Goal: Task Accomplishment & Management: Use online tool/utility

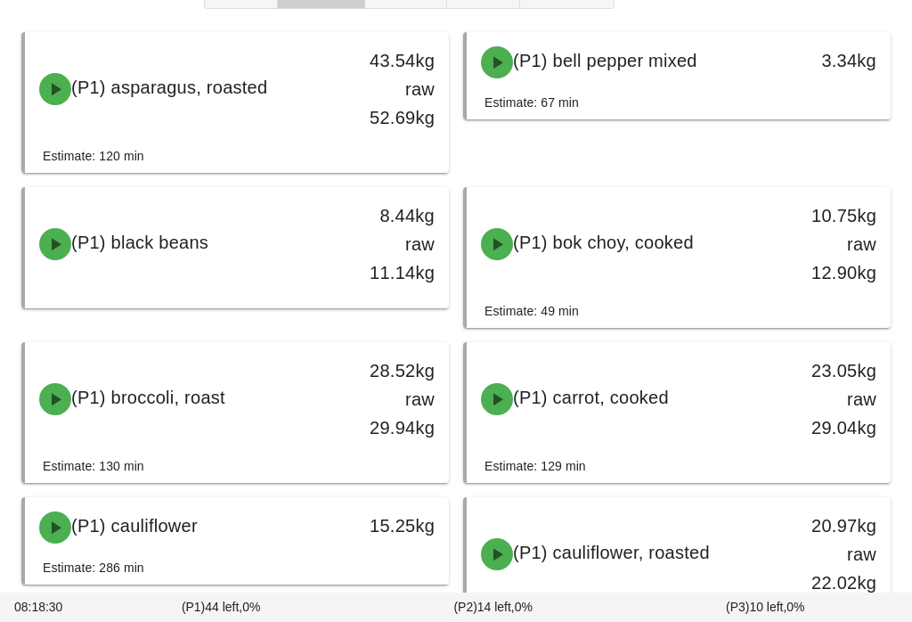
scroll to position [210, 0]
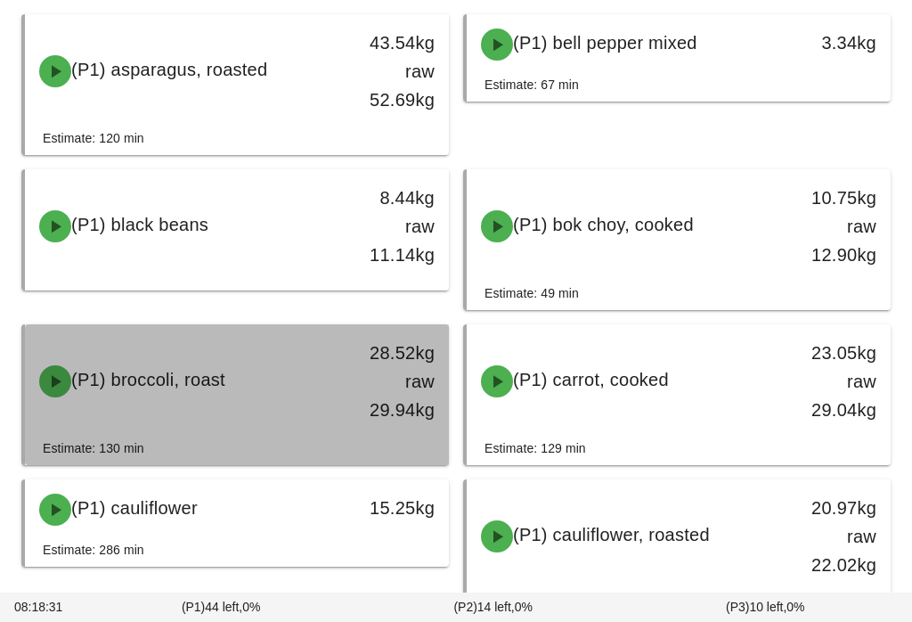
click at [250, 380] on div "(P1) broccoli, roast" at bounding box center [185, 381] width 313 height 53
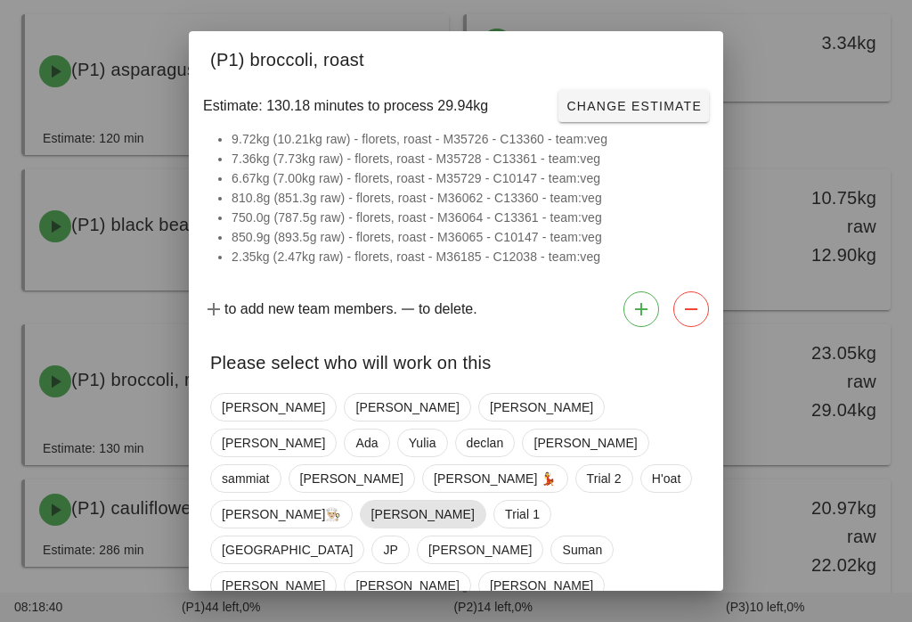
click at [371, 501] on span "[PERSON_NAME]" at bounding box center [422, 514] width 103 height 27
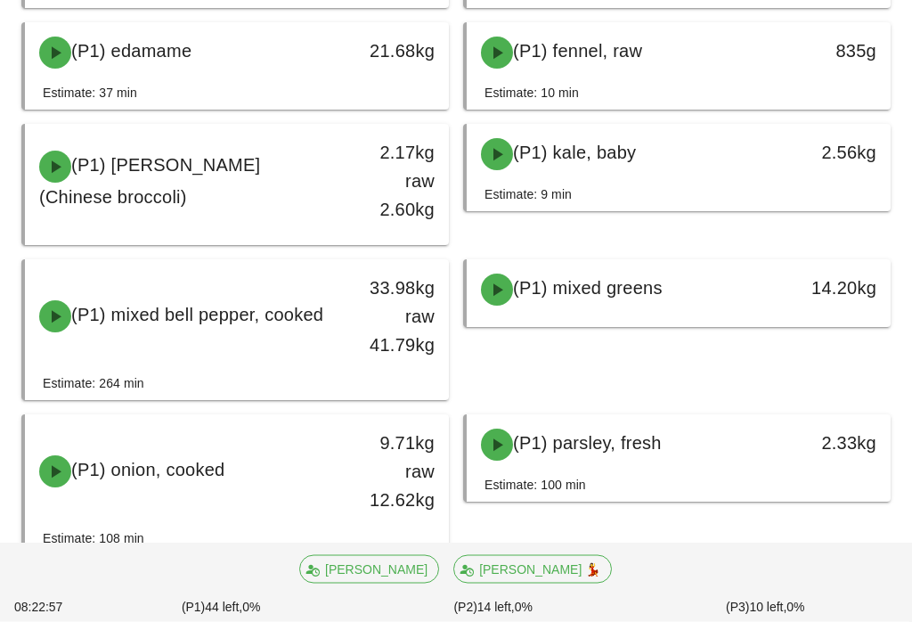
scroll to position [924, 0]
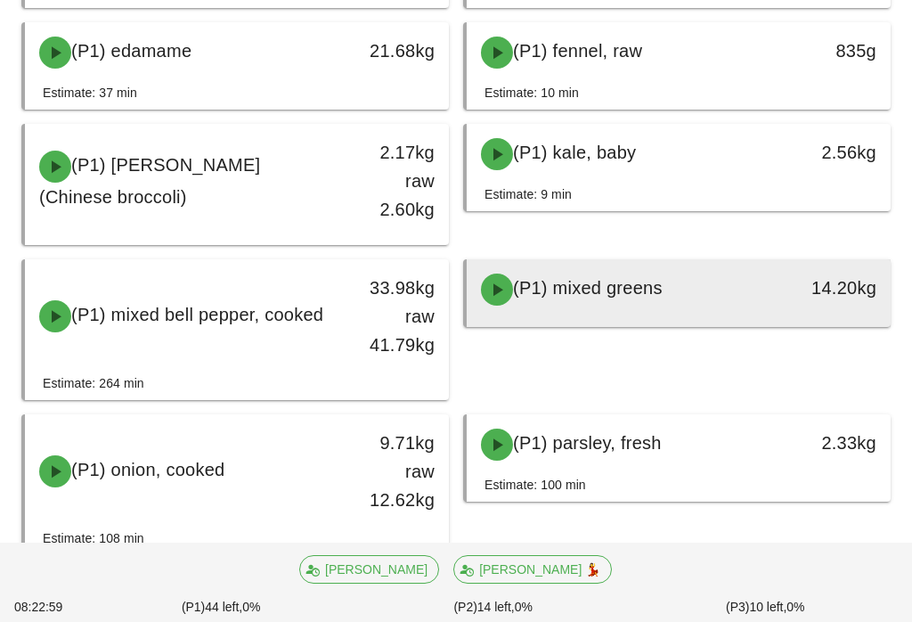
click at [815, 282] on div "14.20kg" at bounding box center [835, 287] width 83 height 29
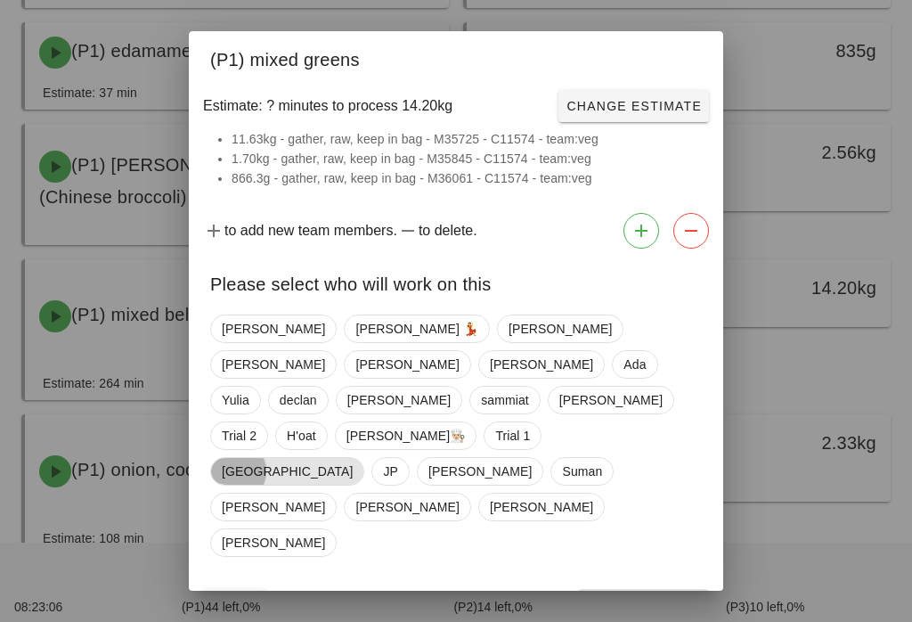
click at [353, 458] on span "[GEOGRAPHIC_DATA]" at bounding box center [287, 471] width 131 height 27
click at [647, 589] on button "Confirm Start" at bounding box center [643, 605] width 131 height 32
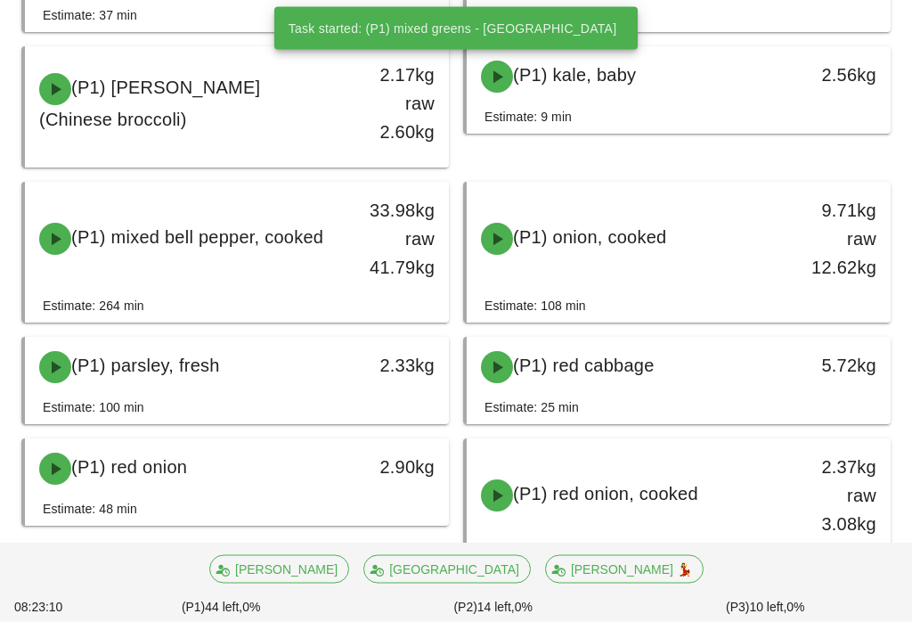
scroll to position [1001, 0]
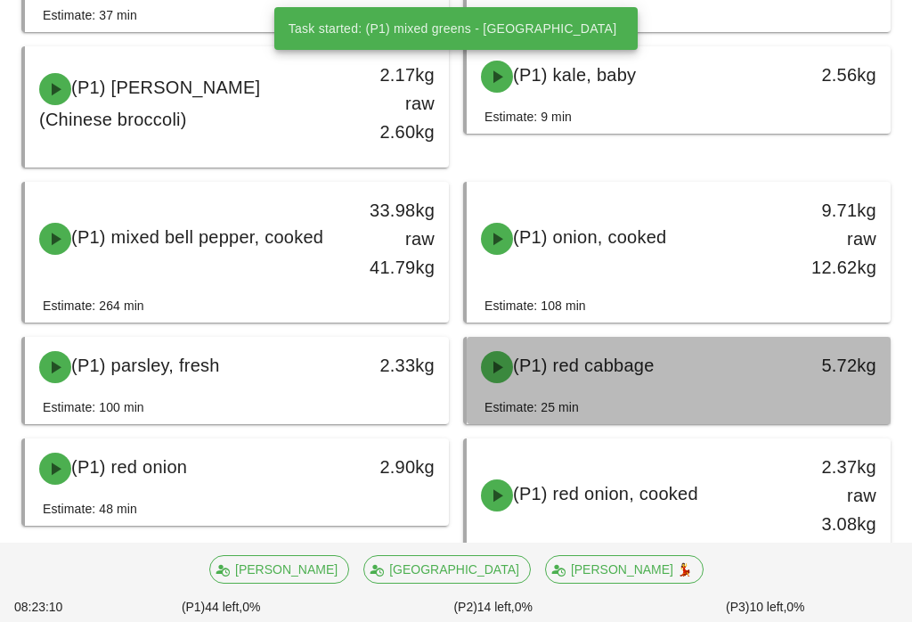
click at [725, 374] on div "(P1) red cabbage" at bounding box center [626, 366] width 313 height 53
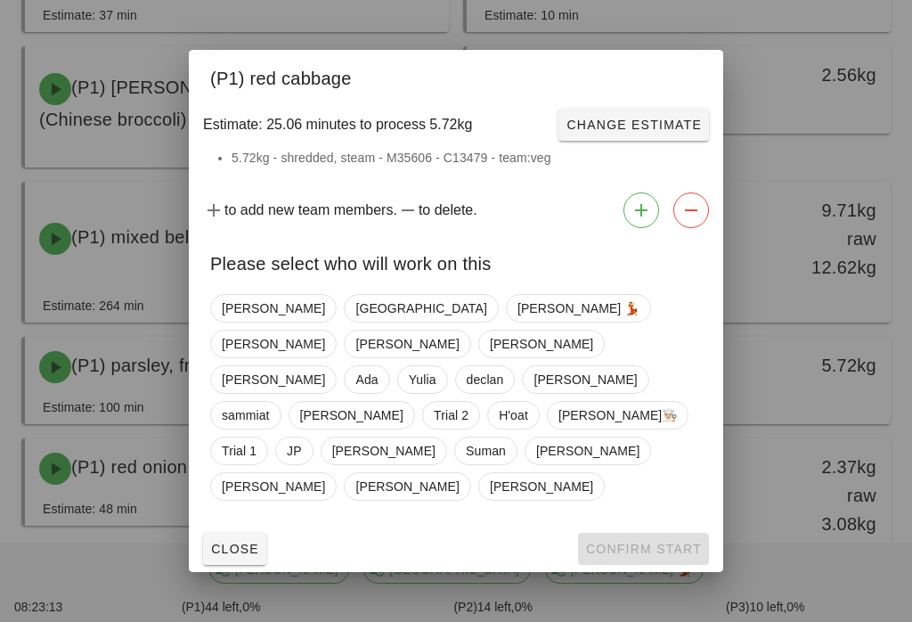
click at [257, 536] on button "Close" at bounding box center [234, 549] width 63 height 32
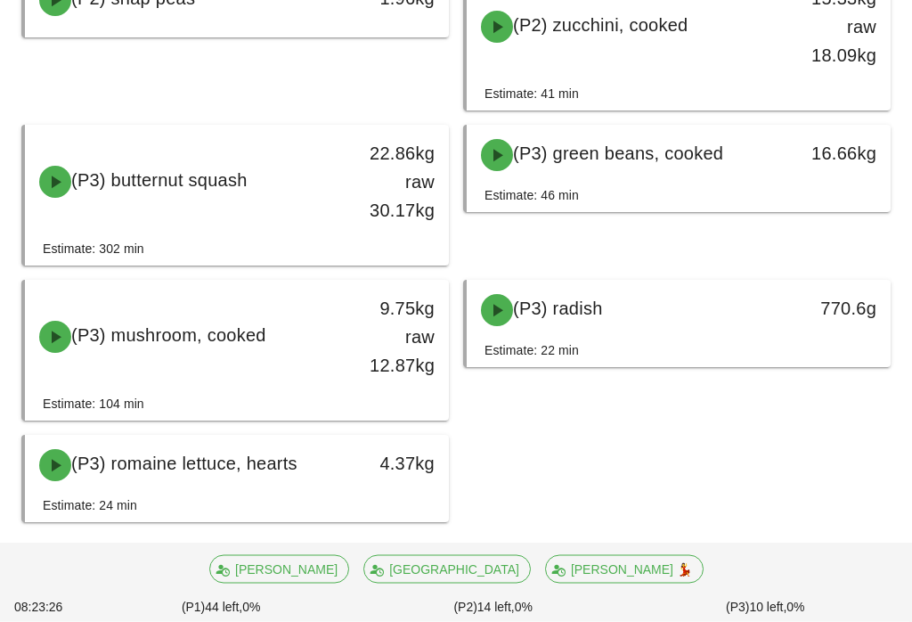
scroll to position [2246, 0]
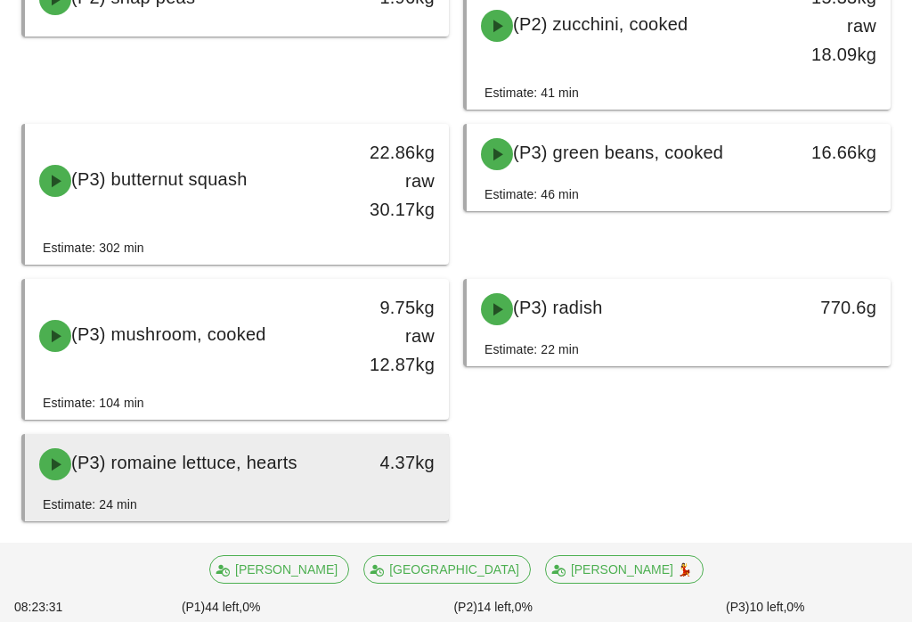
click at [428, 453] on div "4.37kg" at bounding box center [393, 462] width 83 height 29
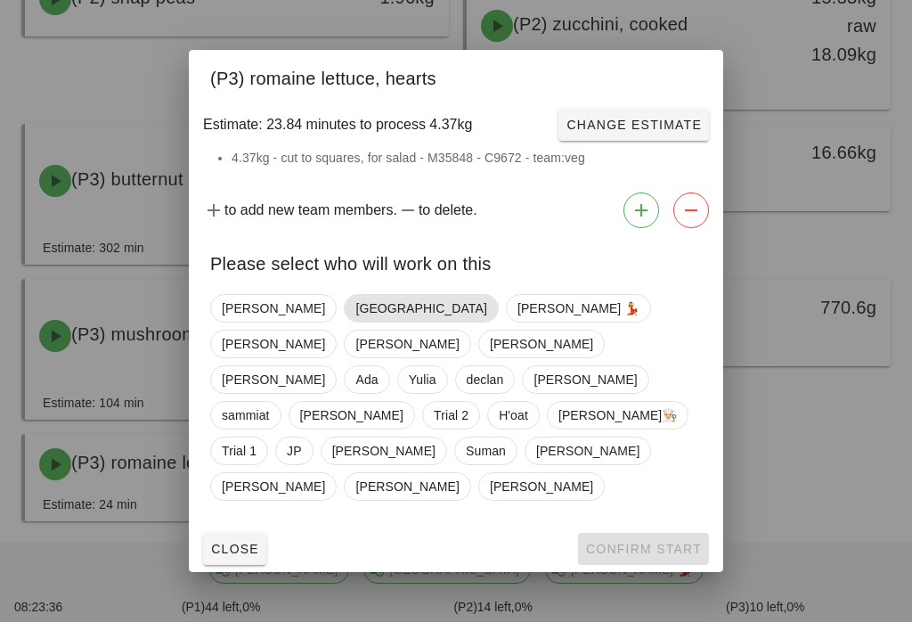
click at [344, 322] on span "[GEOGRAPHIC_DATA]" at bounding box center [421, 308] width 154 height 29
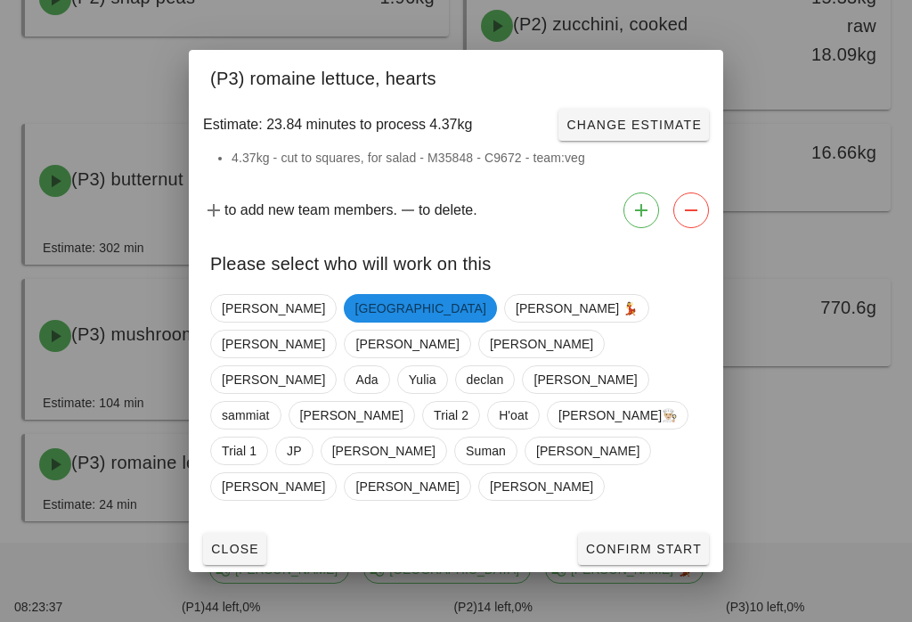
click at [647, 533] on button "Confirm Start" at bounding box center [643, 549] width 131 height 32
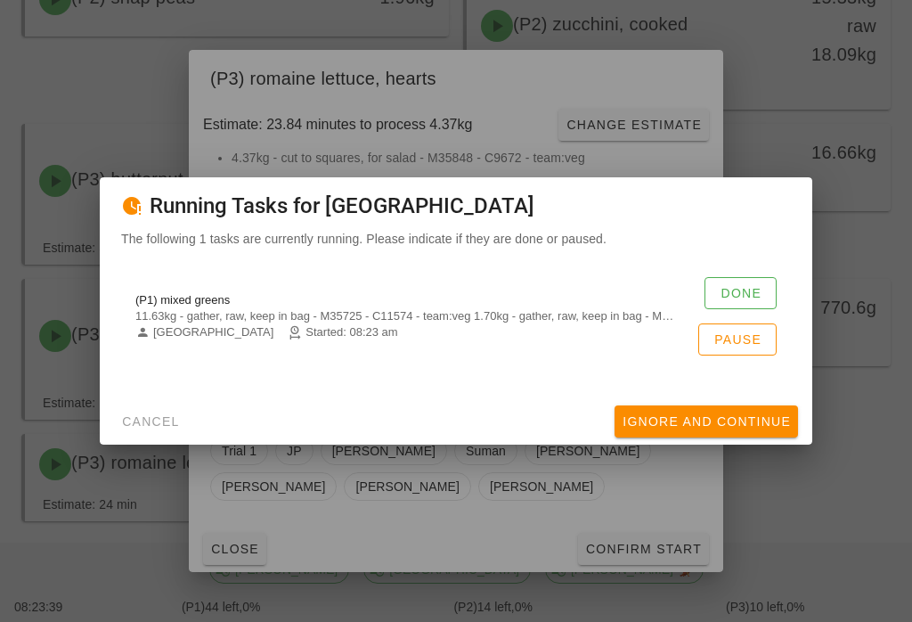
click at [754, 292] on button "Done" at bounding box center [741, 293] width 72 height 32
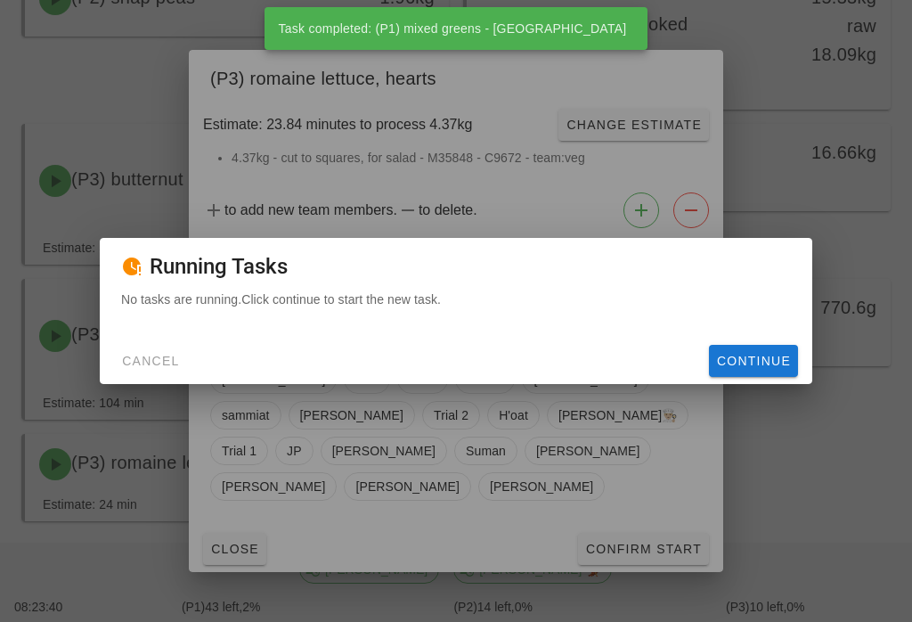
click at [763, 364] on button "Continue" at bounding box center [753, 361] width 89 height 32
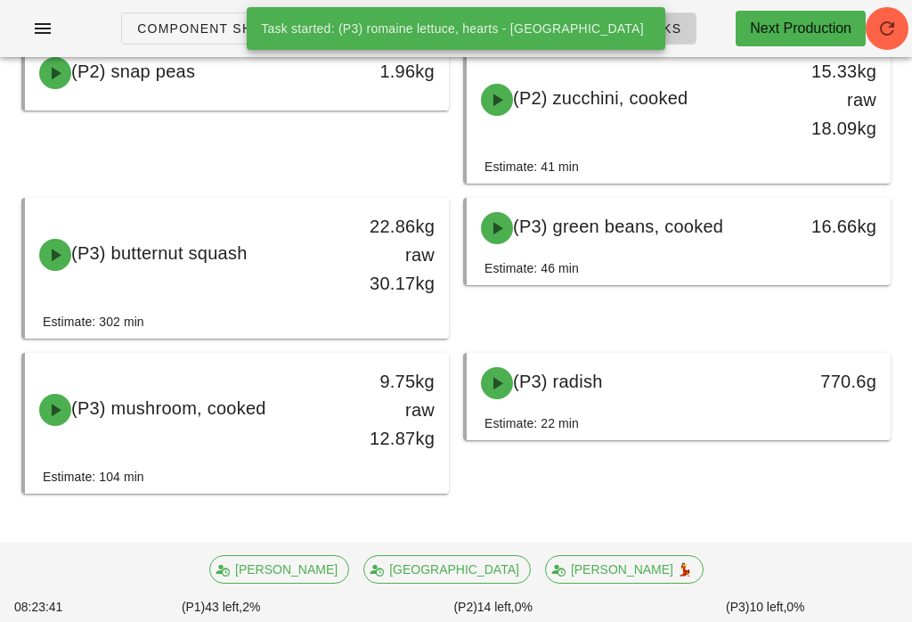
scroll to position [2144, 0]
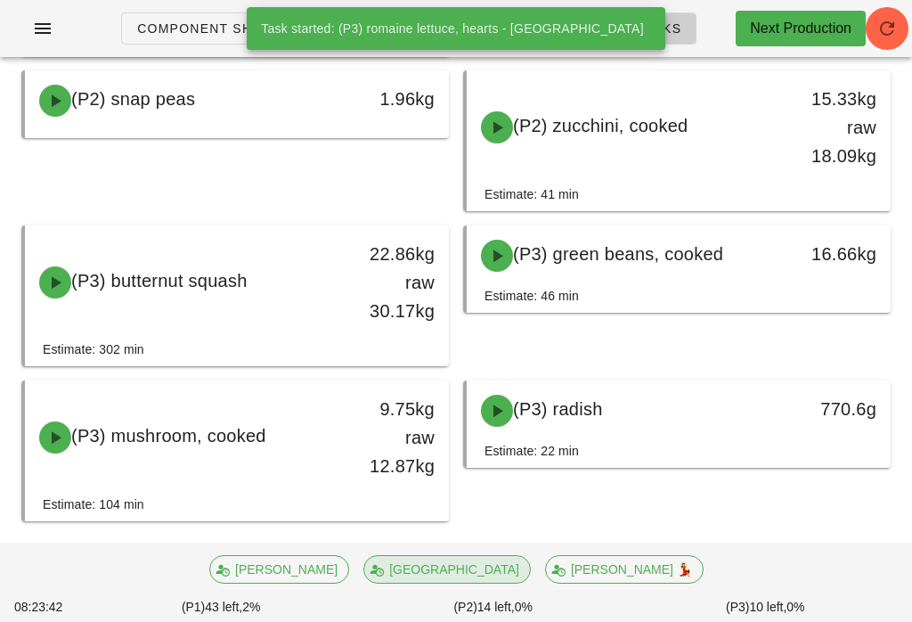
click at [459, 583] on span "[GEOGRAPHIC_DATA]" at bounding box center [447, 569] width 144 height 27
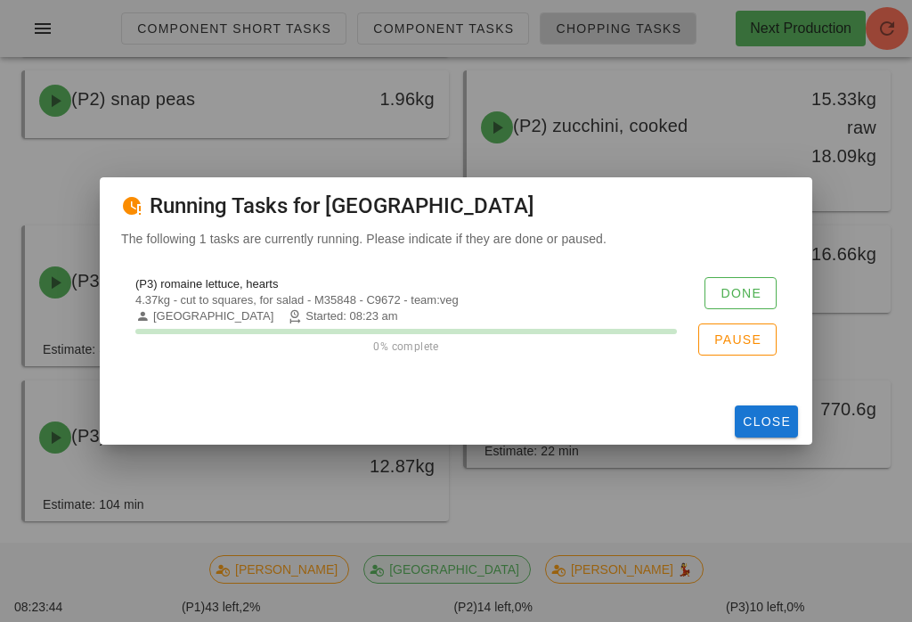
click at [747, 294] on button "Done" at bounding box center [741, 293] width 72 height 32
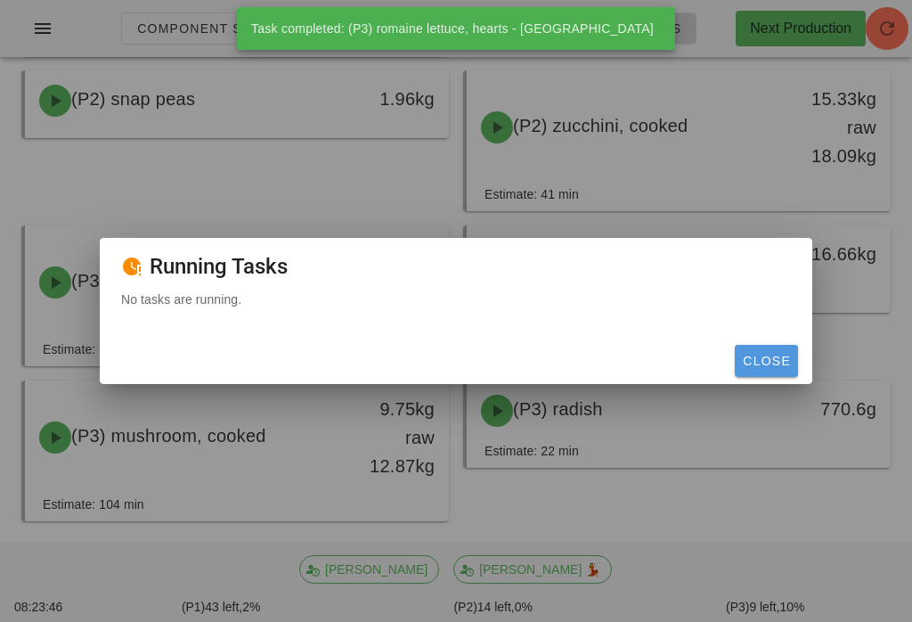
click at [767, 368] on span "Close" at bounding box center [766, 361] width 49 height 14
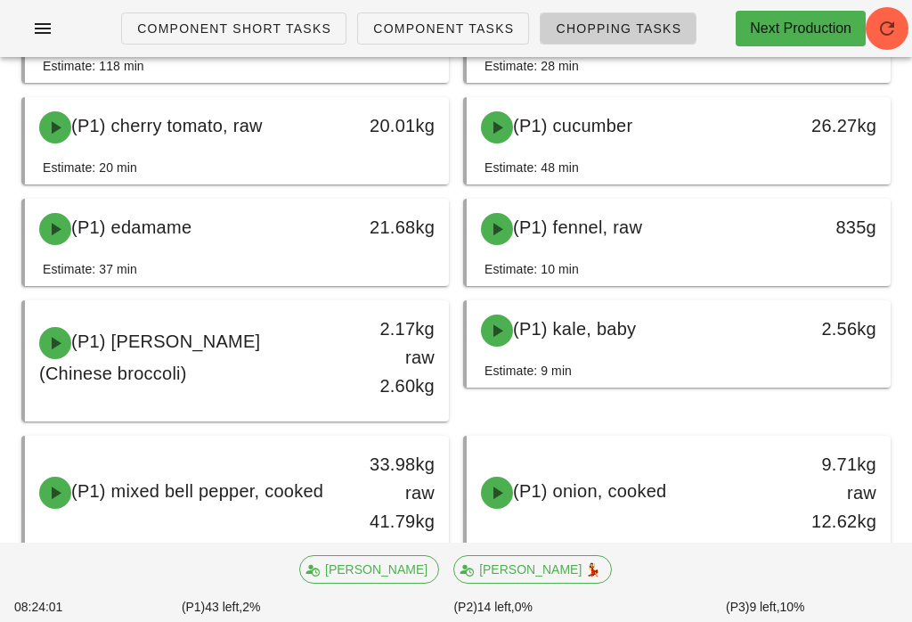
scroll to position [707, 0]
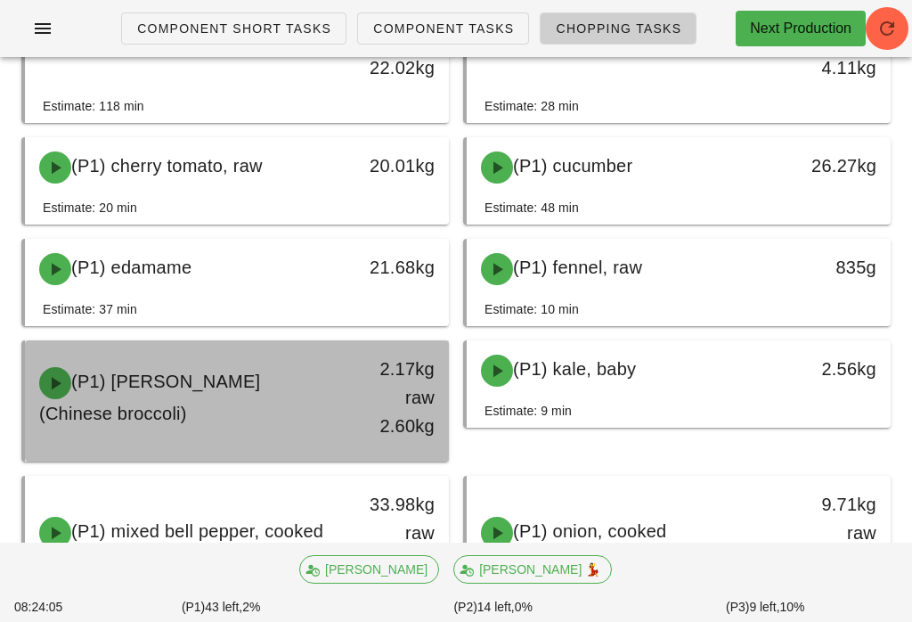
click at [399, 362] on div "2.17kg raw 2.60kg" at bounding box center [393, 398] width 83 height 86
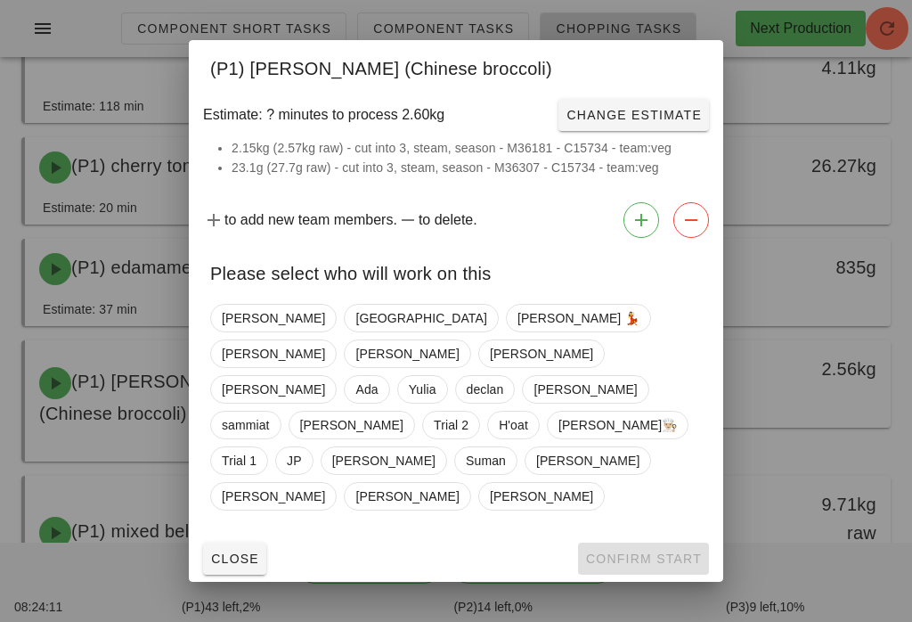
click at [247, 542] on button "Close" at bounding box center [234, 558] width 63 height 32
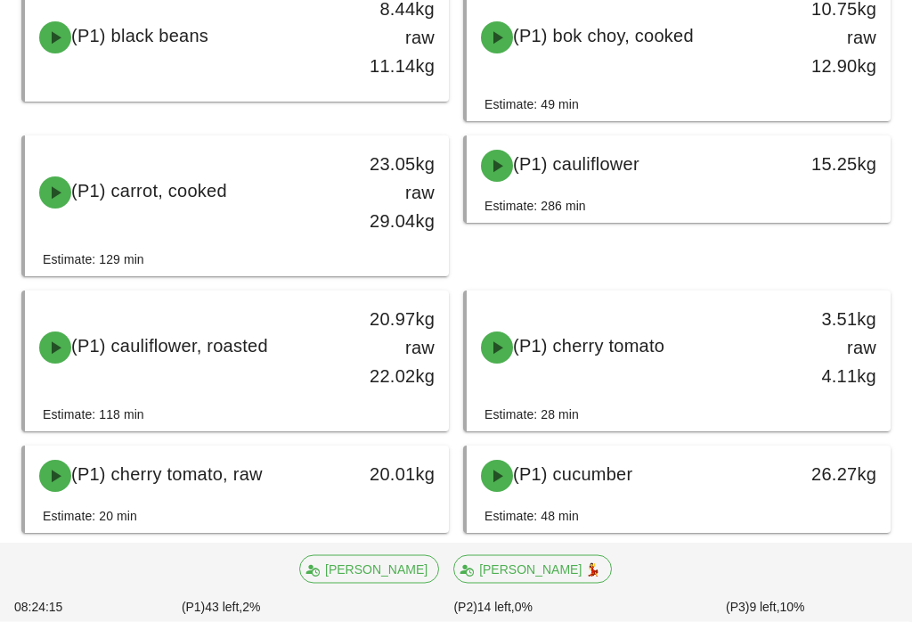
scroll to position [399, 0]
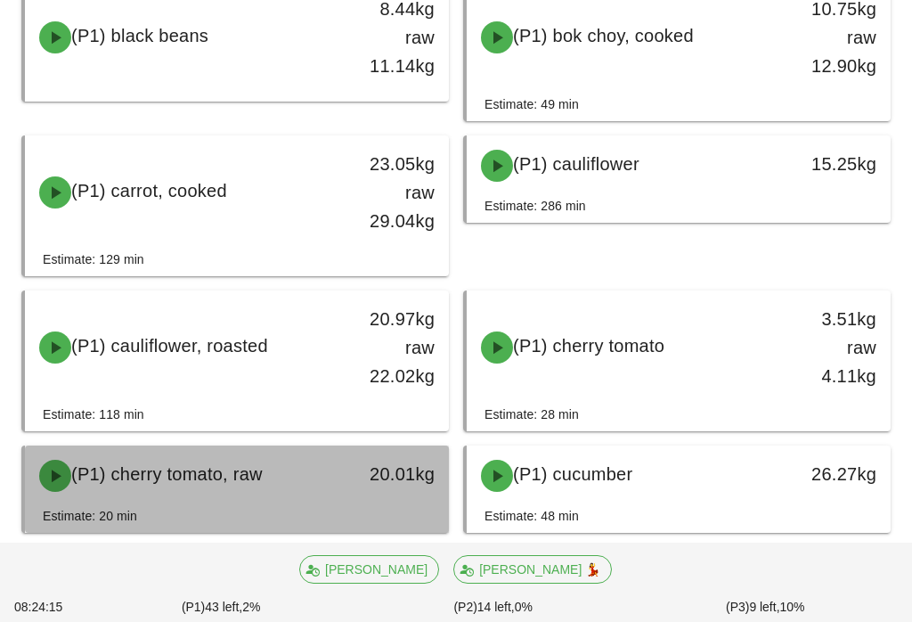
click at [359, 484] on div "20.01kg" at bounding box center [393, 474] width 83 height 29
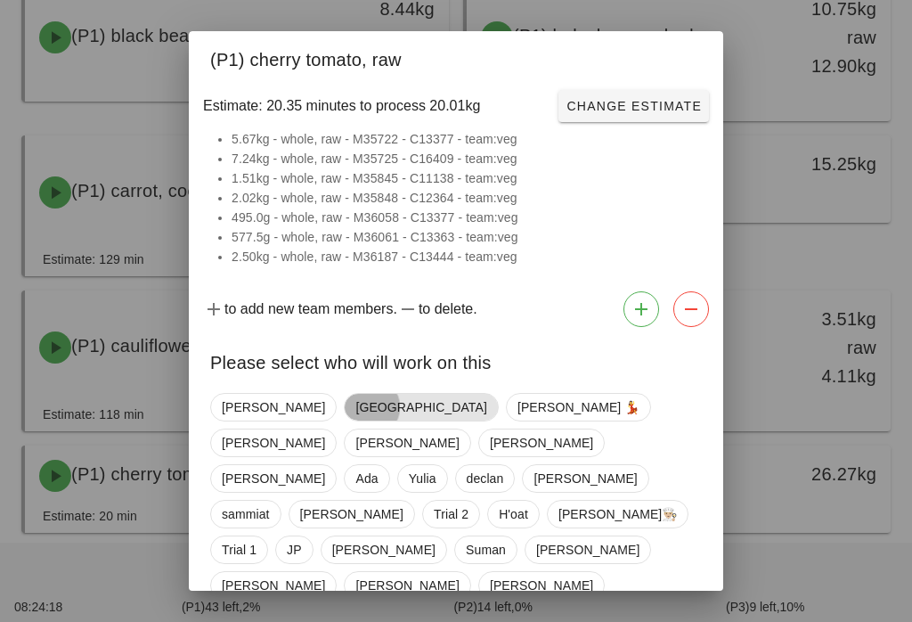
click at [355, 407] on span "[GEOGRAPHIC_DATA]" at bounding box center [420, 407] width 131 height 27
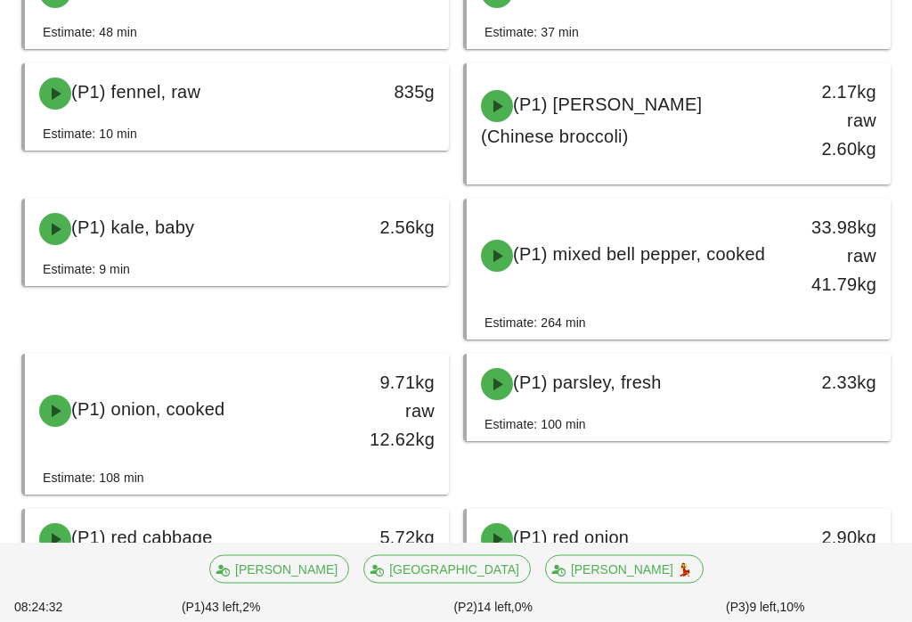
scroll to position [885, 0]
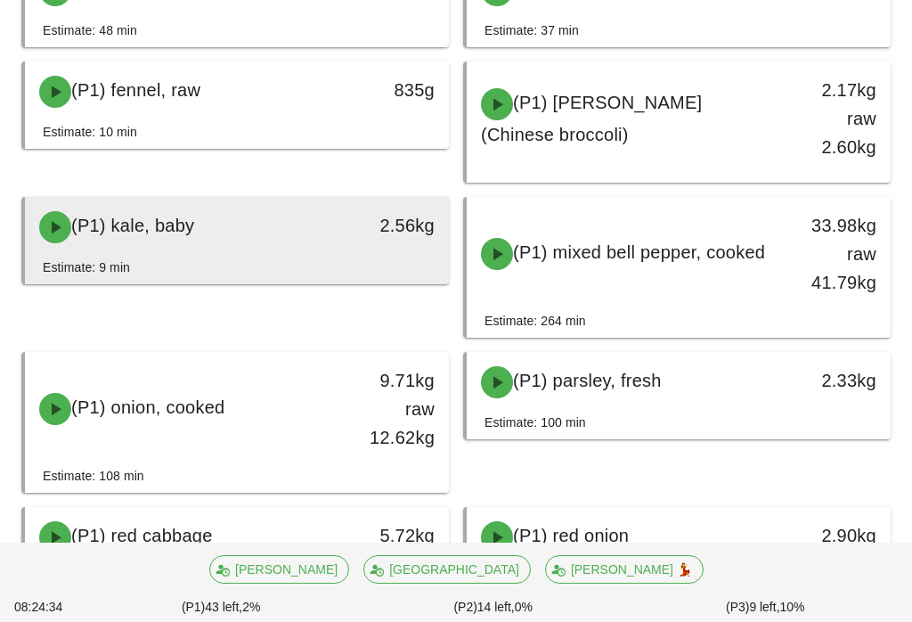
click at [363, 243] on div "2.56kg" at bounding box center [393, 226] width 104 height 53
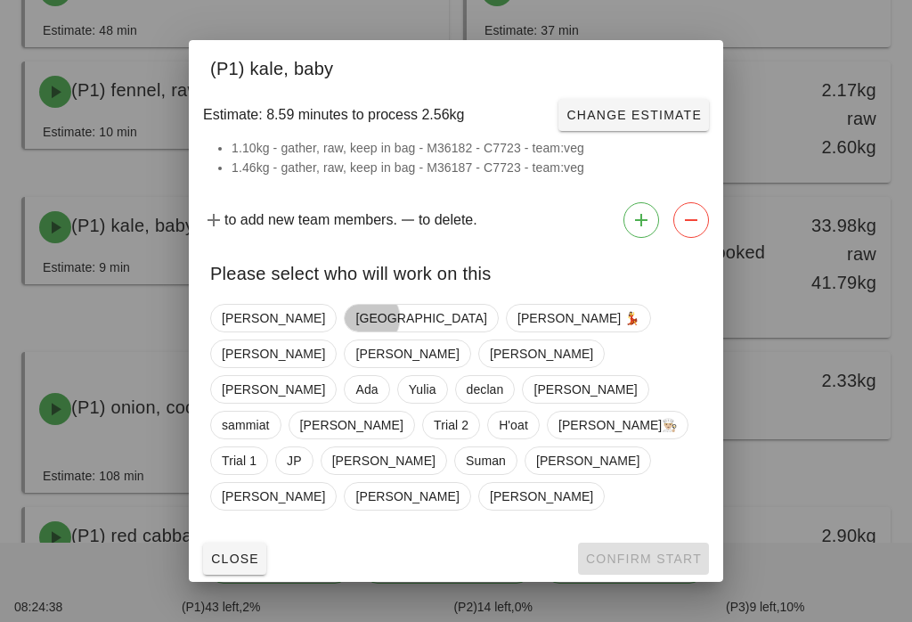
click at [671, 535] on div "Close Confirm Start" at bounding box center [456, 558] width 534 height 46
click at [355, 331] on span "[GEOGRAPHIC_DATA]" at bounding box center [420, 318] width 131 height 27
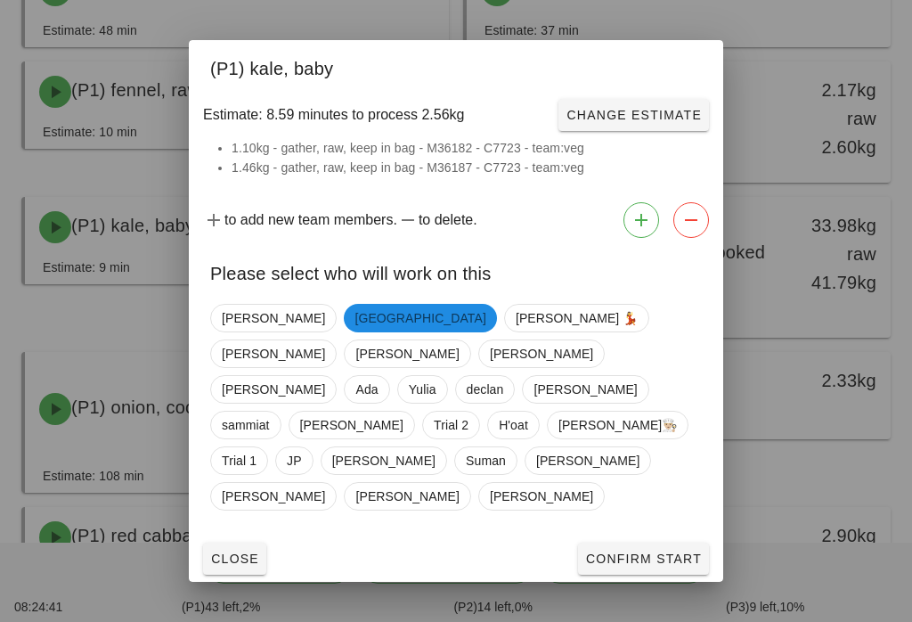
click at [679, 535] on div "Close Confirm Start" at bounding box center [456, 558] width 534 height 46
click at [657, 551] on span "Confirm Start" at bounding box center [643, 558] width 117 height 14
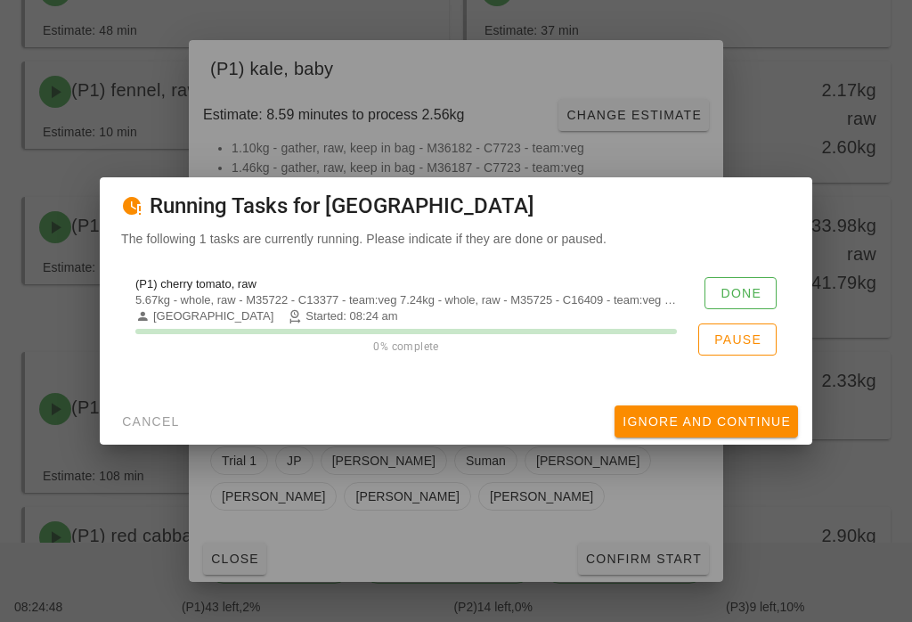
click at [739, 300] on span "Done" at bounding box center [741, 293] width 42 height 14
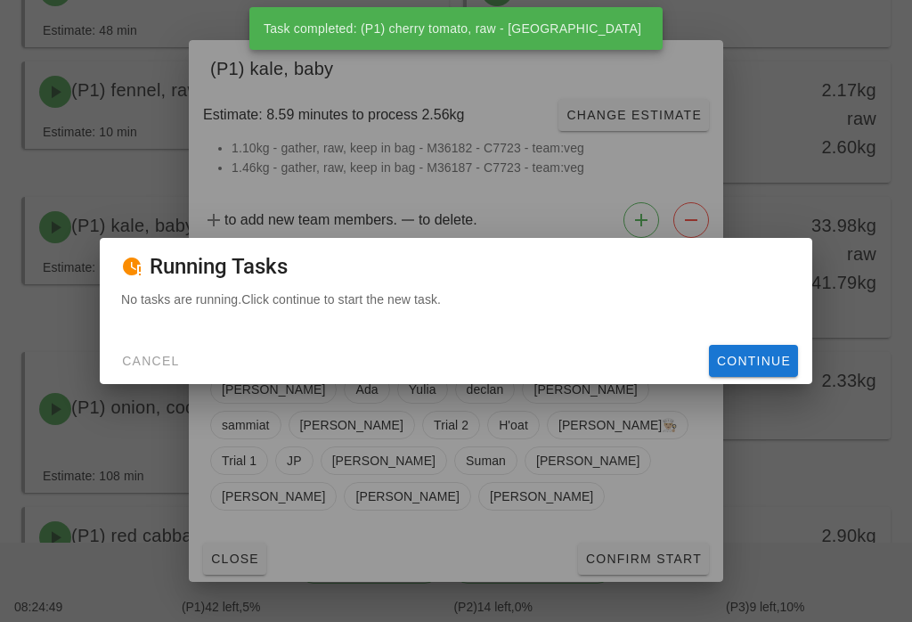
click at [743, 360] on button "Continue" at bounding box center [753, 361] width 89 height 32
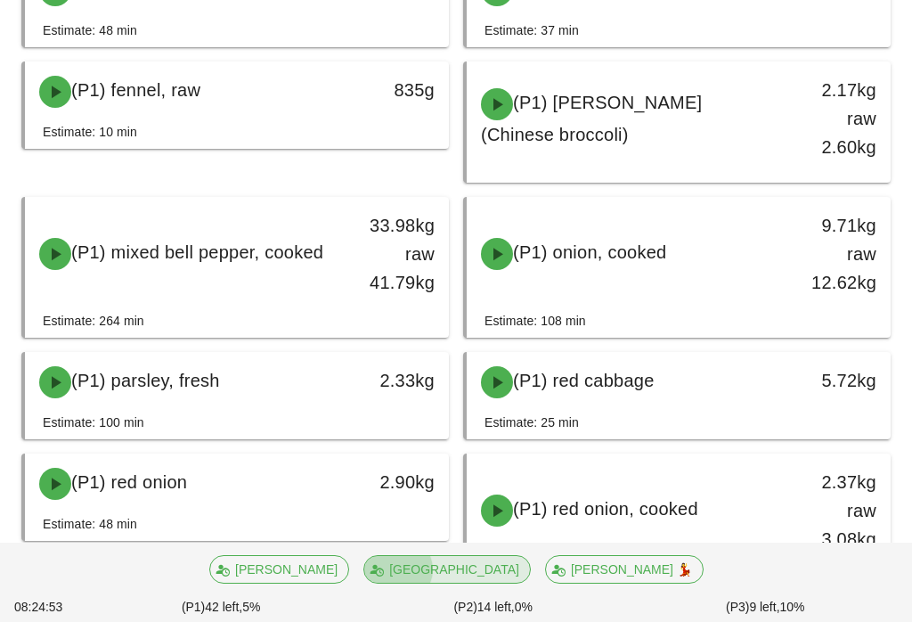
click at [450, 583] on span "[GEOGRAPHIC_DATA]" at bounding box center [447, 569] width 144 height 27
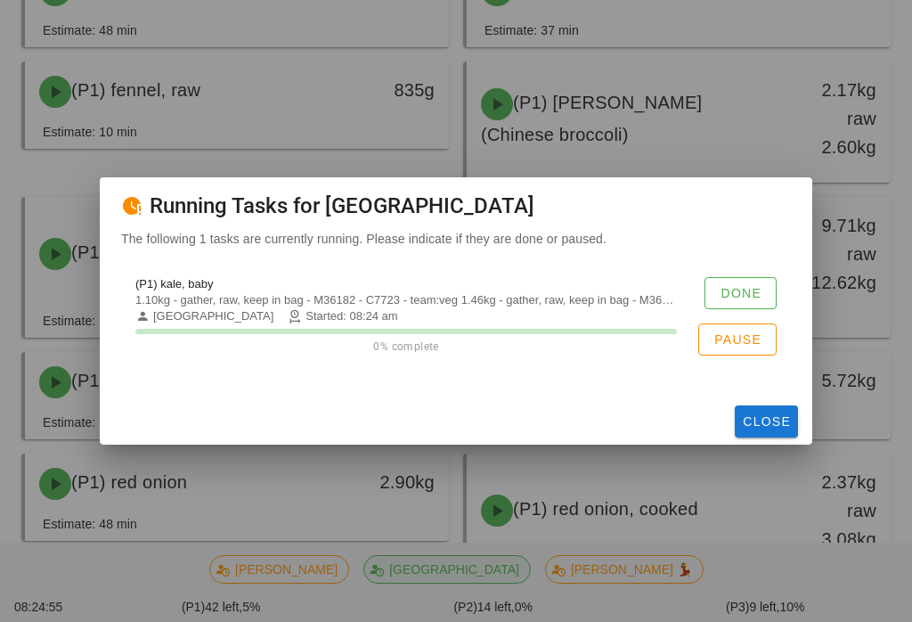
click at [764, 298] on button "Done" at bounding box center [741, 293] width 72 height 32
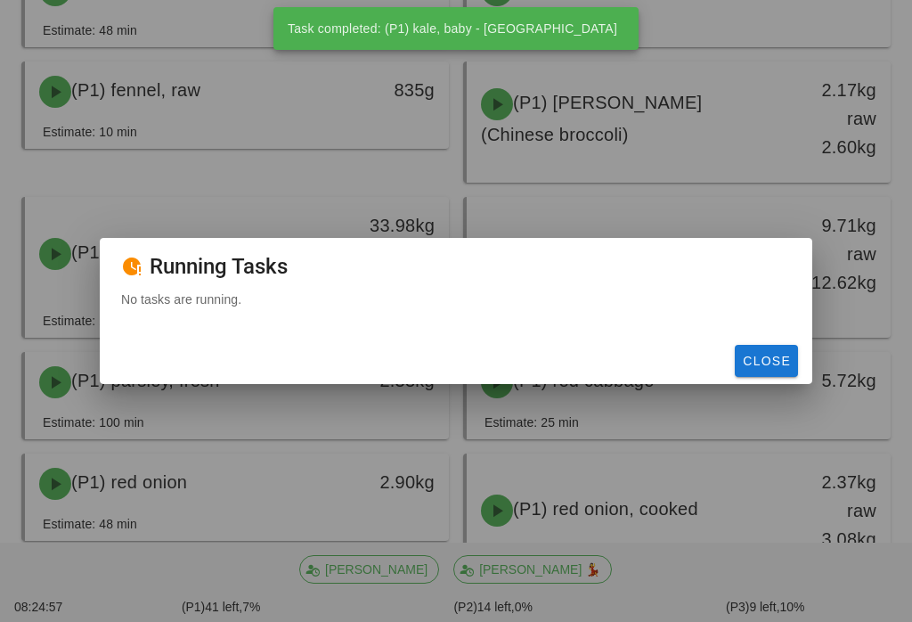
click at [789, 368] on span "Close" at bounding box center [766, 361] width 49 height 14
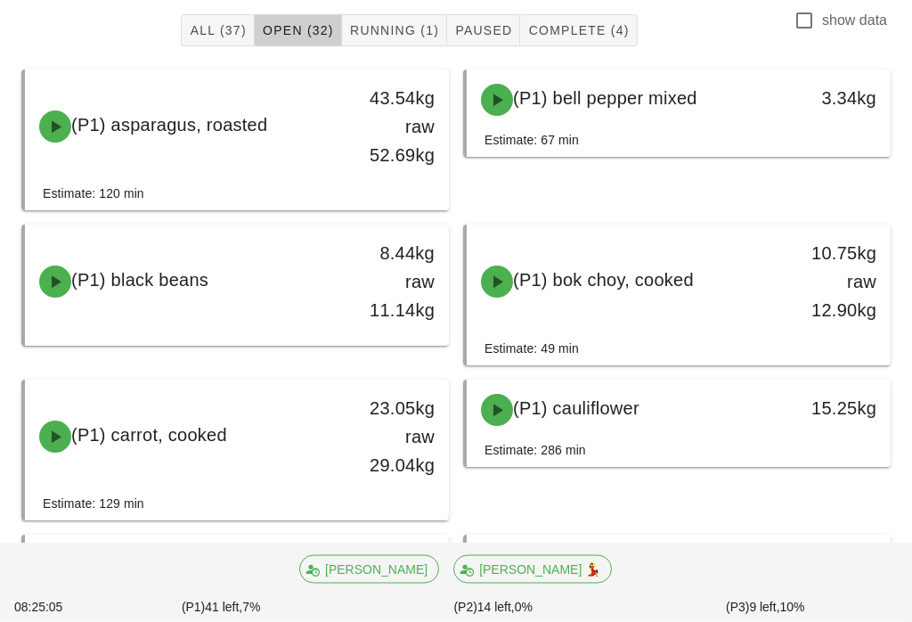
scroll to position [155, 0]
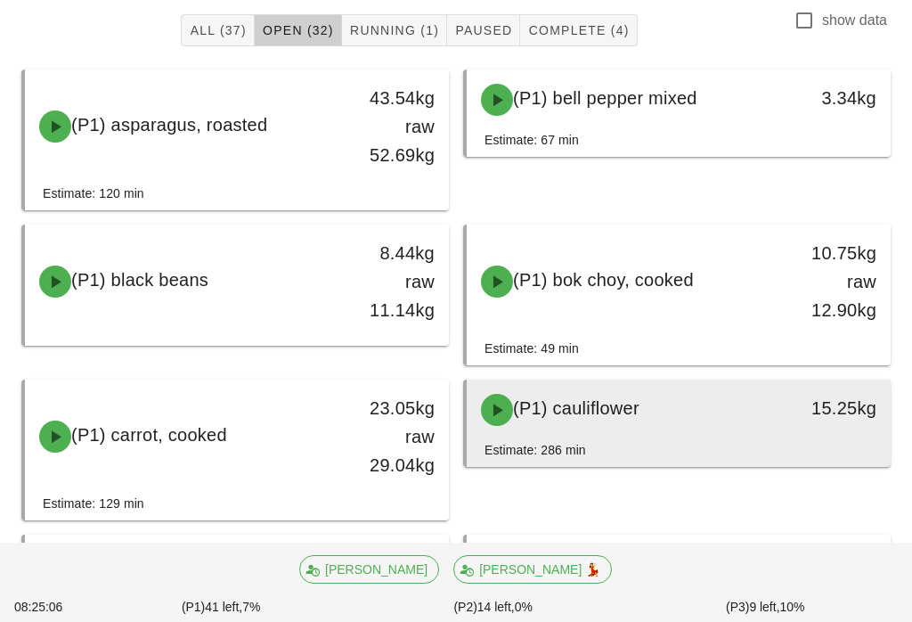
click at [743, 420] on div "(P1) cauliflower" at bounding box center [626, 409] width 313 height 53
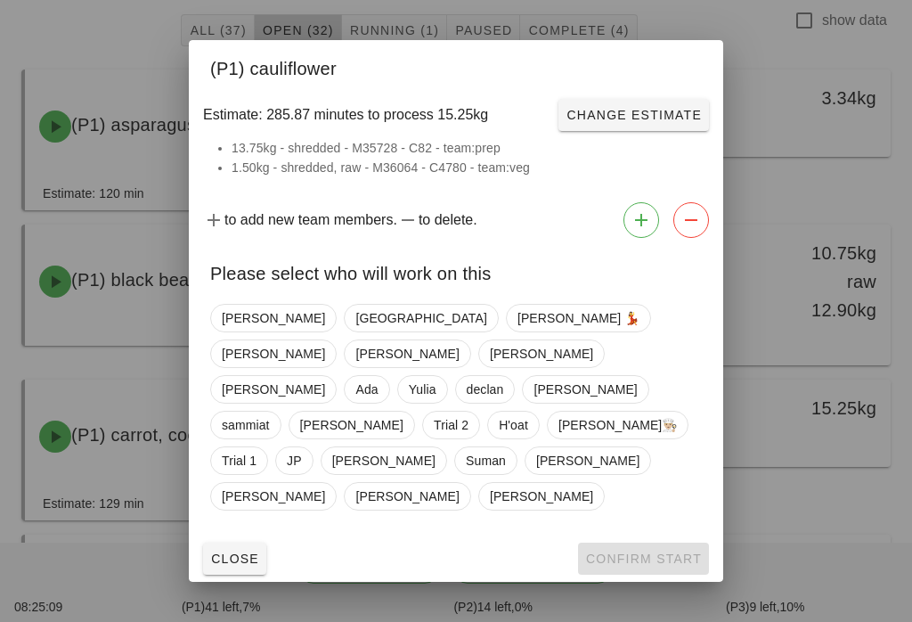
click at [246, 551] on span "Close" at bounding box center [234, 558] width 49 height 14
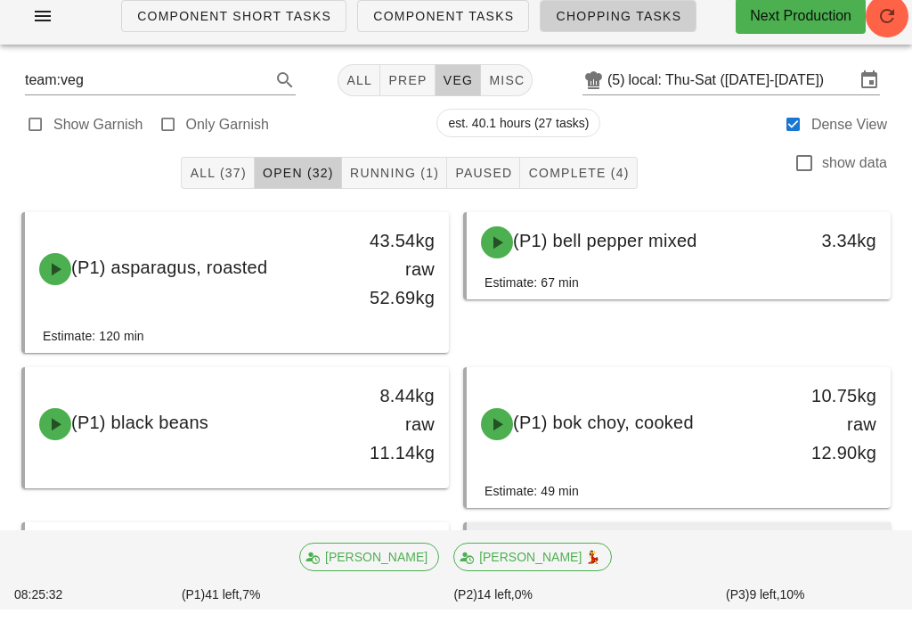
scroll to position [31, 0]
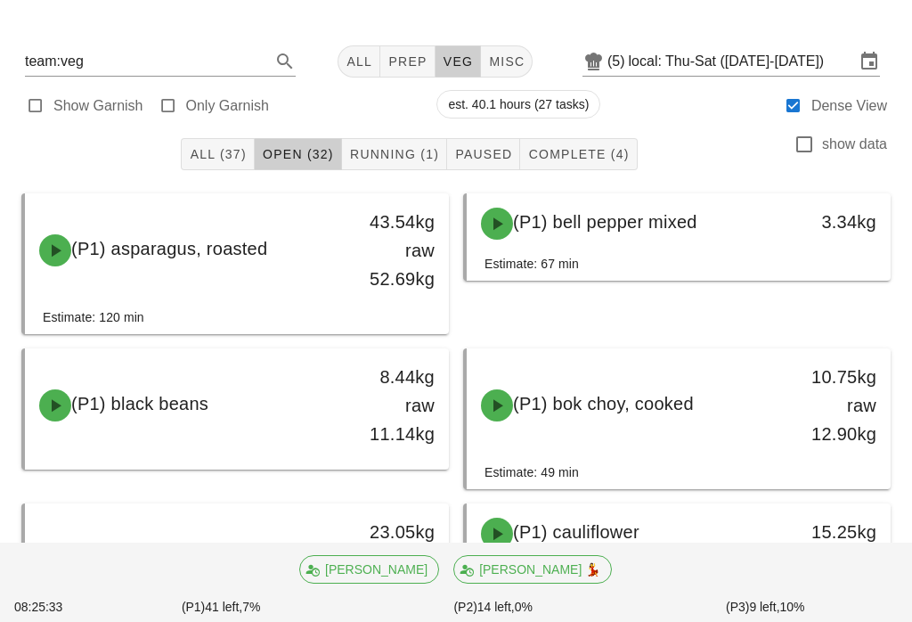
click at [383, 153] on span "Running (1)" at bounding box center [394, 154] width 90 height 14
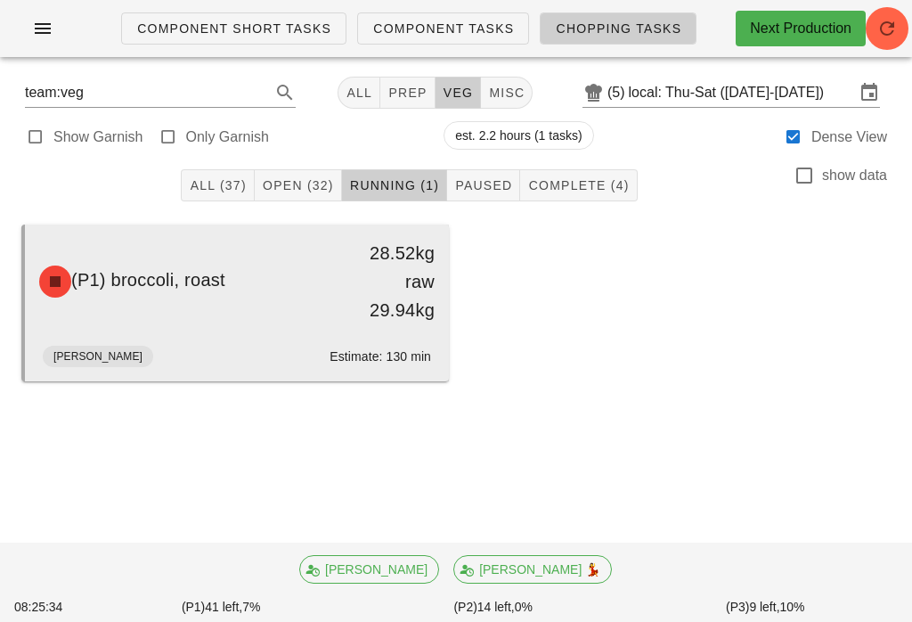
click at [229, 322] on div "(P1) broccoli, roast 28.52kg raw 29.94kg" at bounding box center [237, 281] width 417 height 107
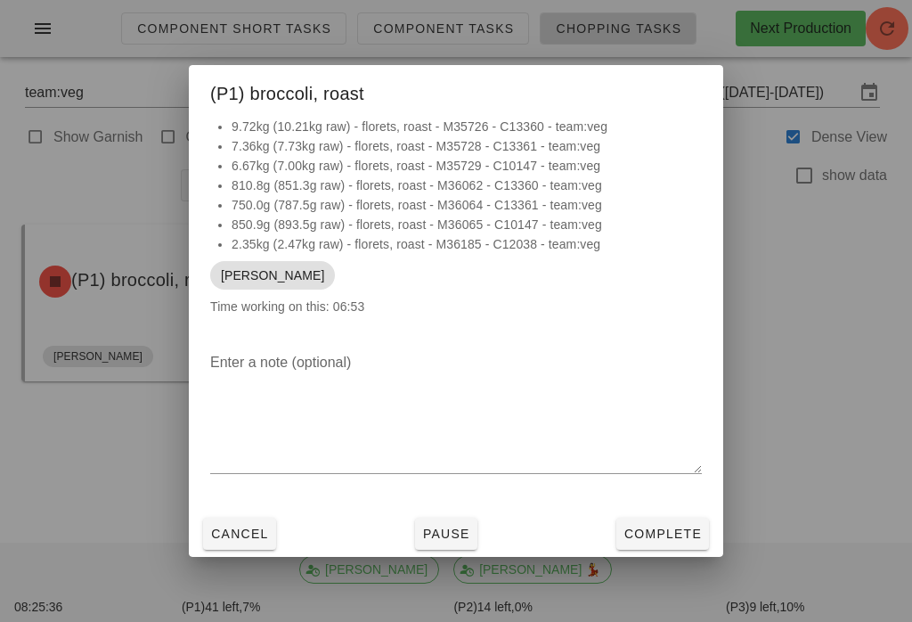
click at [233, 541] on span "Cancel" at bounding box center [239, 533] width 59 height 14
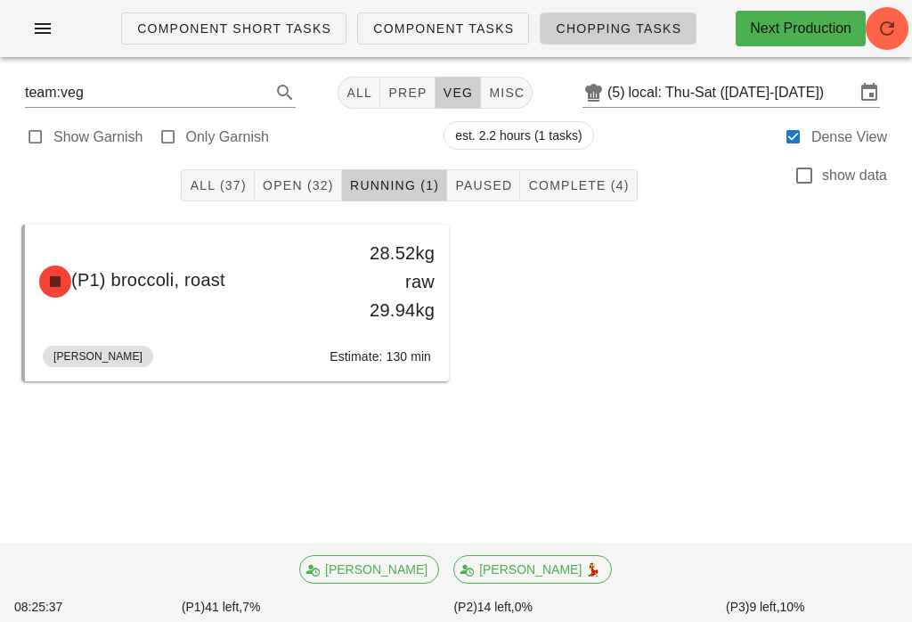
click at [302, 165] on div "All (37) Open (32) Running (1) Paused Complete (4) show data" at bounding box center [456, 185] width 891 height 57
click at [322, 169] on button "Open (32)" at bounding box center [298, 185] width 87 height 32
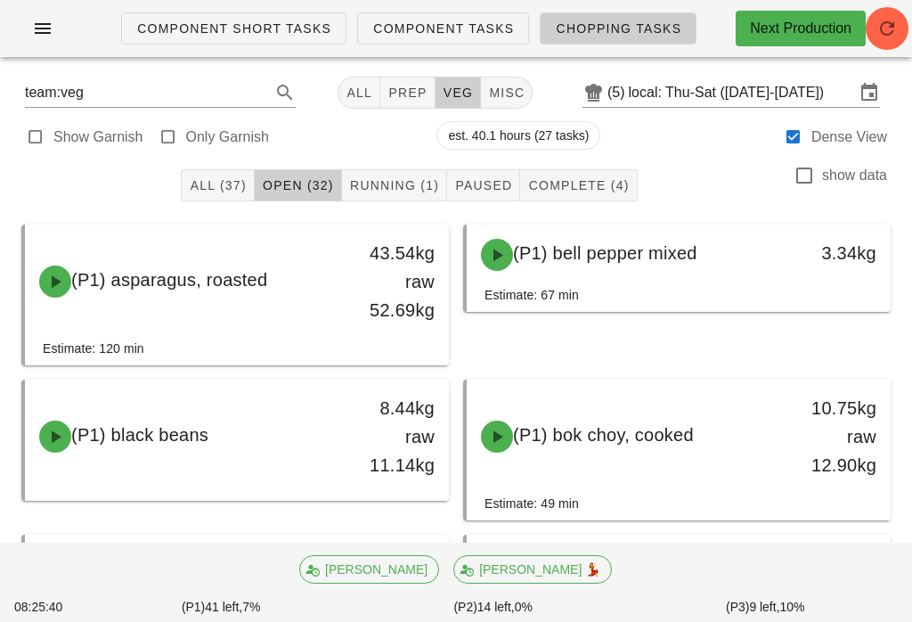
click at [304, 169] on button "Open (32)" at bounding box center [298, 185] width 87 height 32
click at [619, 178] on span "Complete (4)" at bounding box center [578, 185] width 102 height 14
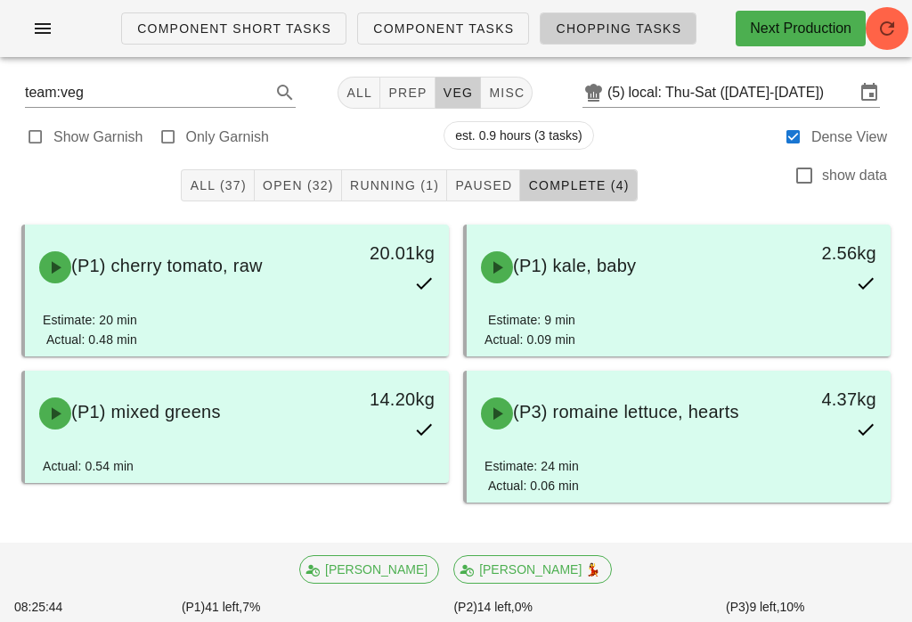
click at [317, 172] on button "Open (32)" at bounding box center [298, 185] width 87 height 32
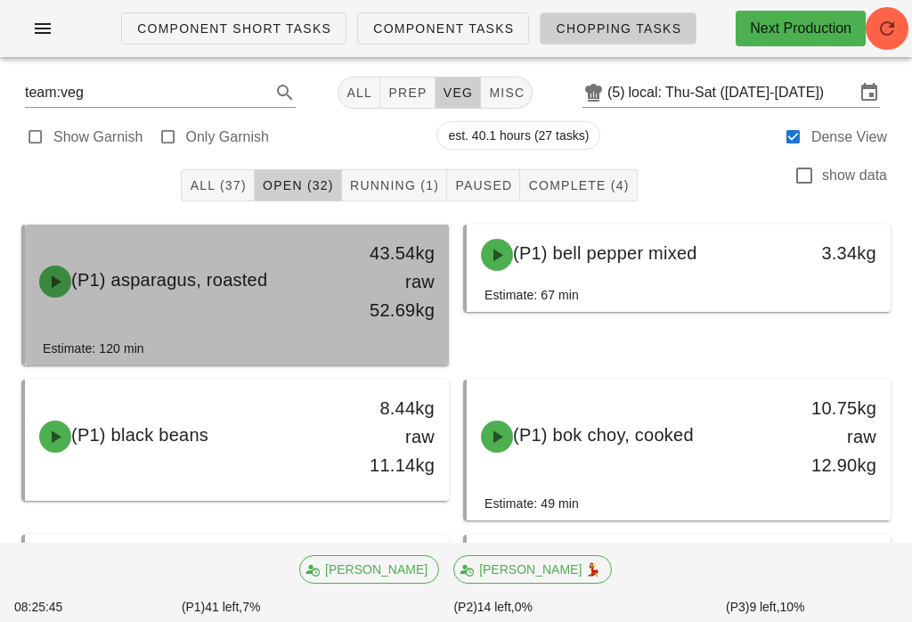
click at [385, 279] on div "43.54kg raw 52.69kg" at bounding box center [393, 282] width 83 height 86
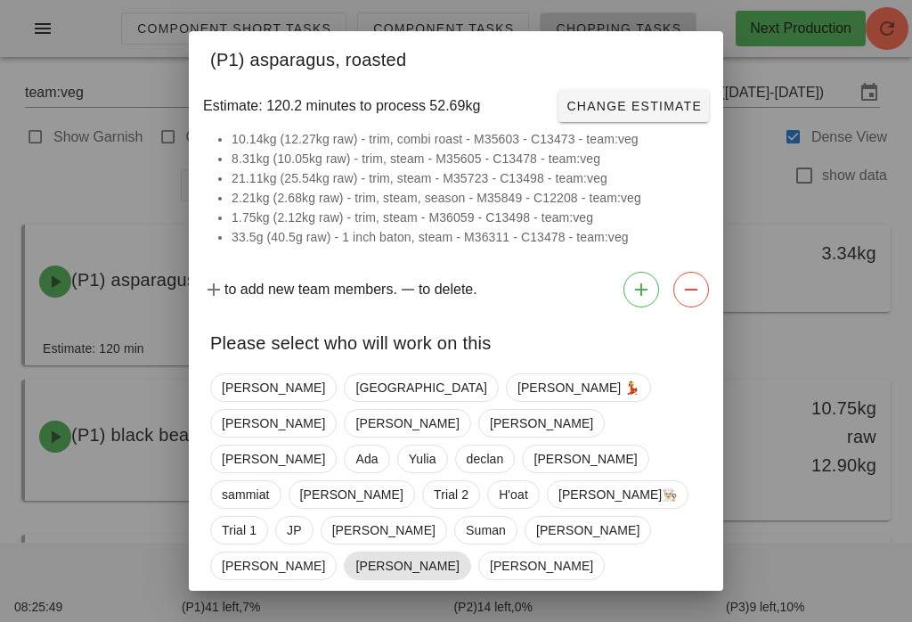
click at [355, 552] on span "[PERSON_NAME]" at bounding box center [406, 565] width 103 height 27
click at [677, 621] on span "Confirm Start" at bounding box center [643, 628] width 117 height 14
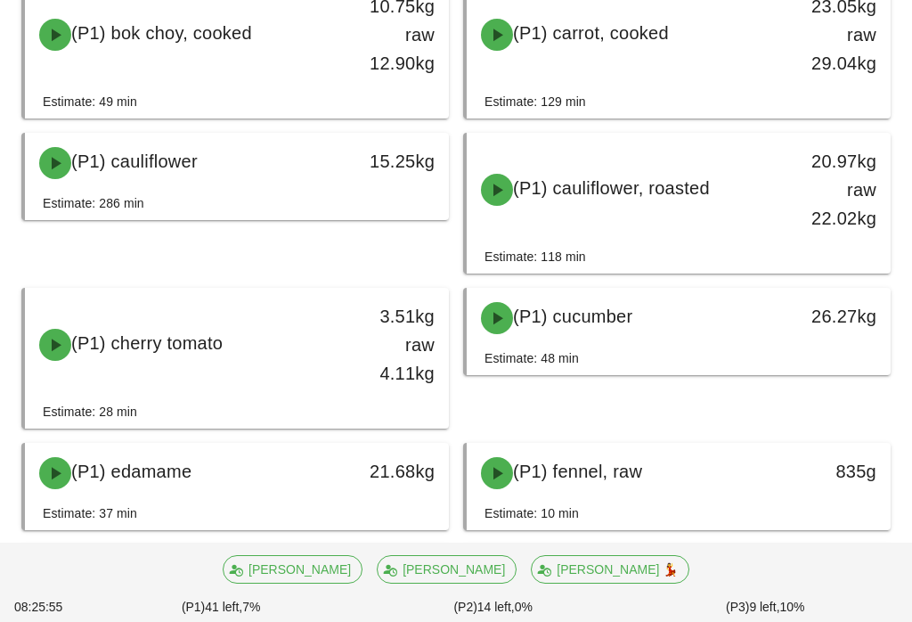
scroll to position [399, 0]
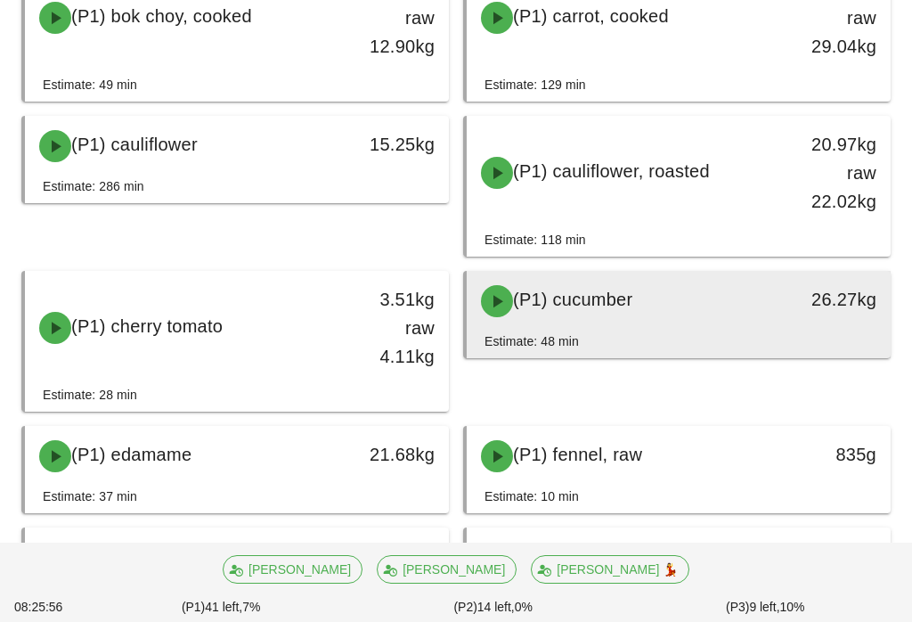
click at [818, 290] on div "26.27kg" at bounding box center [835, 299] width 83 height 29
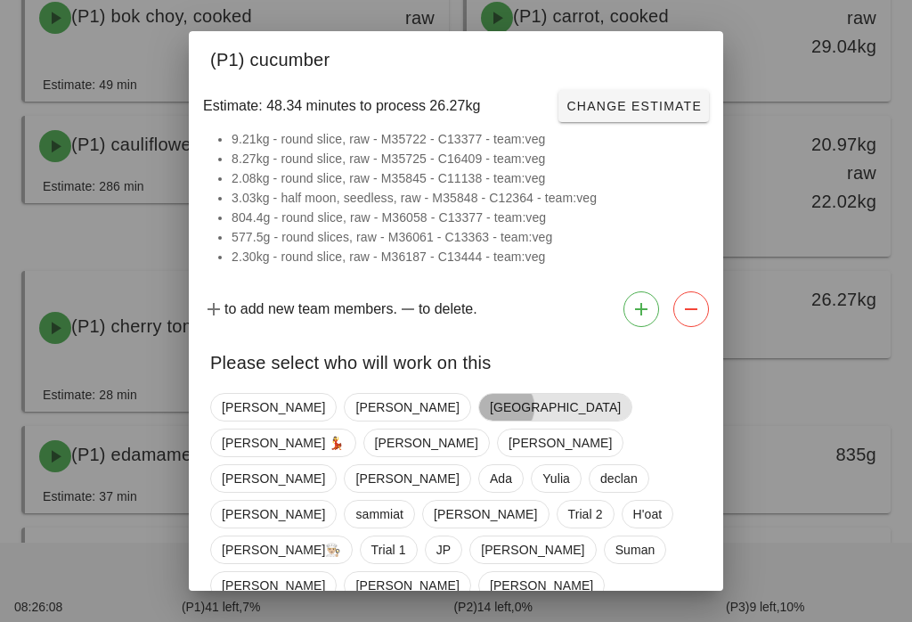
click at [490, 413] on span "[GEOGRAPHIC_DATA]" at bounding box center [555, 407] width 131 height 27
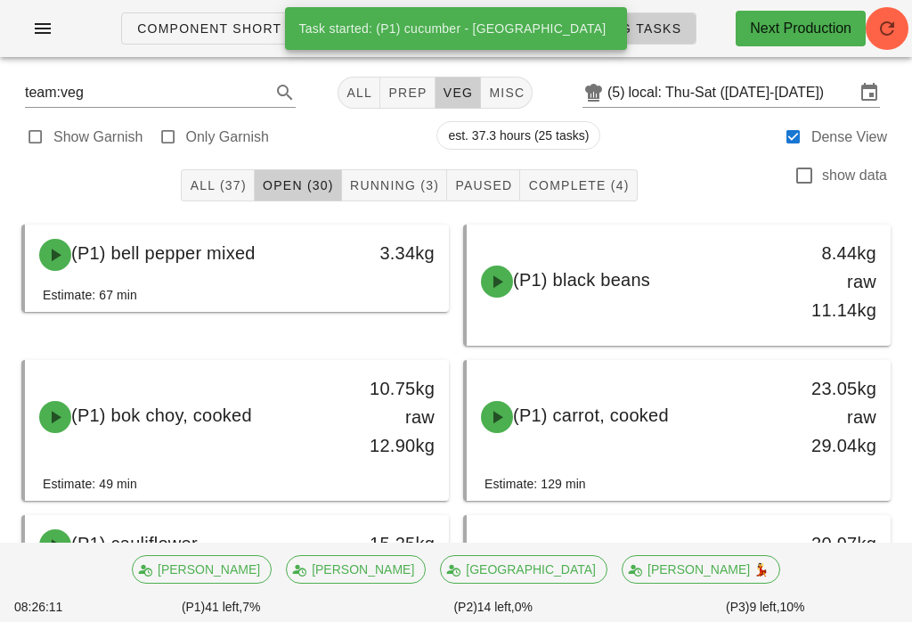
click at [381, 161] on div "All (37) Open (30) Running (3) Paused Complete (4) show data" at bounding box center [456, 185] width 891 height 57
click at [407, 183] on span "Running (3)" at bounding box center [394, 185] width 90 height 14
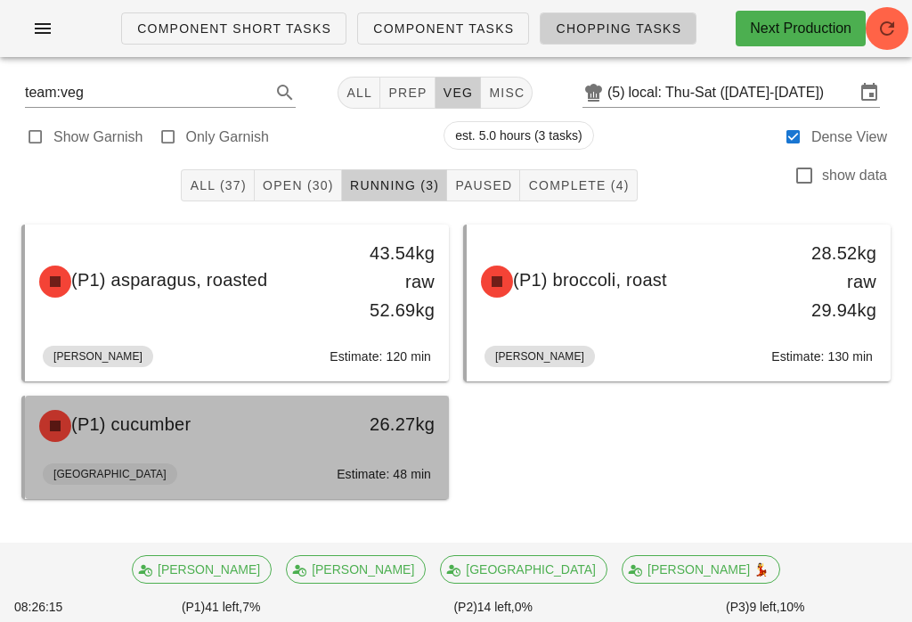
click at [389, 411] on div "26.27kg" at bounding box center [393, 424] width 83 height 29
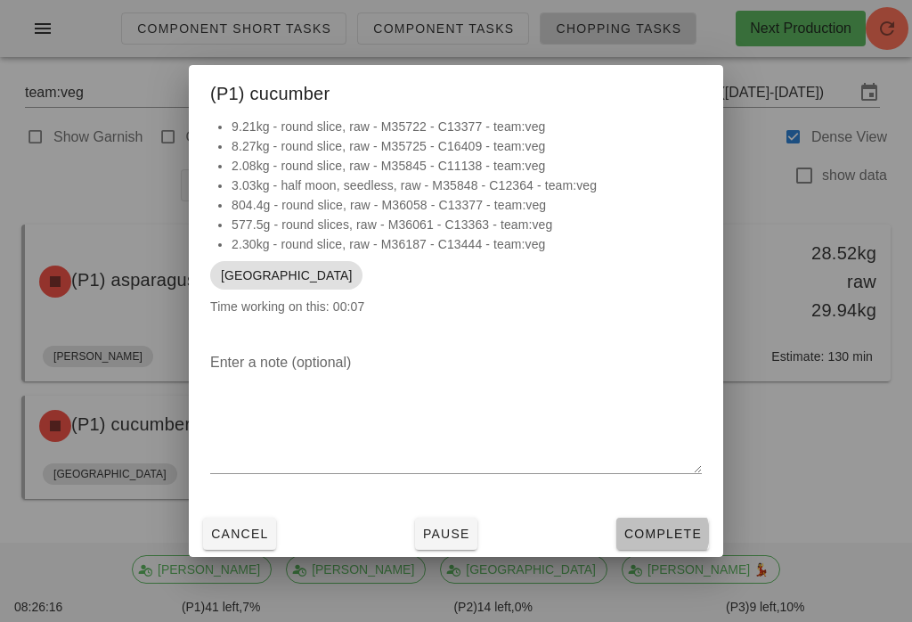
click at [678, 537] on span "Complete" at bounding box center [663, 533] width 78 height 14
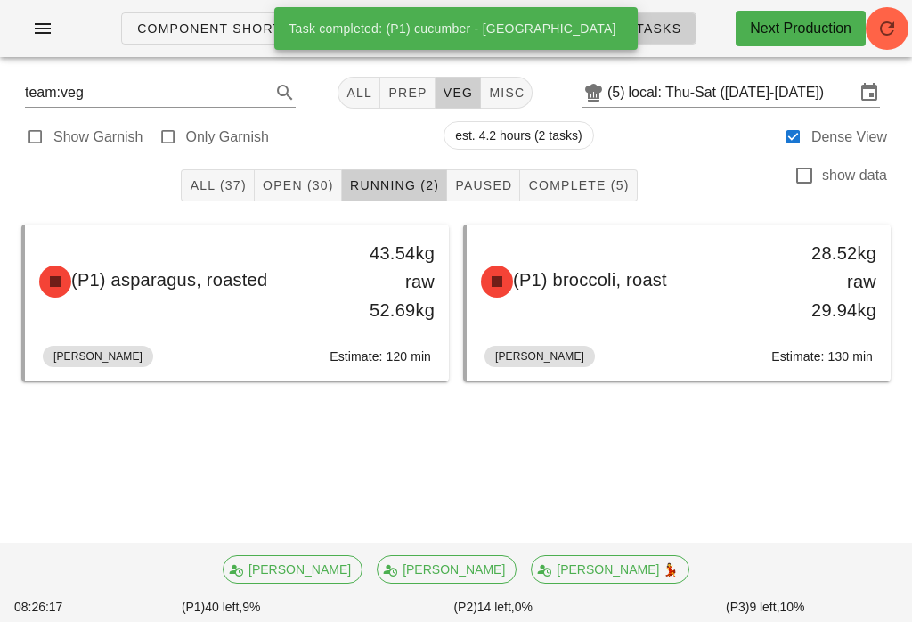
click at [321, 164] on div "All (37) Open (30) Running (2) Paused Complete (5) show data" at bounding box center [456, 185] width 891 height 57
click at [314, 170] on button "Open (30)" at bounding box center [298, 185] width 87 height 32
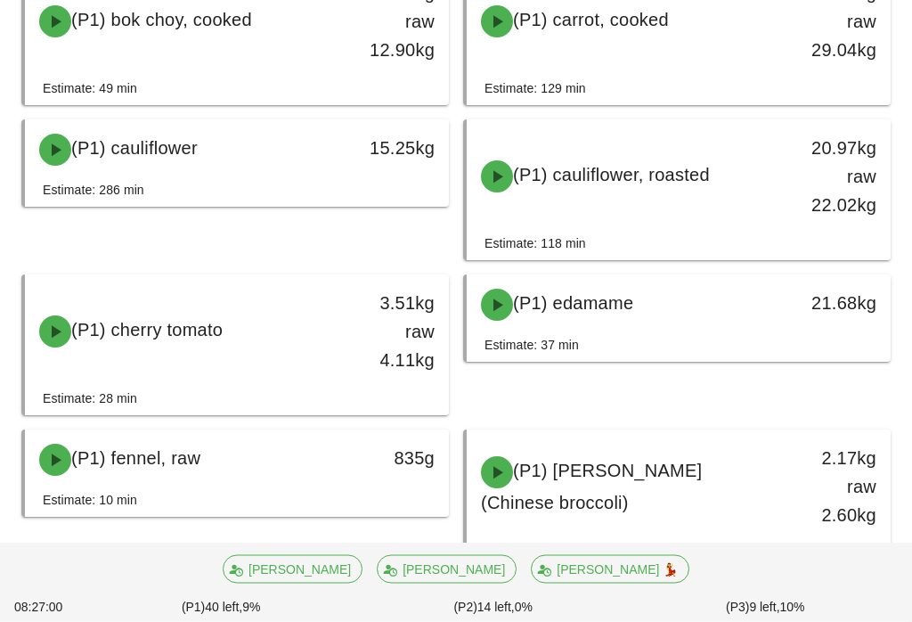
scroll to position [396, 0]
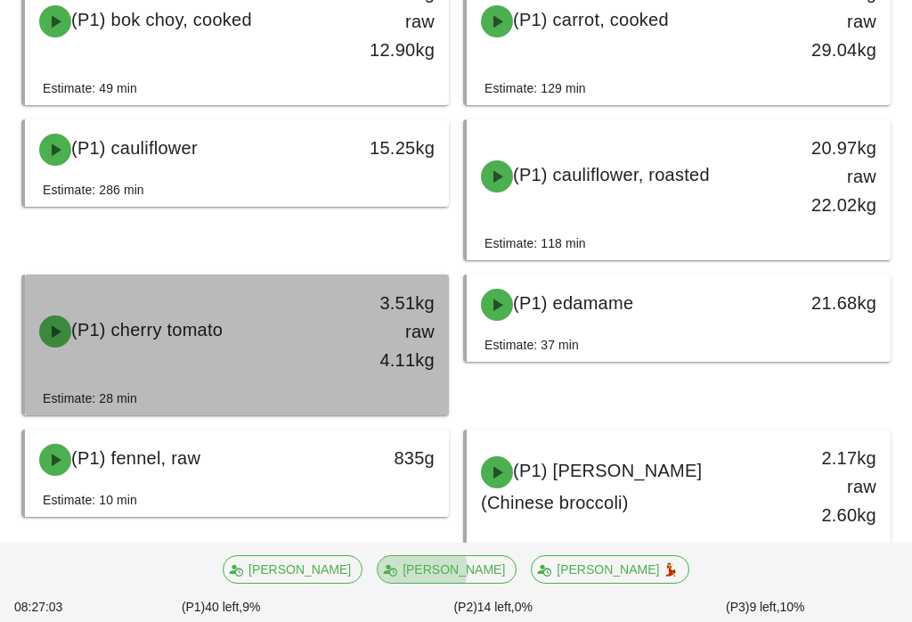
click at [337, 342] on div "(P1) cherry tomato" at bounding box center [185, 331] width 313 height 53
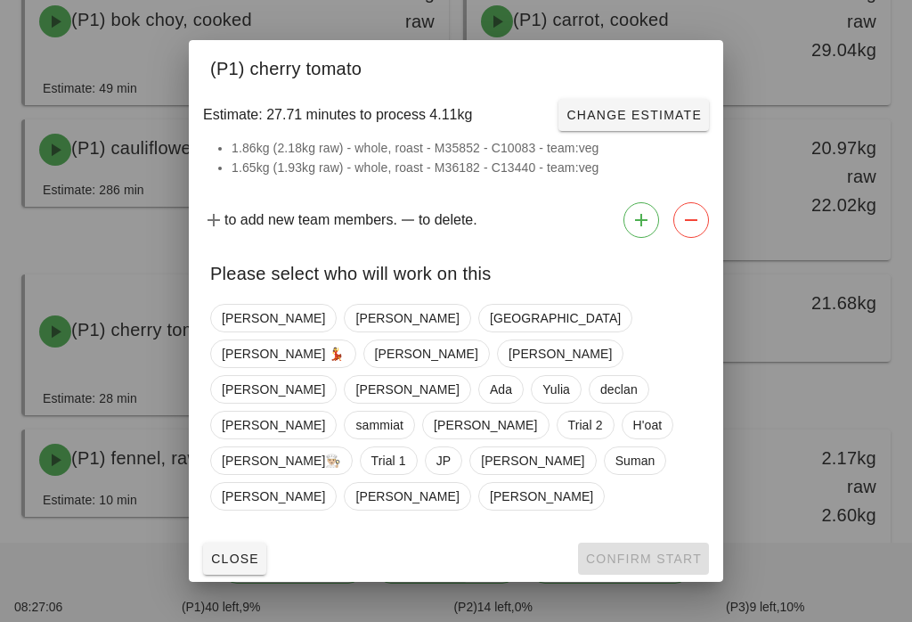
click at [232, 551] on span "Close" at bounding box center [234, 558] width 49 height 14
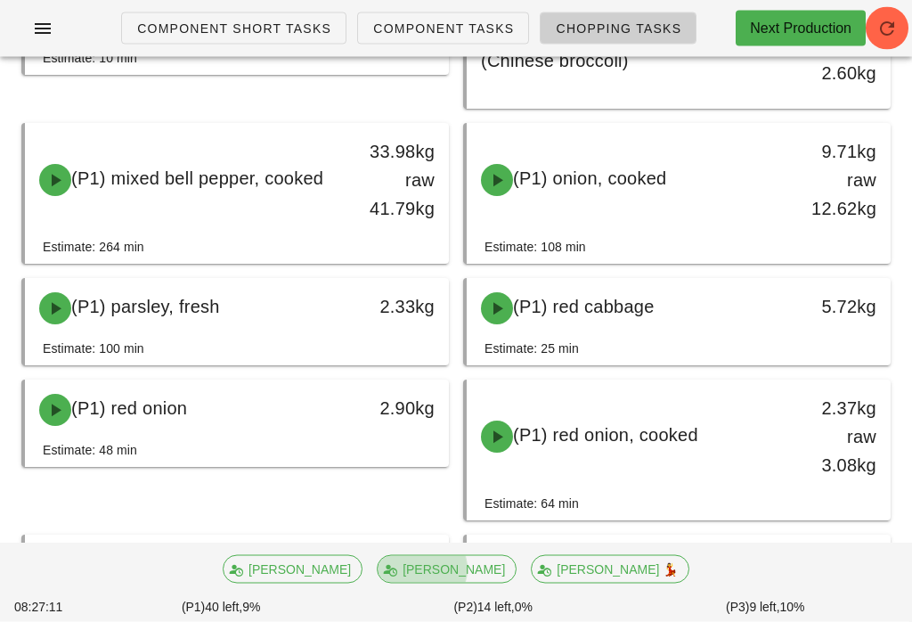
scroll to position [837, 0]
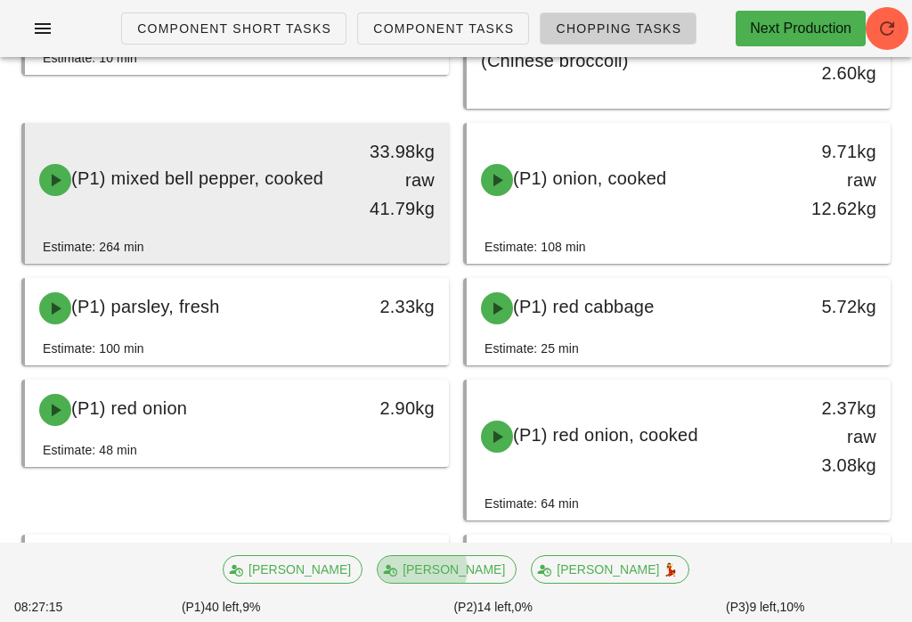
click at [292, 192] on div "(P1) mixed bell pepper, cooked" at bounding box center [185, 179] width 313 height 53
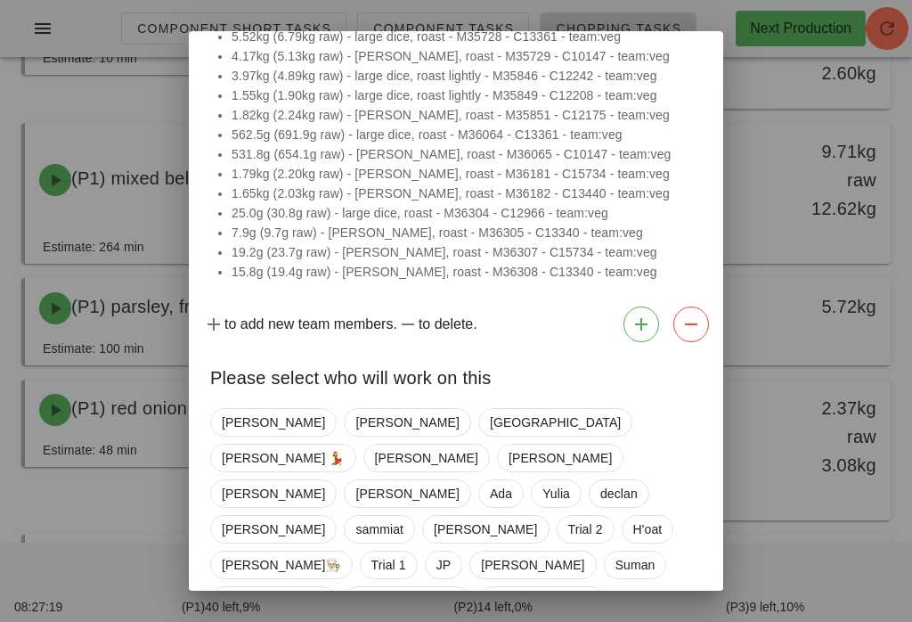
scroll to position [160, 0]
click at [248, 567] on div "[PERSON_NAME] [PERSON_NAME] [PERSON_NAME] 💃 [PERSON_NAME] [PERSON_NAME] Ada [PE…" at bounding box center [456, 521] width 534 height 239
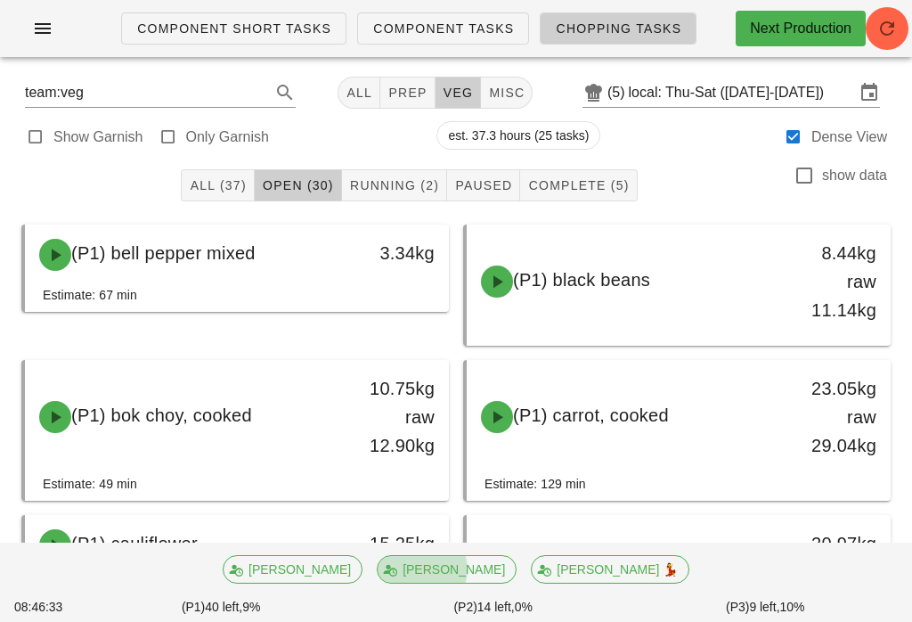
click at [418, 189] on span "Running (2)" at bounding box center [394, 185] width 90 height 14
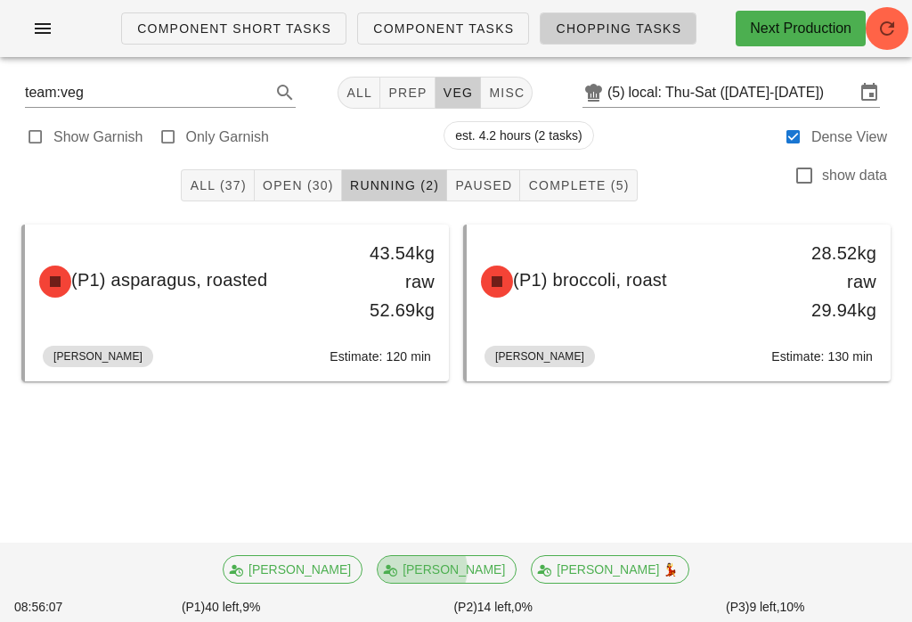
click at [315, 174] on button "Open (30)" at bounding box center [298, 185] width 87 height 32
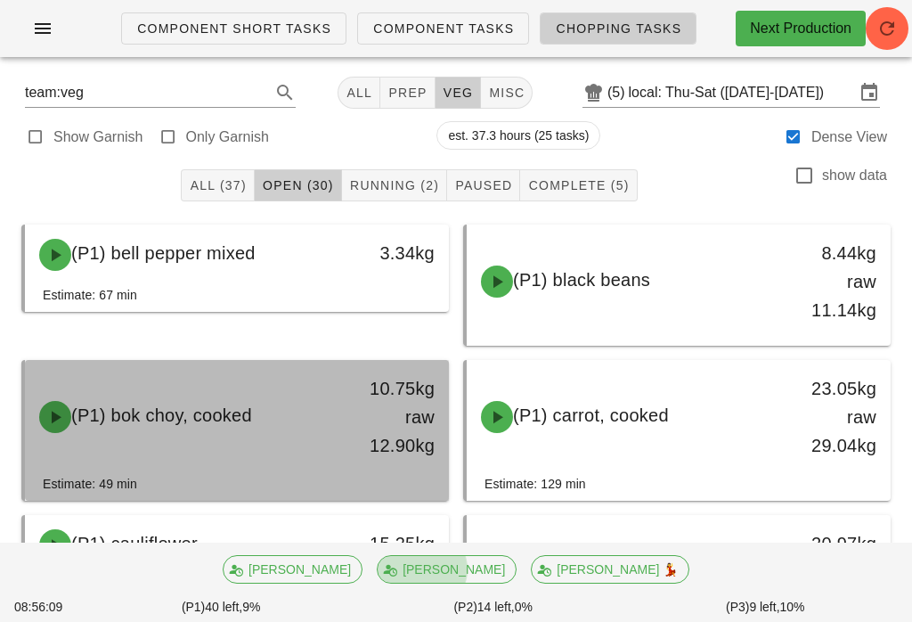
click at [341, 427] on div "10.75kg raw 12.90kg" at bounding box center [393, 416] width 104 height 107
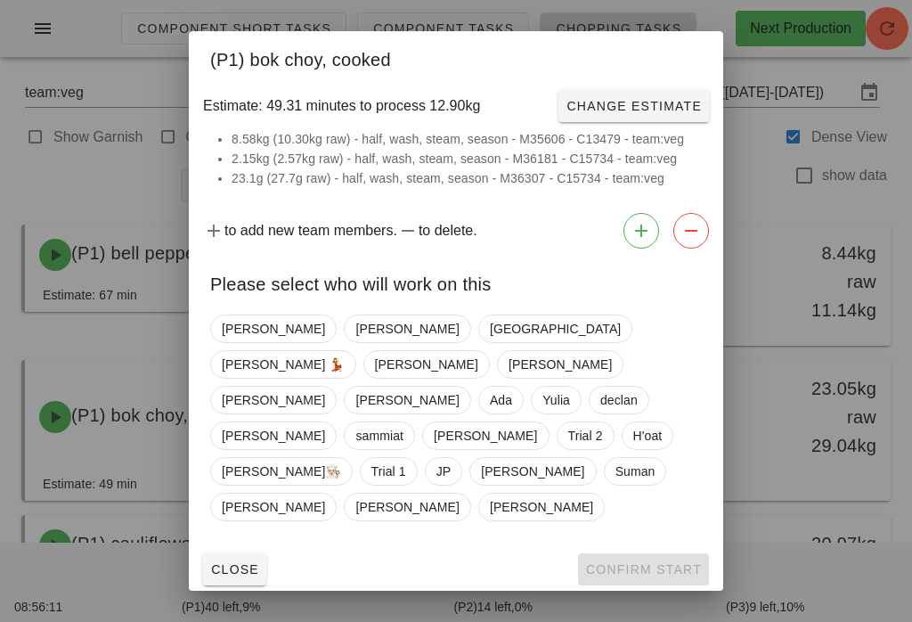
click at [389, 307] on div "Please select who will work on this" at bounding box center [456, 282] width 534 height 52
click at [490, 342] on span "[GEOGRAPHIC_DATA]" at bounding box center [555, 328] width 131 height 27
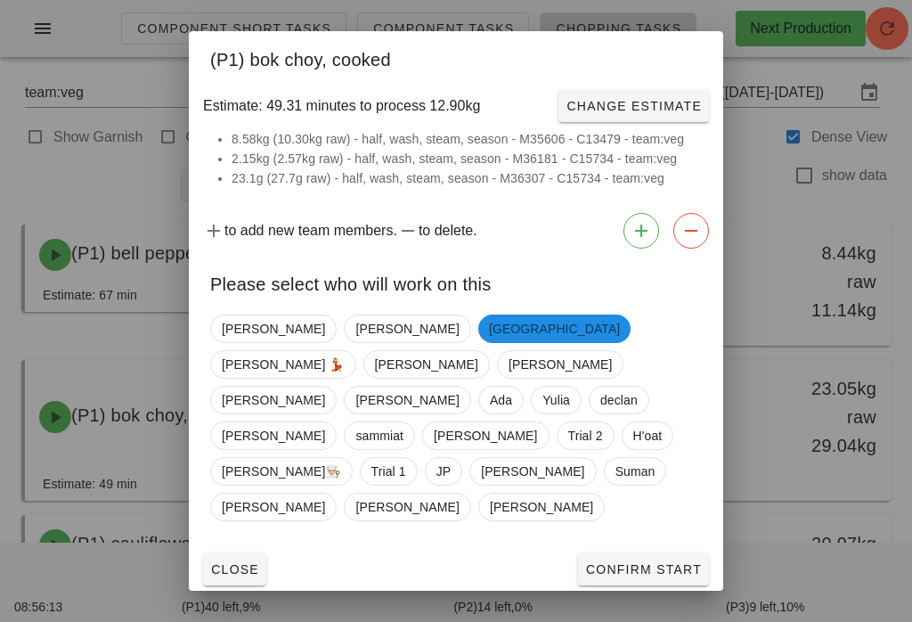
click at [638, 562] on span "Confirm Start" at bounding box center [643, 569] width 117 height 14
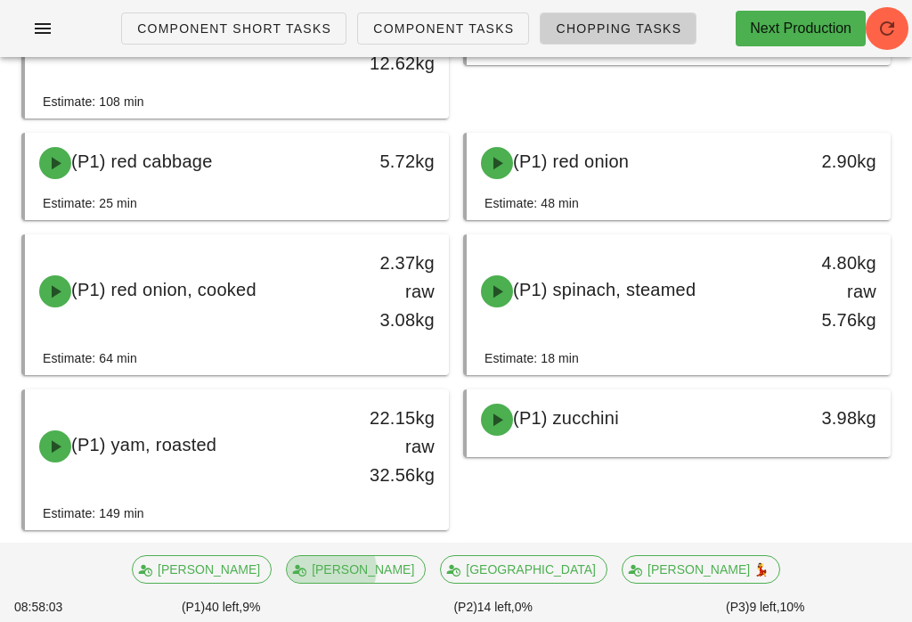
scroll to position [945, 0]
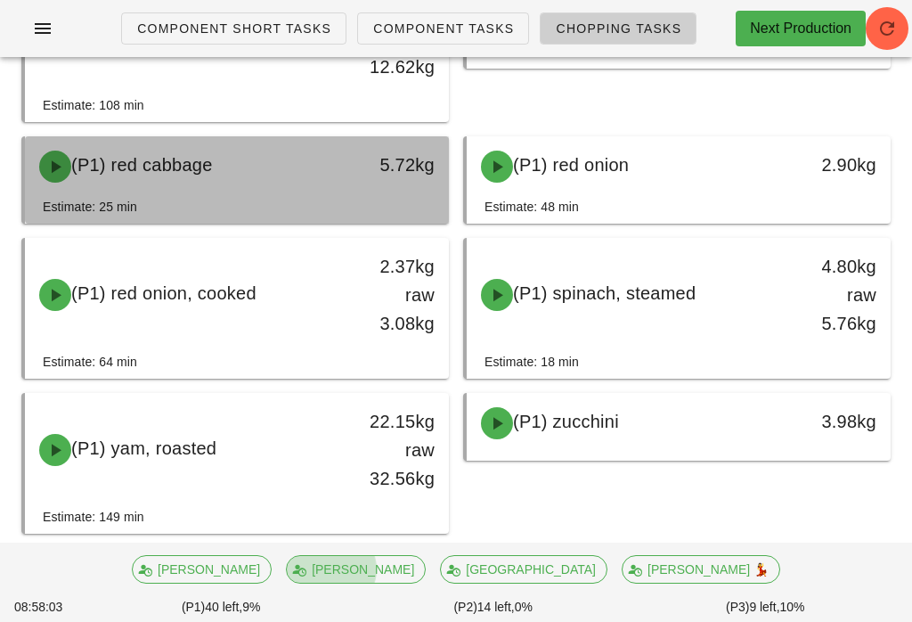
click at [407, 179] on div "5.72kg" at bounding box center [393, 166] width 104 height 53
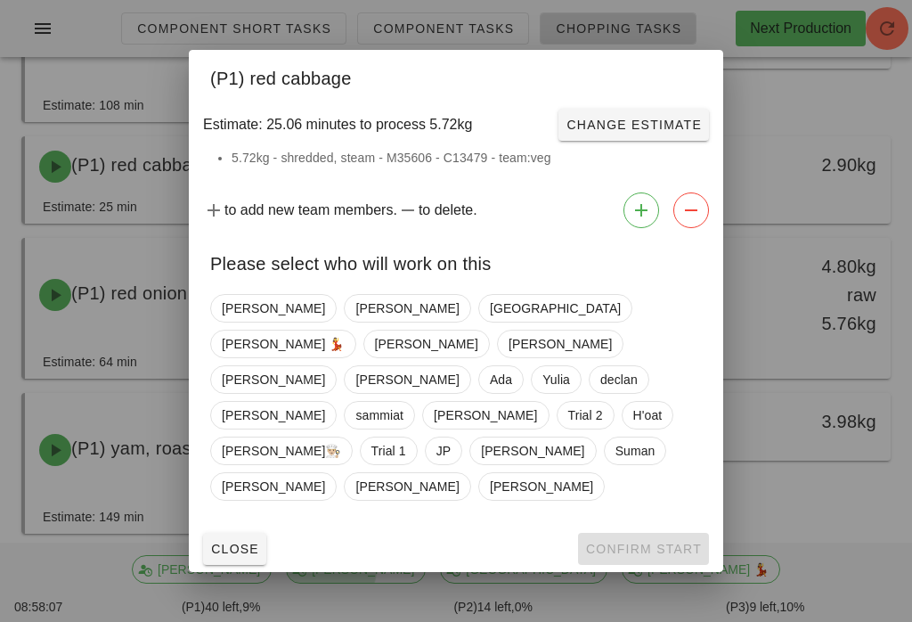
click at [242, 542] on span "Close" at bounding box center [234, 549] width 49 height 14
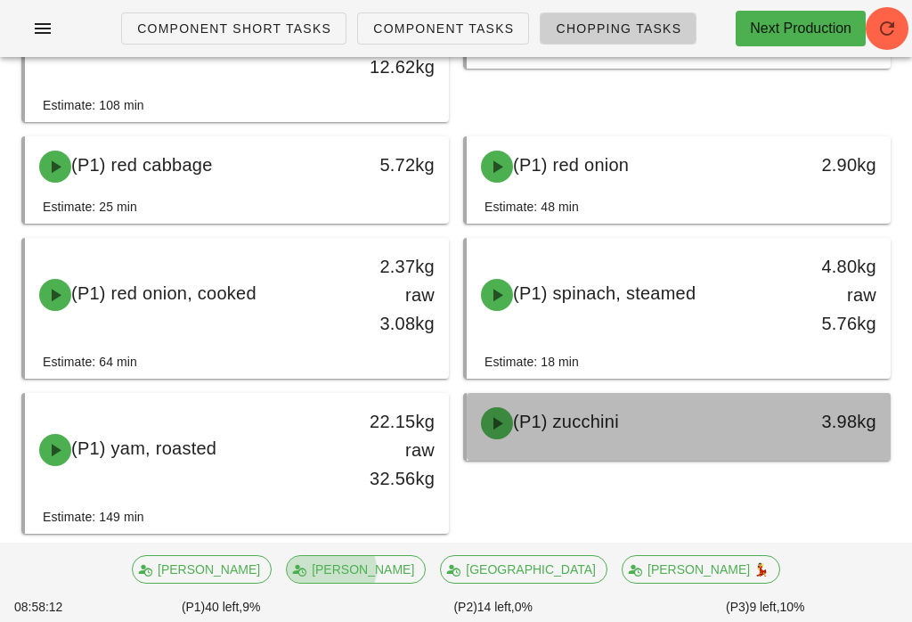
click at [720, 452] on div "(P1) zucchini 3.98kg" at bounding box center [679, 423] width 424 height 61
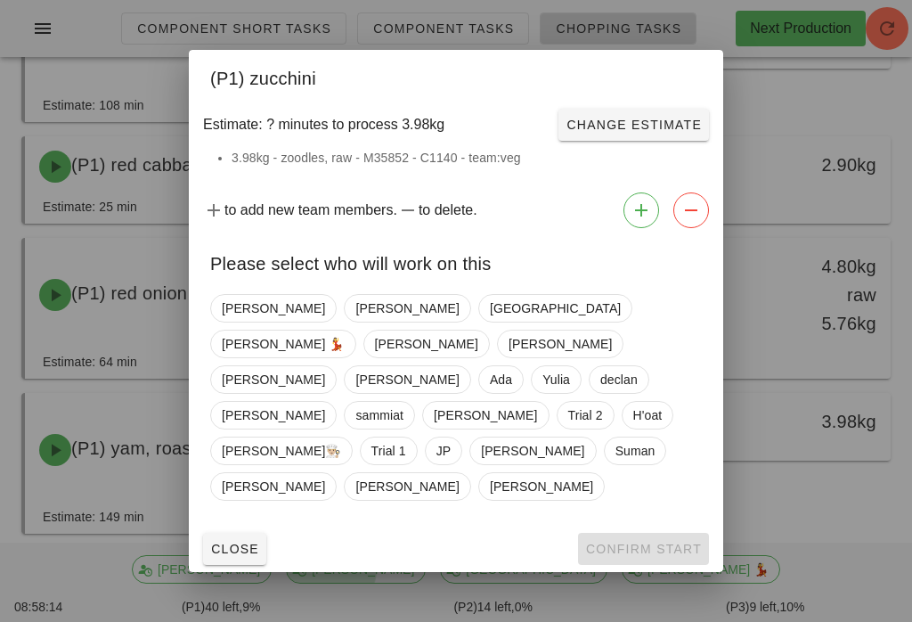
click at [286, 527] on div "Close Confirm Start" at bounding box center [456, 549] width 534 height 46
click at [261, 533] on button "Close" at bounding box center [234, 549] width 63 height 32
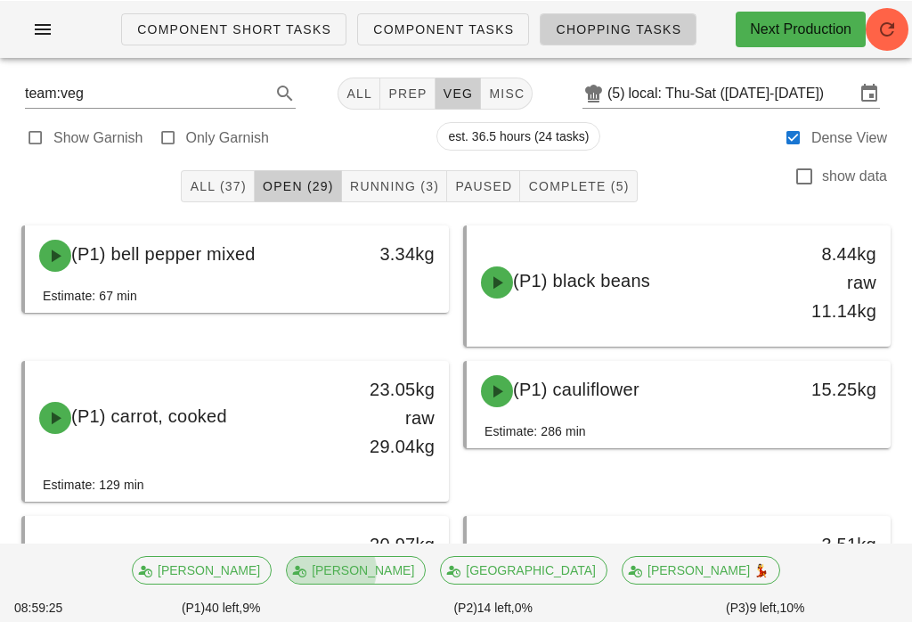
click at [589, 183] on span "Complete (5)" at bounding box center [578, 185] width 102 height 14
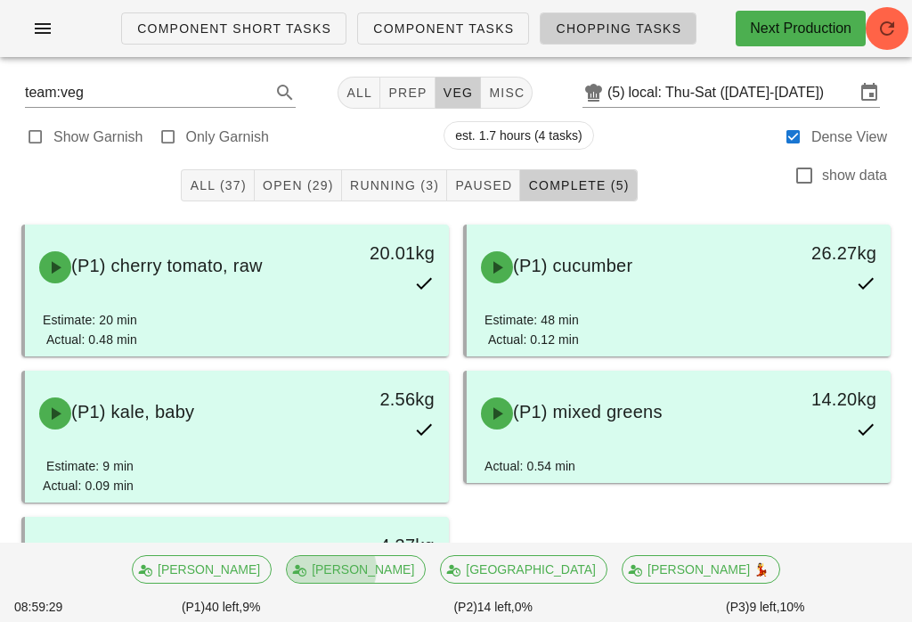
click at [239, 191] on span "All (37)" at bounding box center [217, 185] width 57 height 14
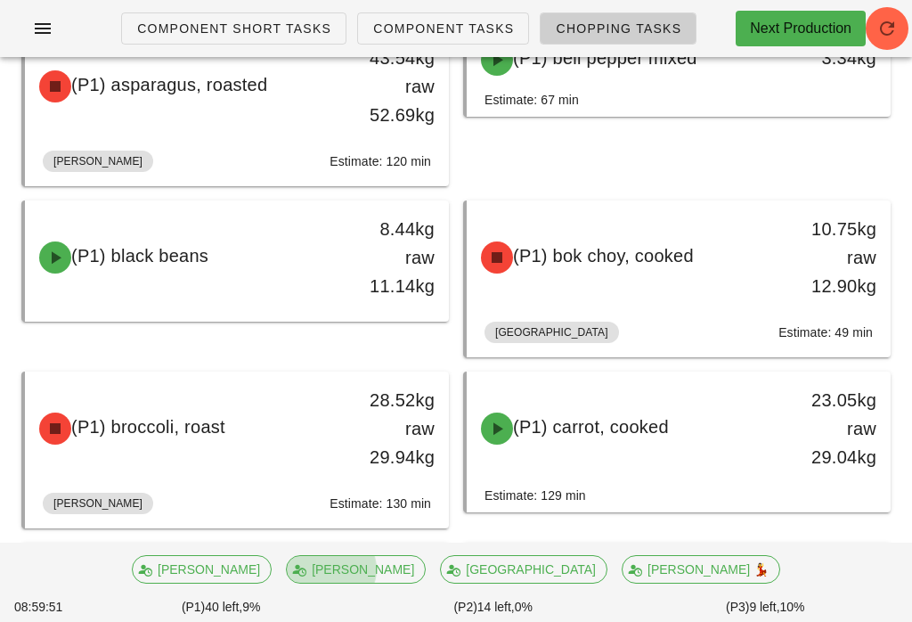
scroll to position [194, 0]
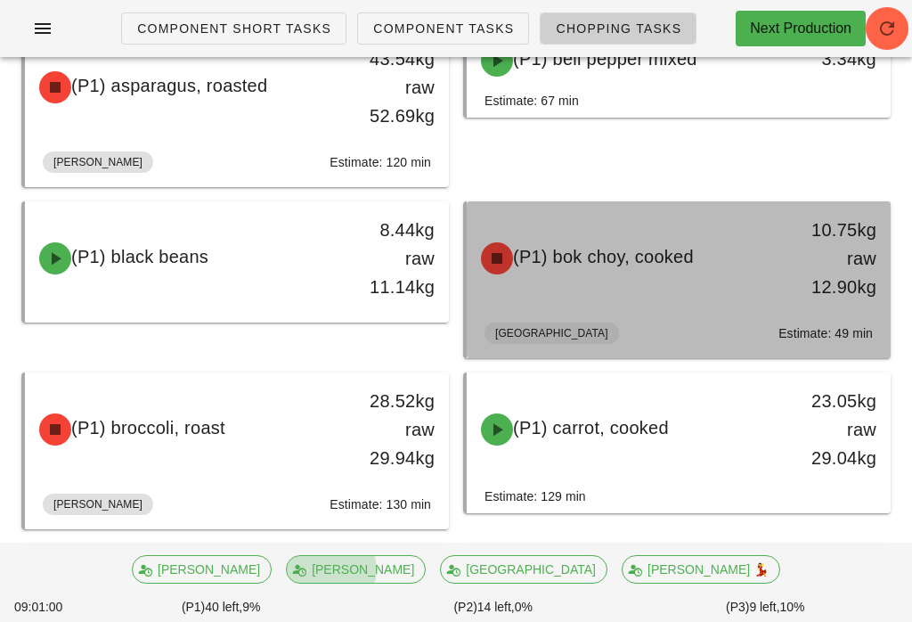
click at [703, 287] on div "(P1) bok choy, cooked 10.75kg raw 12.90kg" at bounding box center [678, 258] width 417 height 107
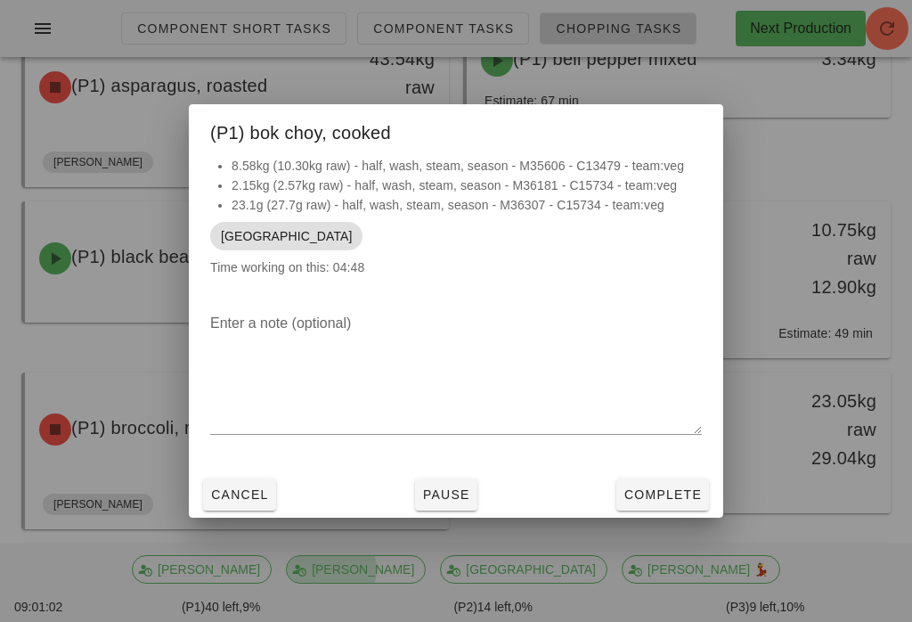
click at [686, 498] on span "Complete" at bounding box center [663, 494] width 78 height 14
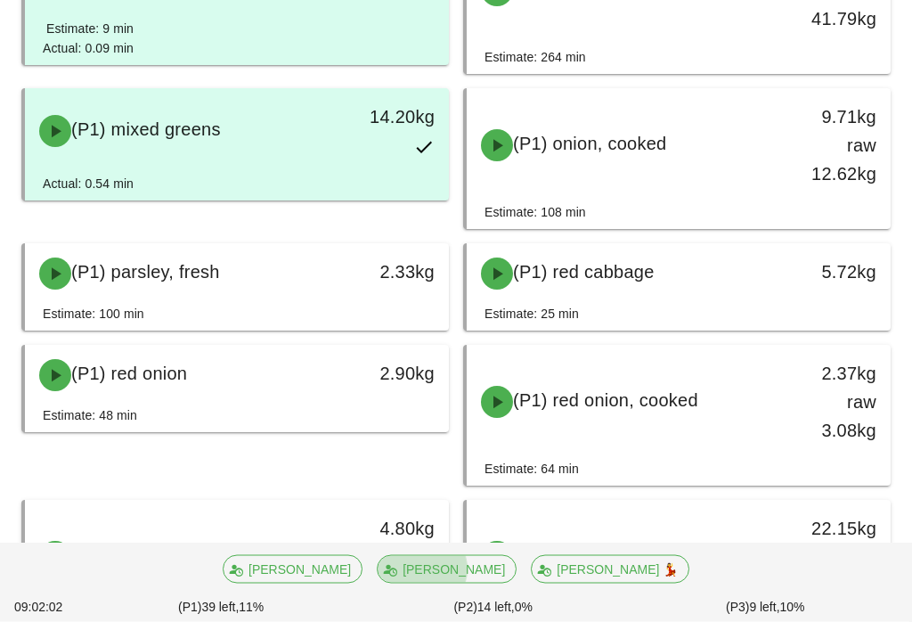
scroll to position [1428, 0]
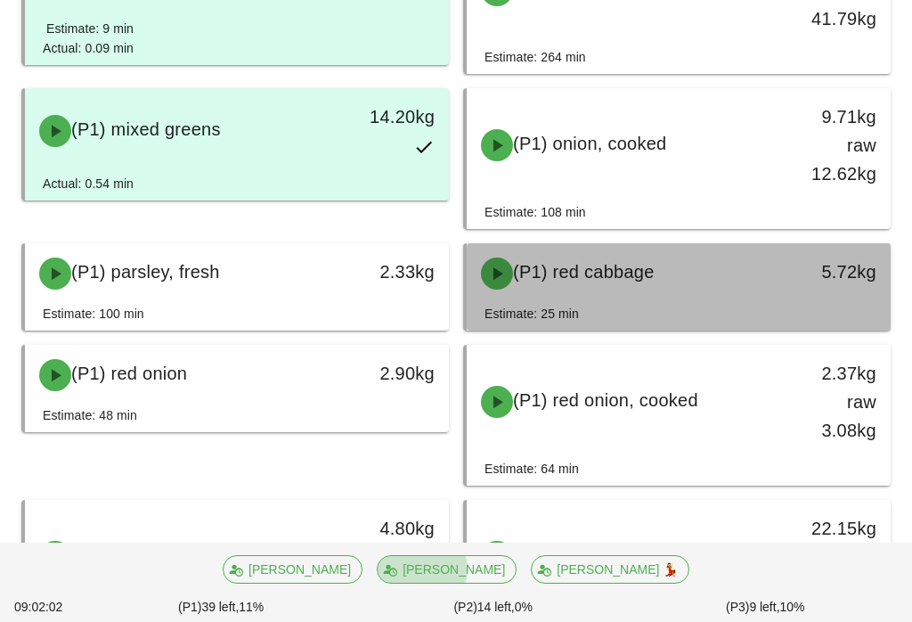
click at [734, 269] on div "(P1) red cabbage" at bounding box center [626, 273] width 313 height 53
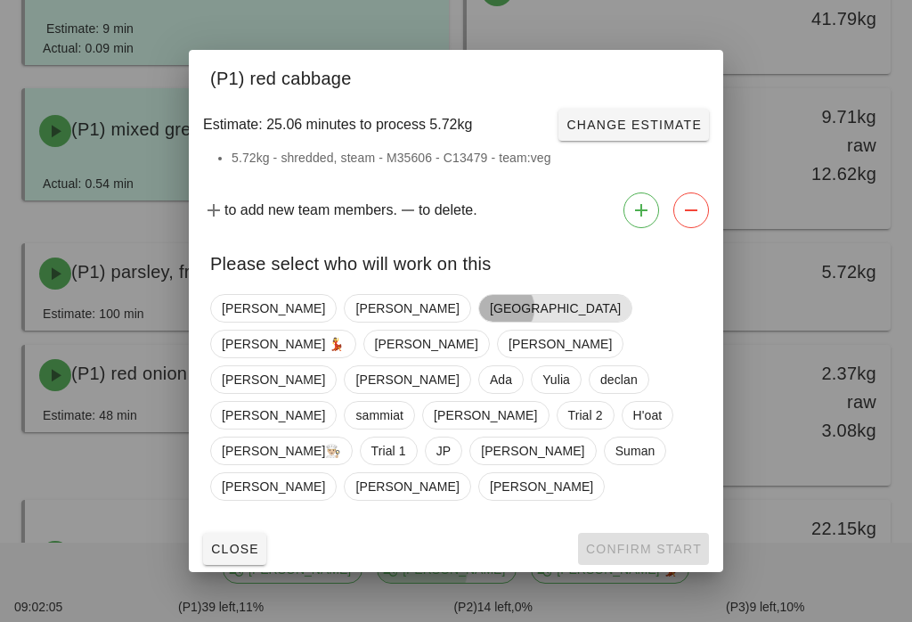
click at [490, 322] on span "[GEOGRAPHIC_DATA]" at bounding box center [555, 308] width 131 height 27
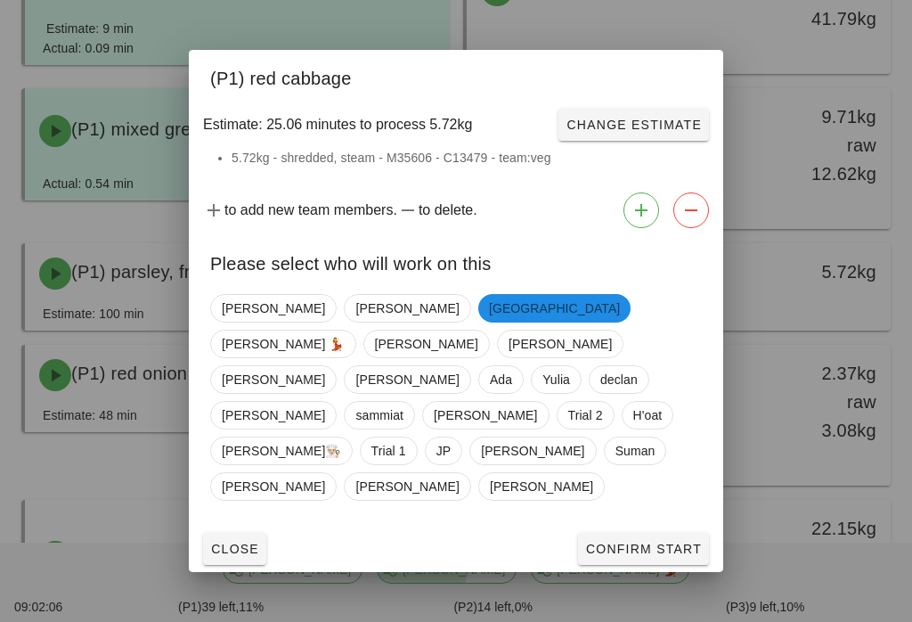
click at [654, 542] on span "Confirm Start" at bounding box center [643, 549] width 117 height 14
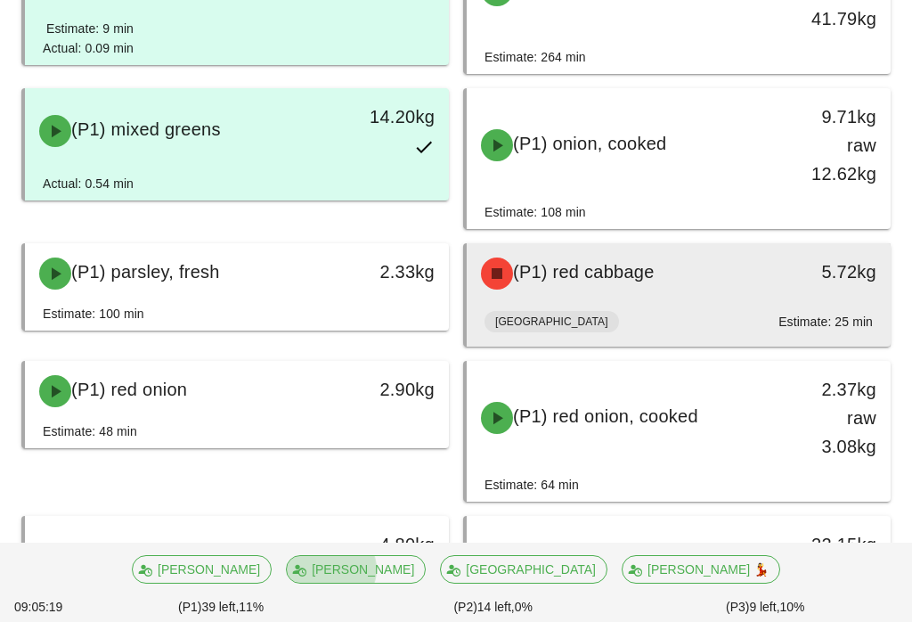
click at [766, 316] on div "Milan Estimate: 25 min" at bounding box center [679, 325] width 388 height 43
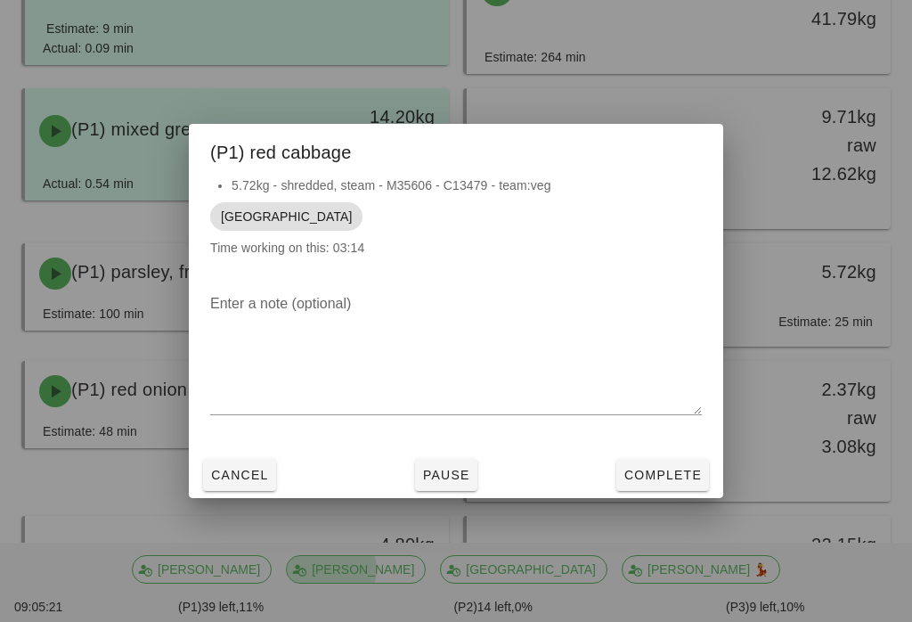
click at [667, 491] on button "Complete" at bounding box center [662, 475] width 93 height 32
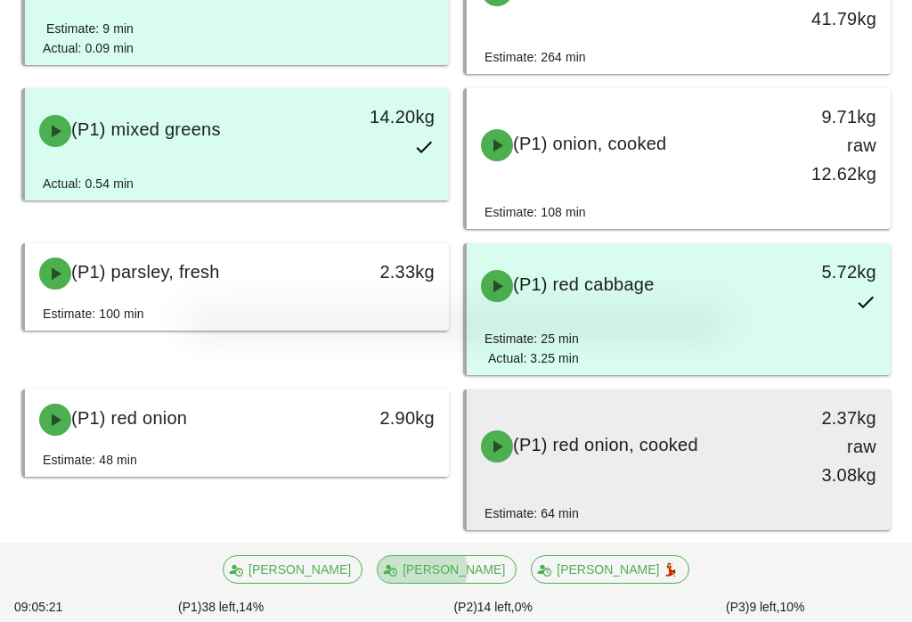
click at [693, 485] on div "(P1) red onion, cooked 2.37kg raw 3.08kg" at bounding box center [678, 446] width 417 height 107
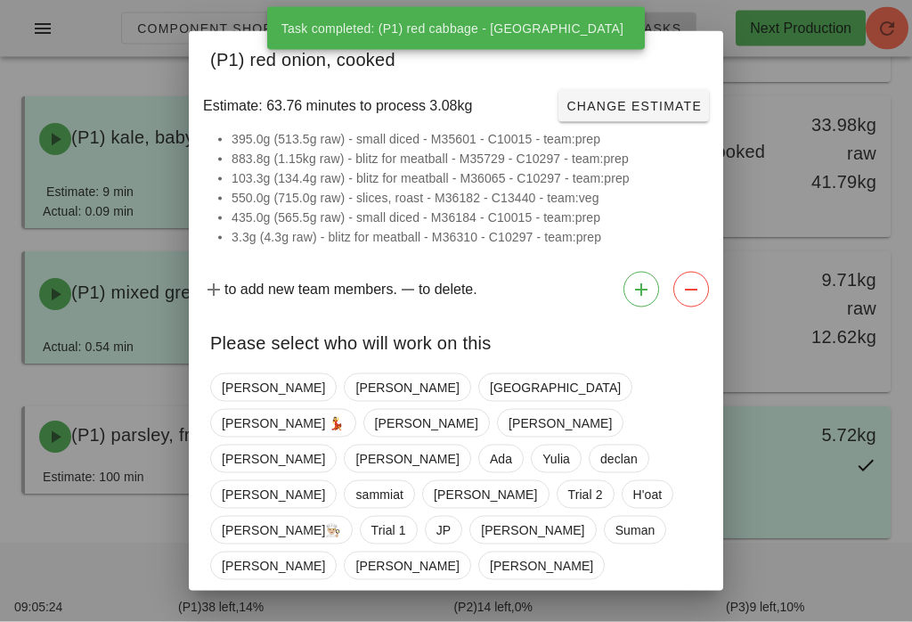
click at [249, 621] on span "Close" at bounding box center [234, 628] width 49 height 14
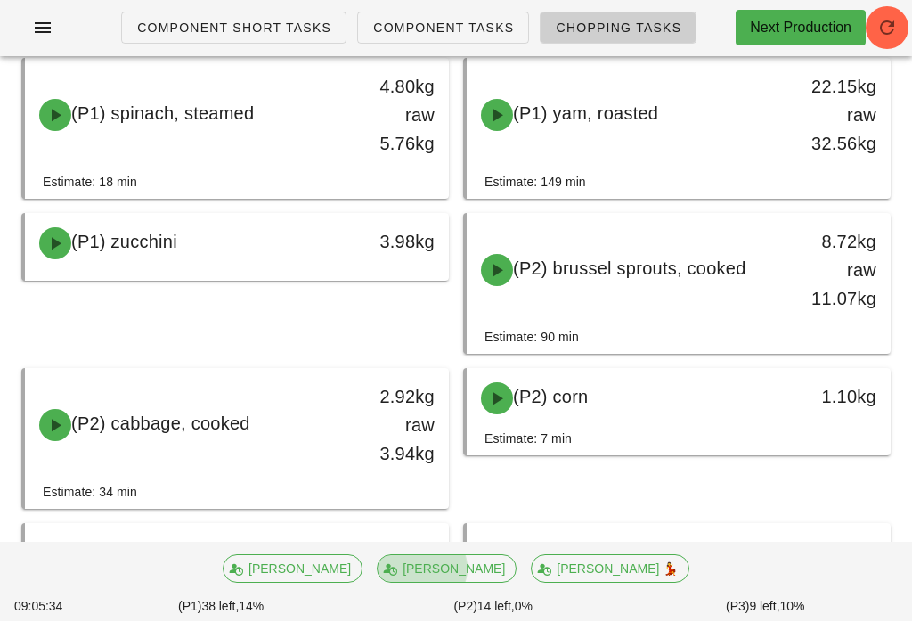
scroll to position [1891, 0]
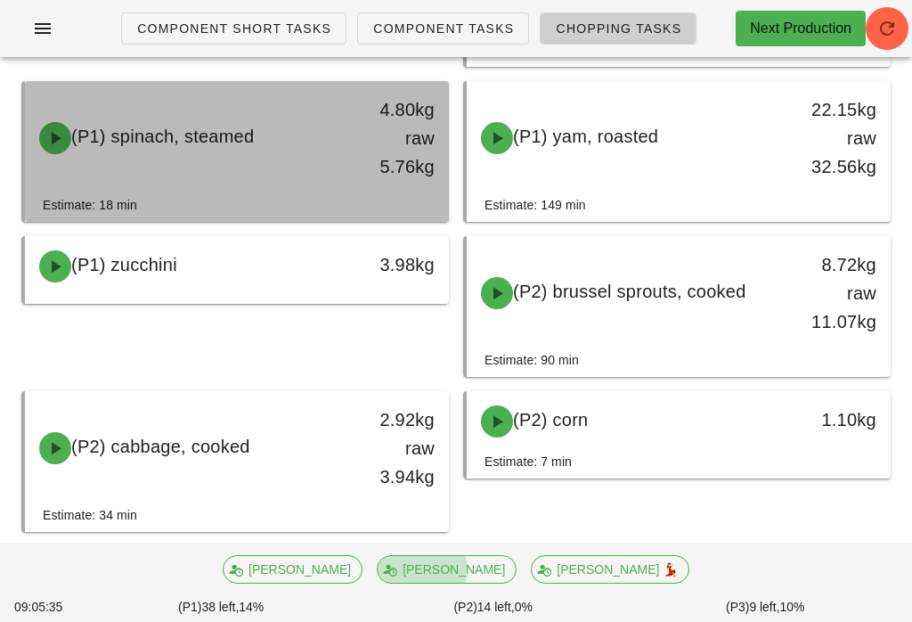
click at [401, 143] on div "4.80kg raw 5.76kg" at bounding box center [393, 138] width 83 height 86
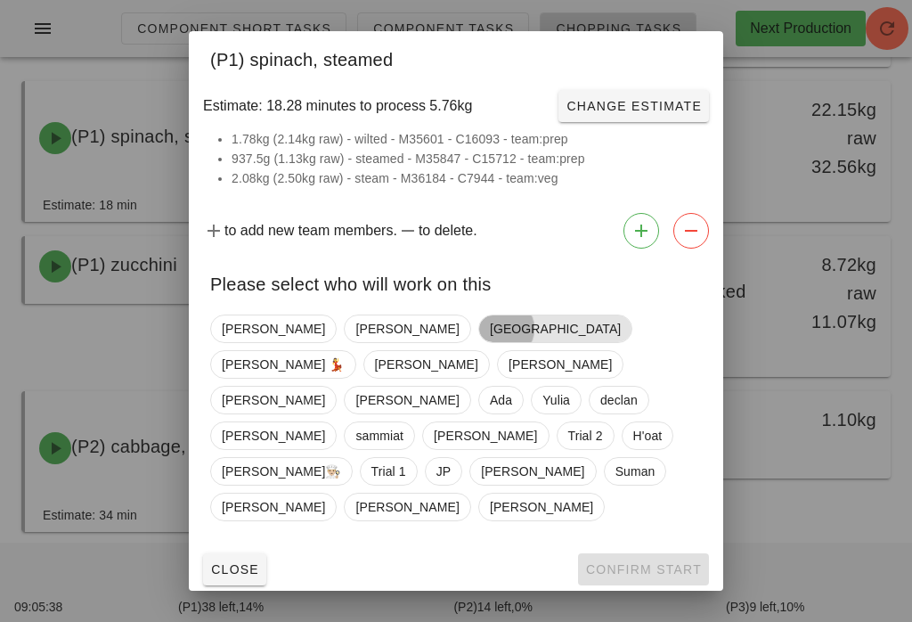
click at [490, 342] on span "[GEOGRAPHIC_DATA]" at bounding box center [555, 328] width 131 height 27
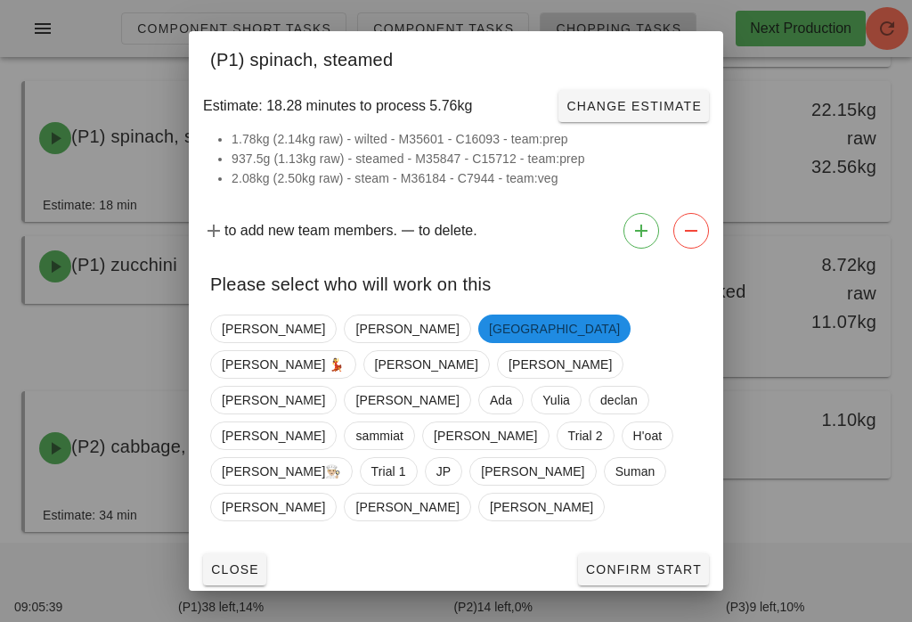
click at [681, 562] on span "Confirm Start" at bounding box center [643, 569] width 117 height 14
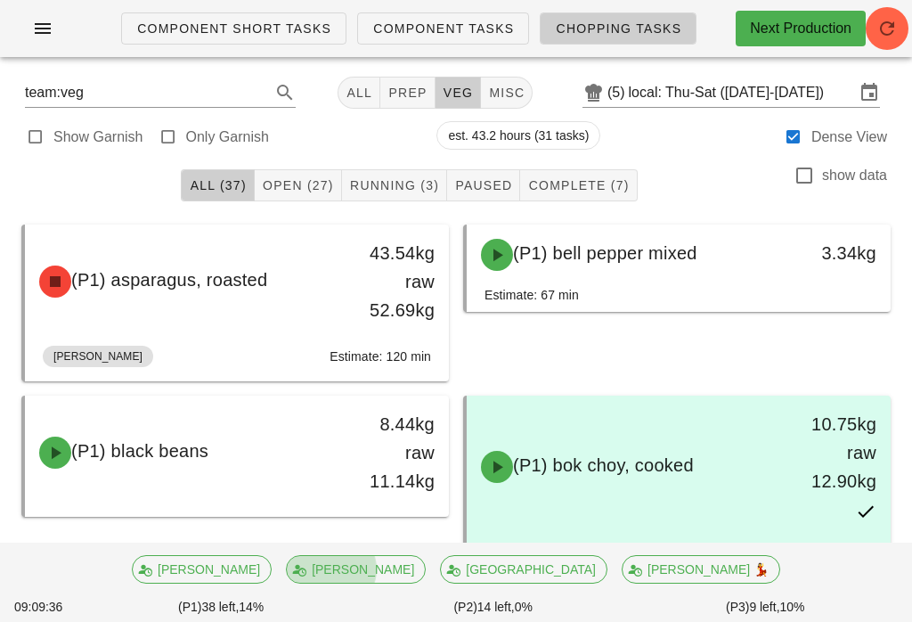
click at [396, 186] on span "Running (3)" at bounding box center [394, 185] width 90 height 14
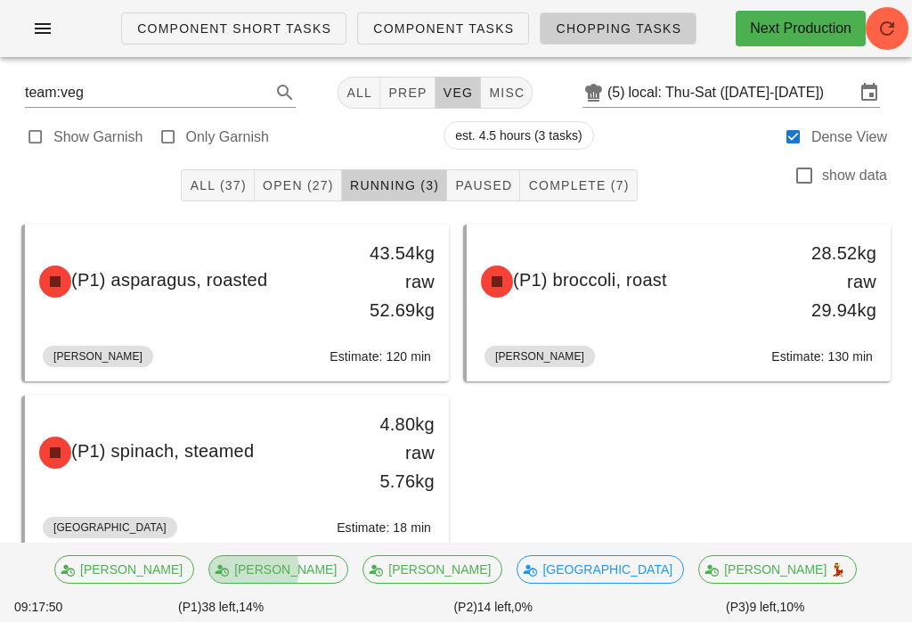
click at [318, 175] on button "Open (27)" at bounding box center [298, 185] width 87 height 32
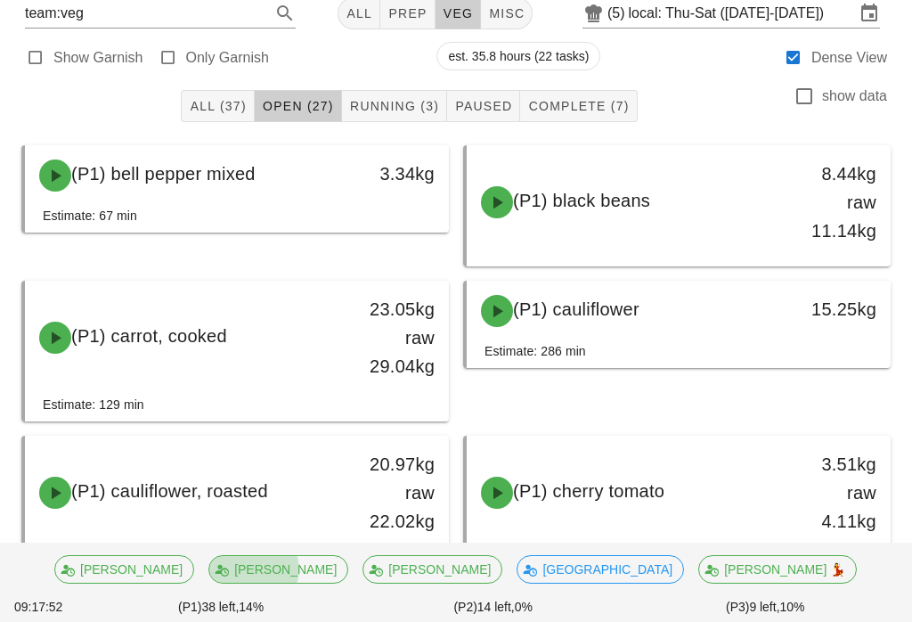
click at [410, 108] on span "Running (3)" at bounding box center [394, 106] width 90 height 14
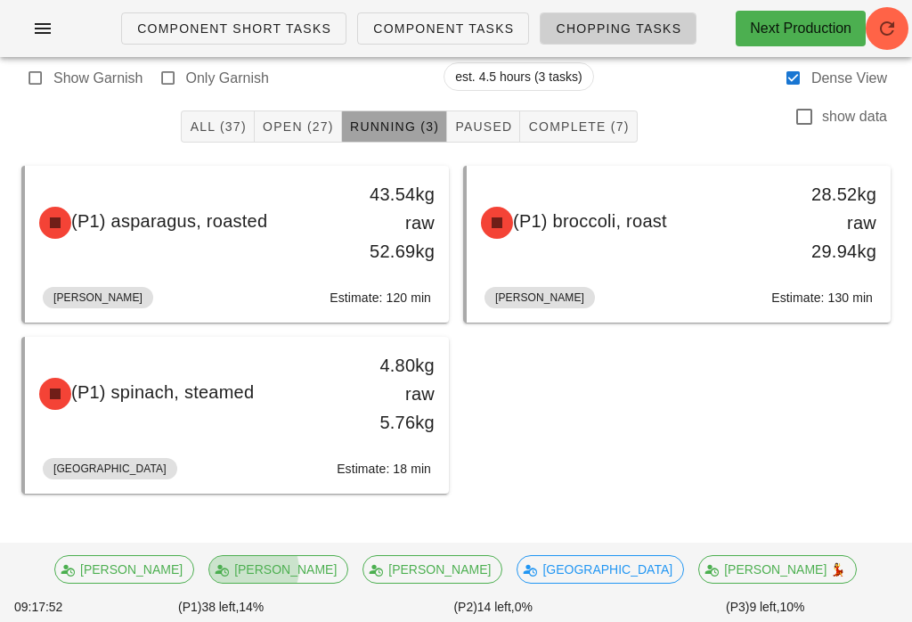
scroll to position [31, 0]
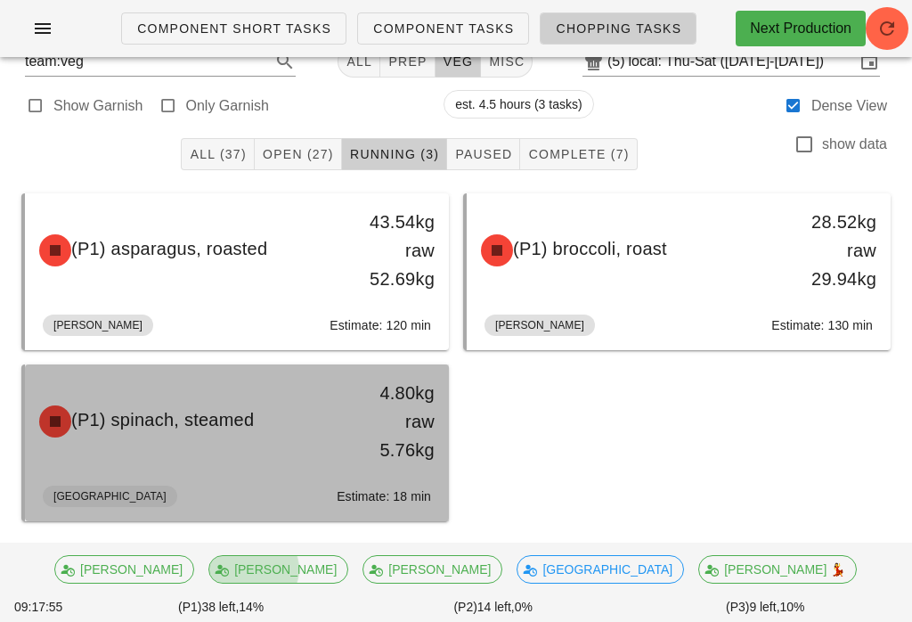
click at [369, 415] on div "4.80kg raw 5.76kg" at bounding box center [393, 422] width 83 height 86
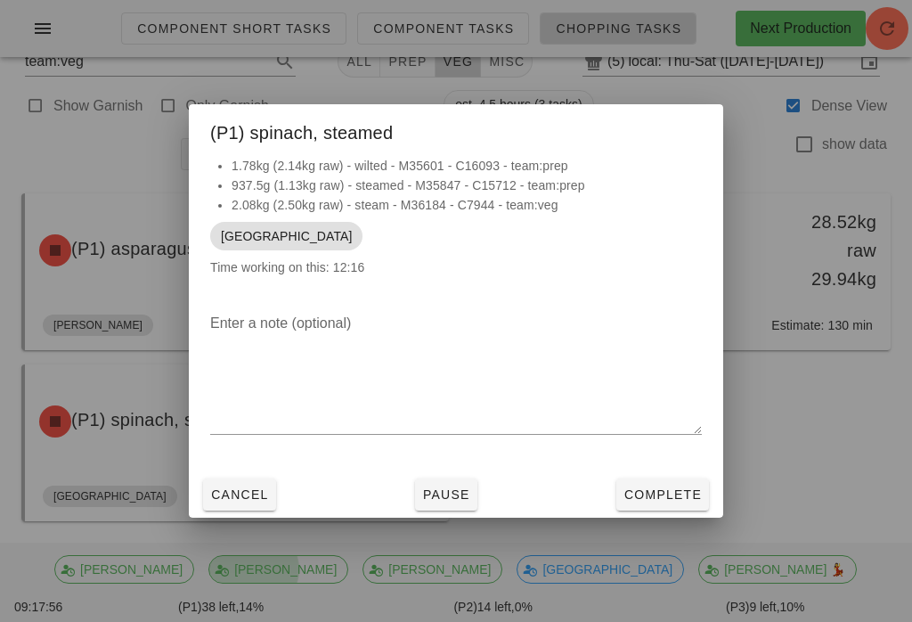
click at [665, 502] on span "Complete" at bounding box center [663, 494] width 78 height 14
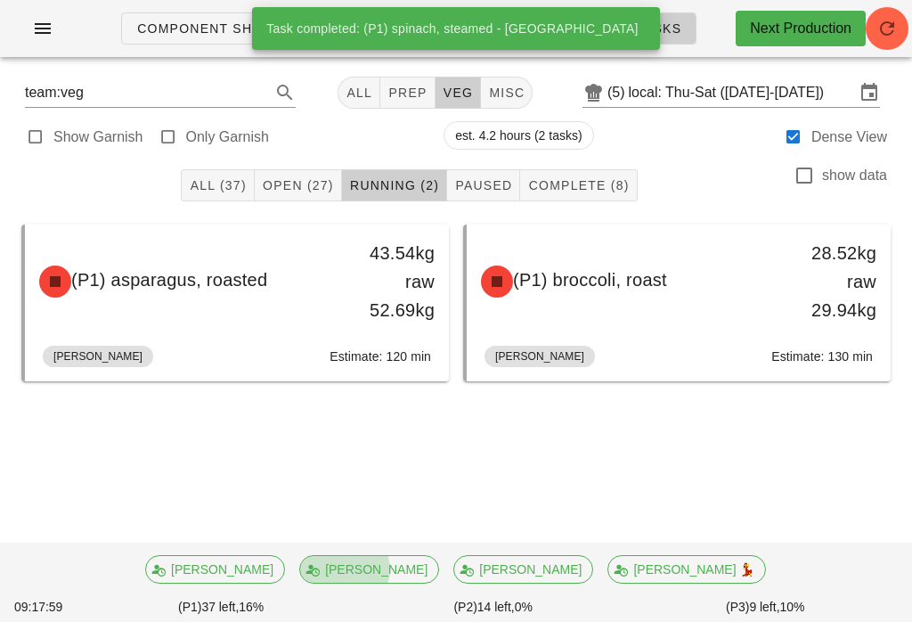
click at [317, 175] on button "Open (27)" at bounding box center [298, 185] width 87 height 32
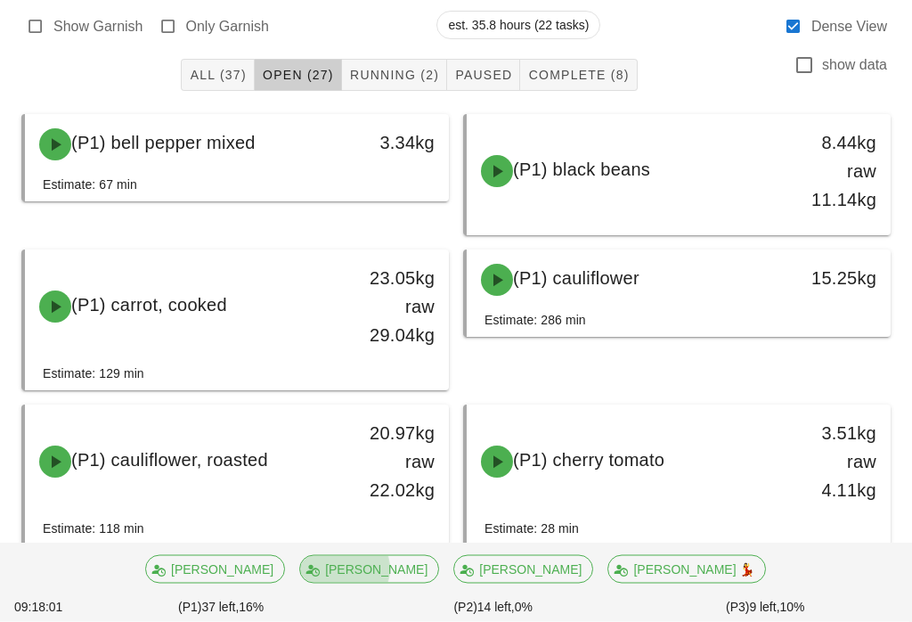
scroll to position [112, 0]
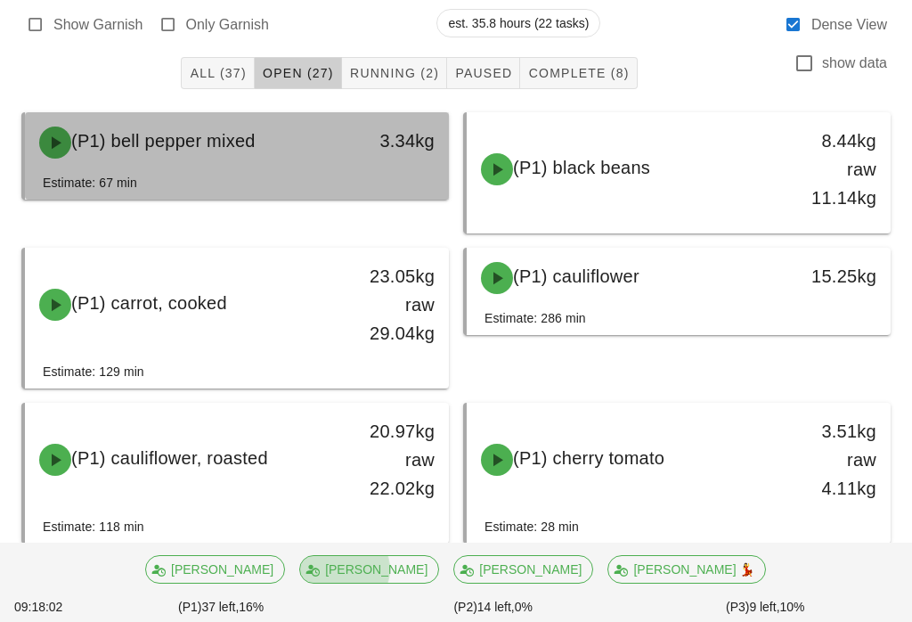
click at [391, 153] on div "3.34kg" at bounding box center [393, 140] width 83 height 29
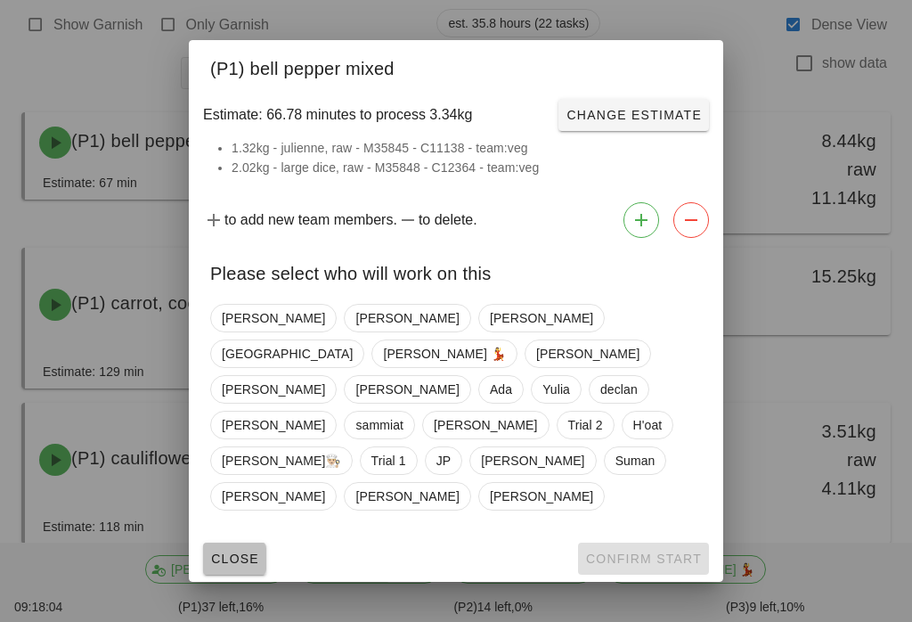
click at [260, 542] on button "Close" at bounding box center [234, 558] width 63 height 32
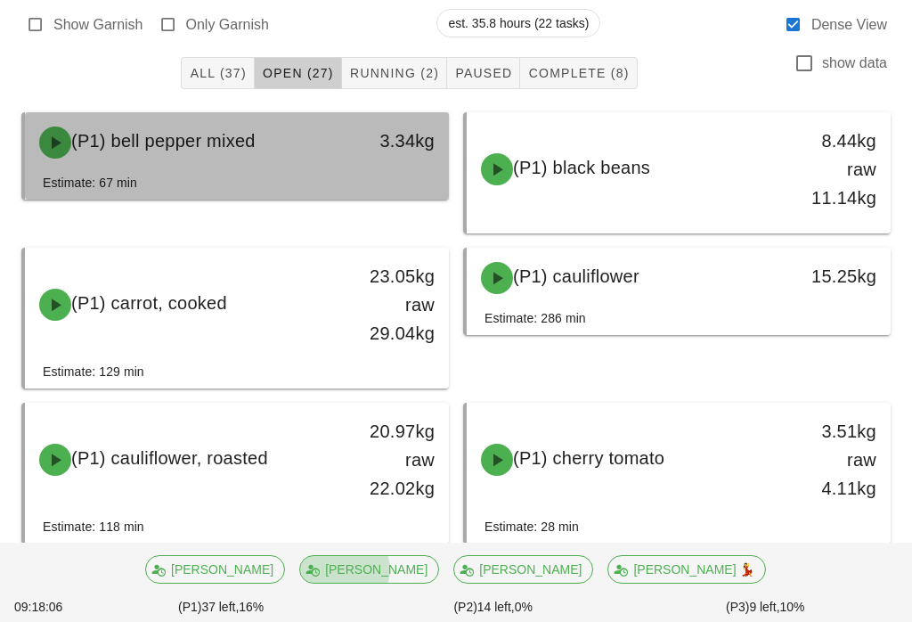
click at [389, 136] on div "3.34kg" at bounding box center [393, 140] width 83 height 29
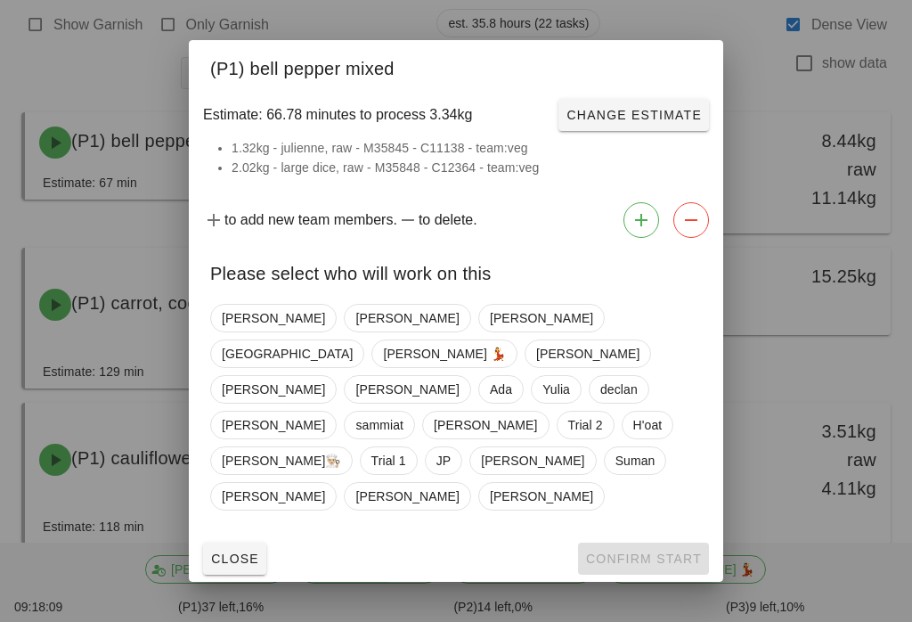
click at [268, 535] on div "Close Confirm Start" at bounding box center [456, 558] width 534 height 46
click at [262, 542] on button "Close" at bounding box center [234, 558] width 63 height 32
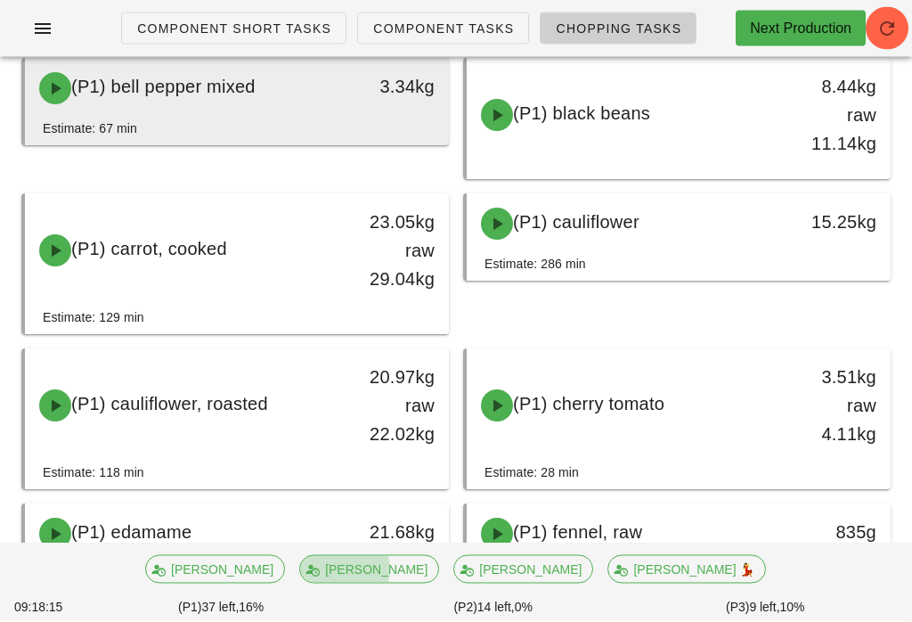
scroll to position [167, 0]
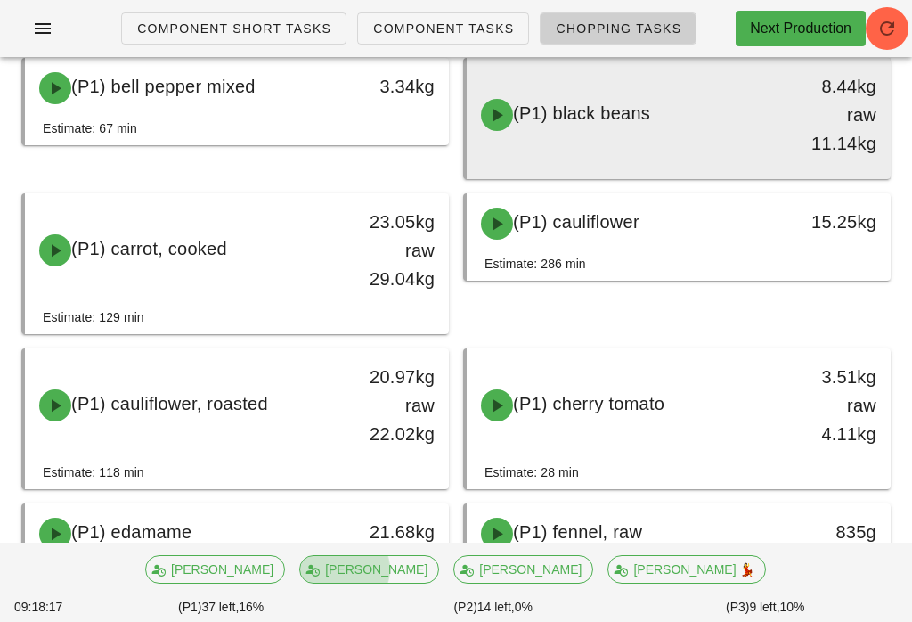
click at [796, 121] on div "8.44kg raw 11.14kg" at bounding box center [835, 115] width 83 height 86
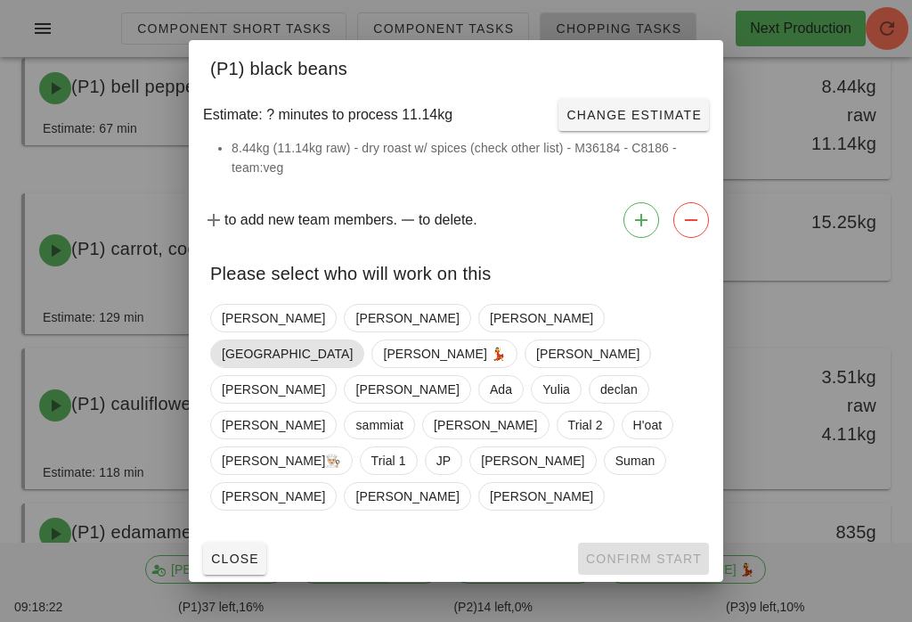
click at [353, 341] on span "[GEOGRAPHIC_DATA]" at bounding box center [287, 353] width 131 height 27
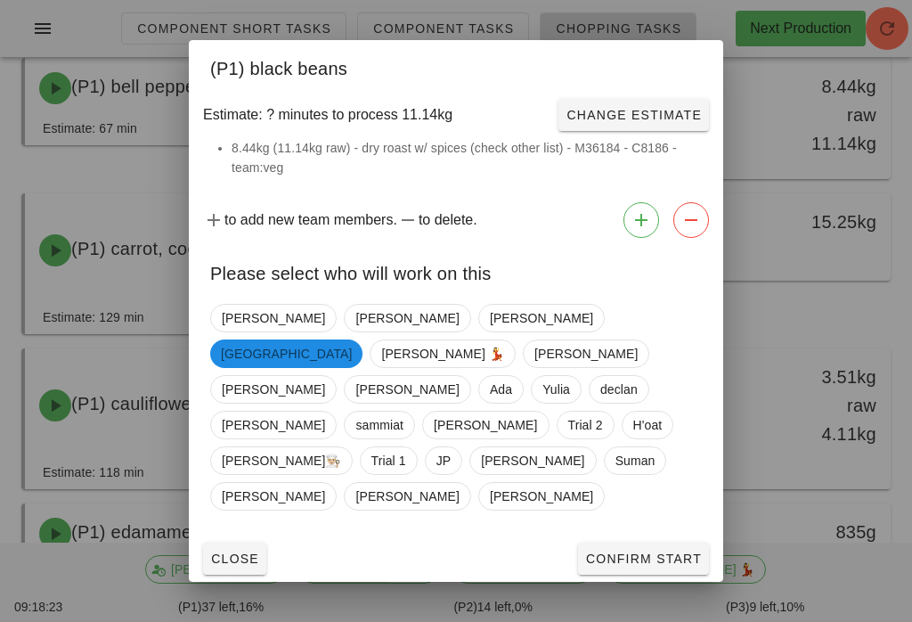
click at [647, 542] on button "Confirm Start" at bounding box center [643, 558] width 131 height 32
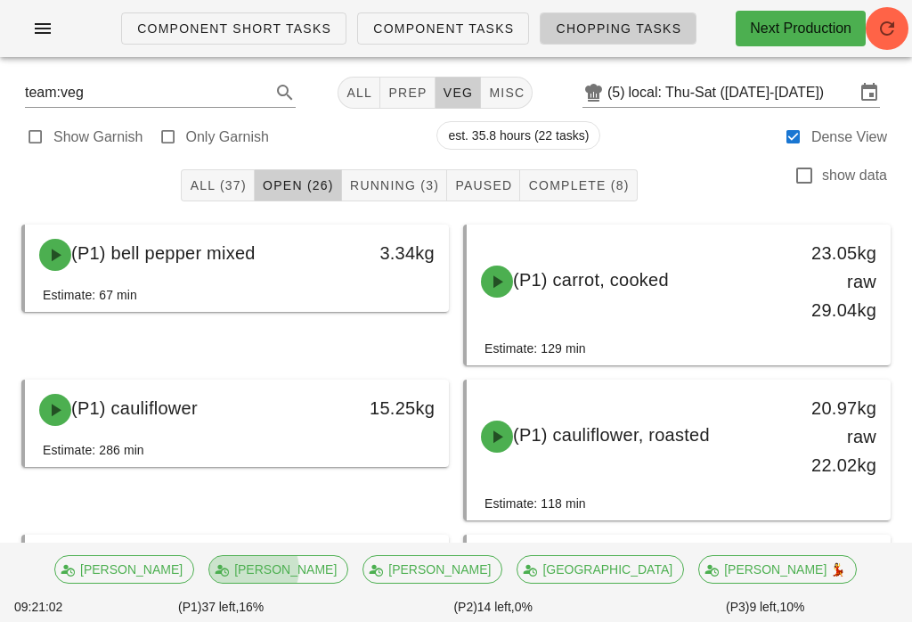
click at [404, 191] on span "Running (3)" at bounding box center [394, 185] width 90 height 14
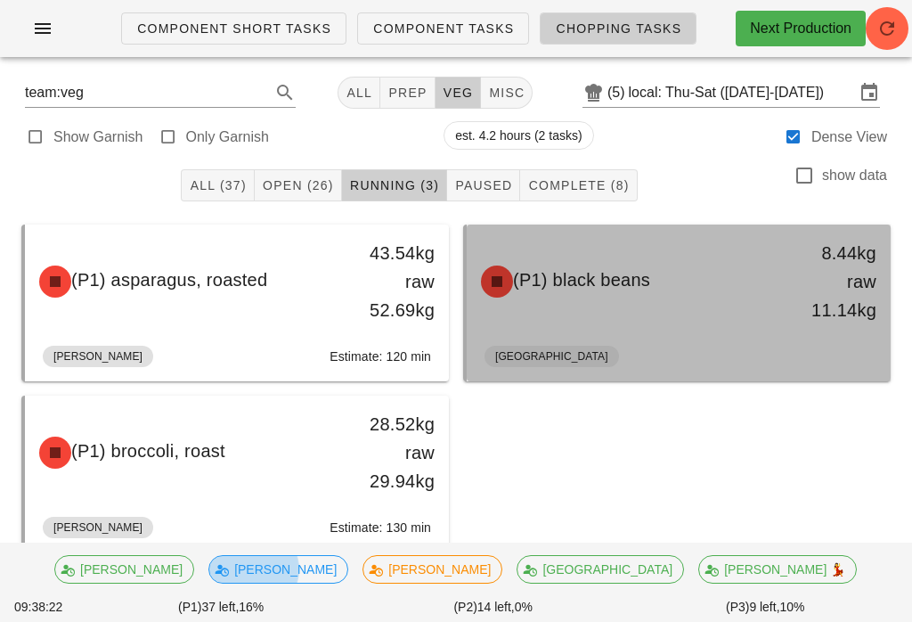
click at [610, 264] on div "(P1) black beans" at bounding box center [626, 281] width 313 height 53
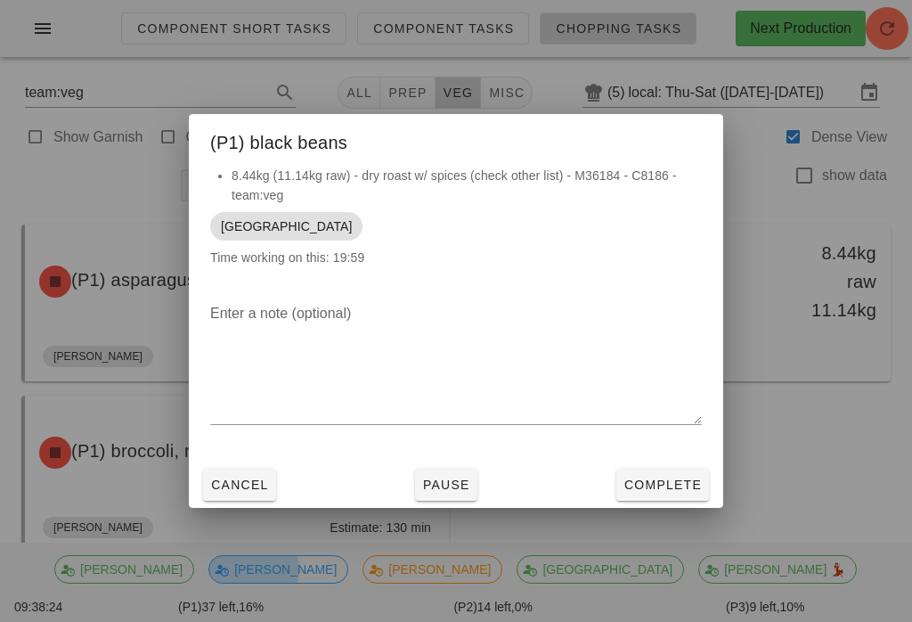
click at [665, 487] on span "Complete" at bounding box center [663, 484] width 78 height 14
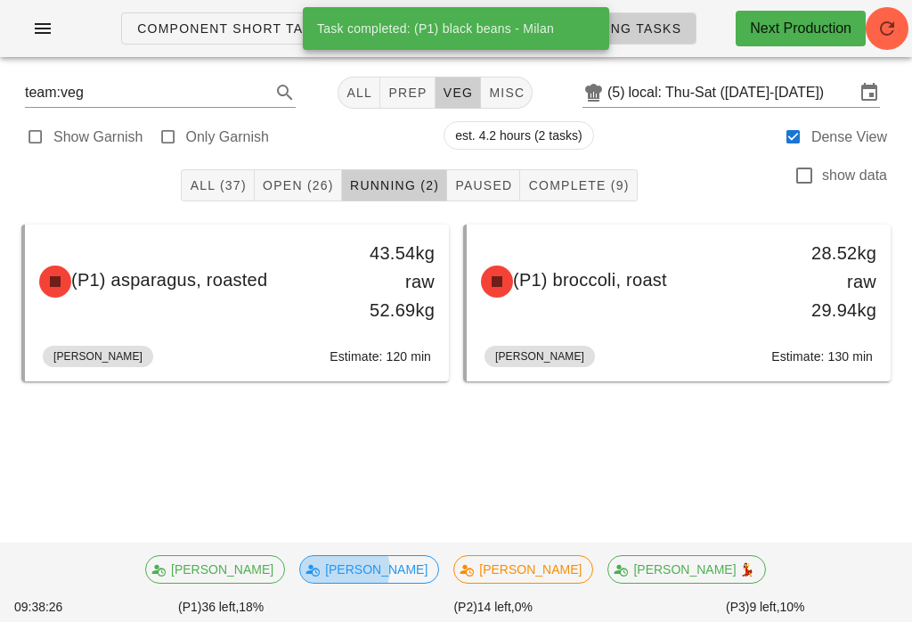
click at [300, 183] on span "Open (26)" at bounding box center [298, 185] width 72 height 14
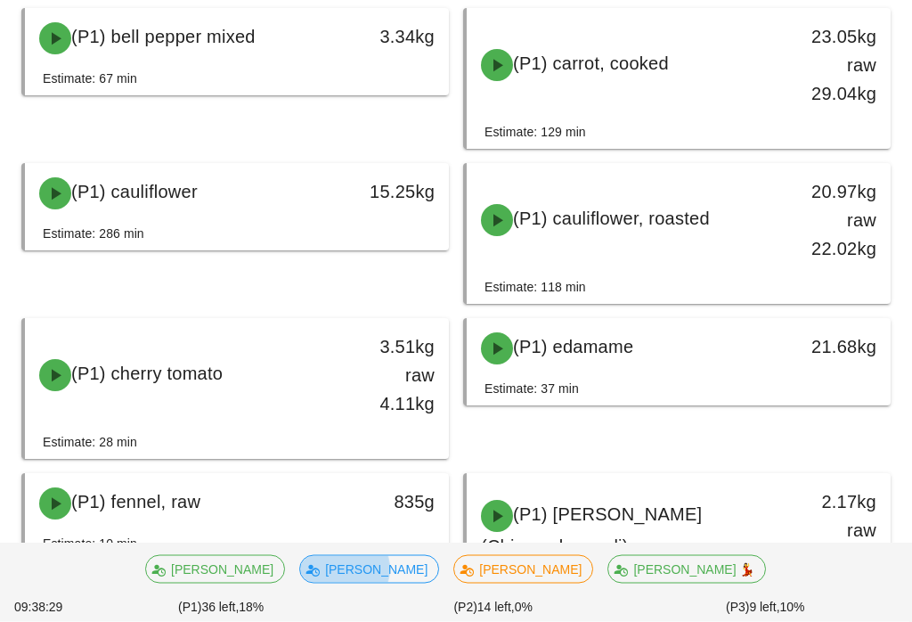
scroll to position [216, 0]
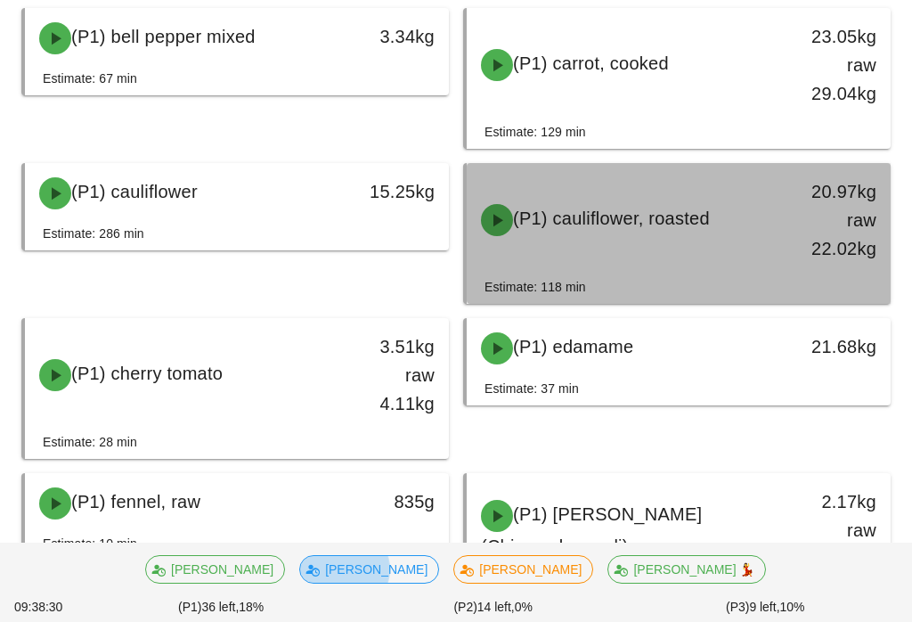
click at [752, 268] on div "(P1) cauliflower, roasted 20.97kg raw 22.02kg" at bounding box center [678, 220] width 417 height 107
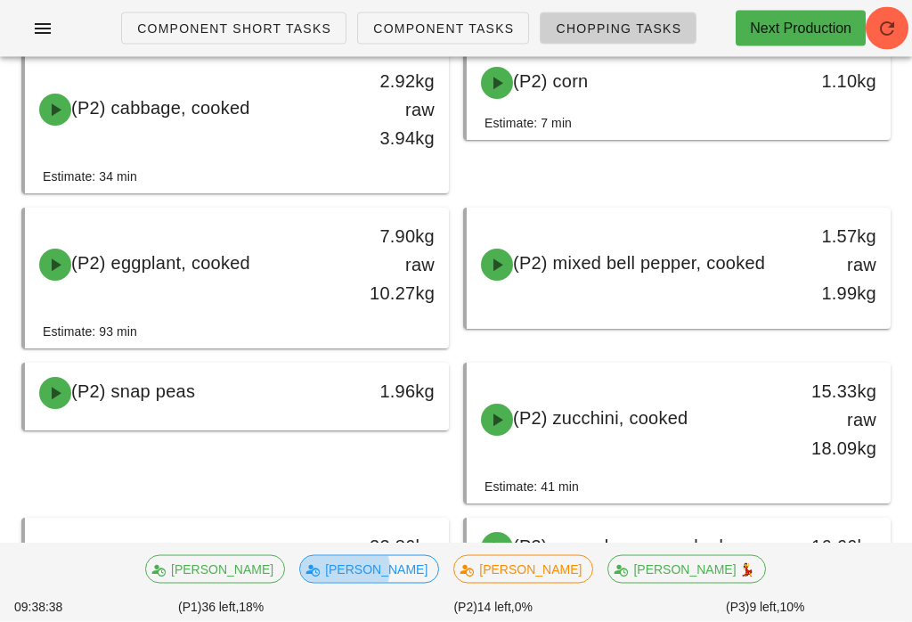
scroll to position [1339, 0]
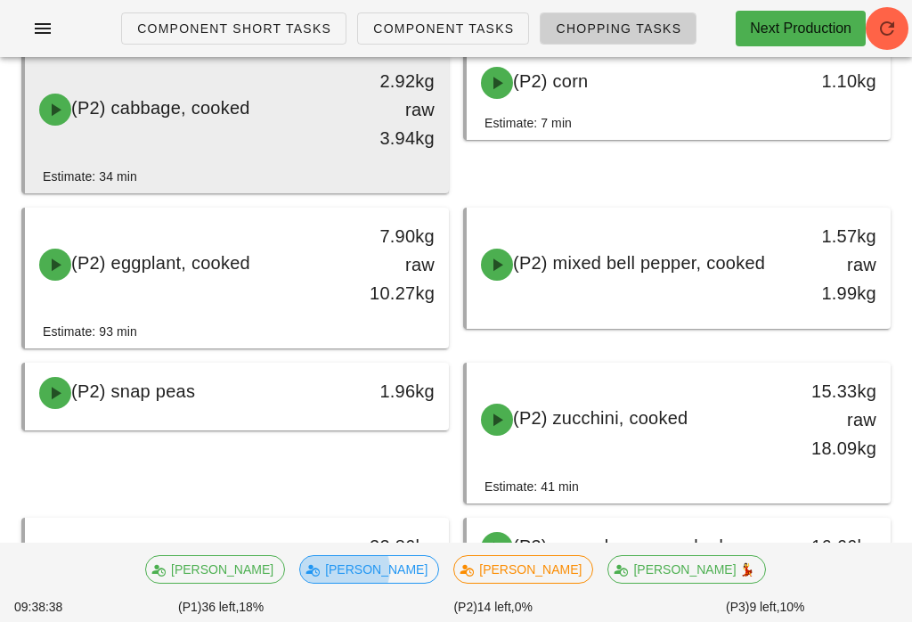
click at [403, 143] on div "2.92kg raw 3.94kg" at bounding box center [393, 110] width 83 height 86
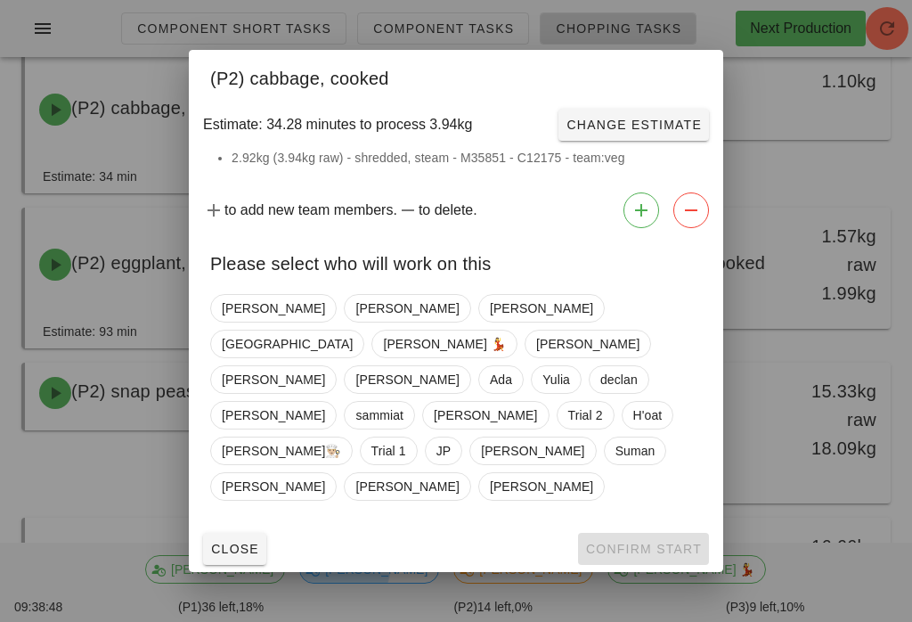
click at [215, 541] on button "Close" at bounding box center [234, 549] width 63 height 32
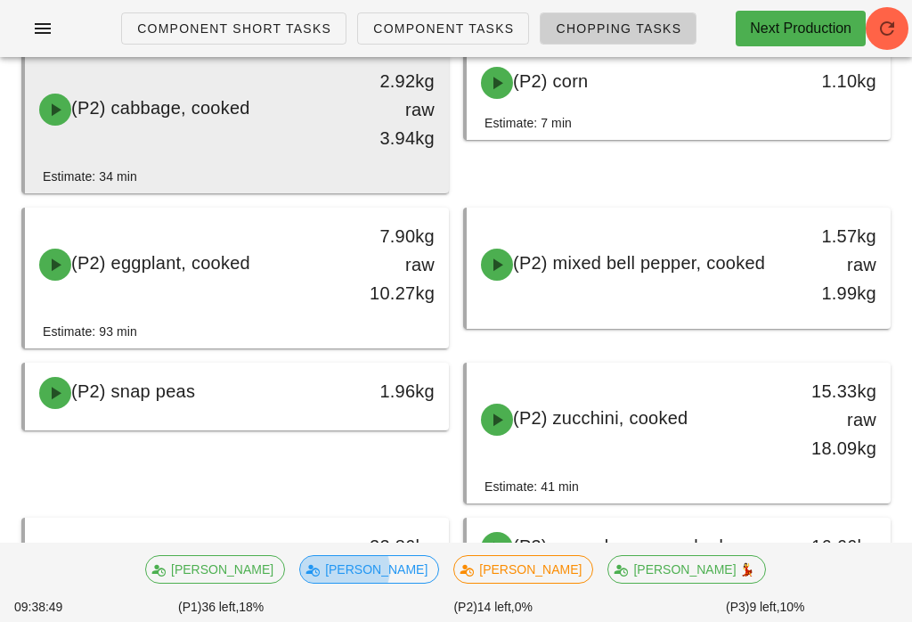
click at [307, 123] on div "(P2) cabbage, cooked" at bounding box center [185, 109] width 313 height 53
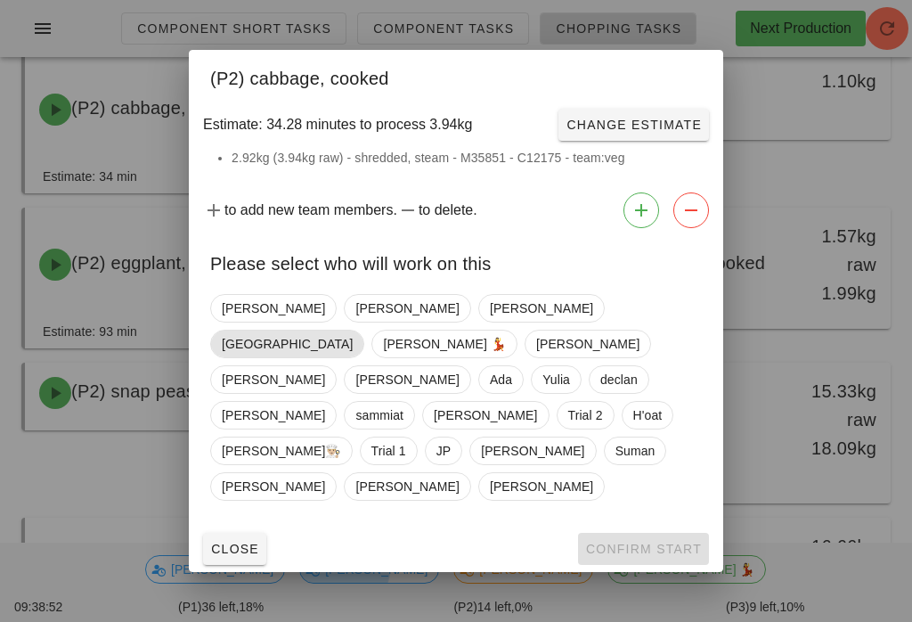
click at [364, 343] on span "[GEOGRAPHIC_DATA]" at bounding box center [287, 344] width 154 height 29
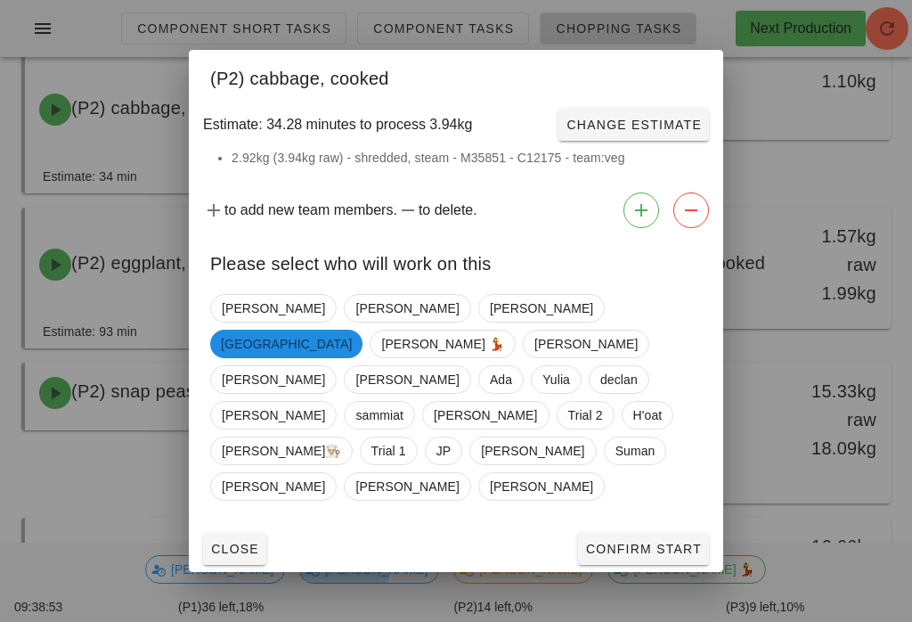
click at [664, 542] on span "Confirm Start" at bounding box center [643, 549] width 117 height 14
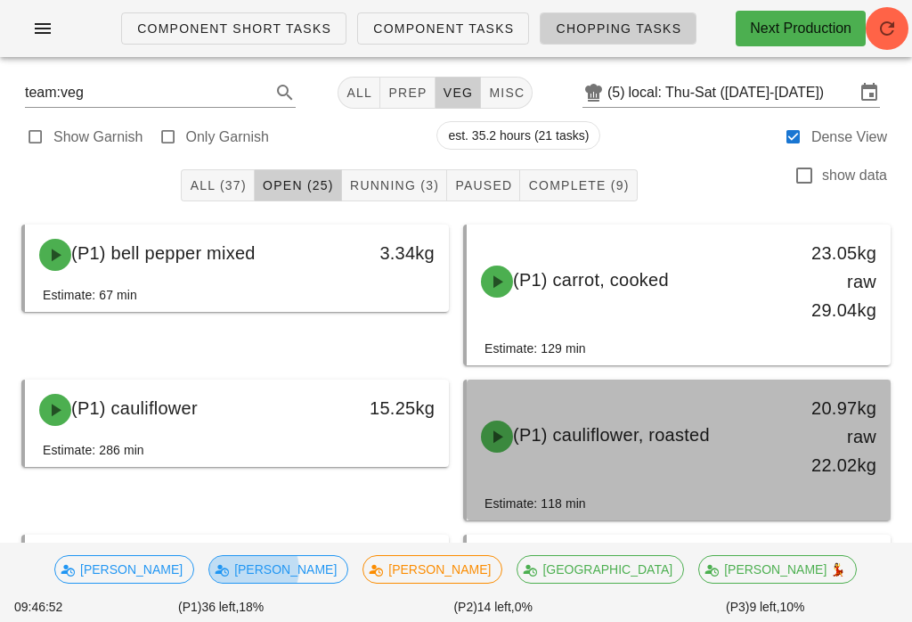
click at [703, 445] on span "(P1) cauliflower, roasted" at bounding box center [611, 435] width 197 height 20
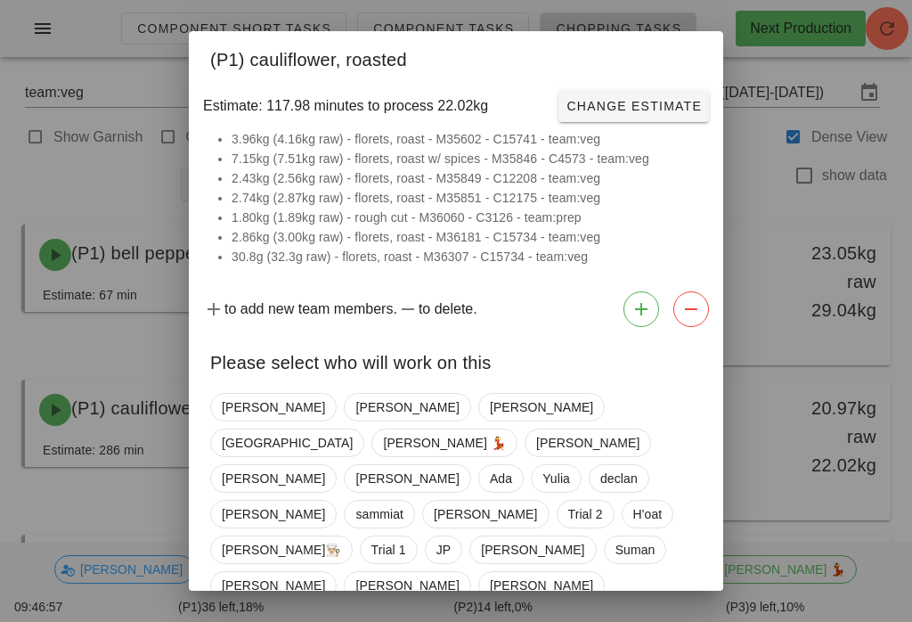
click at [282, 613] on div at bounding box center [456, 311] width 912 height 622
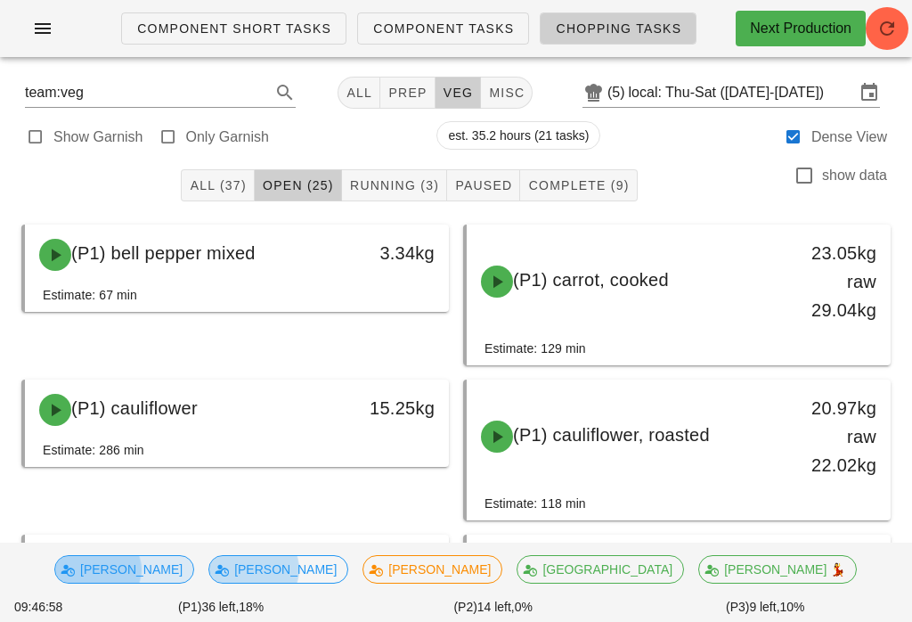
click at [183, 573] on span "[PERSON_NAME]" at bounding box center [124, 569] width 117 height 27
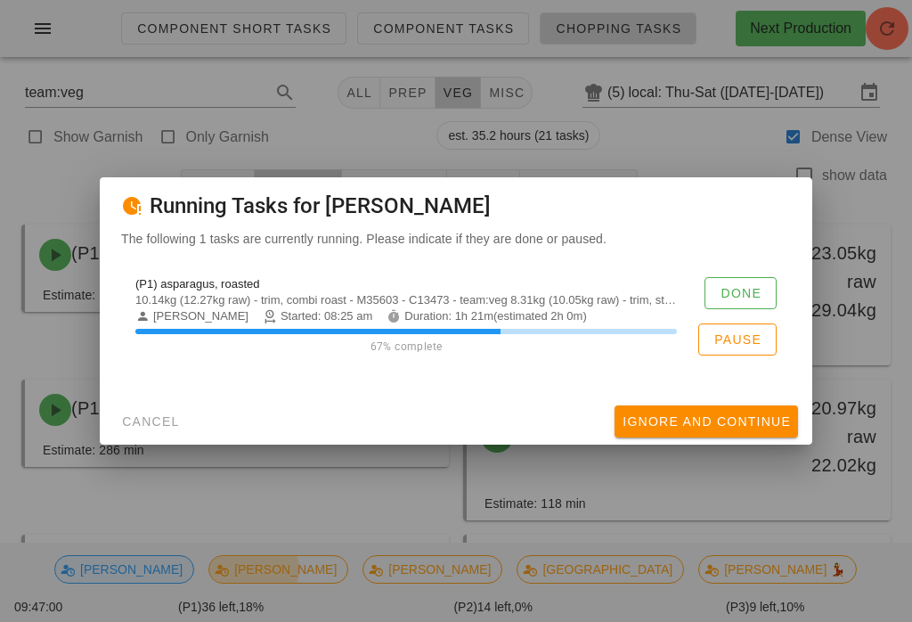
click at [670, 156] on div at bounding box center [456, 311] width 912 height 622
click at [692, 128] on div at bounding box center [456, 311] width 912 height 622
click at [177, 395] on div "The following 1 tasks are currently running. Please indicate if they are done o…" at bounding box center [456, 313] width 713 height 169
click at [175, 412] on button "Cancel" at bounding box center [150, 421] width 73 height 32
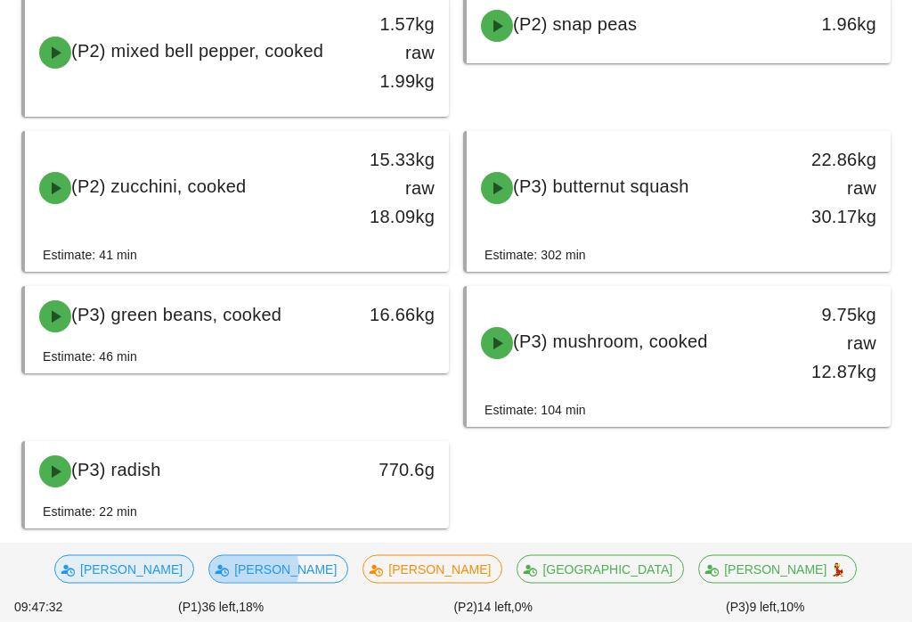
scroll to position [1558, 0]
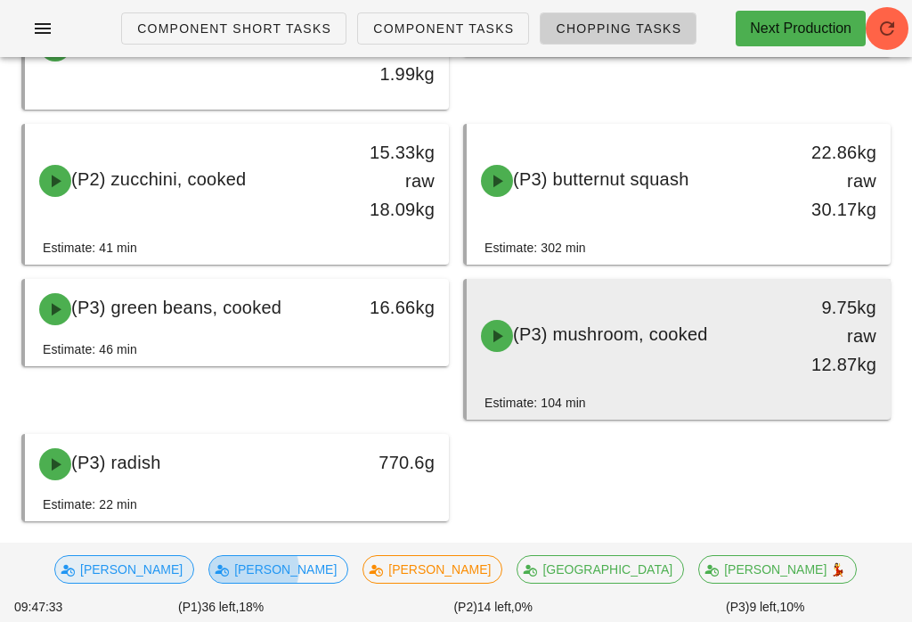
click at [778, 342] on div "(P3) mushroom, cooked" at bounding box center [626, 335] width 313 height 53
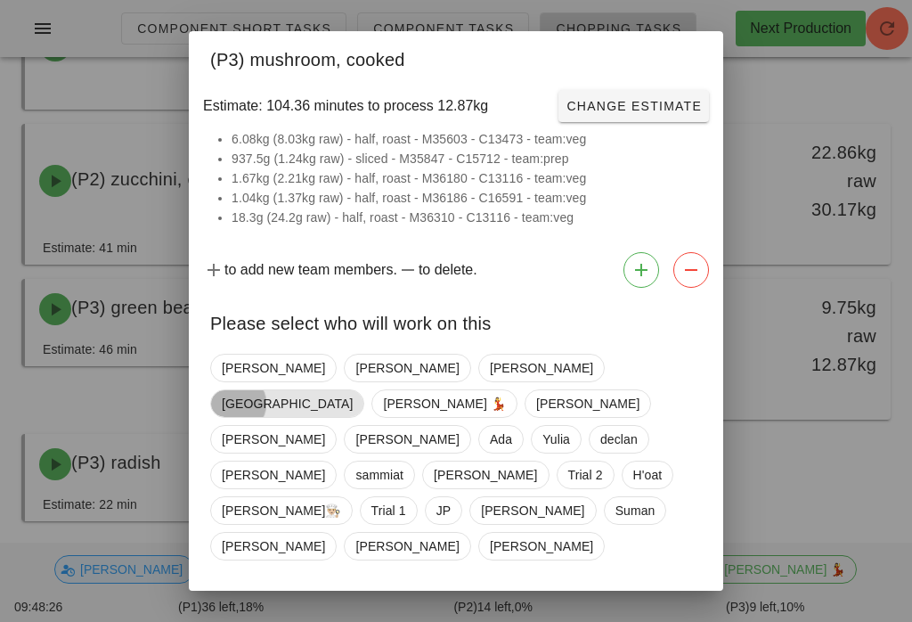
click at [353, 390] on span "[GEOGRAPHIC_DATA]" at bounding box center [287, 403] width 131 height 27
click at [686, 601] on span "Confirm Start" at bounding box center [643, 608] width 117 height 14
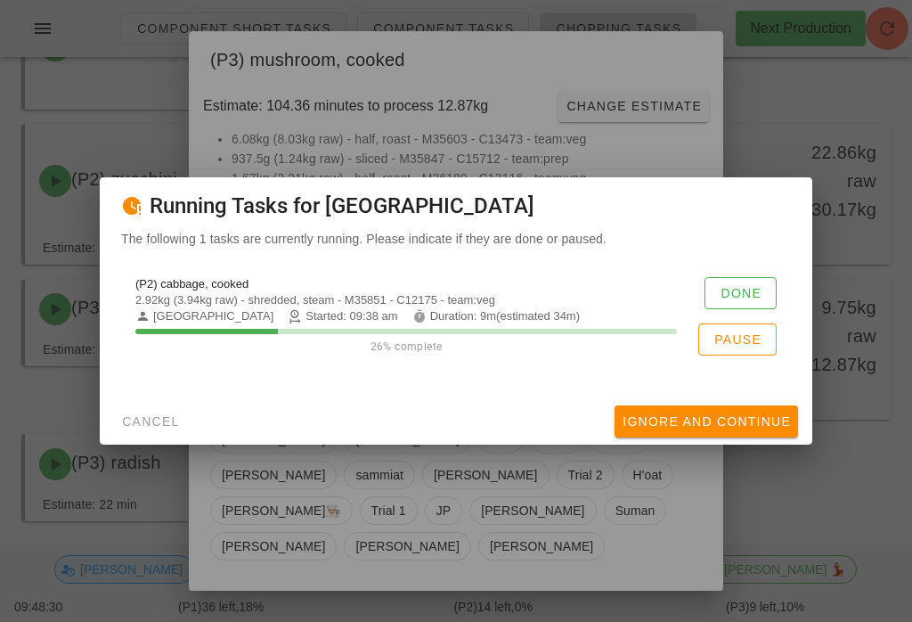
click at [751, 292] on button "Done" at bounding box center [741, 293] width 72 height 32
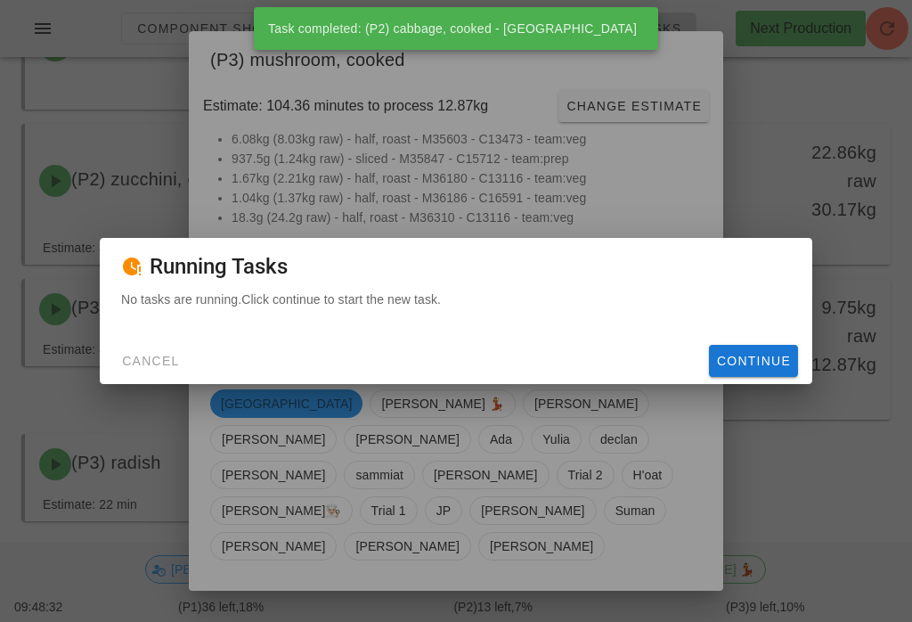
click at [753, 368] on span "Continue" at bounding box center [753, 361] width 75 height 14
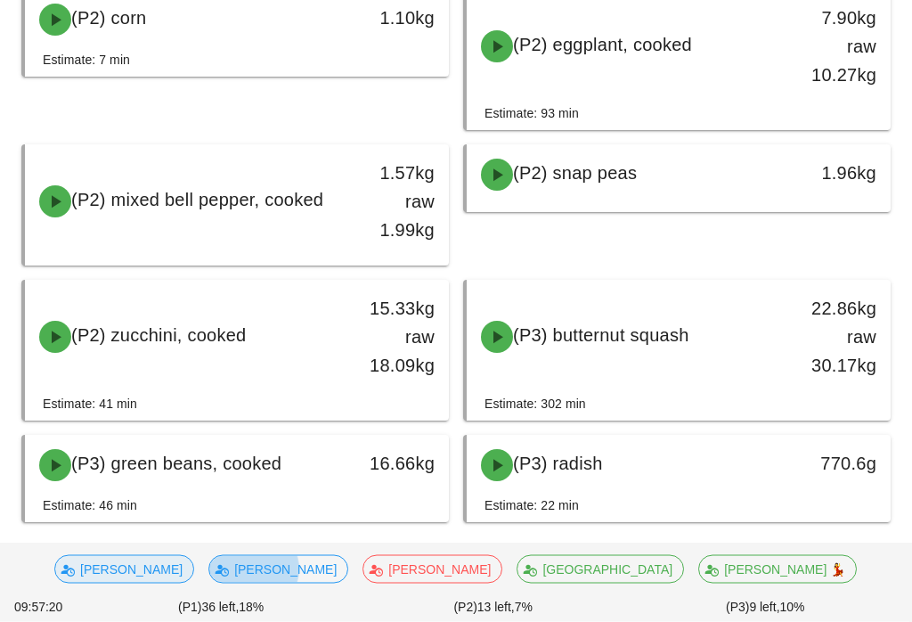
scroll to position [1403, 0]
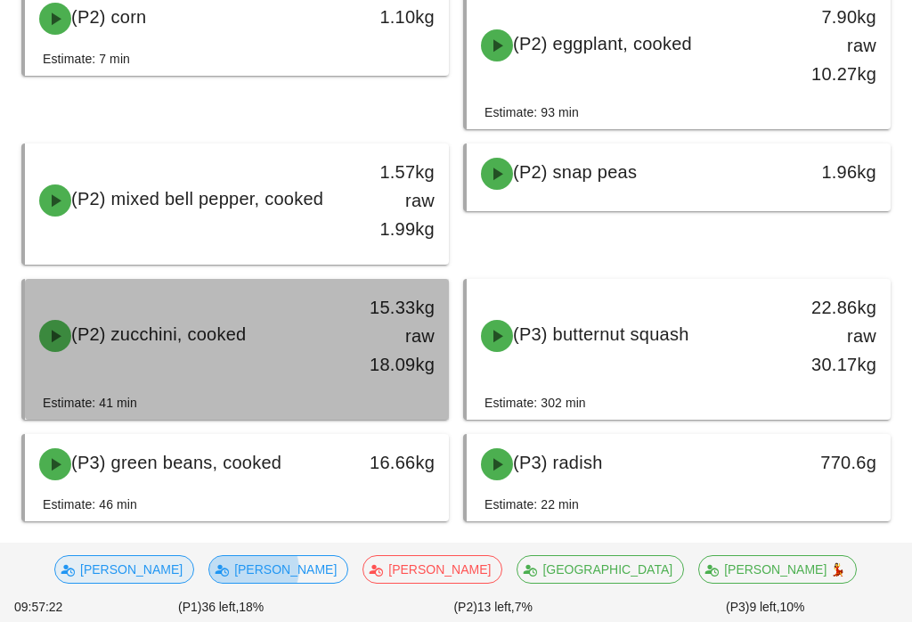
click at [241, 333] on span "(P2) zucchini, cooked" at bounding box center [158, 334] width 175 height 20
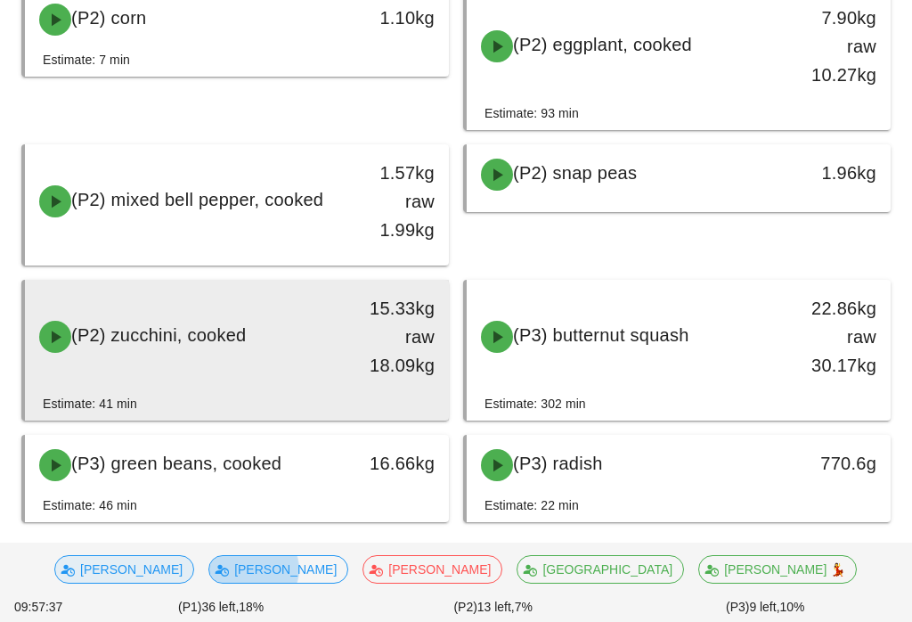
scroll to position [1403, 0]
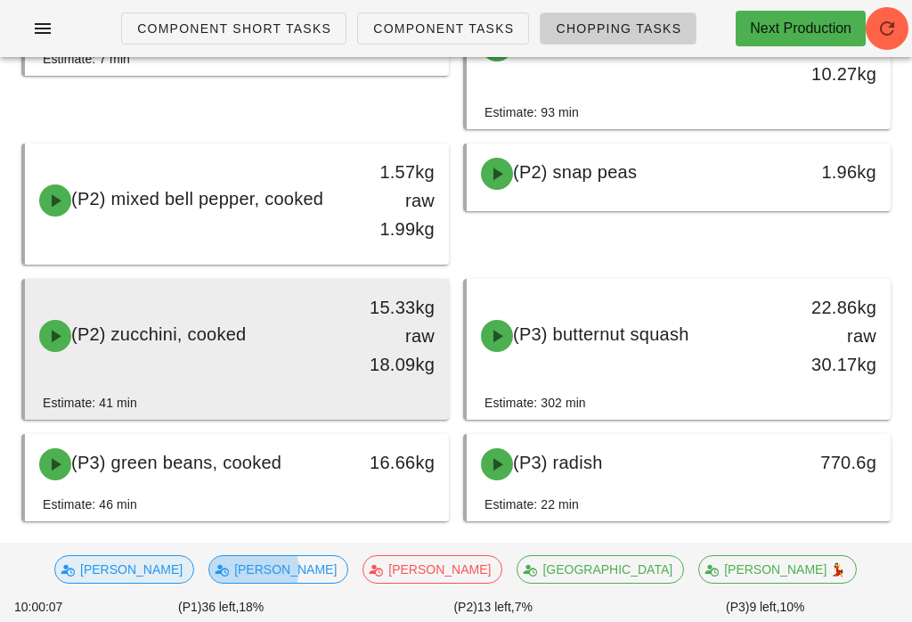
click at [248, 363] on div "(P2) zucchini, cooked 15.33kg raw 18.09kg" at bounding box center [237, 335] width 417 height 107
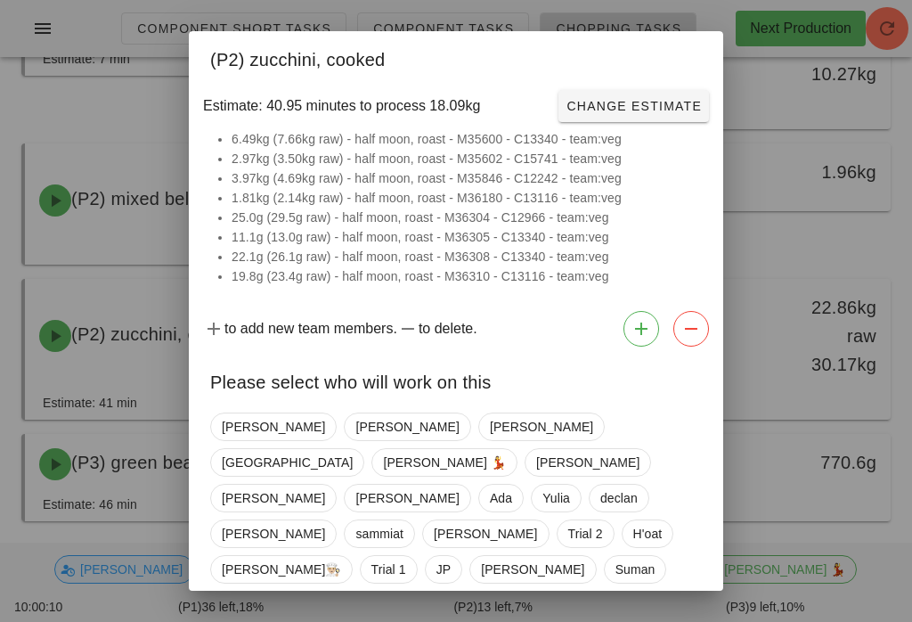
click at [242, 591] on span "[PERSON_NAME]" at bounding box center [273, 604] width 103 height 27
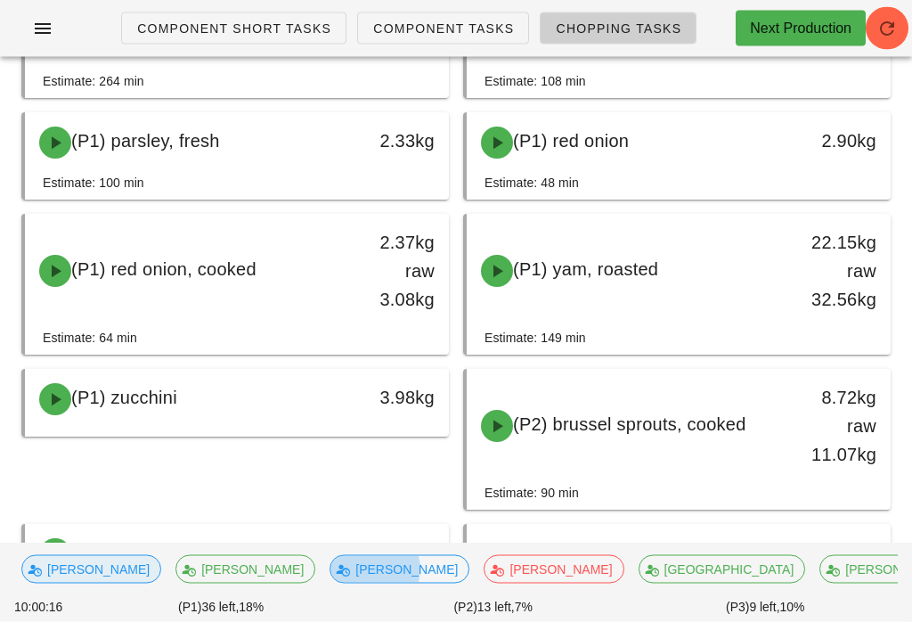
scroll to position [868, 0]
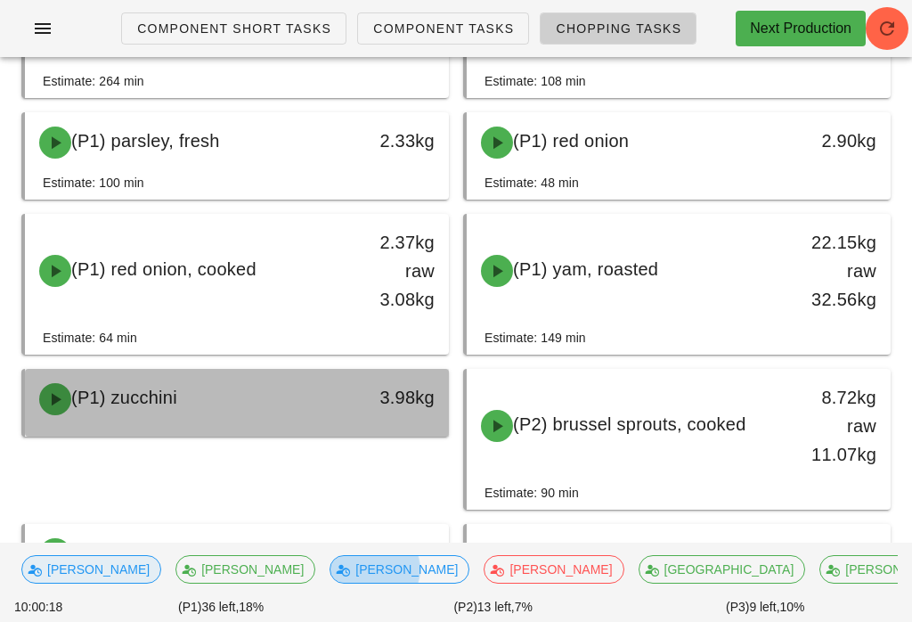
click at [255, 398] on div "(P1) zucchini" at bounding box center [185, 398] width 313 height 53
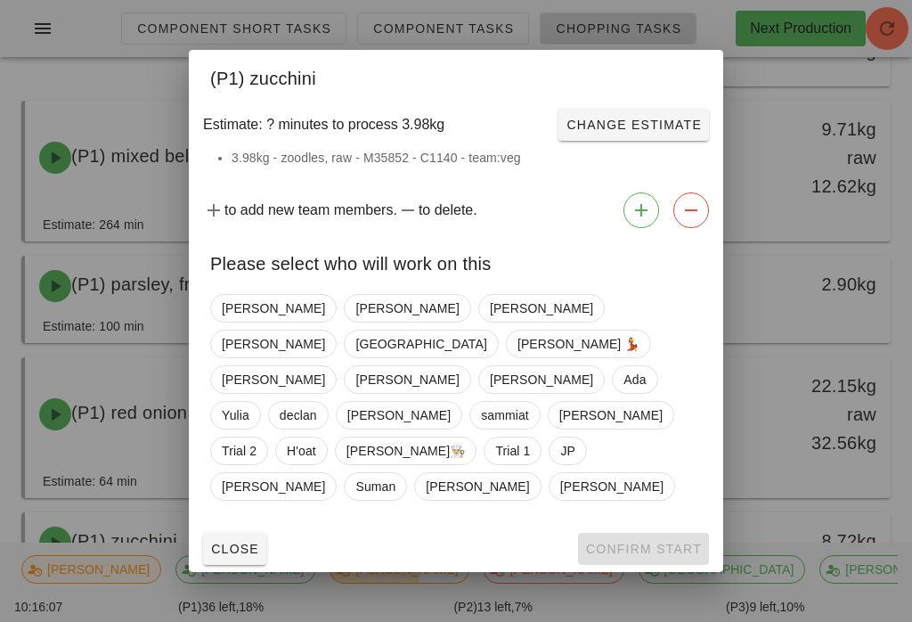
scroll to position [143, 0]
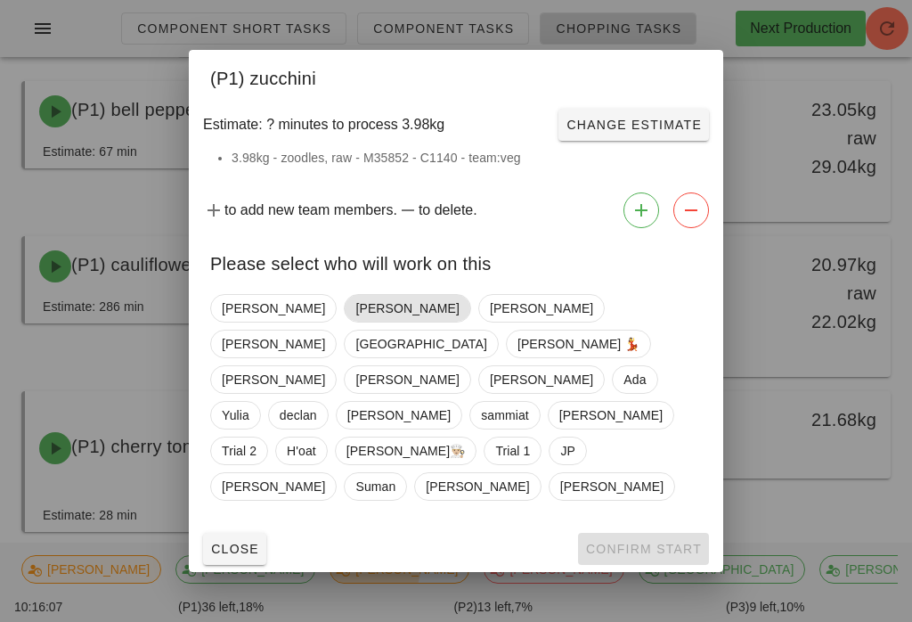
click at [355, 322] on span "[PERSON_NAME]" at bounding box center [406, 308] width 103 height 27
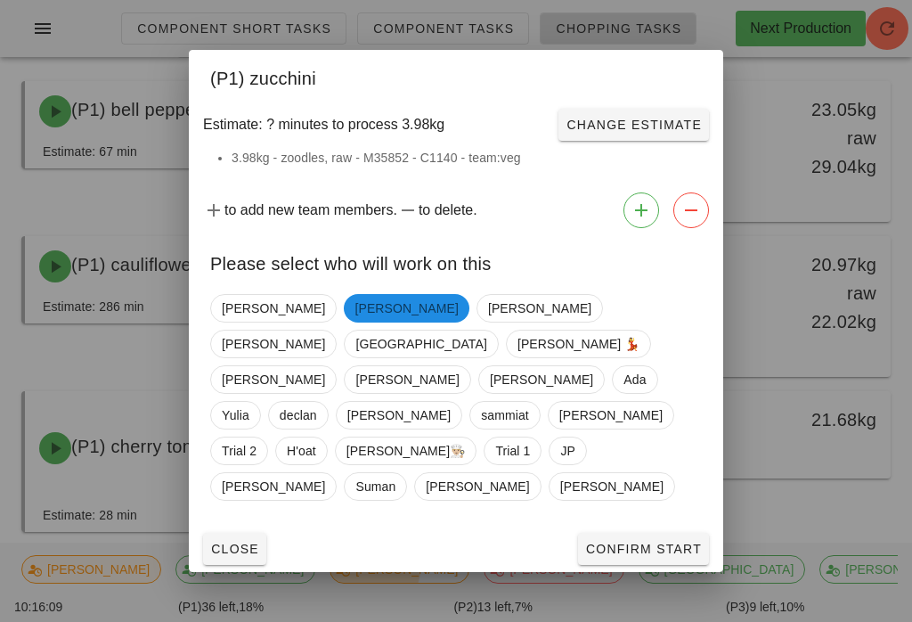
click at [243, 542] on span "Close" at bounding box center [234, 549] width 49 height 14
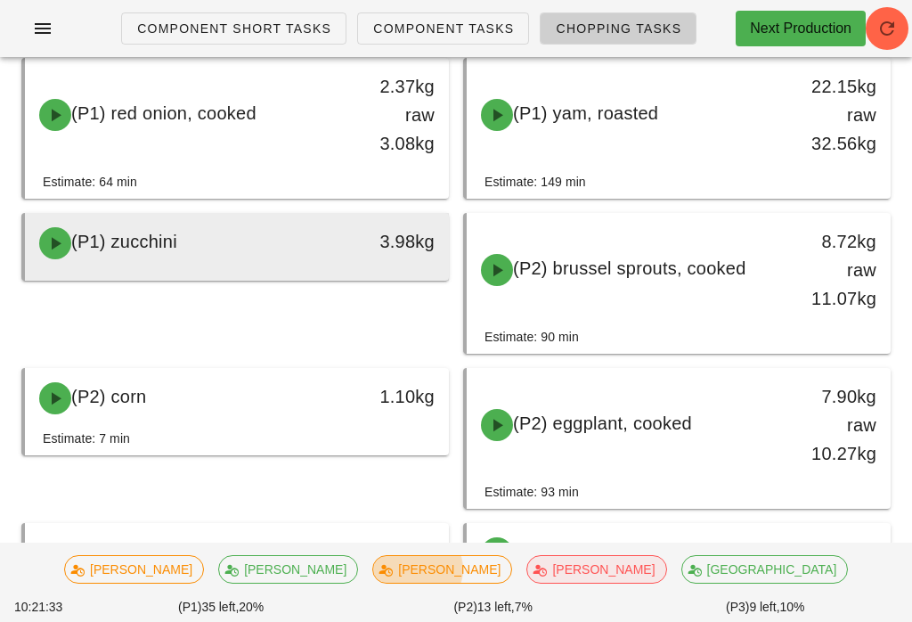
scroll to position [1029, 0]
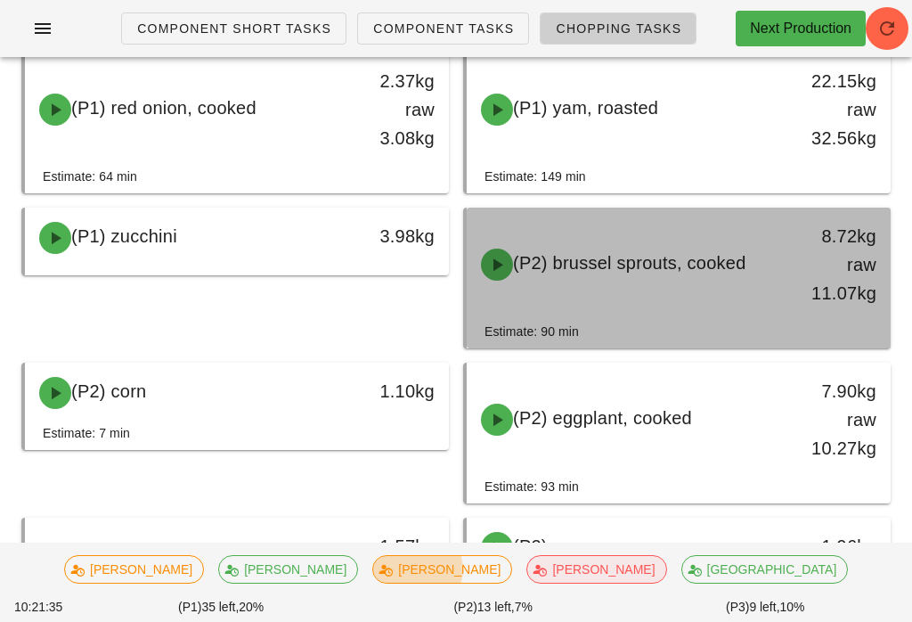
click at [747, 239] on div "(P2) brussel sprouts, cooked" at bounding box center [626, 264] width 313 height 53
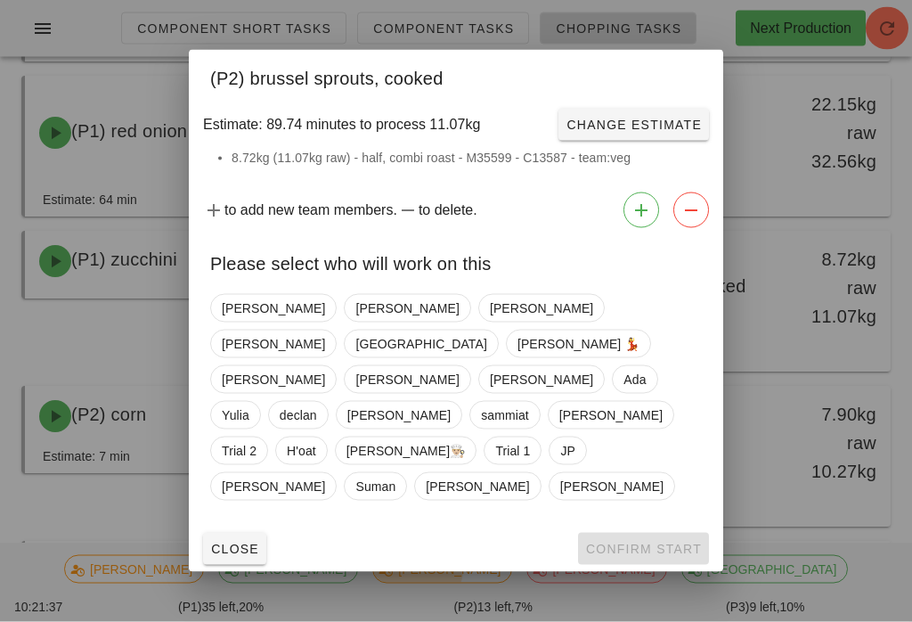
scroll to position [957, 0]
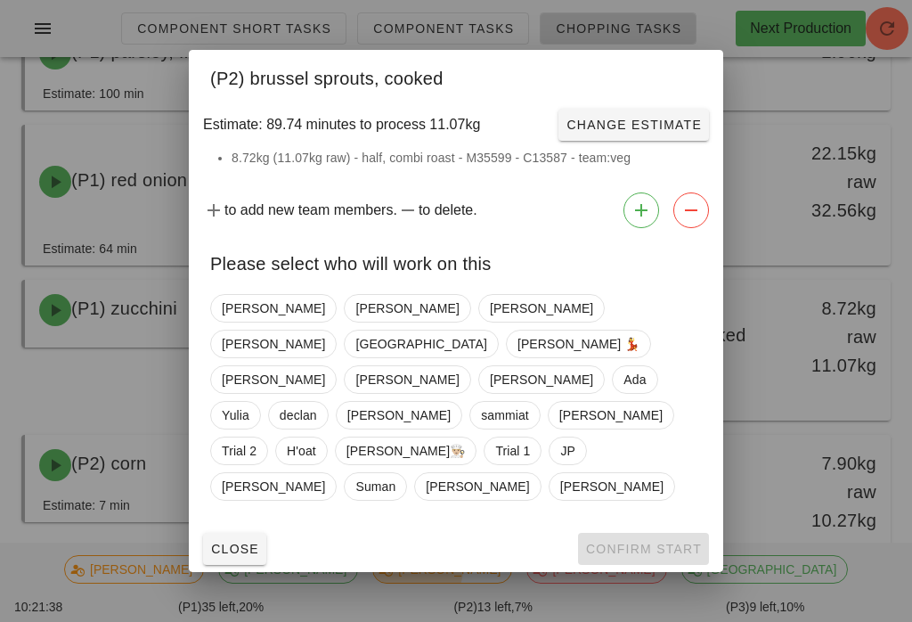
click at [517, 453] on div "[PERSON_NAME] [PERSON_NAME] [PERSON_NAME] [PERSON_NAME] 💃 [PERSON_NAME] [PERSON…" at bounding box center [456, 397] width 492 height 221
click at [519, 437] on span "Trial 1" at bounding box center [512, 450] width 35 height 27
click at [658, 542] on span "Confirm Start" at bounding box center [643, 549] width 117 height 14
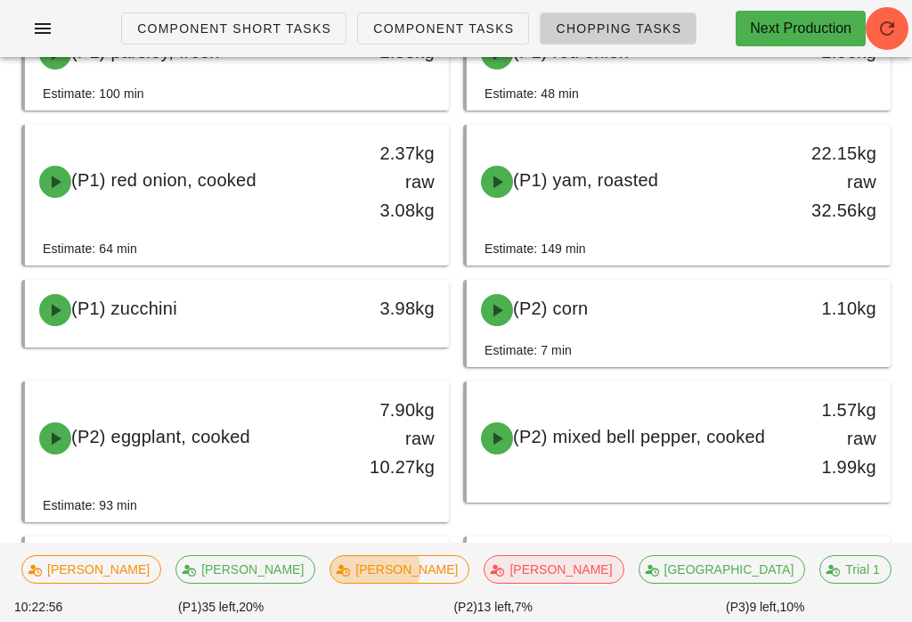
click at [698, 620] on div "(P3) 9 left, 10%" at bounding box center [765, 607] width 273 height 26
click at [831, 583] on span "Trial 1" at bounding box center [855, 569] width 48 height 27
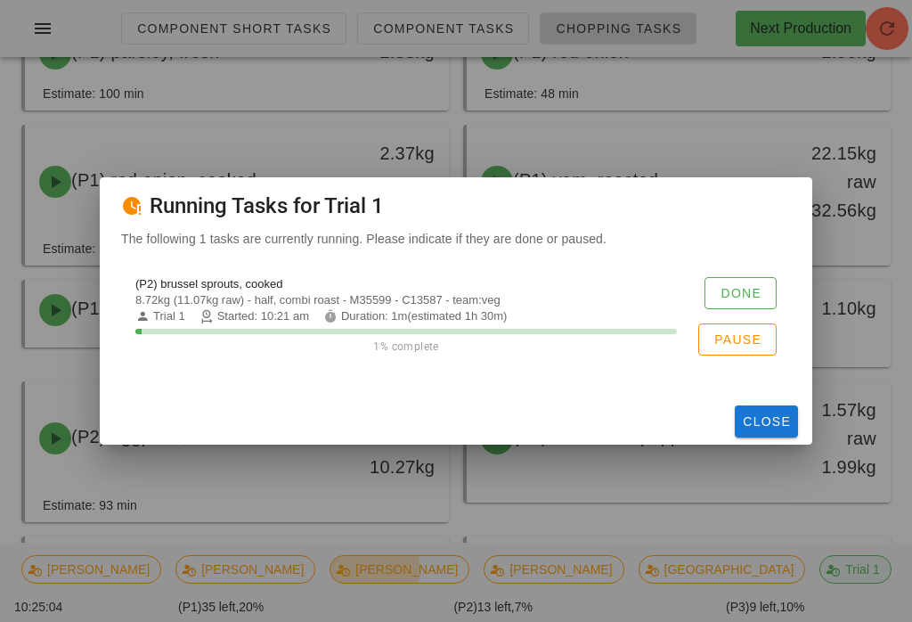
click at [792, 437] on button "Close" at bounding box center [766, 421] width 63 height 32
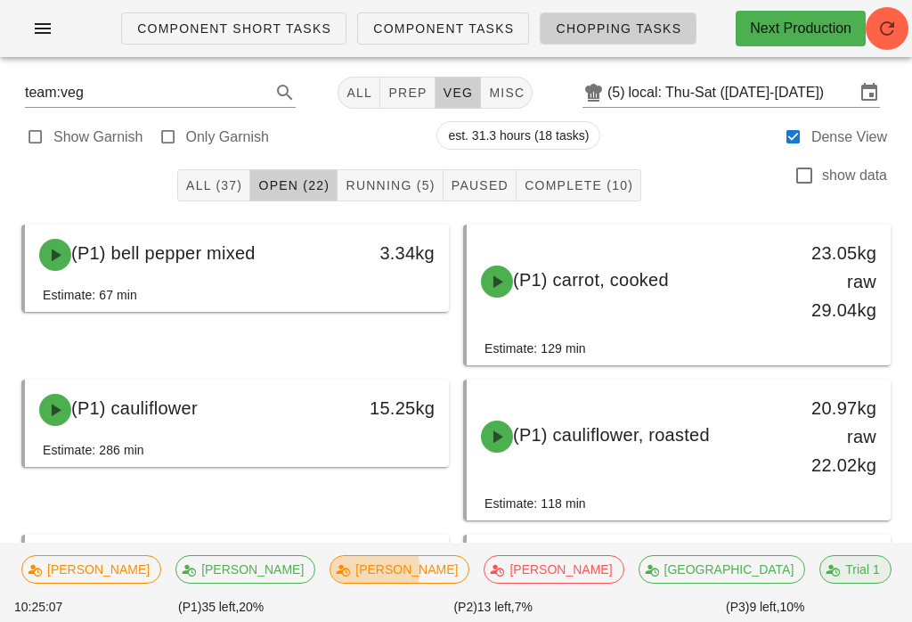
click at [385, 169] on button "Running (5)" at bounding box center [390, 185] width 105 height 32
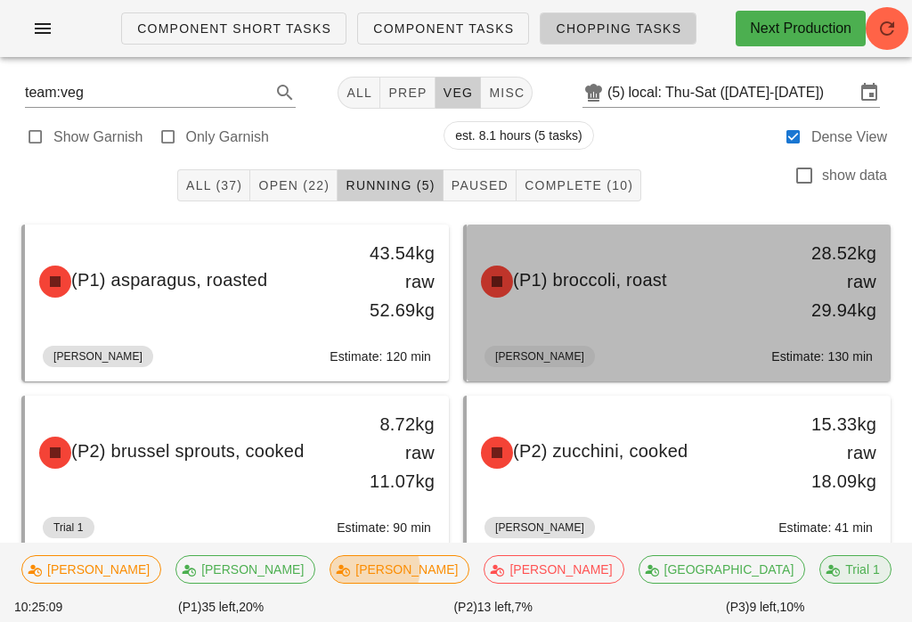
click at [596, 282] on span "(P1) broccoli, roast" at bounding box center [590, 280] width 154 height 20
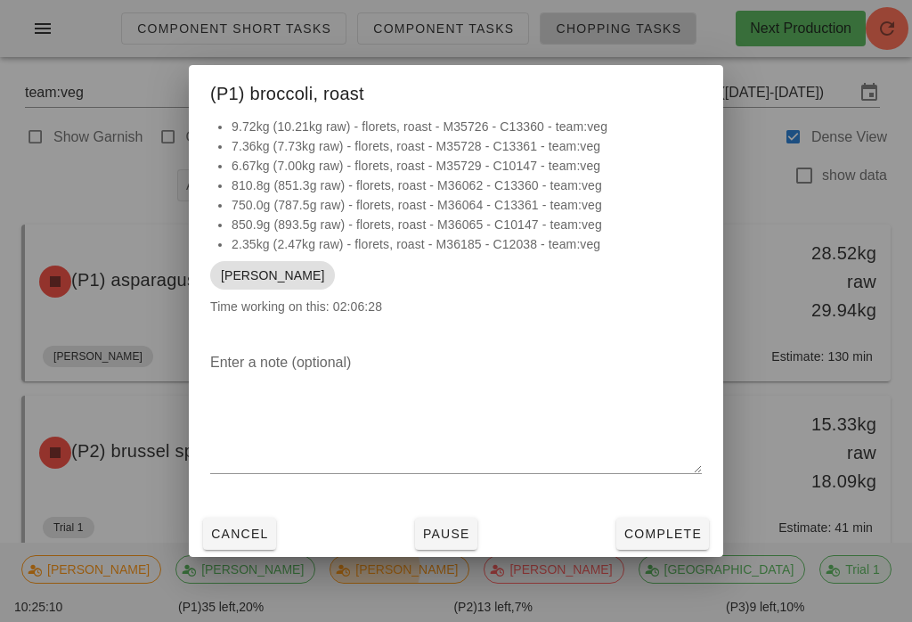
click at [659, 532] on span "Complete" at bounding box center [663, 533] width 78 height 14
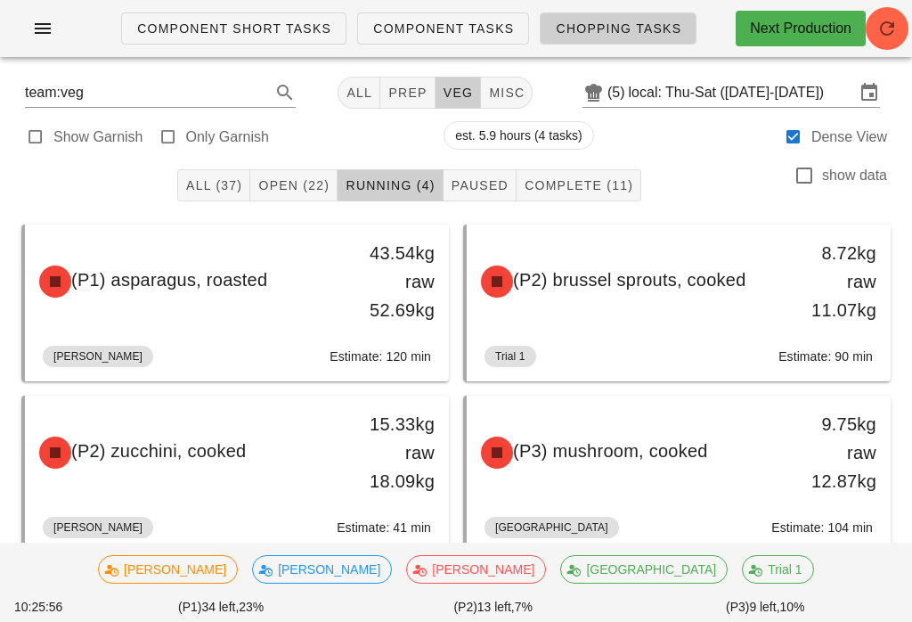
click at [310, 163] on div "All (37) Open (22) Running (4) Paused Complete (11) show data" at bounding box center [456, 185] width 891 height 57
click at [295, 171] on button "Open (22)" at bounding box center [293, 185] width 87 height 32
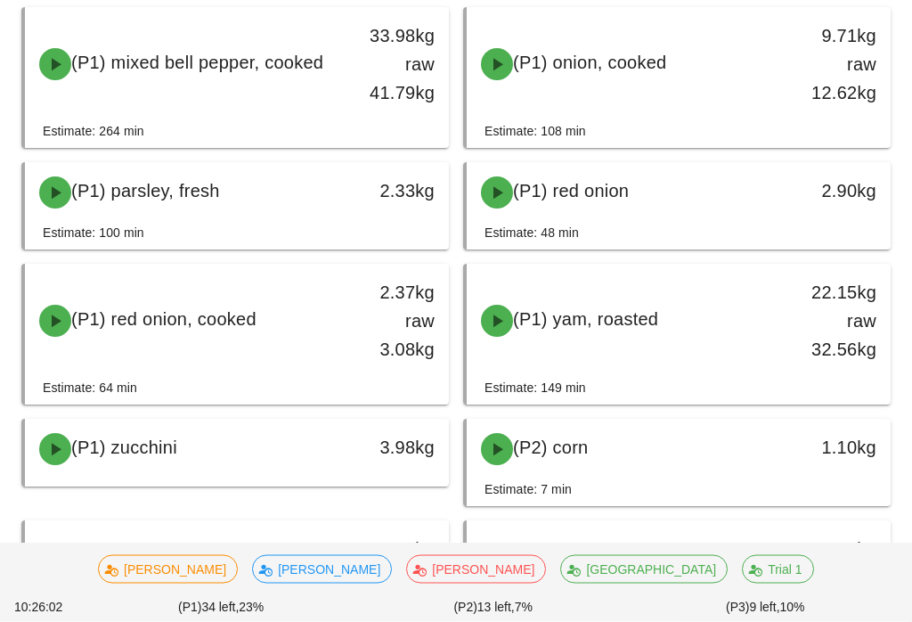
scroll to position [821, 0]
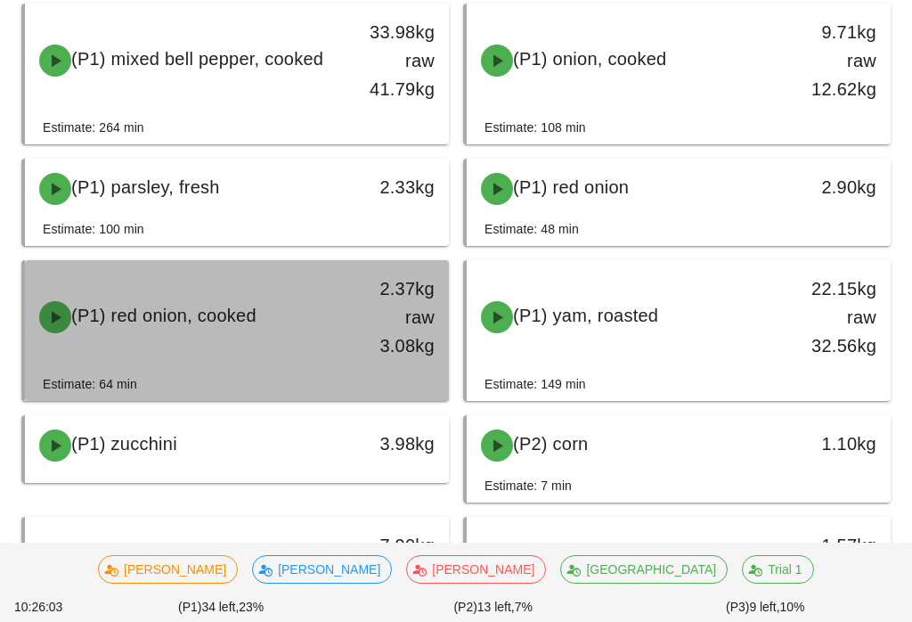
click at [287, 304] on div "(P1) red onion, cooked" at bounding box center [185, 316] width 313 height 53
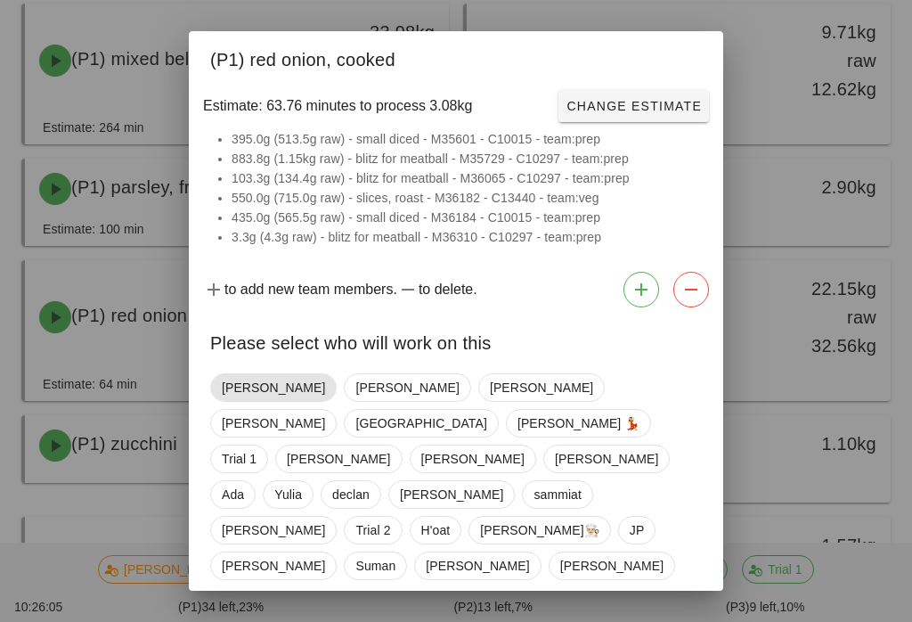
click at [234, 393] on span "[PERSON_NAME]" at bounding box center [273, 387] width 103 height 27
click at [652, 551] on div "[PERSON_NAME] [PERSON_NAME] [PERSON_NAME] [PERSON_NAME] 💃 Trial 1 [PERSON_NAME]…" at bounding box center [456, 485] width 534 height 239
click at [632, 621] on span "Confirm Start" at bounding box center [643, 628] width 117 height 14
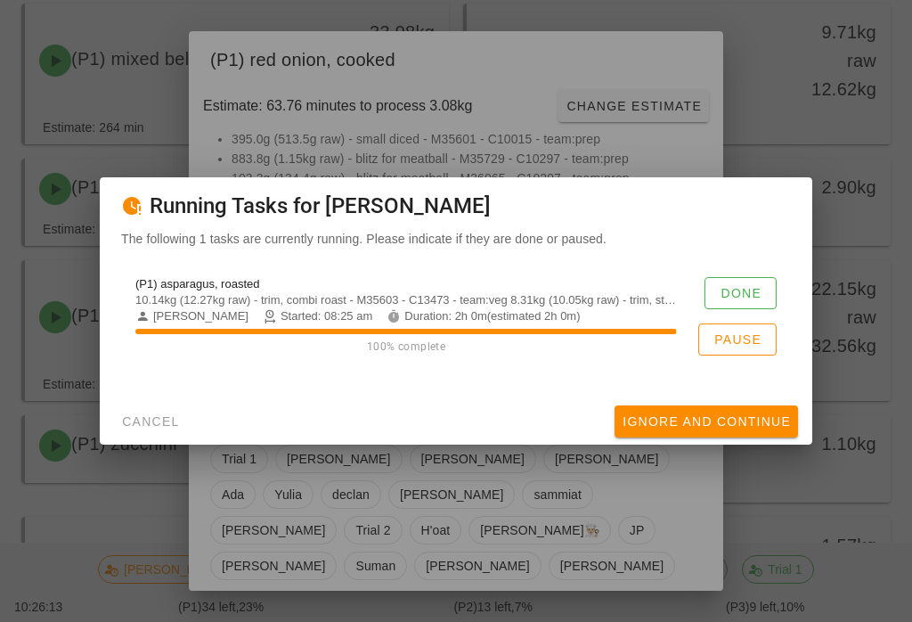
click at [413, 539] on div at bounding box center [456, 311] width 912 height 622
click at [747, 300] on span "Done" at bounding box center [741, 293] width 42 height 14
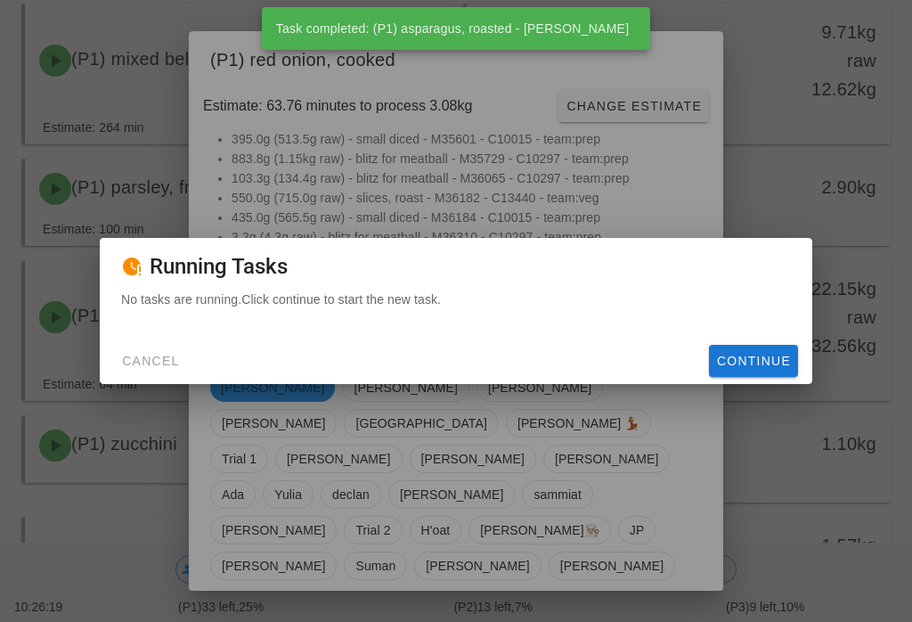
click at [763, 368] on span "Continue" at bounding box center [753, 361] width 75 height 14
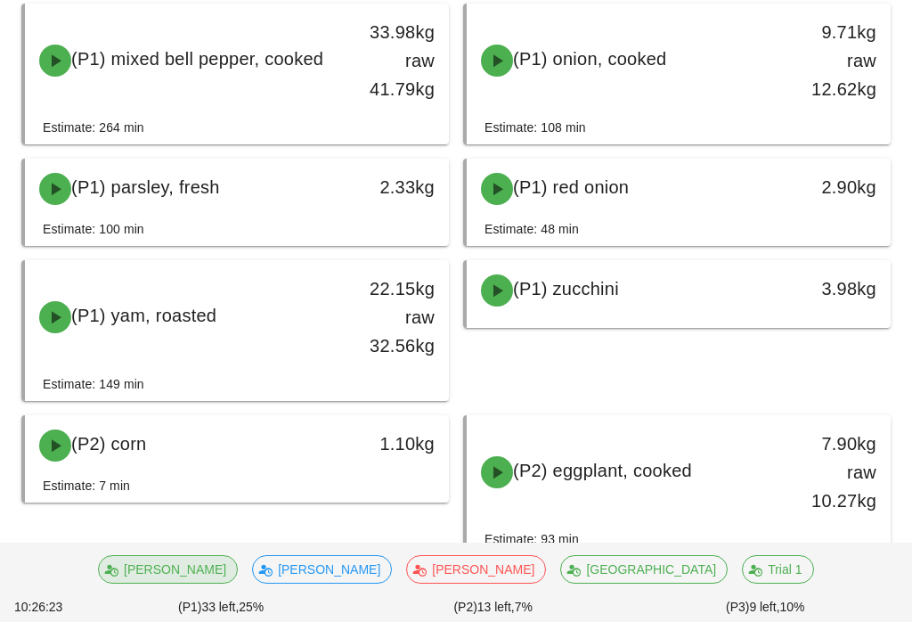
click at [226, 583] on span "[PERSON_NAME]" at bounding box center [168, 569] width 117 height 27
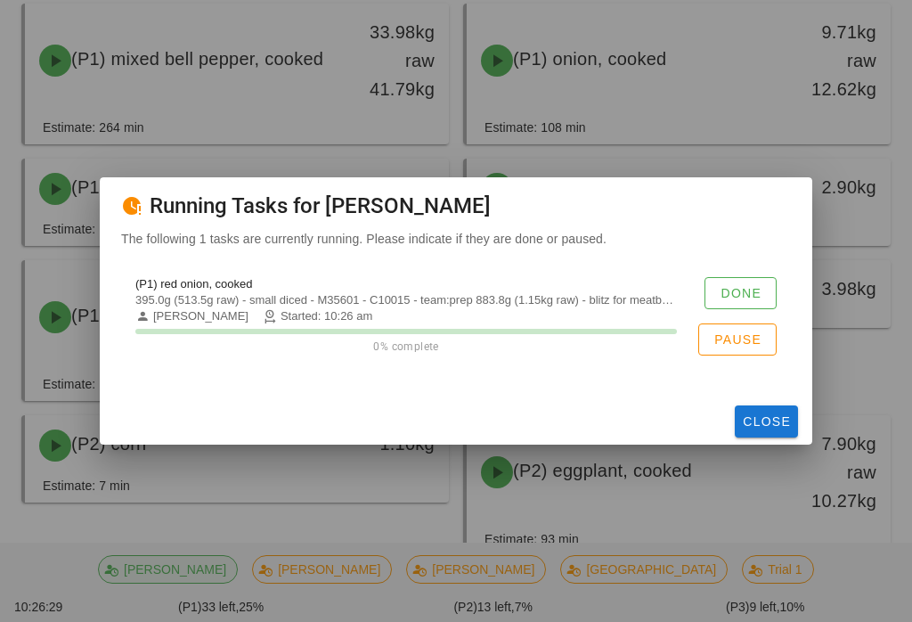
click at [767, 298] on button "Done" at bounding box center [741, 293] width 72 height 32
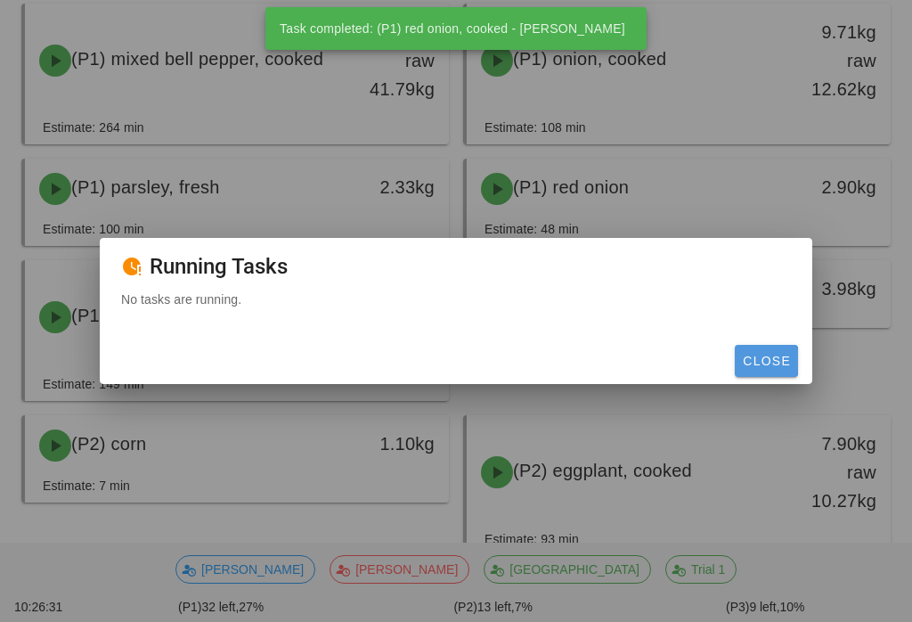
click at [784, 364] on button "Close" at bounding box center [766, 361] width 63 height 32
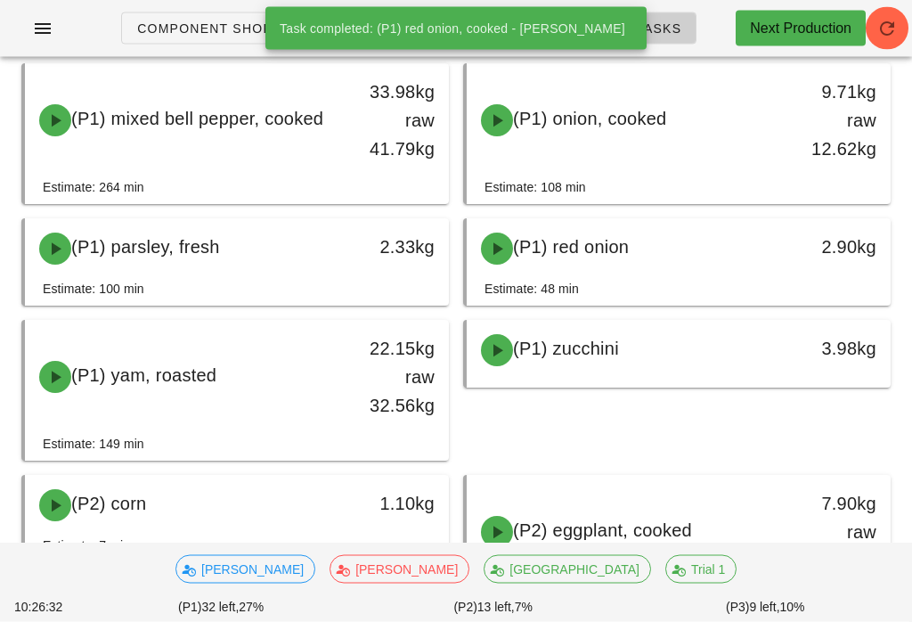
scroll to position [762, 0]
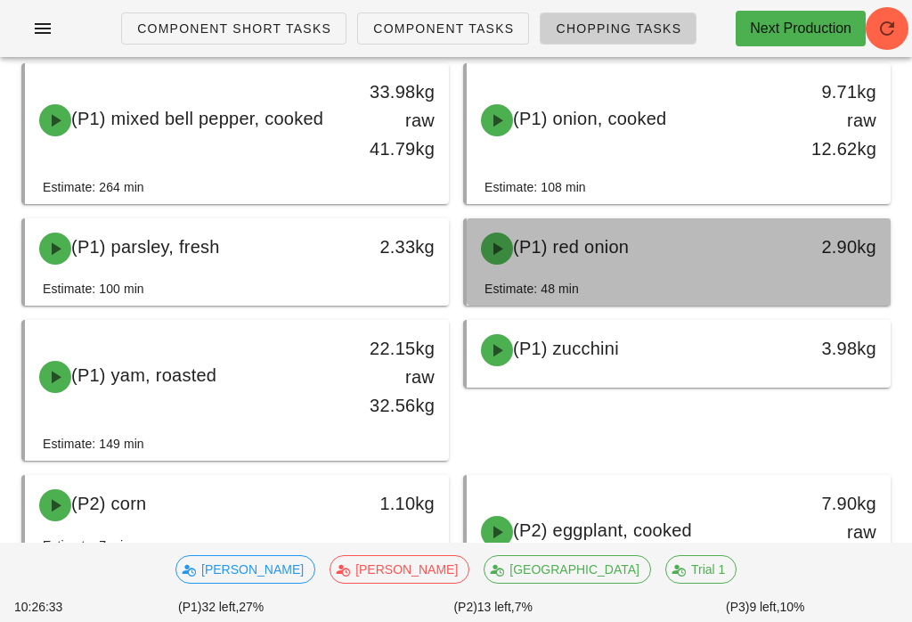
click at [749, 272] on div "(P1) red onion" at bounding box center [626, 248] width 313 height 53
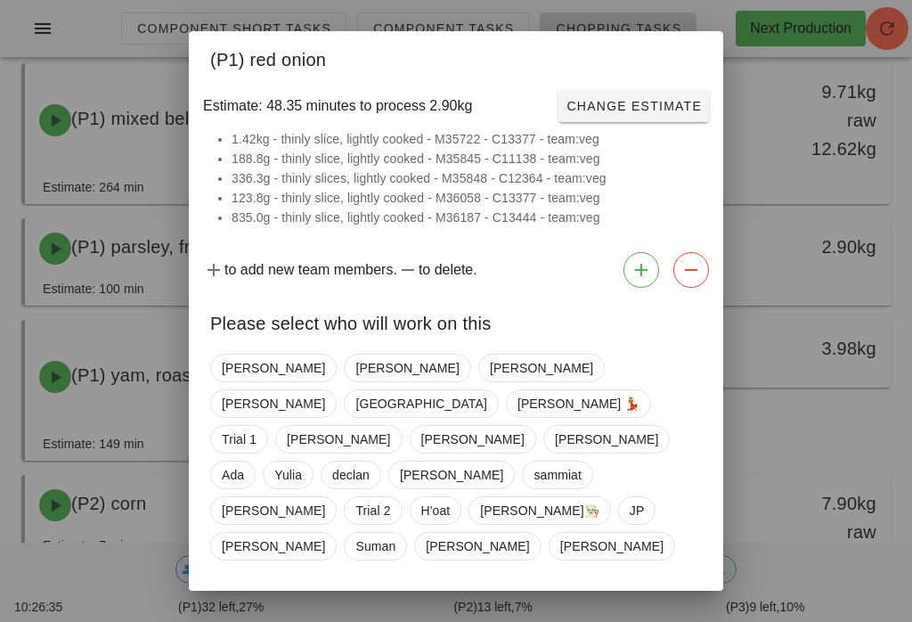
click at [243, 601] on span "Close" at bounding box center [234, 608] width 49 height 14
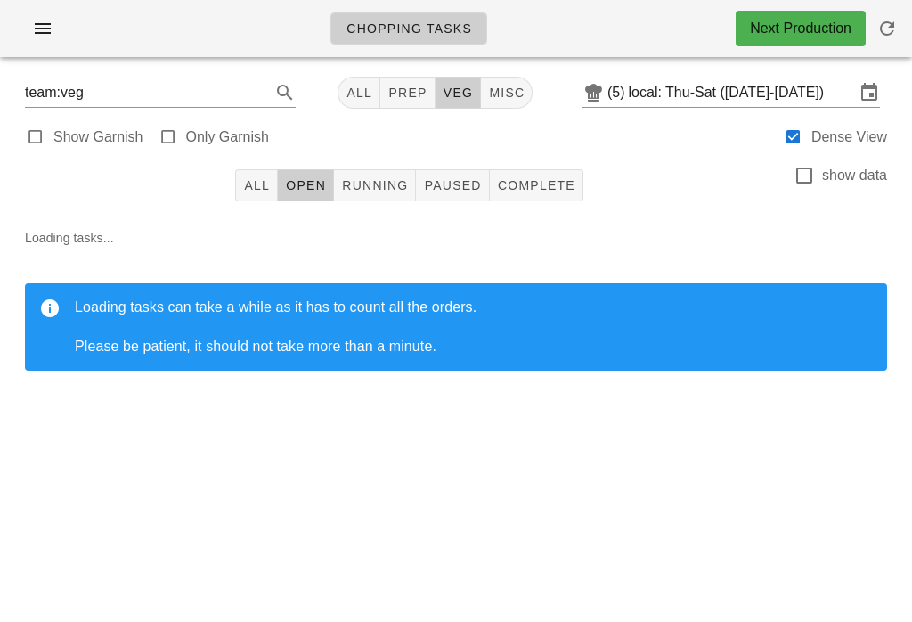
click at [538, 185] on span "Complete" at bounding box center [536, 185] width 78 height 14
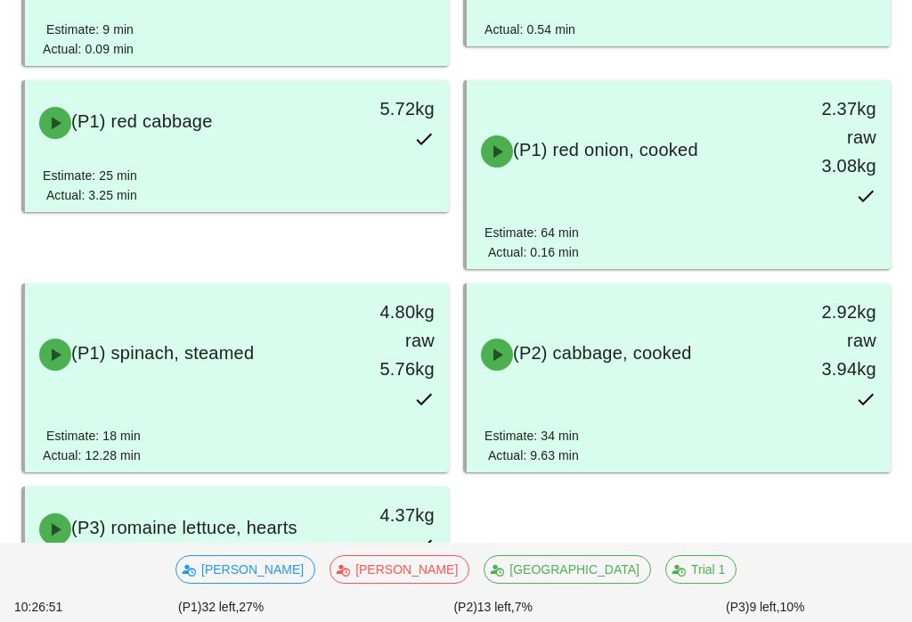
scroll to position [940, 0]
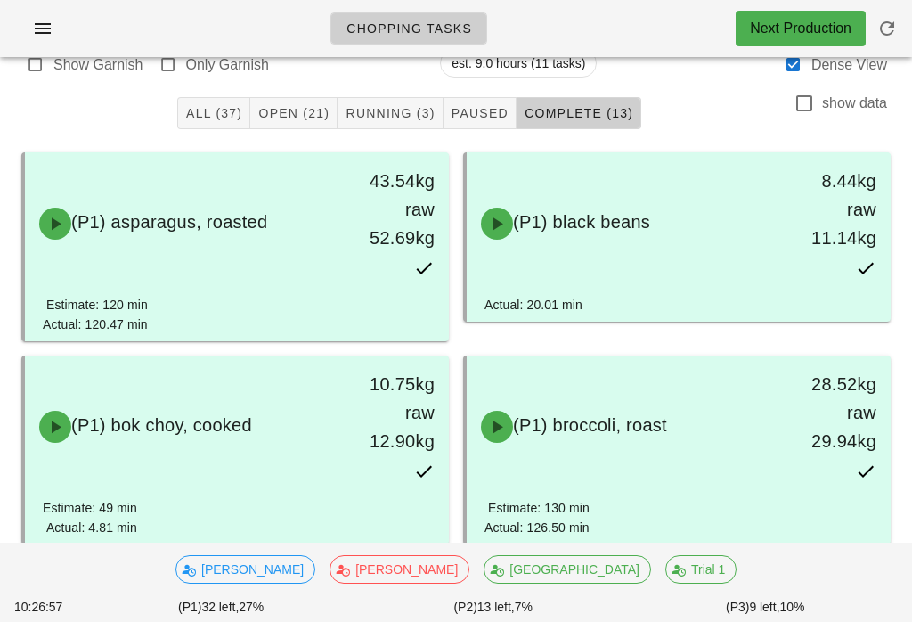
click at [491, 117] on span "Paused" at bounding box center [480, 113] width 58 height 14
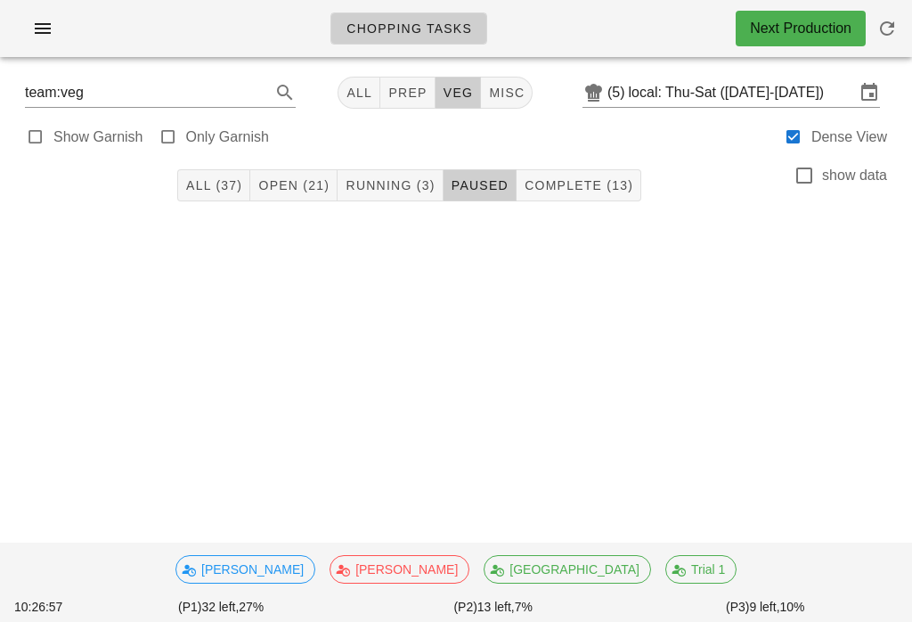
click at [411, 114] on div "Show Garnish Only Garnish Dense View" at bounding box center [456, 135] width 891 height 43
click at [424, 178] on span "Running (3)" at bounding box center [390, 185] width 90 height 14
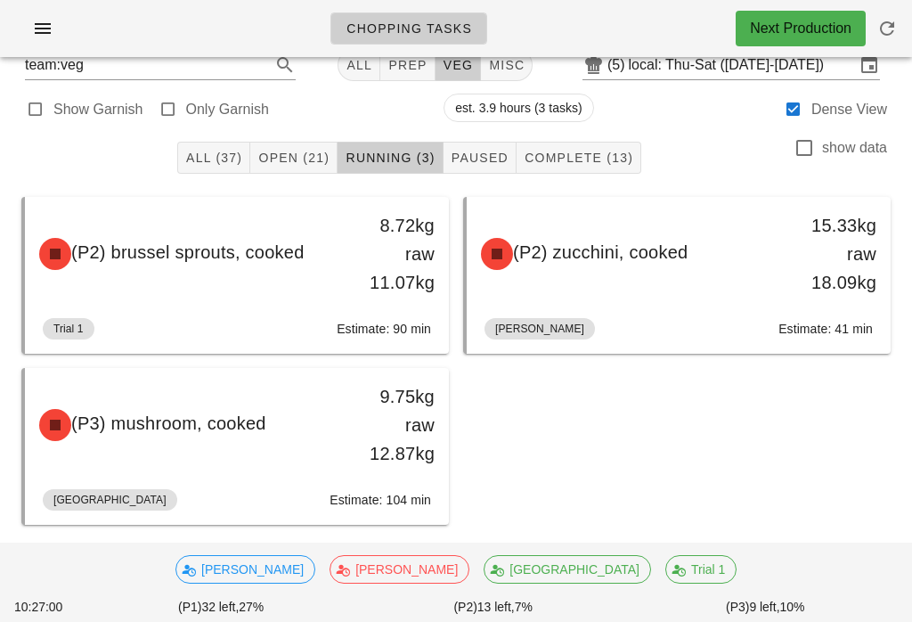
click at [299, 168] on button "Open (21)" at bounding box center [293, 158] width 87 height 32
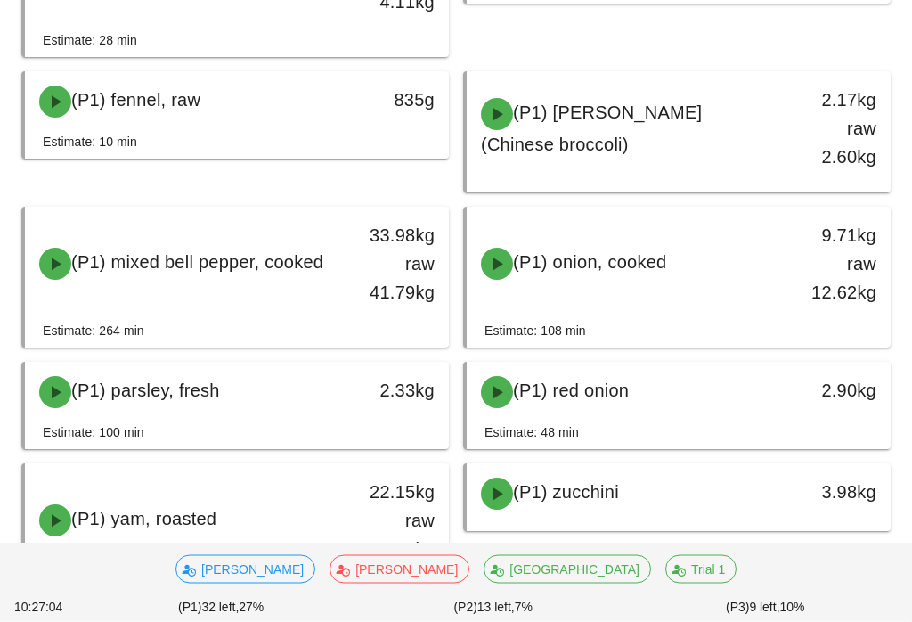
scroll to position [618, 0]
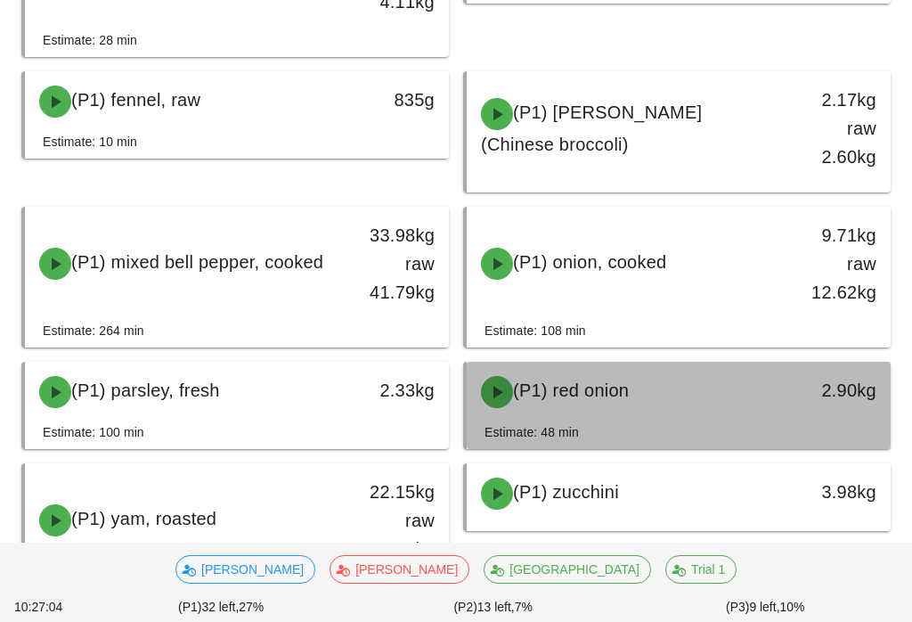
click at [650, 370] on div "(P1) red onion" at bounding box center [626, 391] width 313 height 53
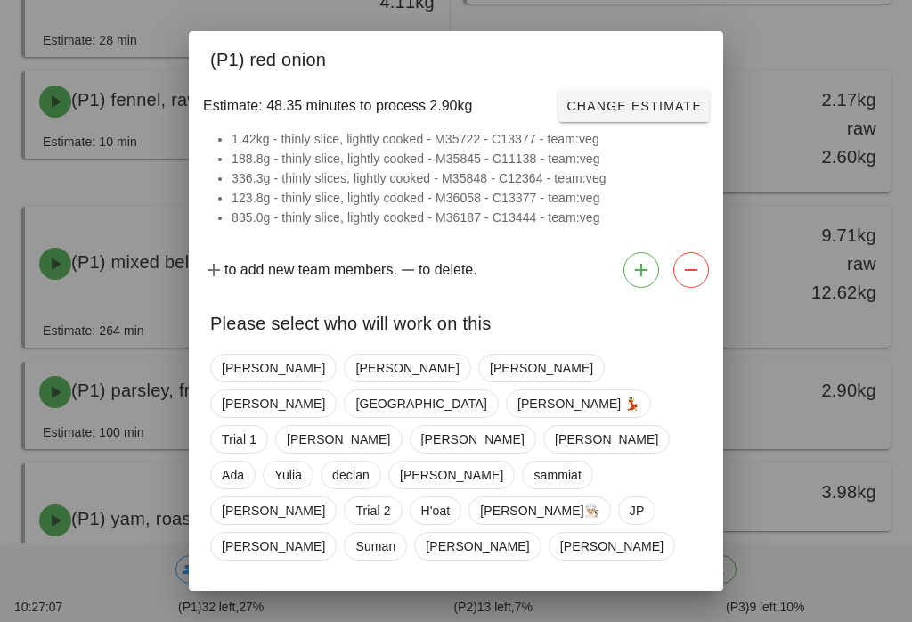
click at [266, 378] on div "[PERSON_NAME] [PERSON_NAME] [PERSON_NAME] [PERSON_NAME] 💃 Trial 1 [PERSON_NAME]…" at bounding box center [456, 457] width 492 height 221
click at [263, 381] on span "[PERSON_NAME]" at bounding box center [273, 368] width 103 height 27
click at [636, 601] on span "Confirm Start" at bounding box center [643, 608] width 117 height 14
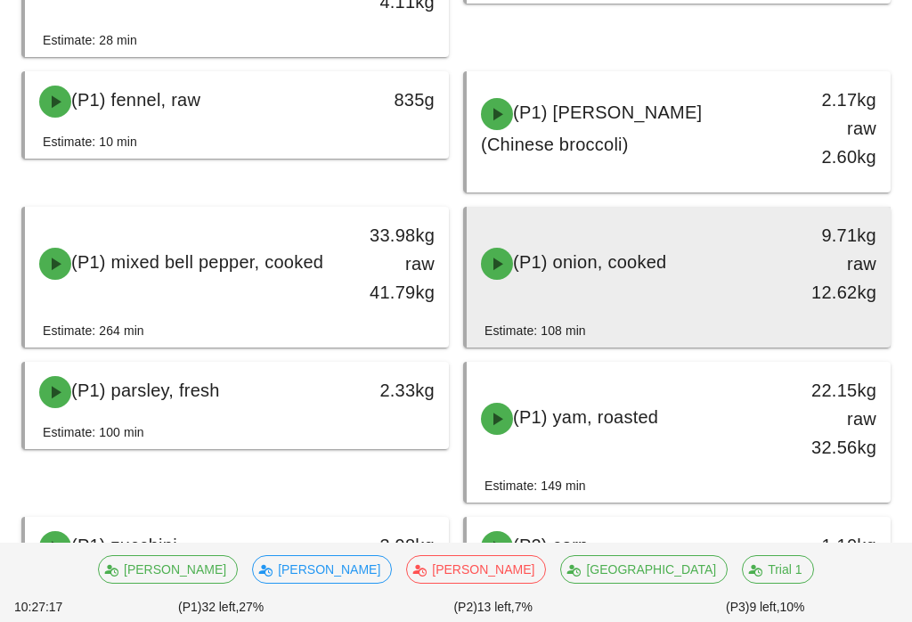
click at [680, 274] on div "(P1) onion, cooked" at bounding box center [626, 263] width 313 height 53
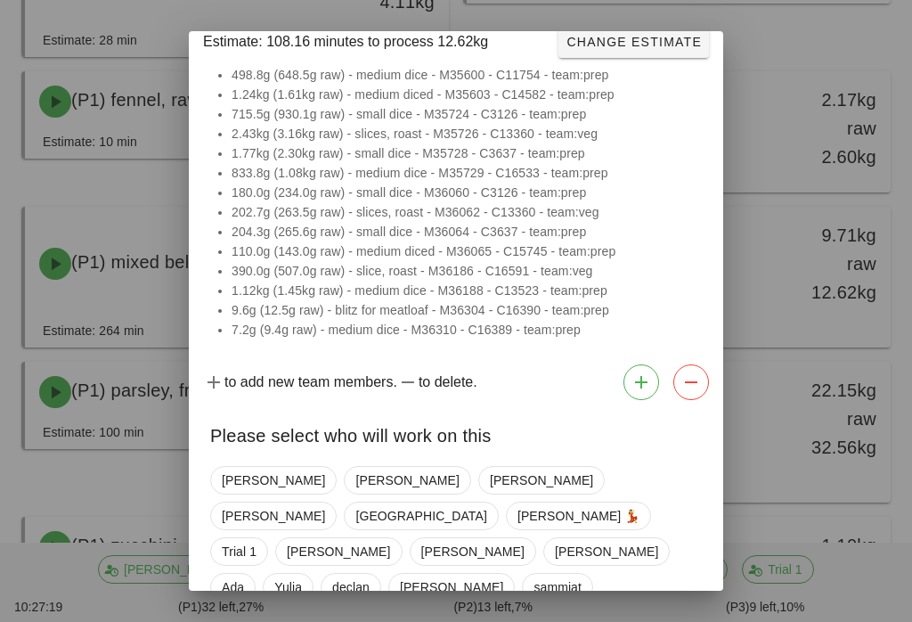
scroll to position [83, 0]
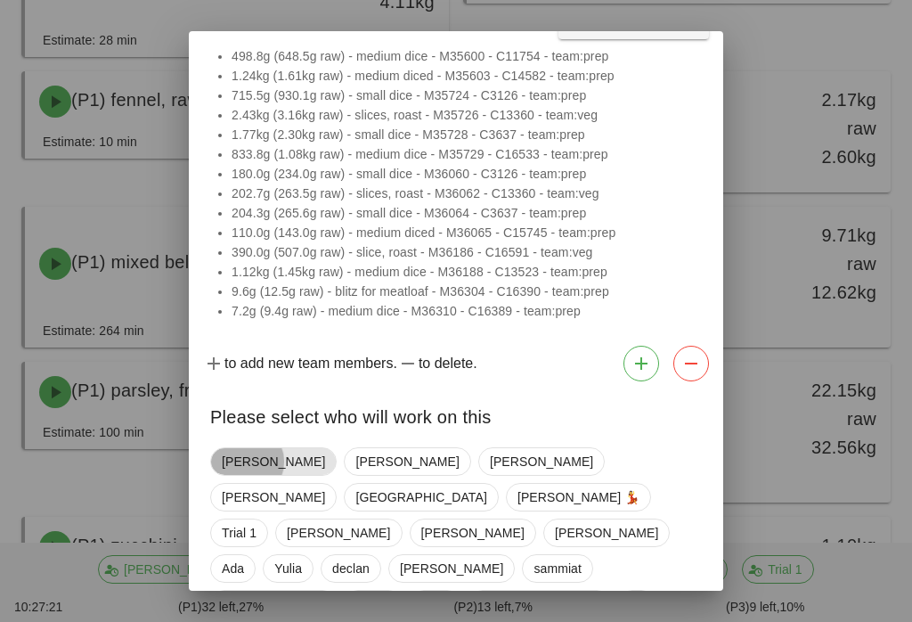
click at [266, 453] on span "[PERSON_NAME]" at bounding box center [273, 461] width 103 height 27
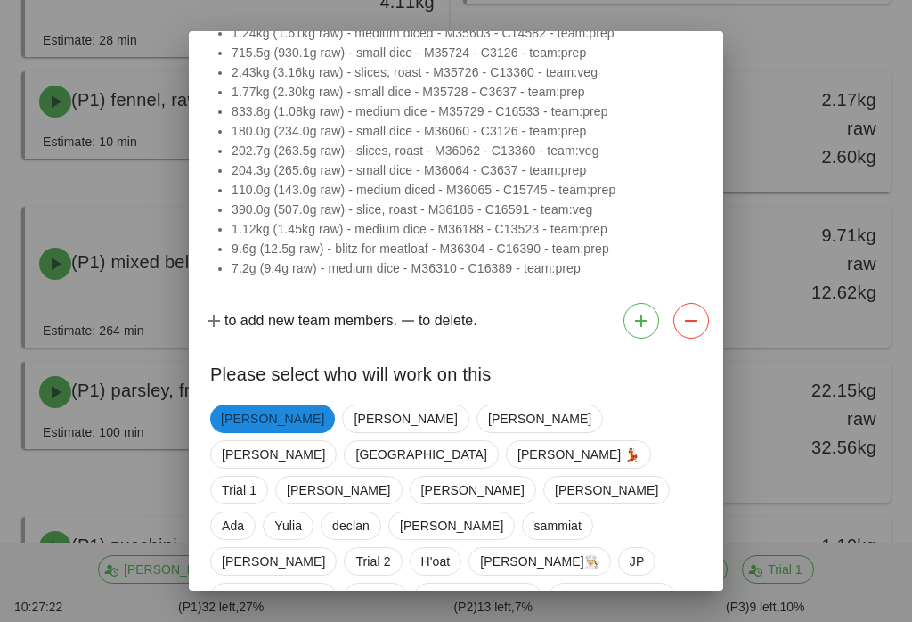
scroll to position [121, 0]
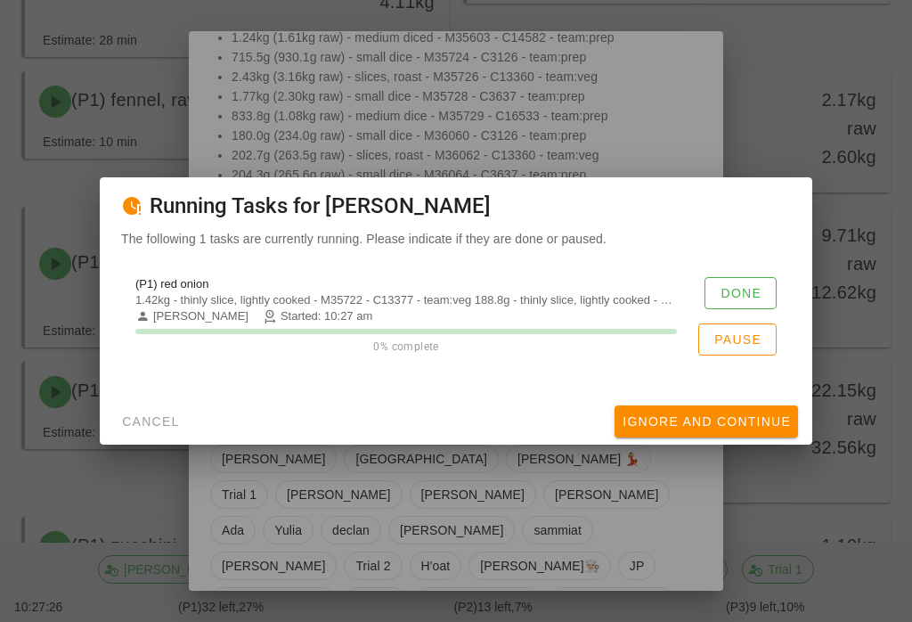
click at [741, 300] on span "Done" at bounding box center [741, 293] width 42 height 14
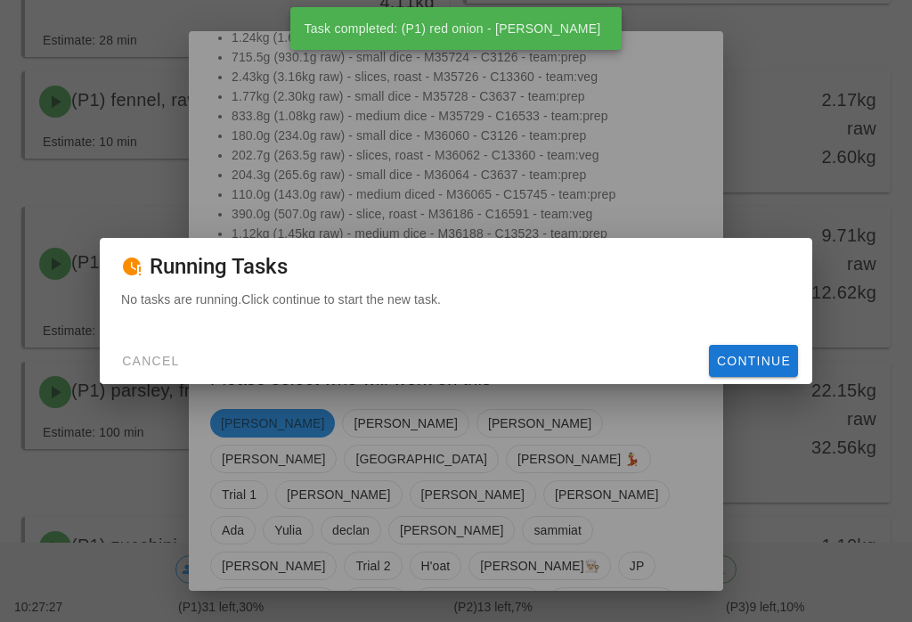
click at [761, 368] on span "Continue" at bounding box center [753, 361] width 75 height 14
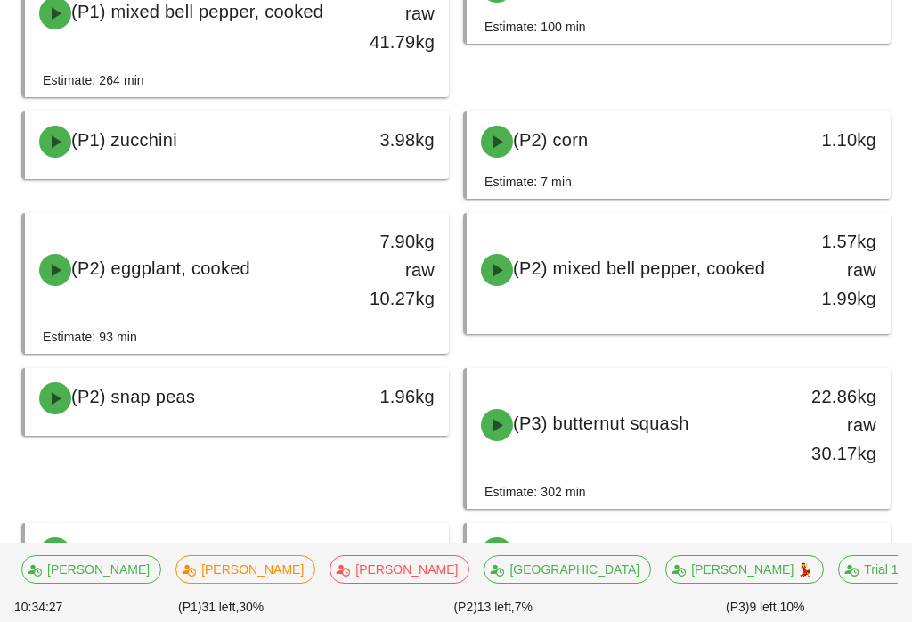
scroll to position [849, 0]
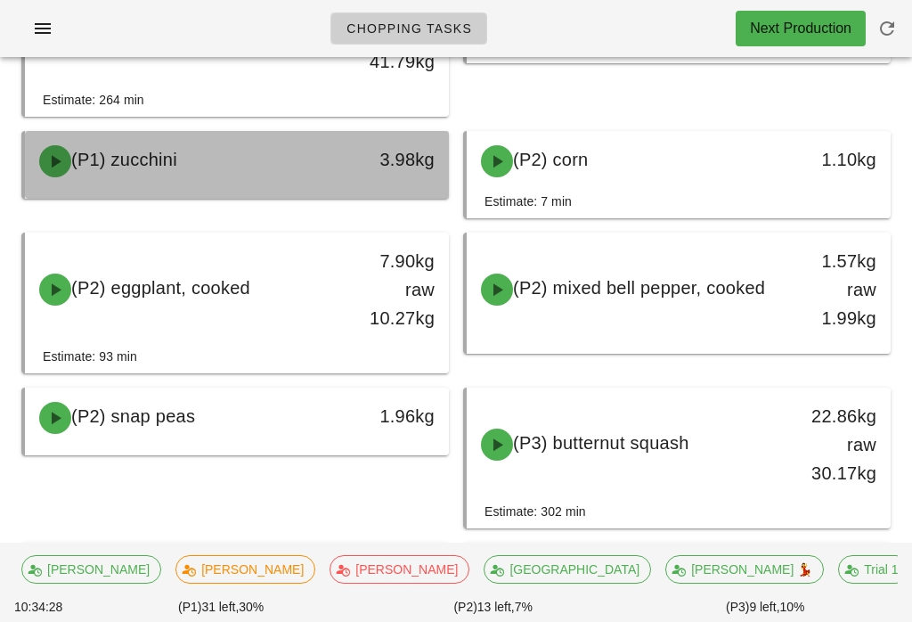
click at [240, 164] on div "(P1) zucchini" at bounding box center [185, 161] width 313 height 53
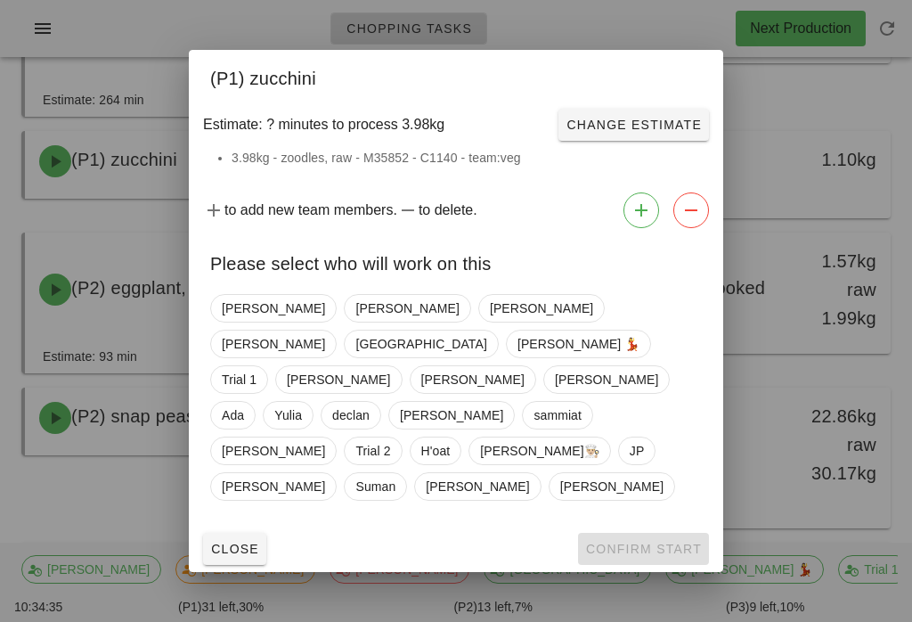
click at [247, 542] on span "Close" at bounding box center [234, 549] width 49 height 14
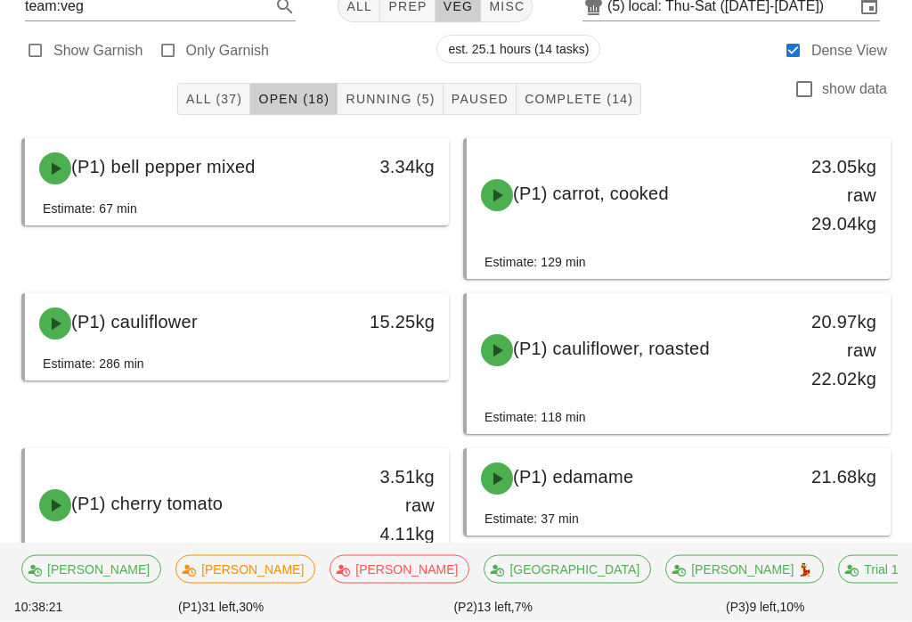
scroll to position [86, 0]
click at [583, 104] on span "Complete (14)" at bounding box center [579, 100] width 110 height 14
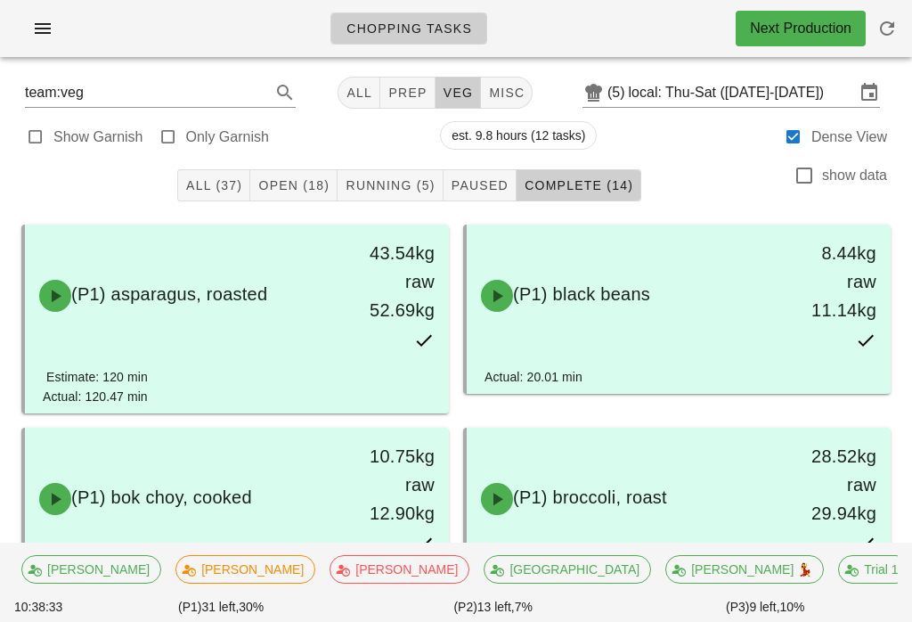
click at [313, 180] on span "Open (18)" at bounding box center [293, 185] width 72 height 14
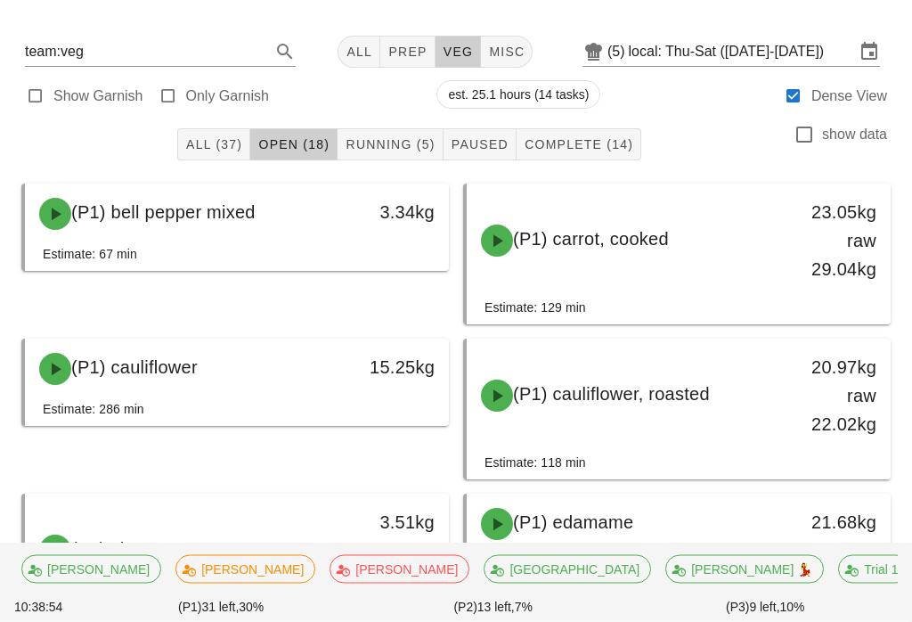
scroll to position [41, 0]
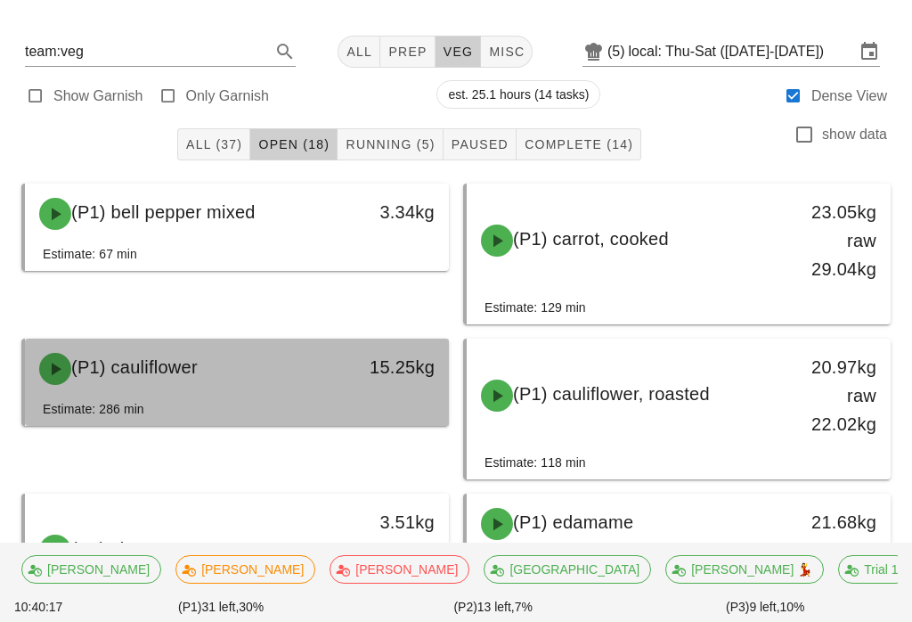
click at [348, 363] on div "15.25kg" at bounding box center [393, 368] width 104 height 53
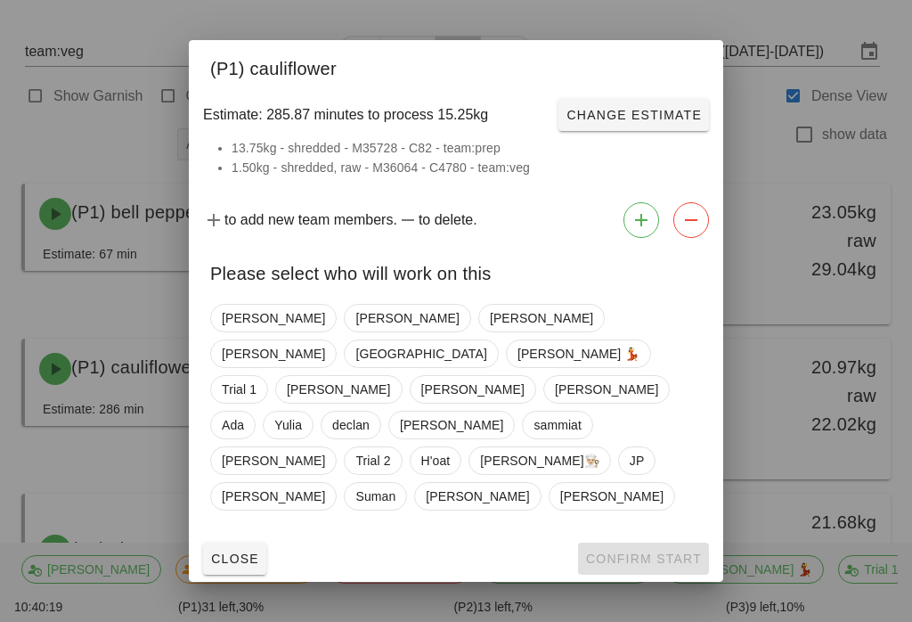
scroll to position [40, 0]
click at [241, 551] on span "Close" at bounding box center [234, 558] width 49 height 14
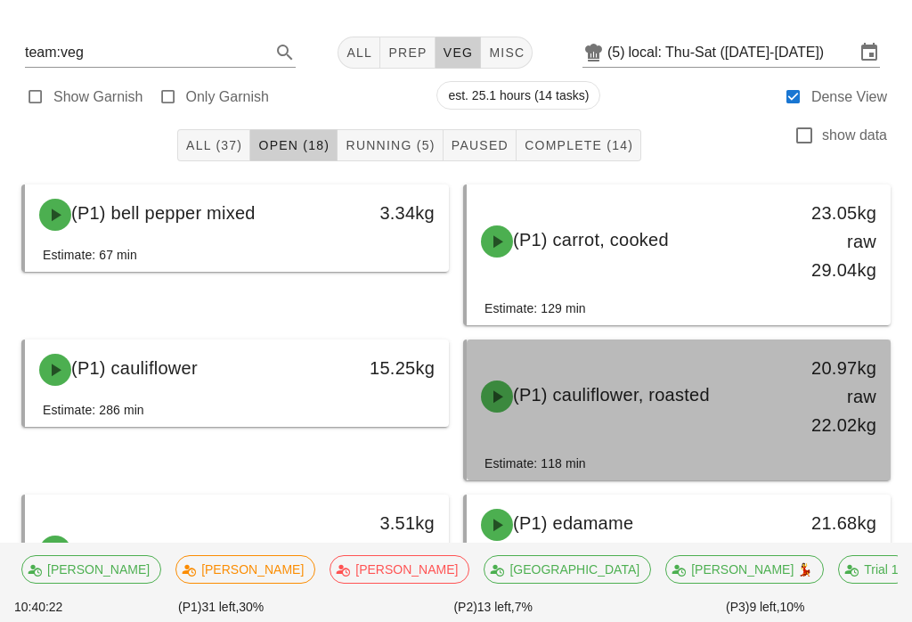
click at [680, 446] on div "(P1) cauliflower, roasted 20.97kg raw 22.02kg" at bounding box center [678, 396] width 417 height 107
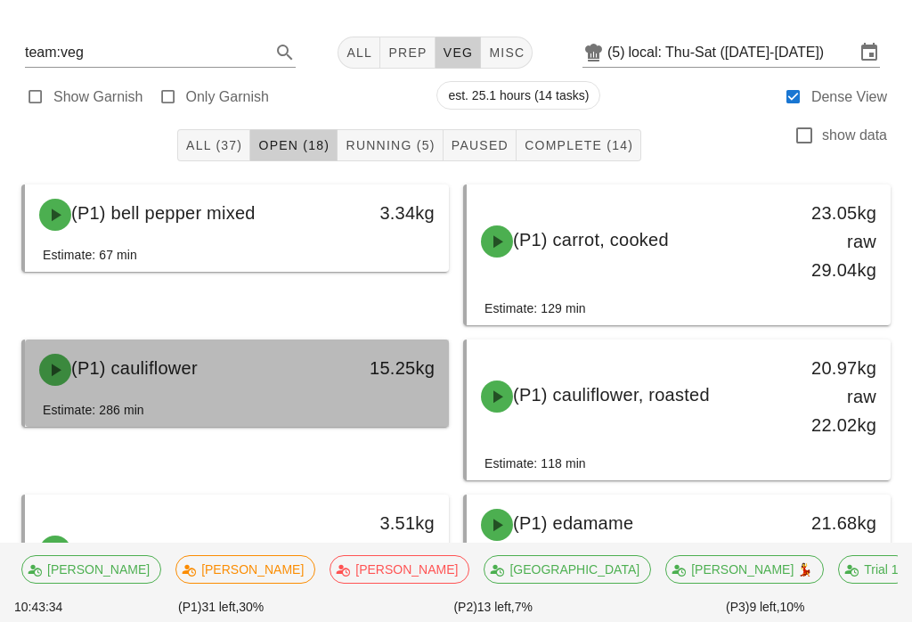
click at [368, 385] on div "15.25kg" at bounding box center [393, 369] width 104 height 53
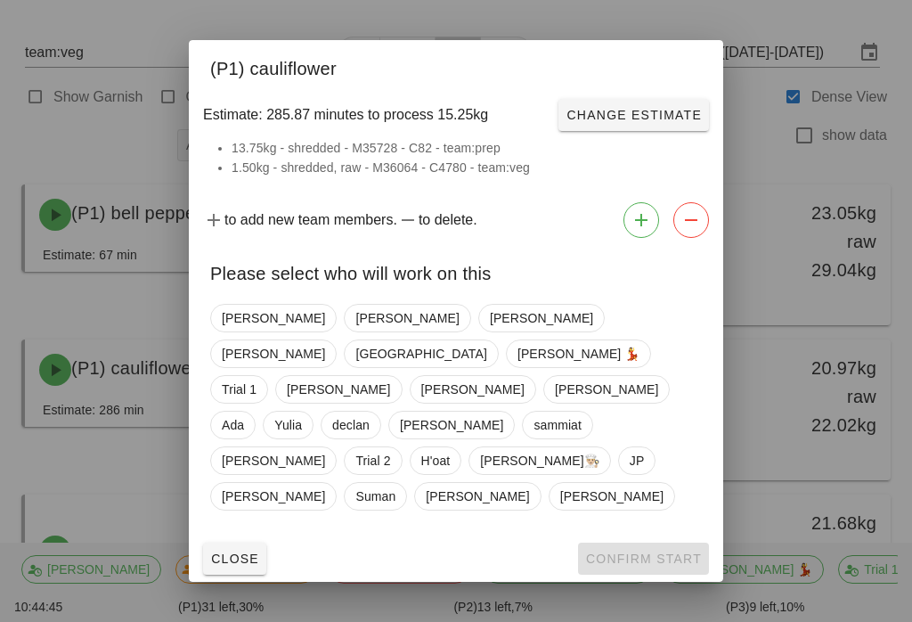
click at [249, 510] on div "[PERSON_NAME] [PERSON_NAME] [PERSON_NAME] [PERSON_NAME] 💃 Trial 1 [PERSON_NAME]…" at bounding box center [456, 416] width 534 height 239
click at [242, 551] on span "Close" at bounding box center [234, 558] width 49 height 14
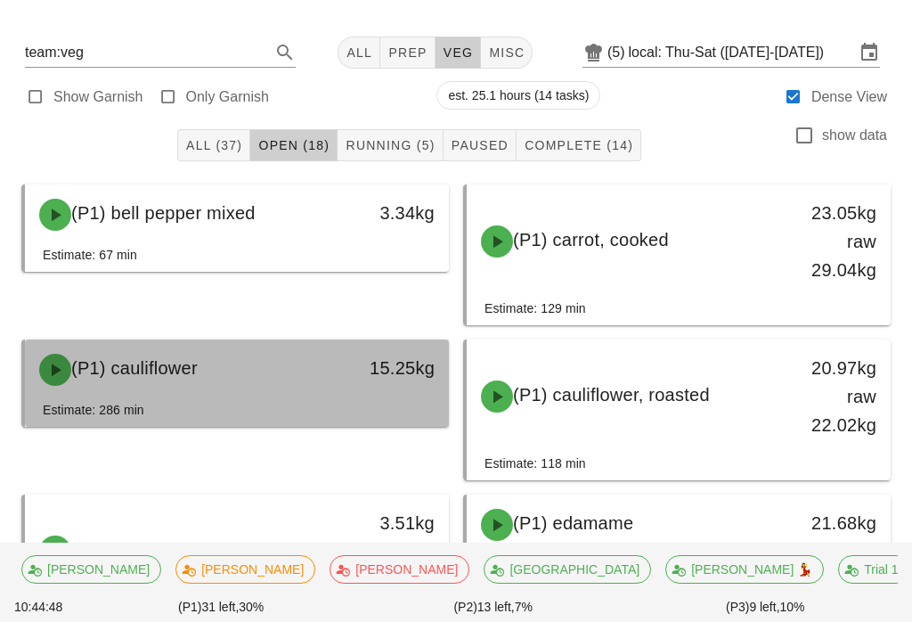
click at [363, 379] on div "15.25kg" at bounding box center [393, 368] width 83 height 29
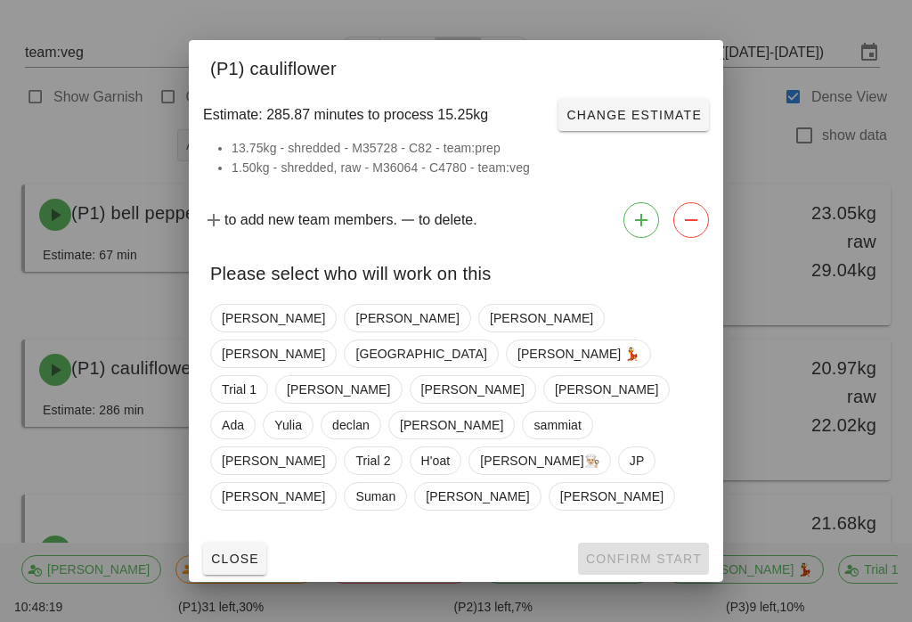
click at [66, 140] on div at bounding box center [456, 311] width 912 height 622
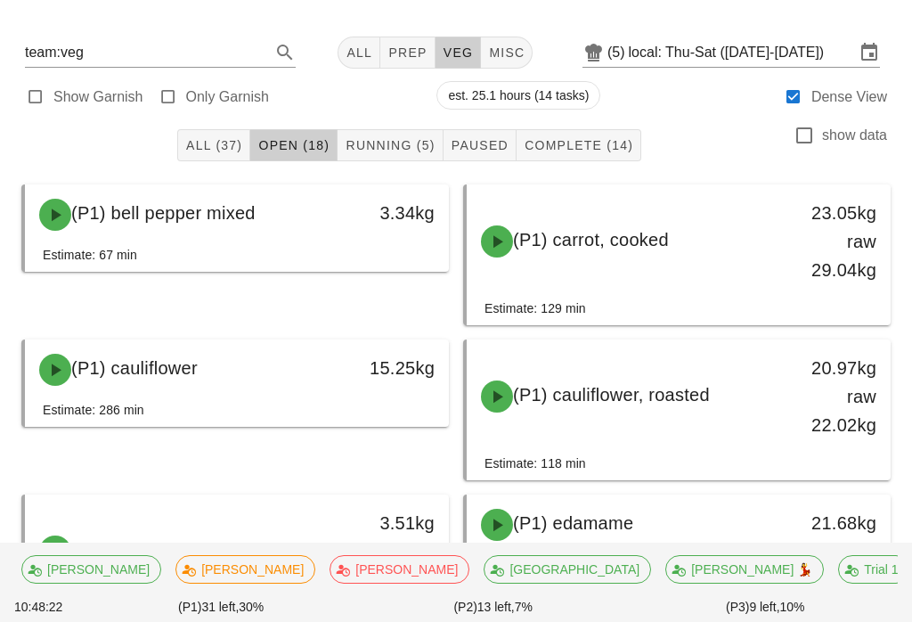
click at [402, 123] on div "All (37) Open (18) Running (5) Paused Complete (14) show data" at bounding box center [456, 145] width 891 height 57
click at [405, 143] on span "Running (5)" at bounding box center [390, 145] width 90 height 14
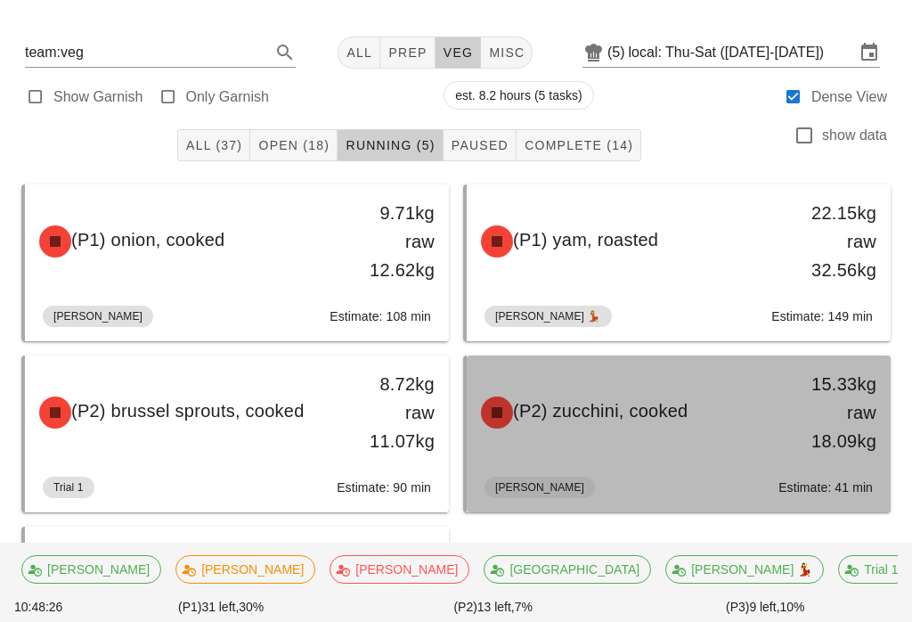
click at [670, 443] on div "(P2) zucchini, cooked 15.33kg raw 18.09kg" at bounding box center [678, 412] width 417 height 107
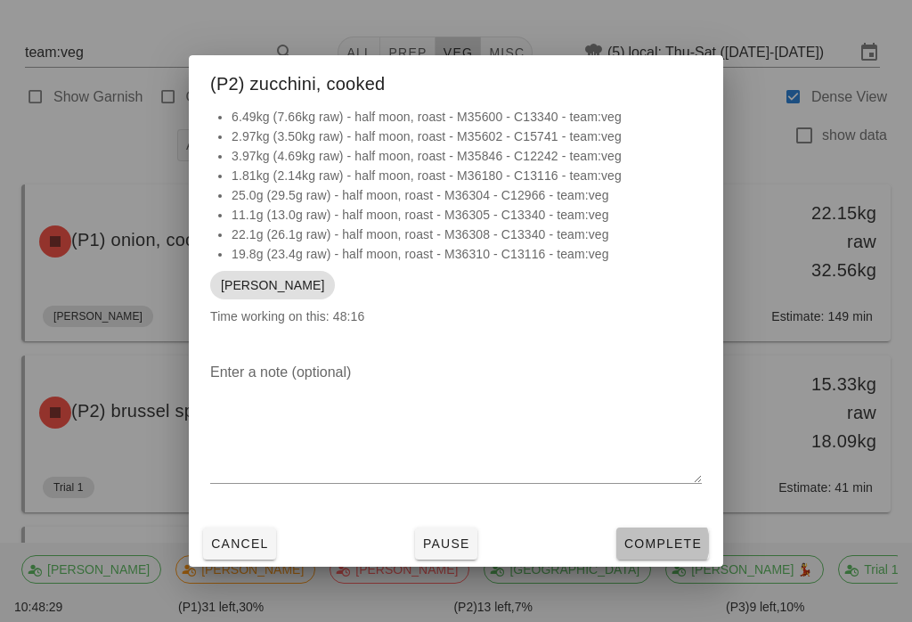
click at [665, 551] on span "Complete" at bounding box center [663, 543] width 78 height 14
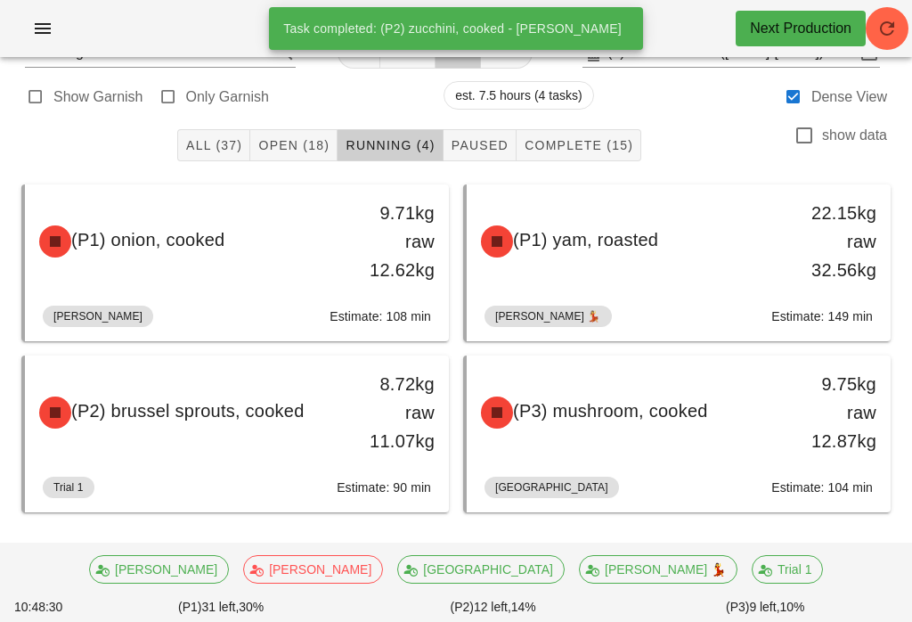
scroll to position [31, 0]
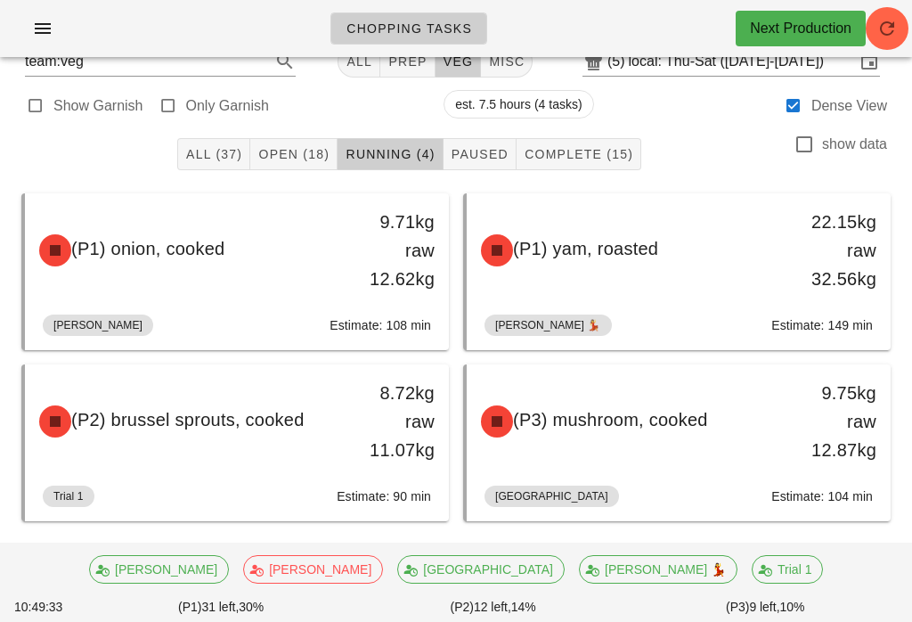
click at [303, 154] on span "Open (18)" at bounding box center [293, 154] width 72 height 14
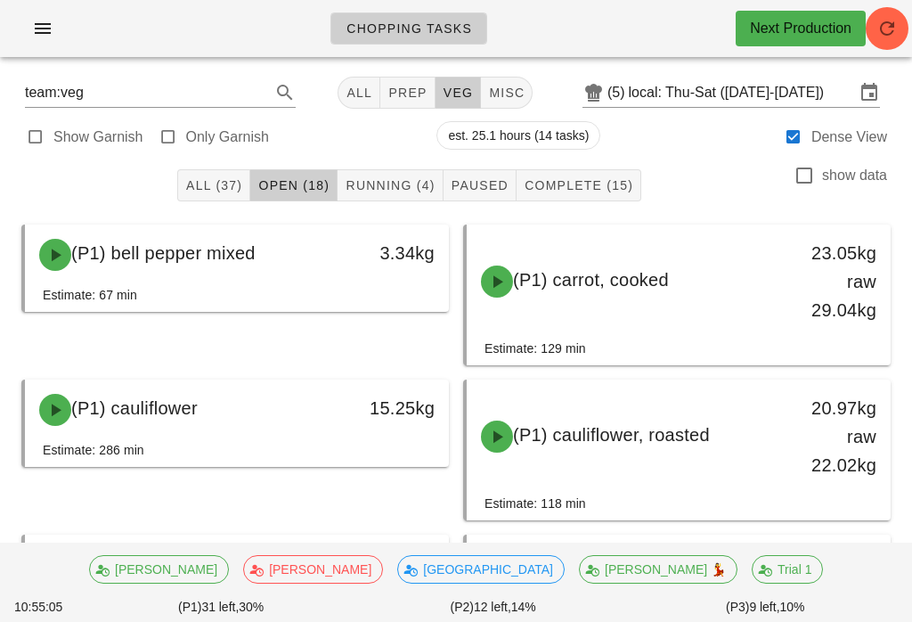
click at [421, 178] on span "Running (4)" at bounding box center [390, 185] width 90 height 14
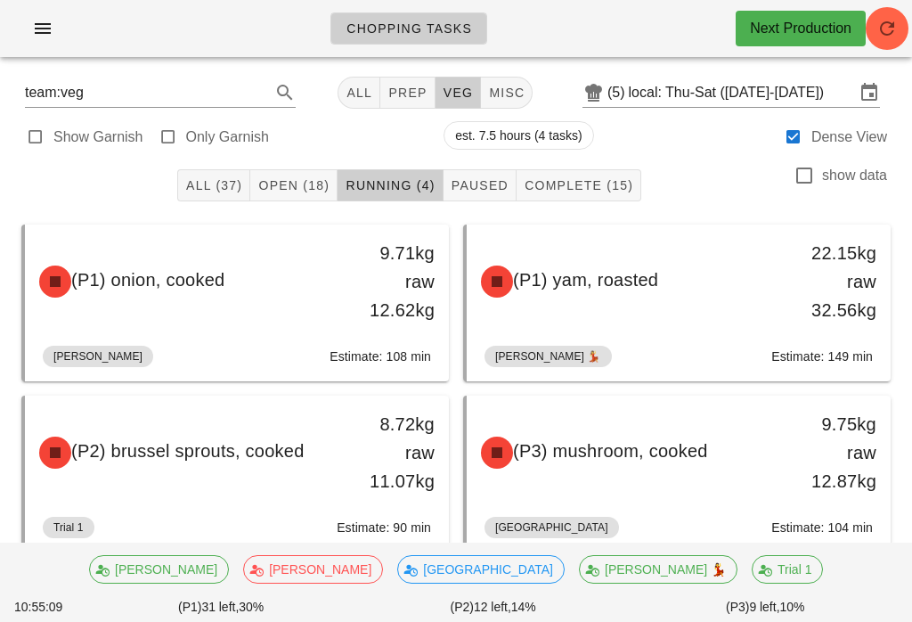
click at [331, 175] on button "Open (18)" at bounding box center [293, 185] width 87 height 32
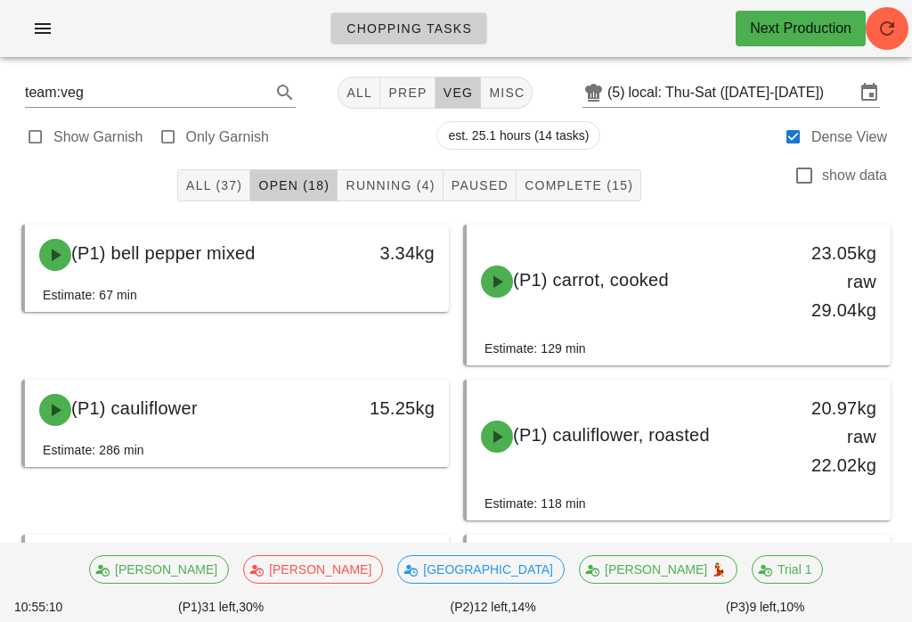
click at [407, 179] on span "Running (4)" at bounding box center [390, 185] width 90 height 14
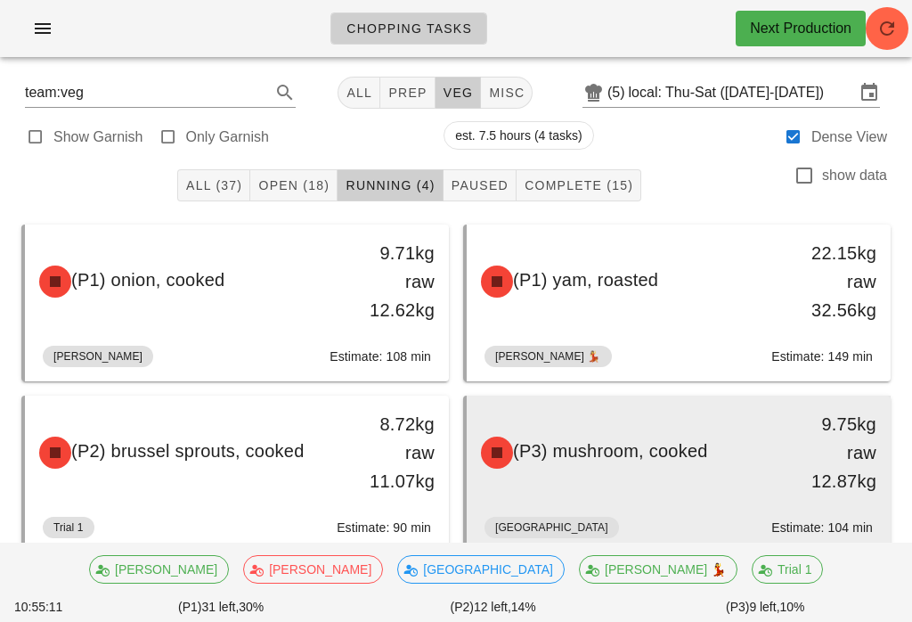
click at [638, 478] on div "(P3) mushroom, cooked" at bounding box center [626, 452] width 313 height 53
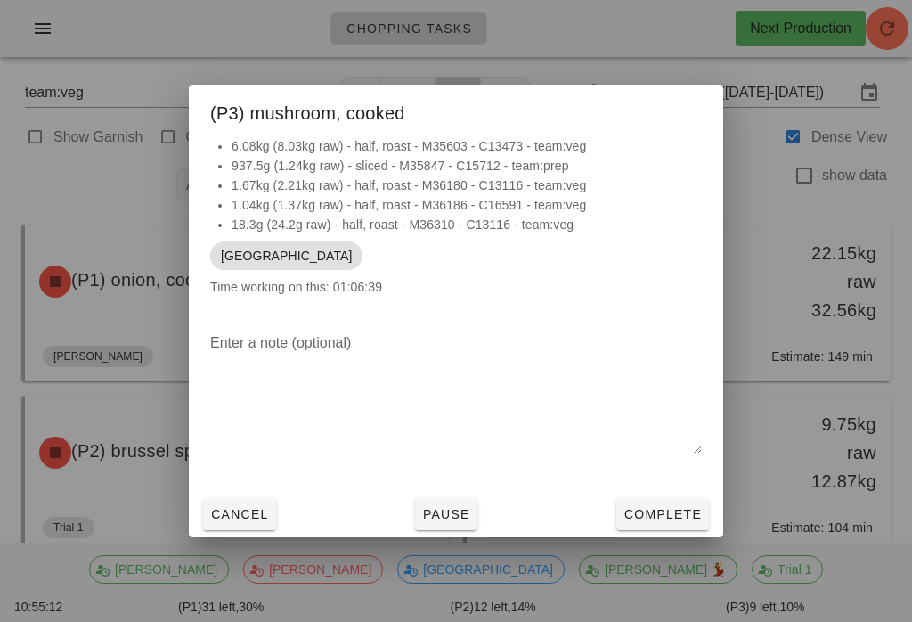
click at [665, 526] on button "Complete" at bounding box center [662, 514] width 93 height 32
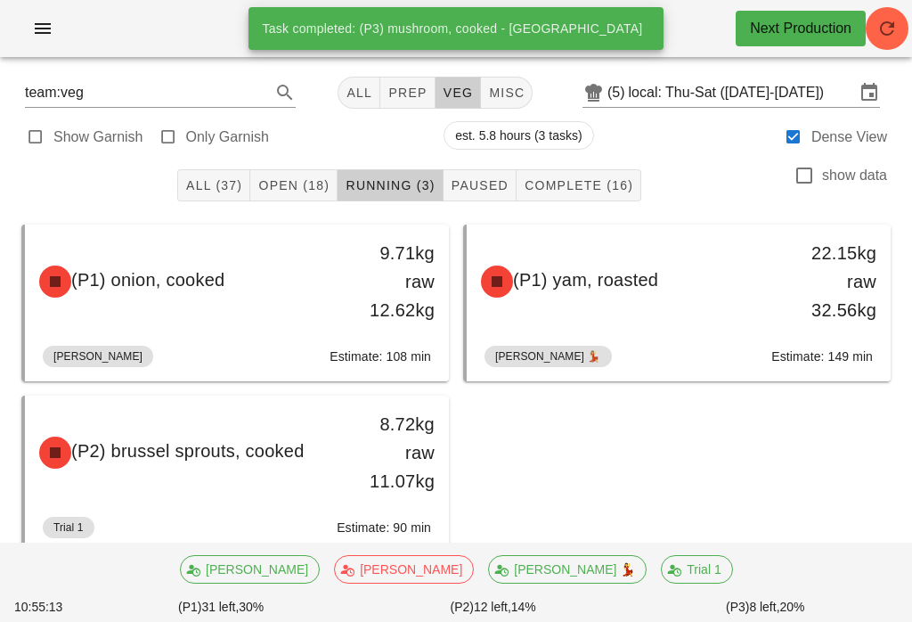
click at [312, 178] on span "Open (18)" at bounding box center [293, 185] width 72 height 14
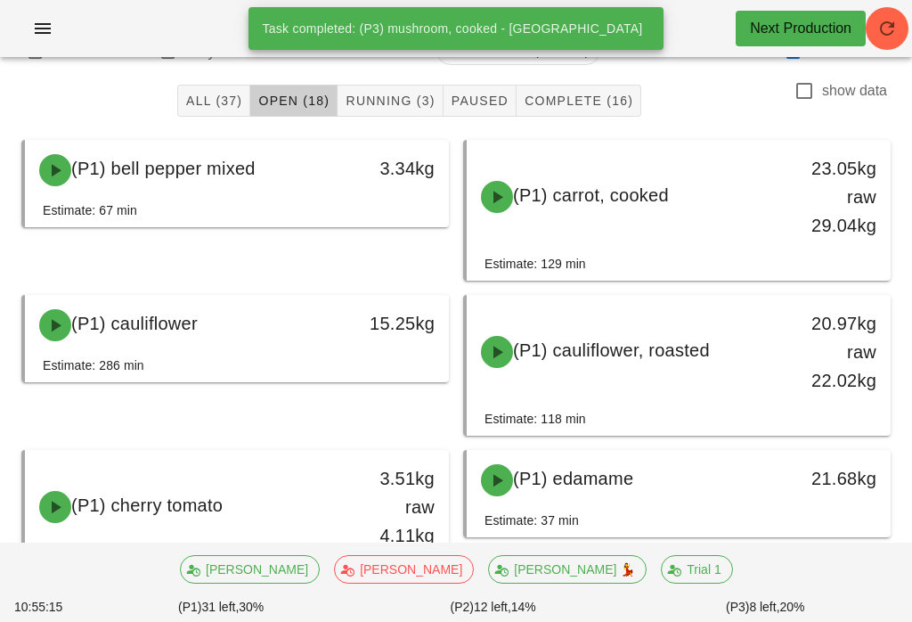
scroll to position [44, 0]
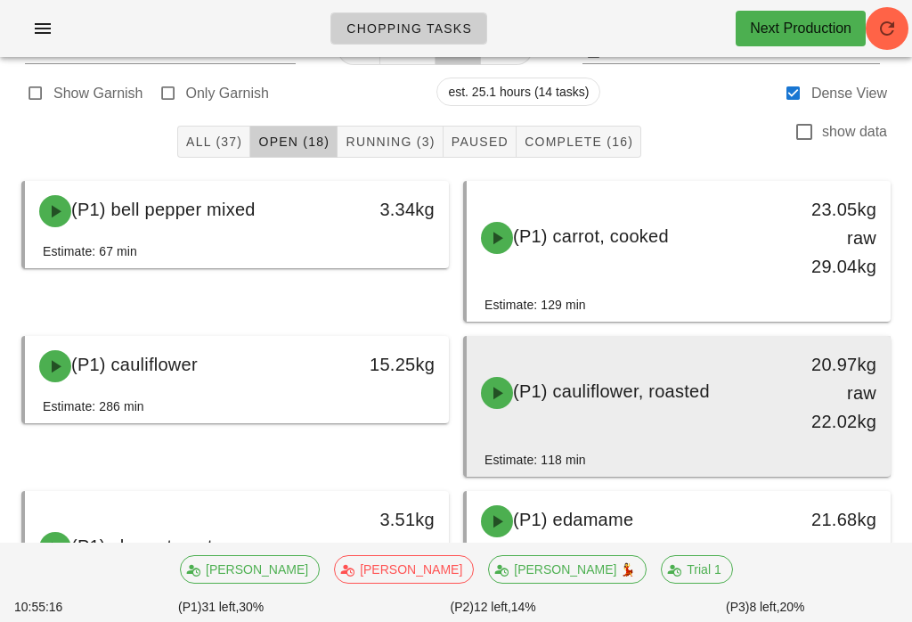
click at [719, 398] on div "(P1) cauliflower, roasted" at bounding box center [626, 392] width 313 height 53
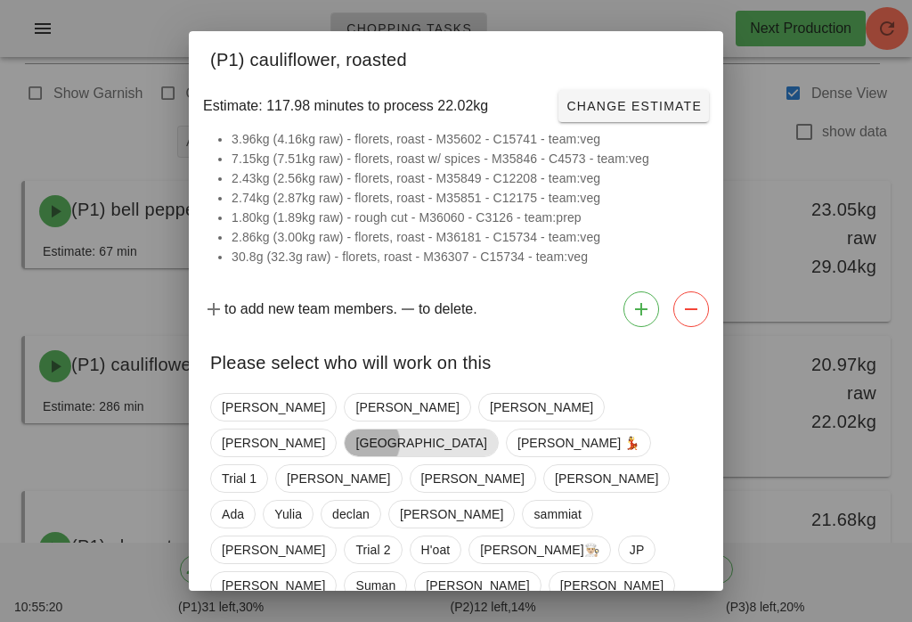
click at [486, 429] on span "[GEOGRAPHIC_DATA]" at bounding box center [420, 442] width 131 height 27
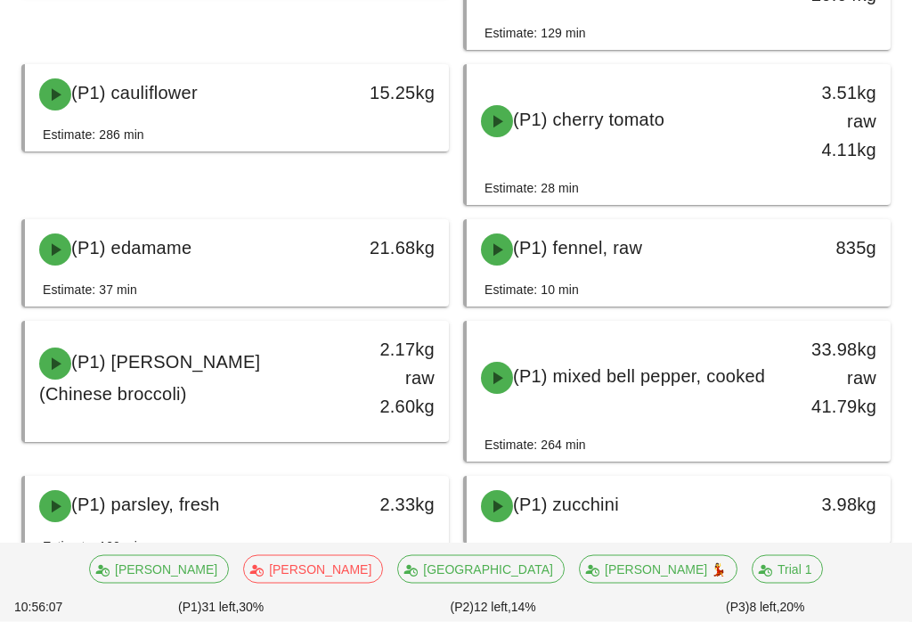
scroll to position [329, 0]
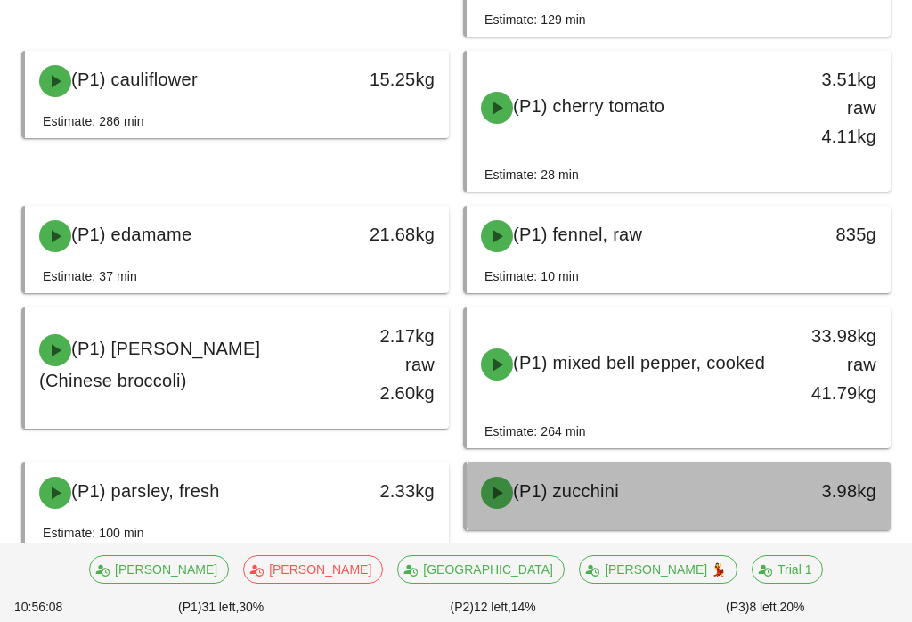
click at [632, 518] on div "(P1) zucchini" at bounding box center [626, 492] width 313 height 53
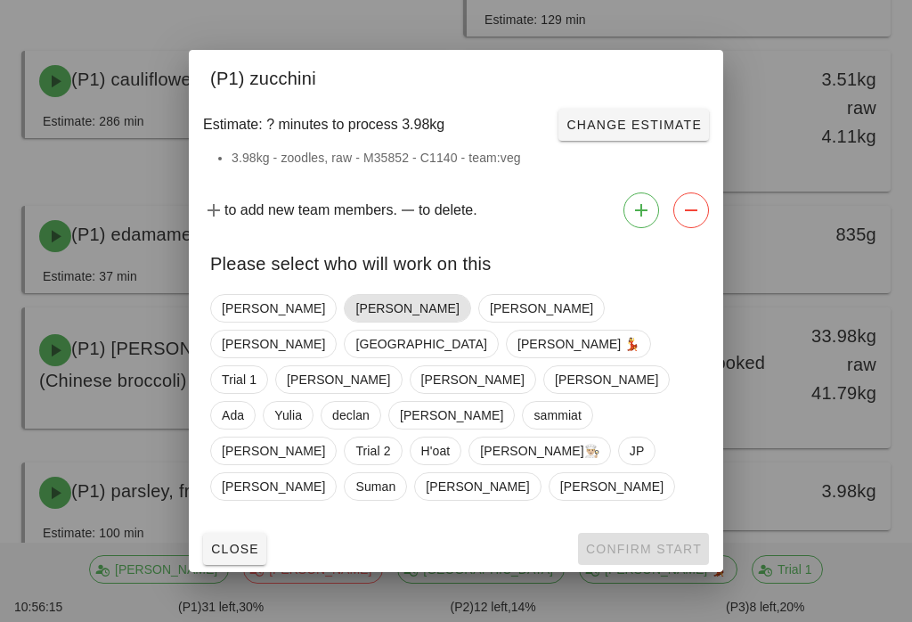
click at [355, 322] on span "[PERSON_NAME]" at bounding box center [406, 308] width 103 height 27
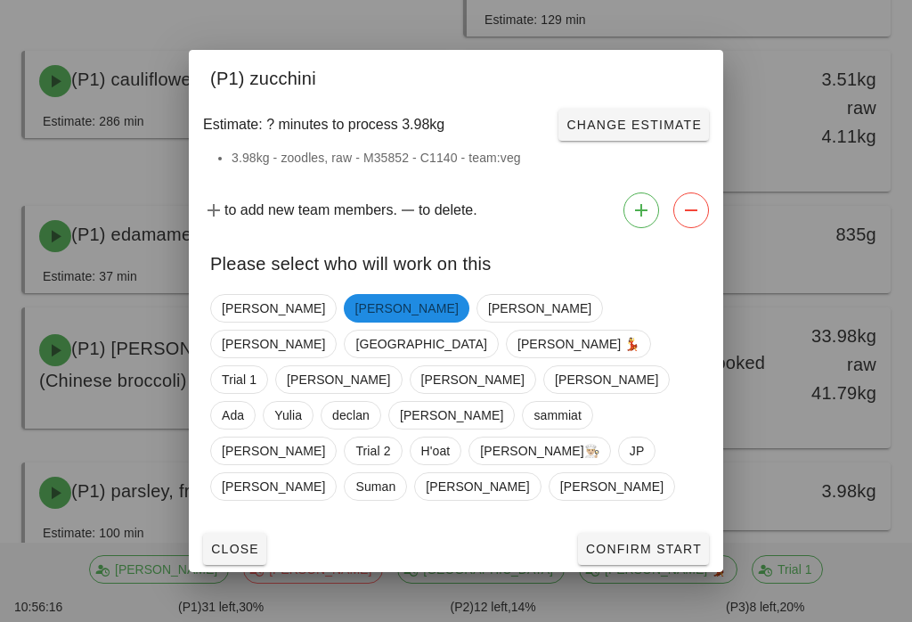
click at [656, 542] on span "Confirm Start" at bounding box center [643, 549] width 117 height 14
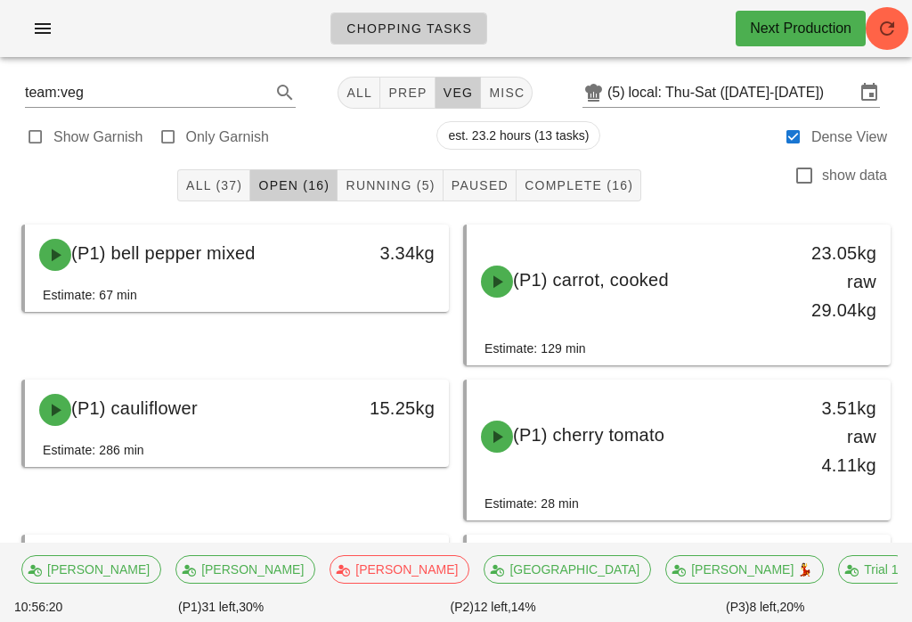
click at [619, 185] on span "Complete (16)" at bounding box center [579, 185] width 110 height 14
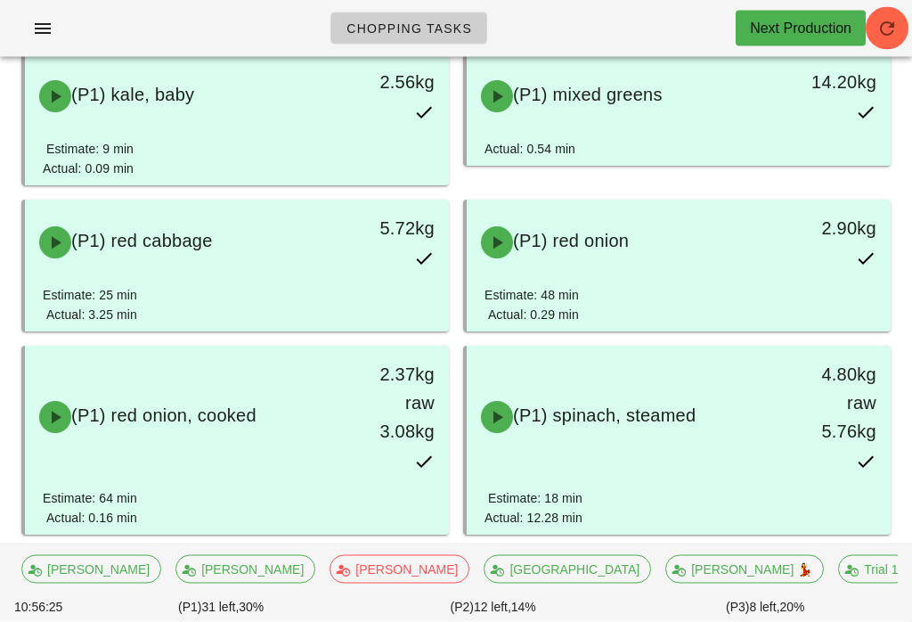
scroll to position [723, 0]
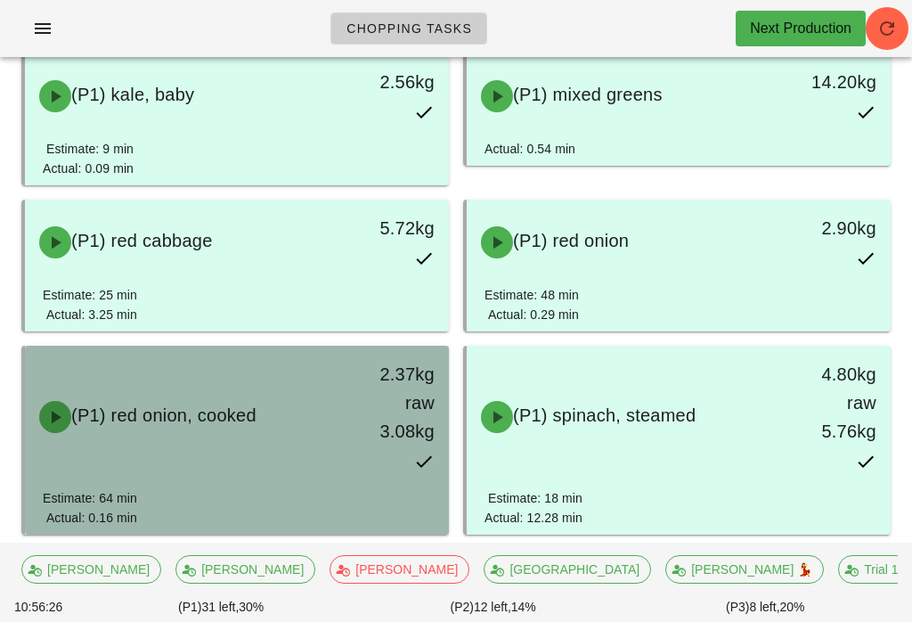
click at [399, 374] on div "2.37kg raw 3.08kg" at bounding box center [393, 403] width 83 height 86
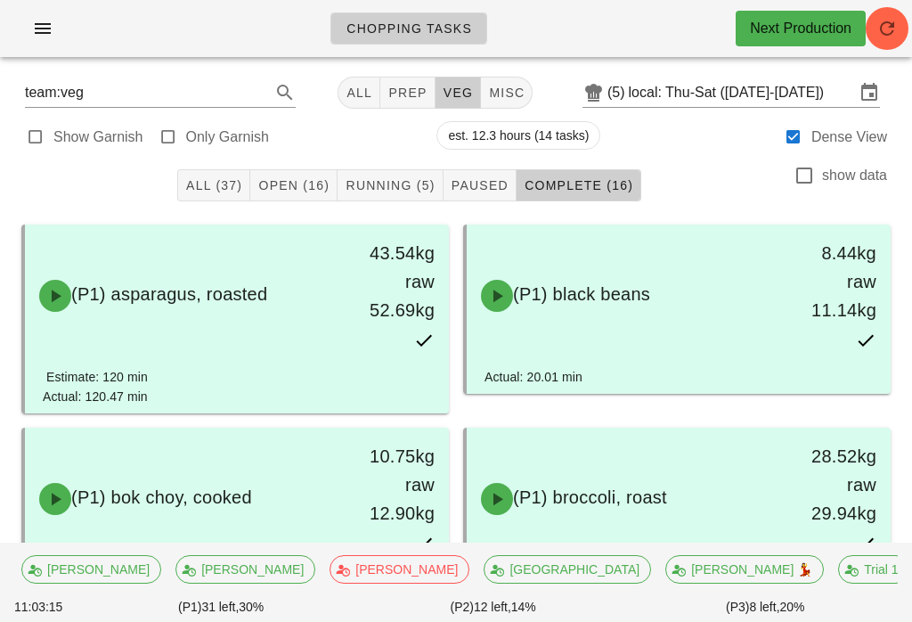
click at [426, 171] on button "Running (5)" at bounding box center [390, 185] width 105 height 32
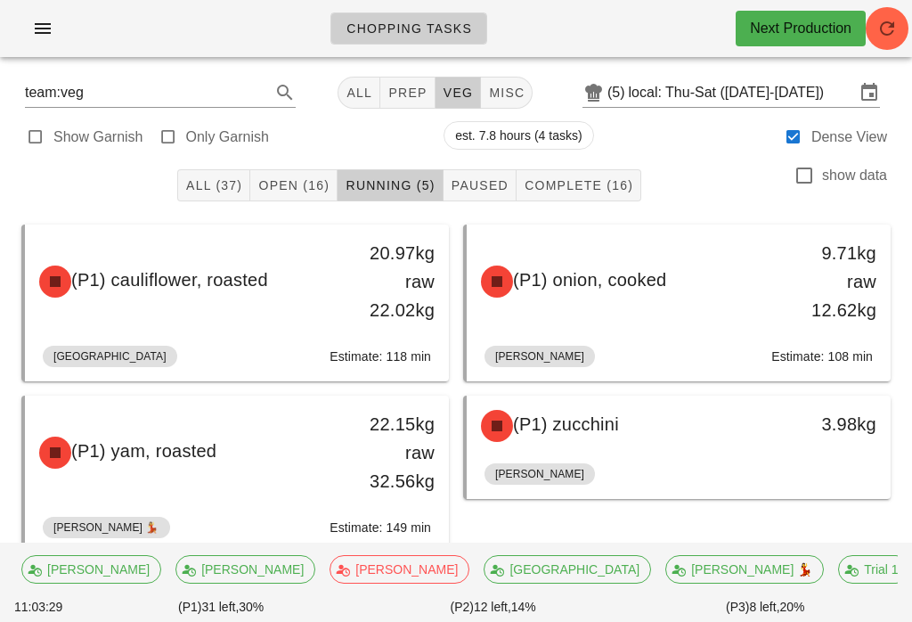
click at [315, 157] on div "All (37) Open (16) Running (5) Paused Complete (16) show data" at bounding box center [456, 185] width 891 height 57
click at [322, 178] on span "Open (16)" at bounding box center [293, 185] width 72 height 14
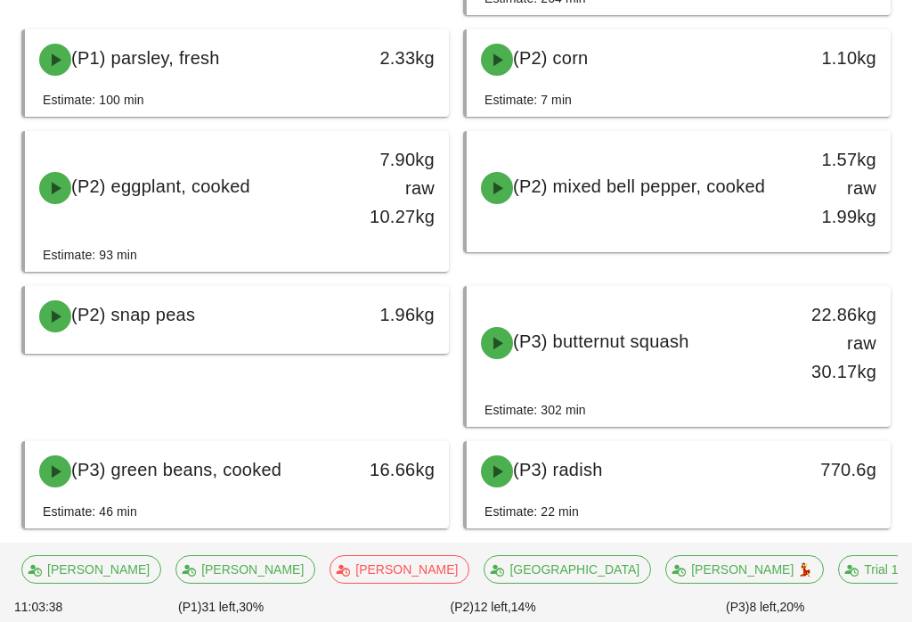
scroll to position [769, 0]
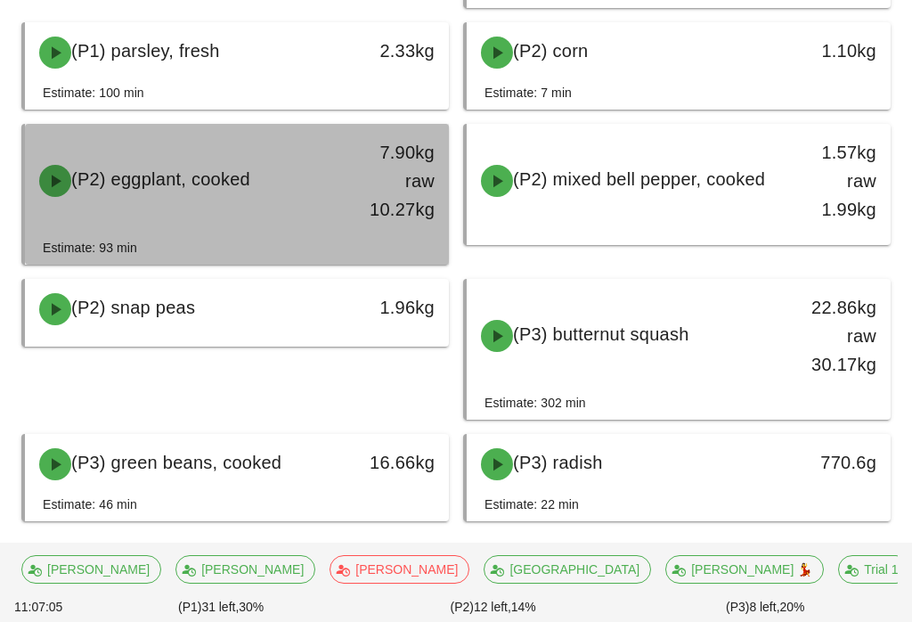
click at [308, 210] on div "(P2) eggplant, cooked 7.90kg raw 10.27kg" at bounding box center [237, 180] width 417 height 107
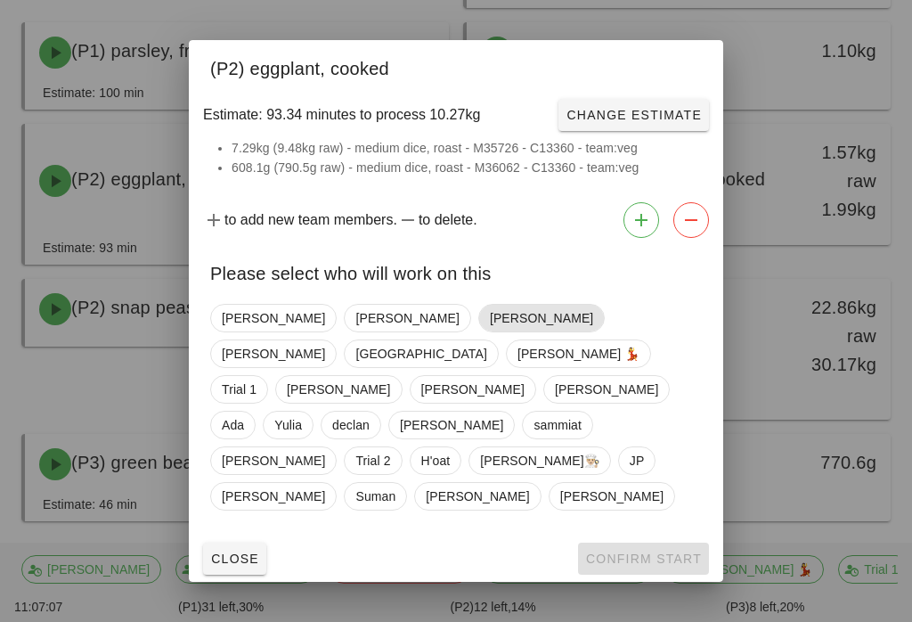
click at [490, 331] on span "[PERSON_NAME]" at bounding box center [541, 318] width 103 height 27
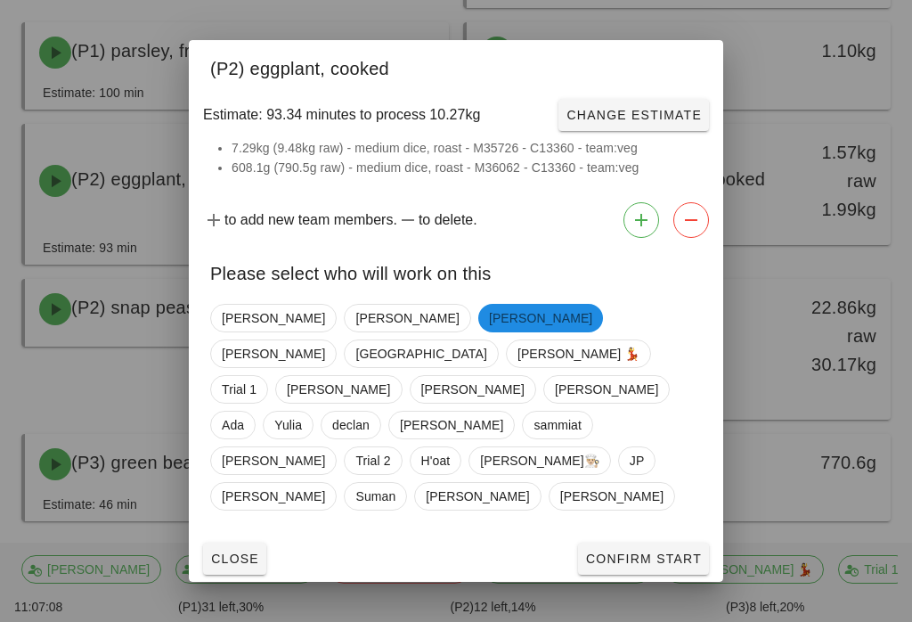
click at [661, 551] on span "Confirm Start" at bounding box center [643, 558] width 117 height 14
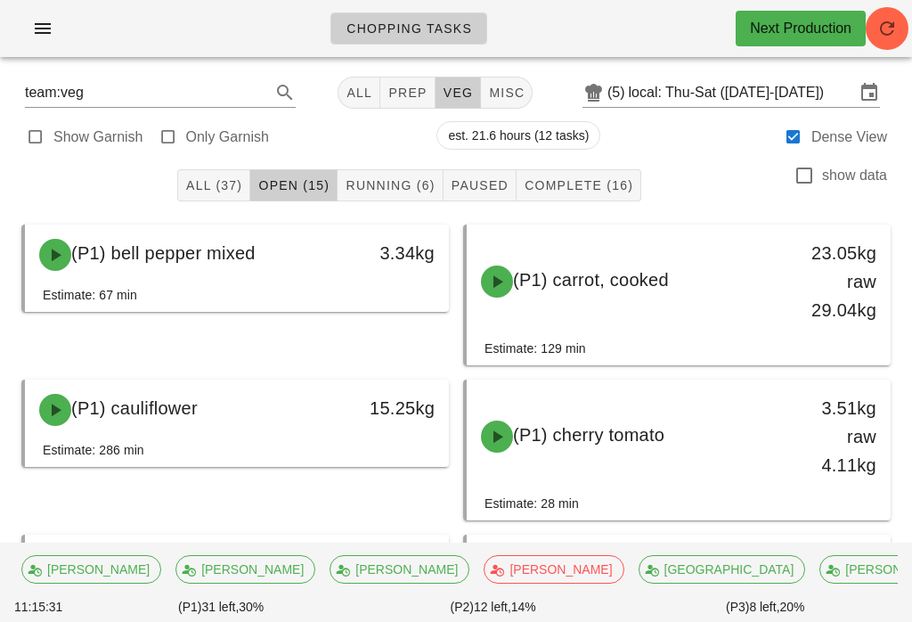
click at [409, 154] on div "Show Garnish Only Garnish est. 21.6 hours (12 tasks) Dense View" at bounding box center [456, 135] width 891 height 43
click at [397, 172] on button "Running (6)" at bounding box center [390, 185] width 105 height 32
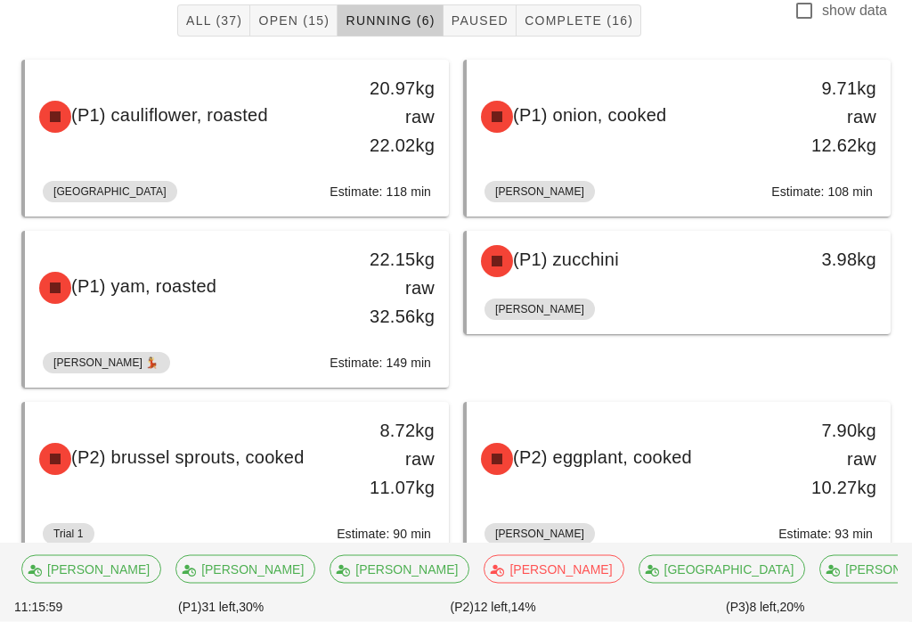
scroll to position [202, 0]
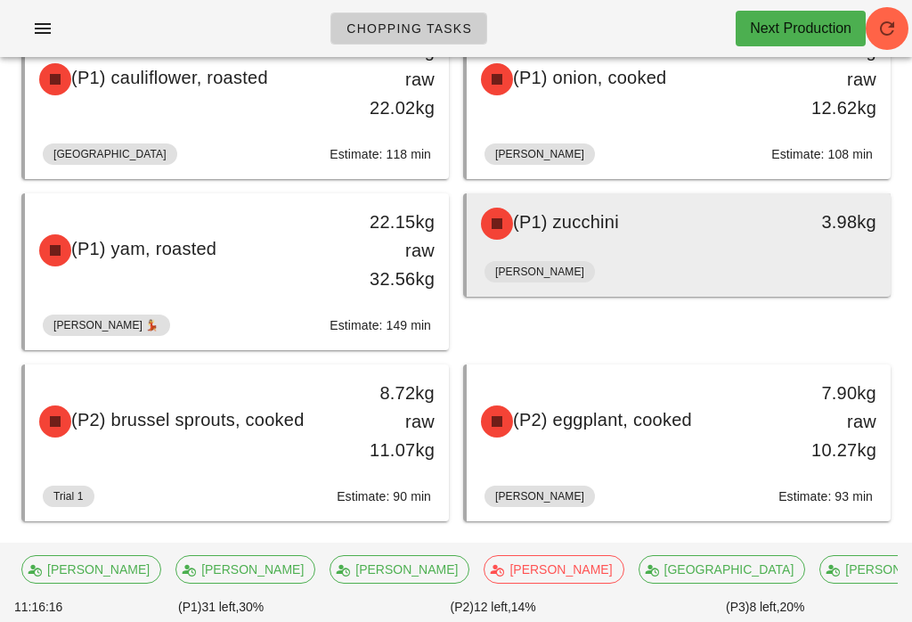
click at [706, 274] on div "[PERSON_NAME]" at bounding box center [679, 275] width 388 height 43
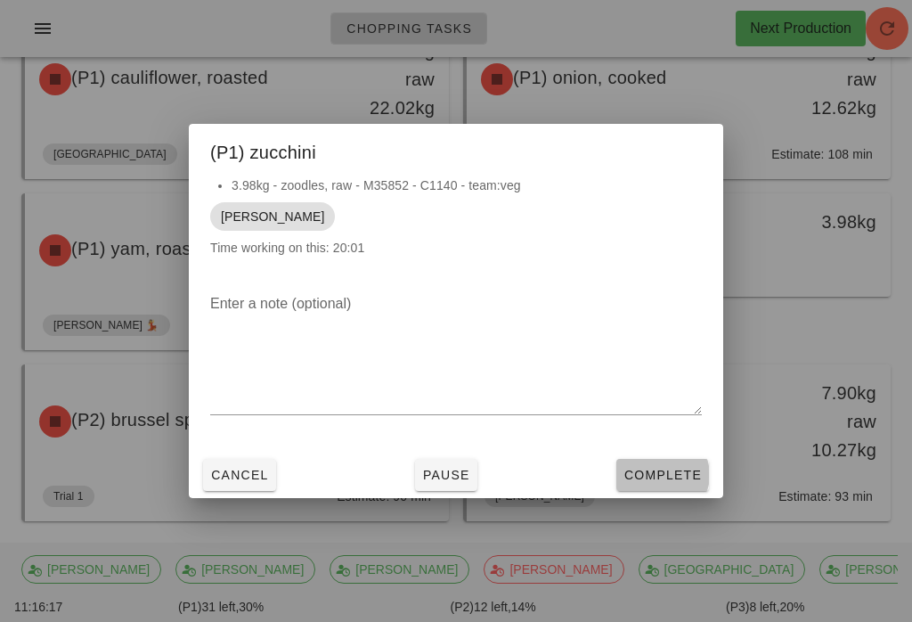
click at [673, 482] on span "Complete" at bounding box center [663, 475] width 78 height 14
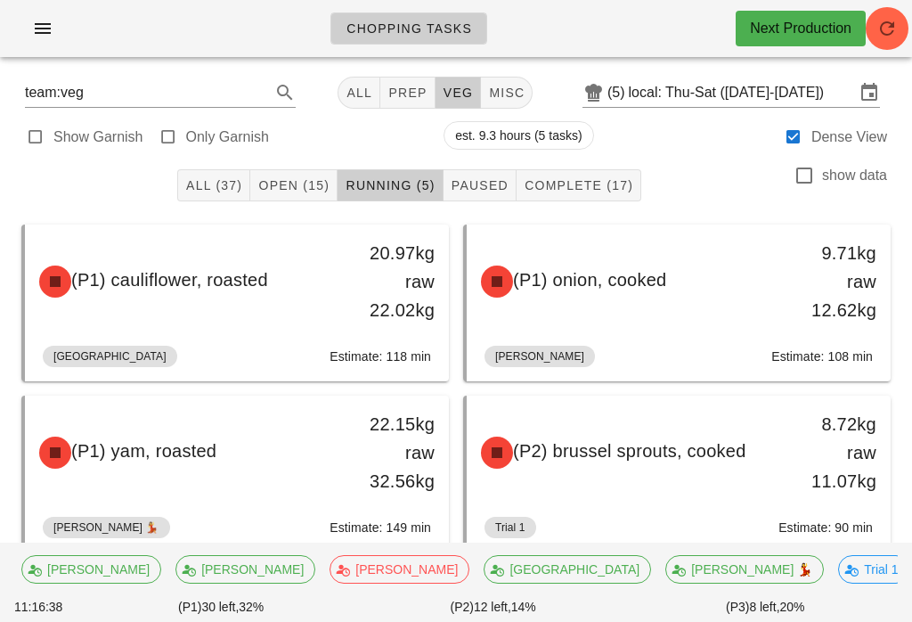
click at [331, 172] on button "Open (15)" at bounding box center [293, 185] width 87 height 32
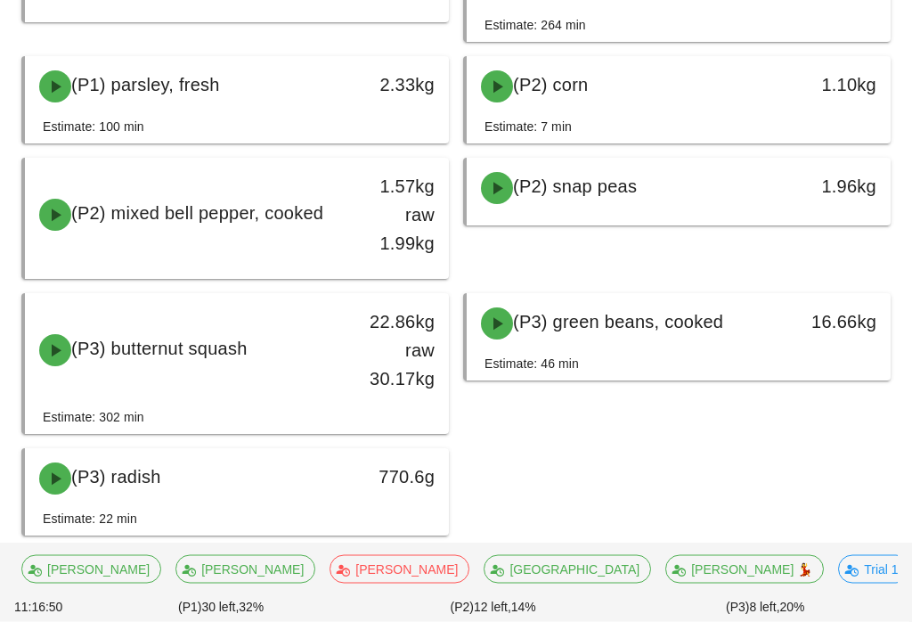
scroll to position [749, 0]
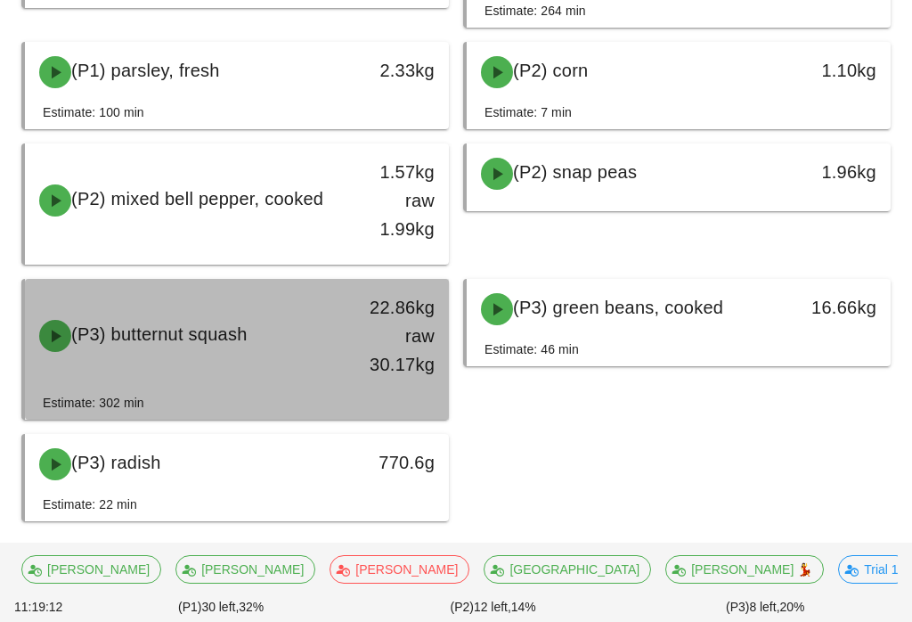
click at [248, 329] on span "(P3) butternut squash" at bounding box center [159, 334] width 176 height 20
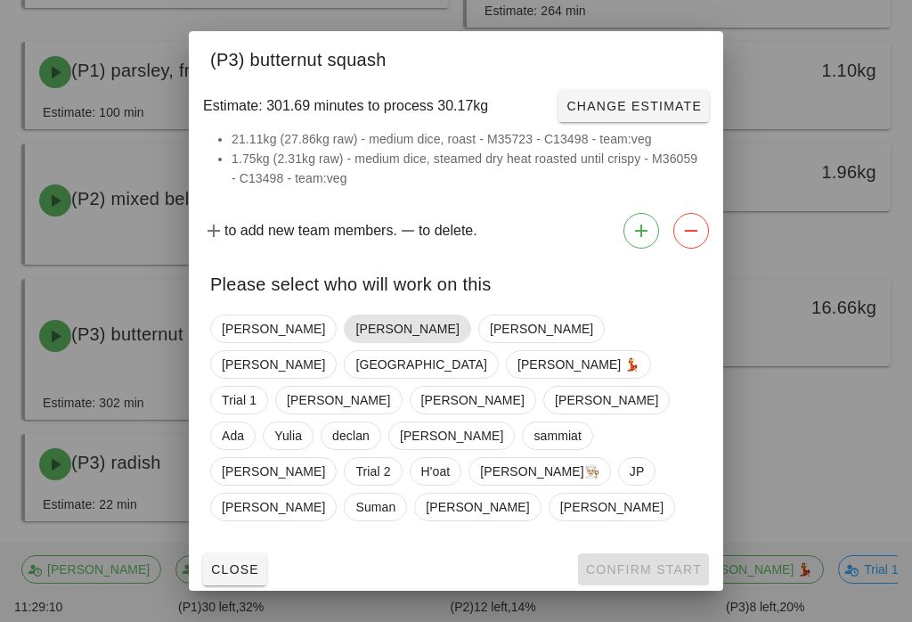
click at [344, 343] on span "[PERSON_NAME]" at bounding box center [407, 328] width 126 height 29
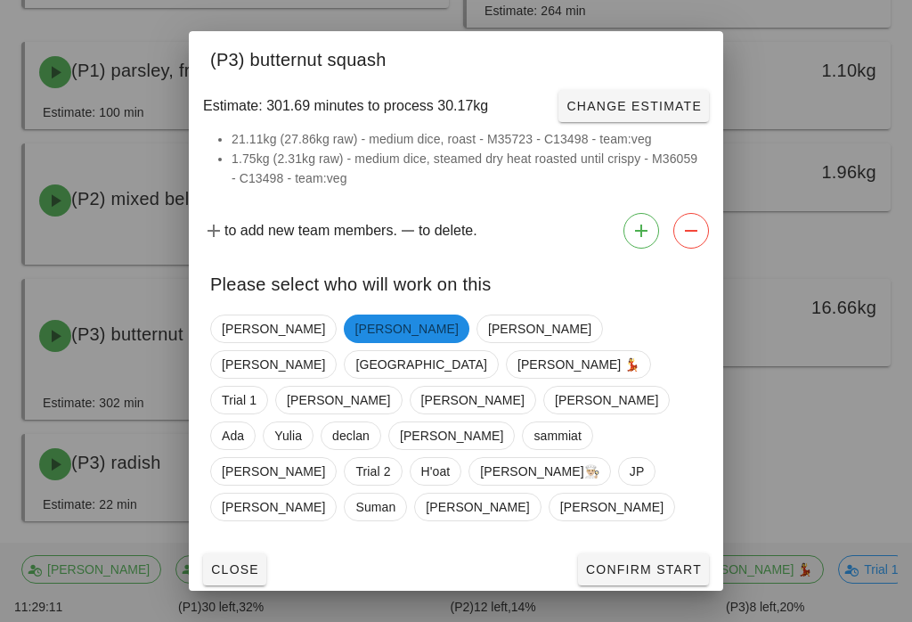
click at [636, 562] on span "Confirm Start" at bounding box center [643, 569] width 117 height 14
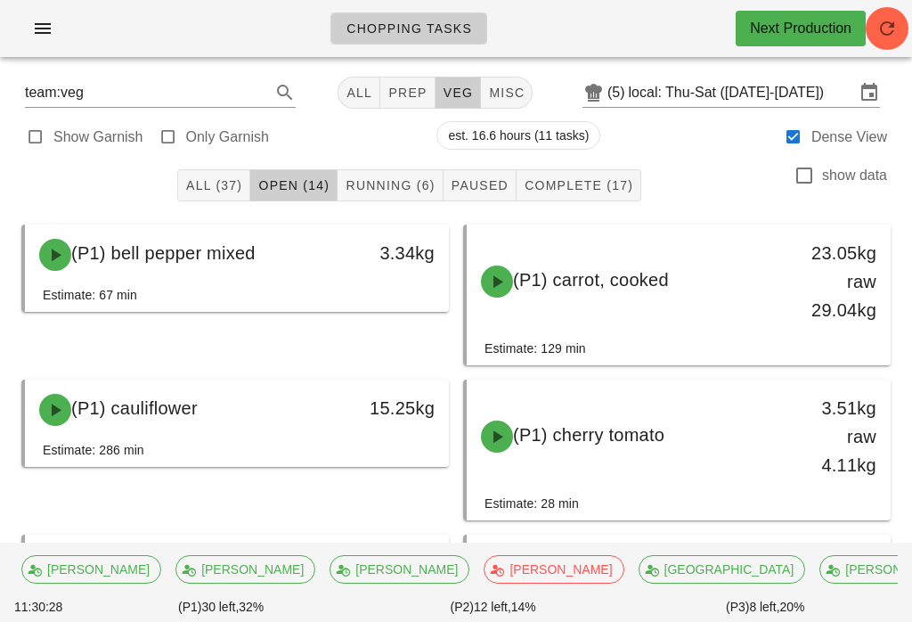
click at [409, 159] on div "All (37) Open (14) Running (6) Paused Complete (17) show data" at bounding box center [456, 185] width 891 height 57
click at [395, 157] on div "All (37) Open (14) Running (6) Paused Complete (17) show data" at bounding box center [456, 185] width 891 height 57
click at [376, 154] on div "Show Garnish Only Garnish est. 16.6 hours (11 tasks) Dense View" at bounding box center [456, 135] width 891 height 43
click at [393, 178] on span "Running (6)" at bounding box center [390, 185] width 90 height 14
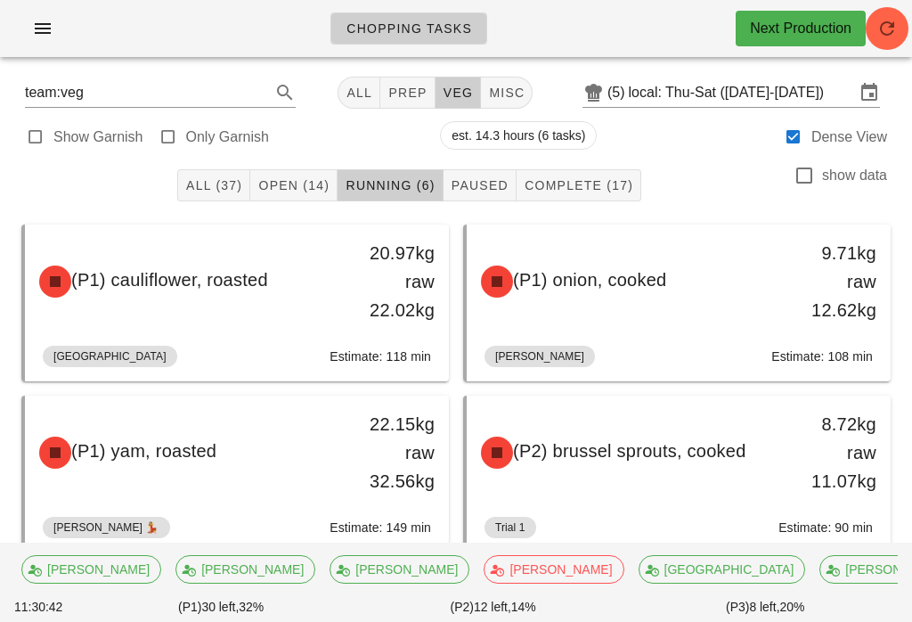
click at [569, 173] on button "Complete (17)" at bounding box center [579, 185] width 125 height 32
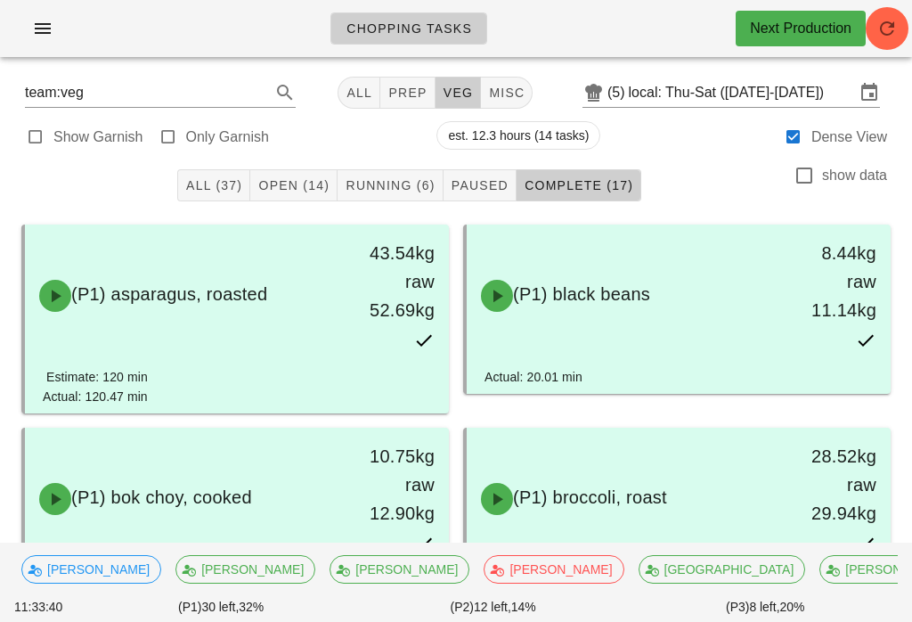
click at [317, 178] on span "Open (14)" at bounding box center [293, 185] width 72 height 14
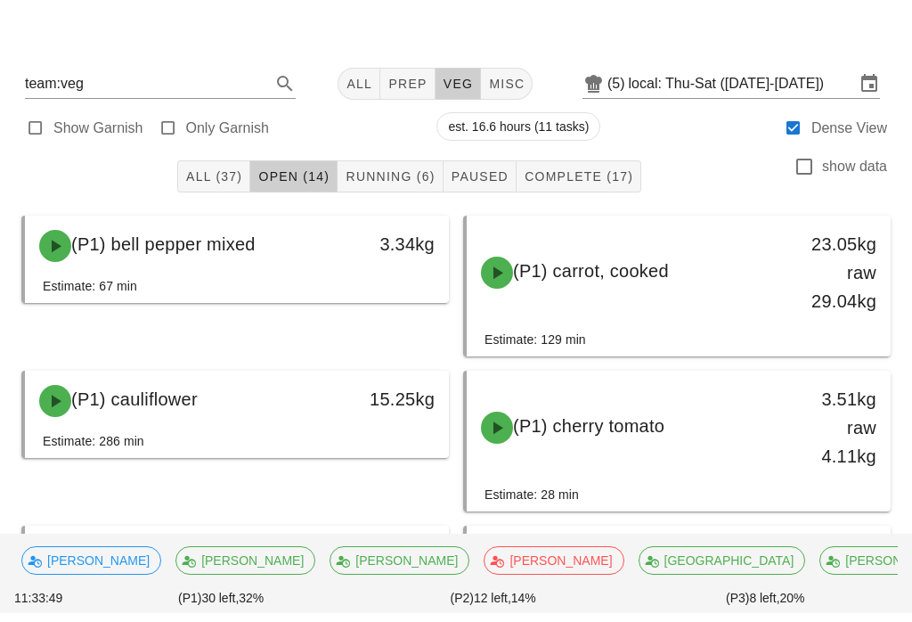
scroll to position [41, 0]
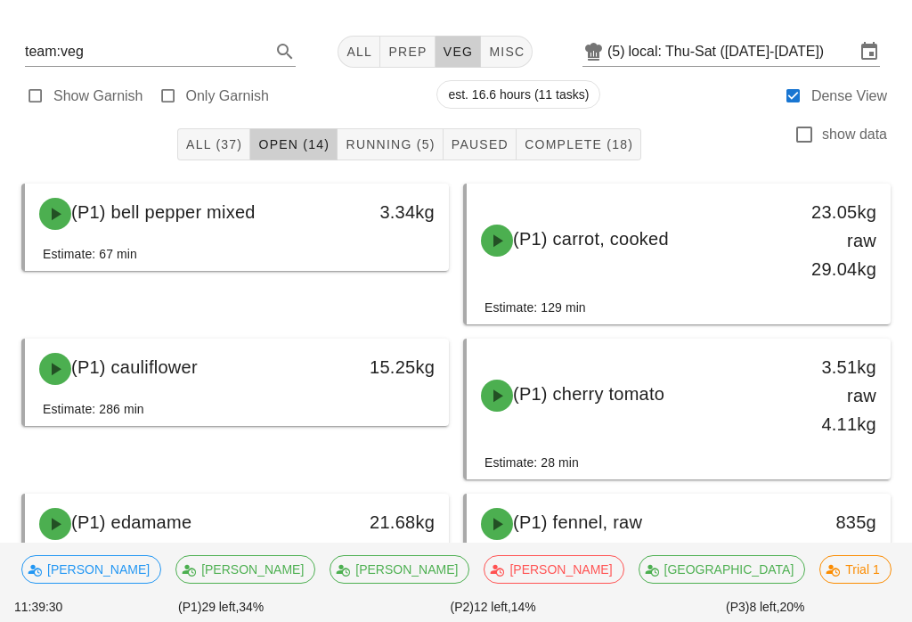
click at [416, 137] on span "Running (5)" at bounding box center [390, 144] width 90 height 14
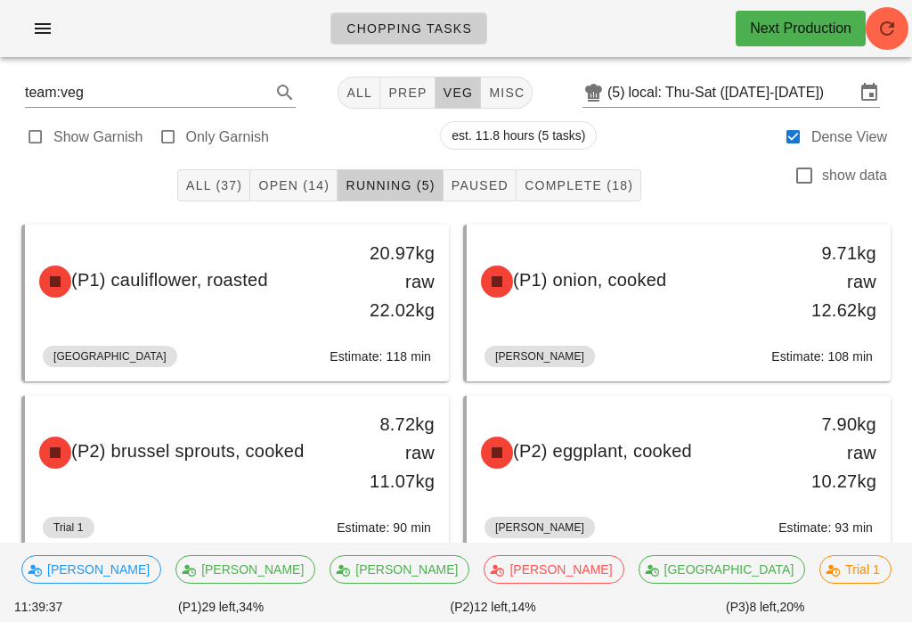
click at [300, 200] on button "Open (14)" at bounding box center [293, 185] width 87 height 32
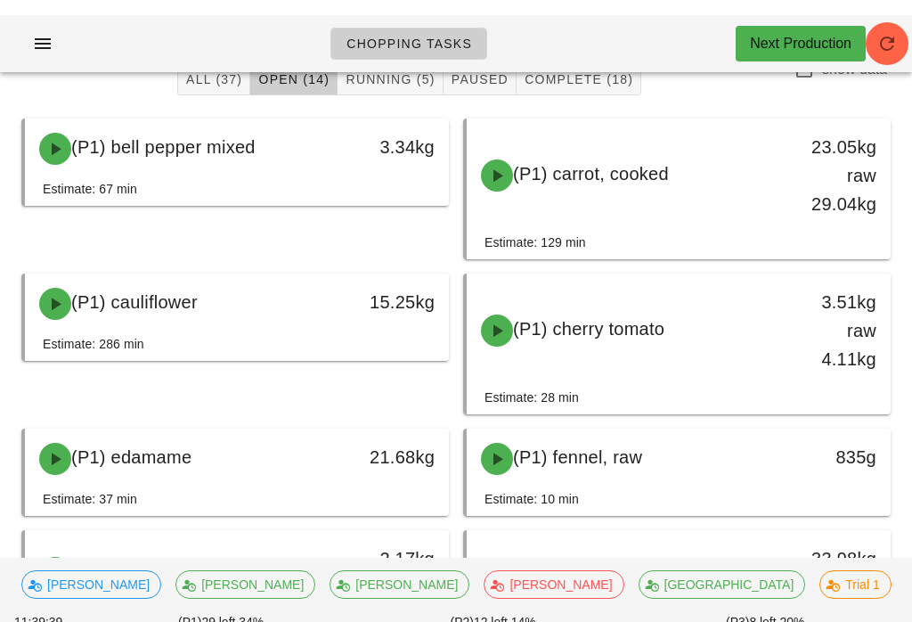
scroll to position [67, 0]
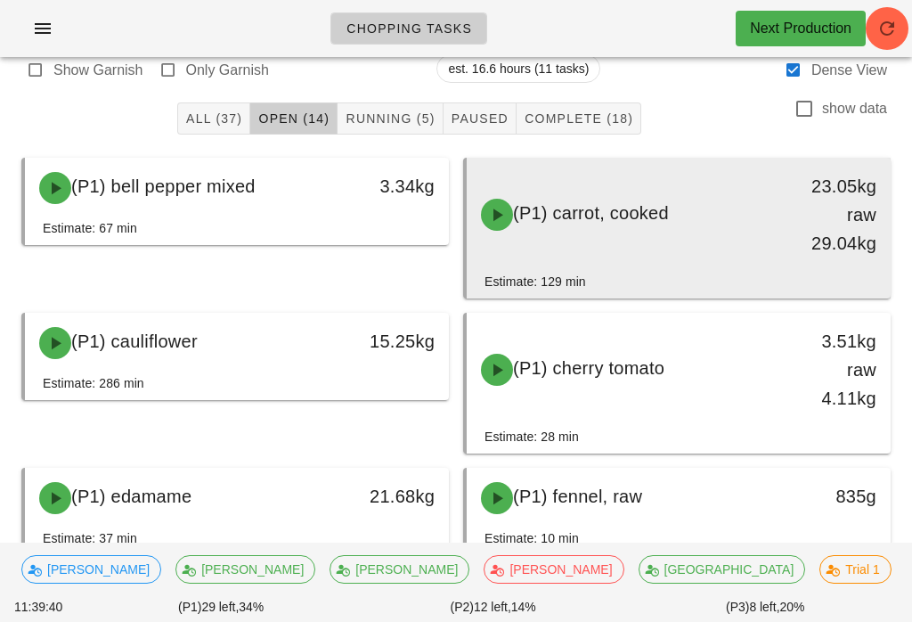
click at [719, 263] on div "(P1) carrot, cooked 23.05kg raw 29.04kg" at bounding box center [678, 214] width 417 height 107
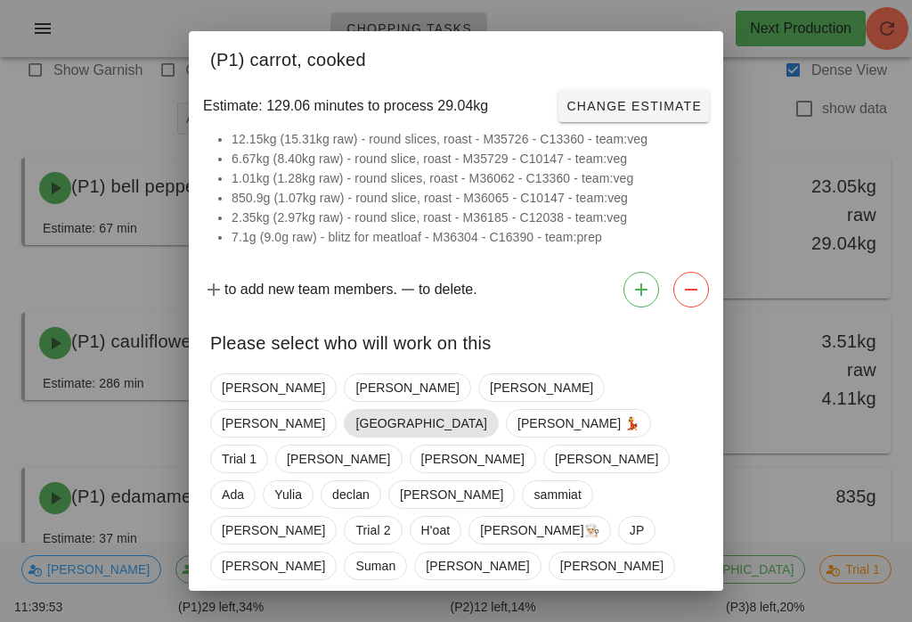
click at [486, 410] on span "[GEOGRAPHIC_DATA]" at bounding box center [420, 423] width 131 height 27
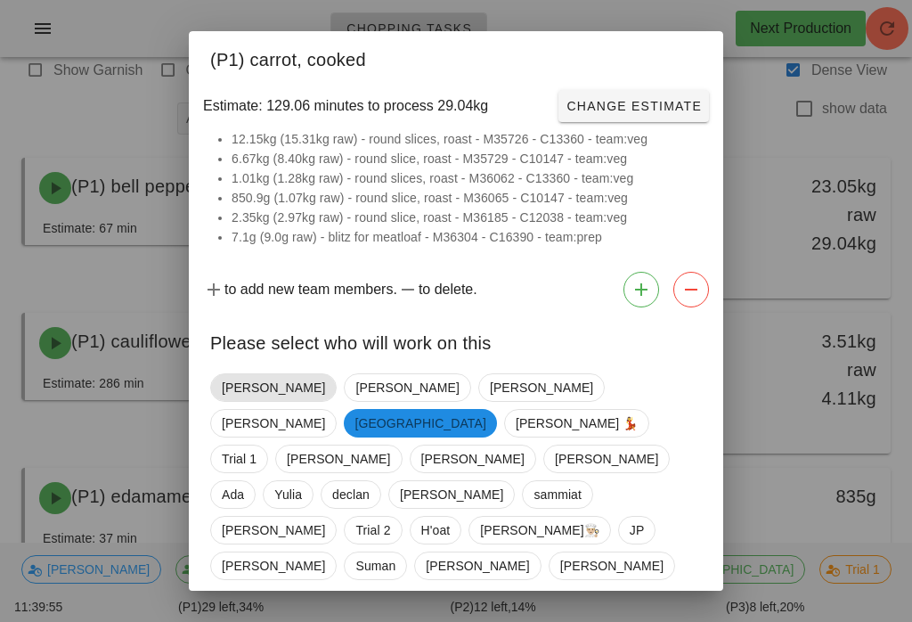
click at [258, 380] on span "[PERSON_NAME]" at bounding box center [273, 387] width 103 height 27
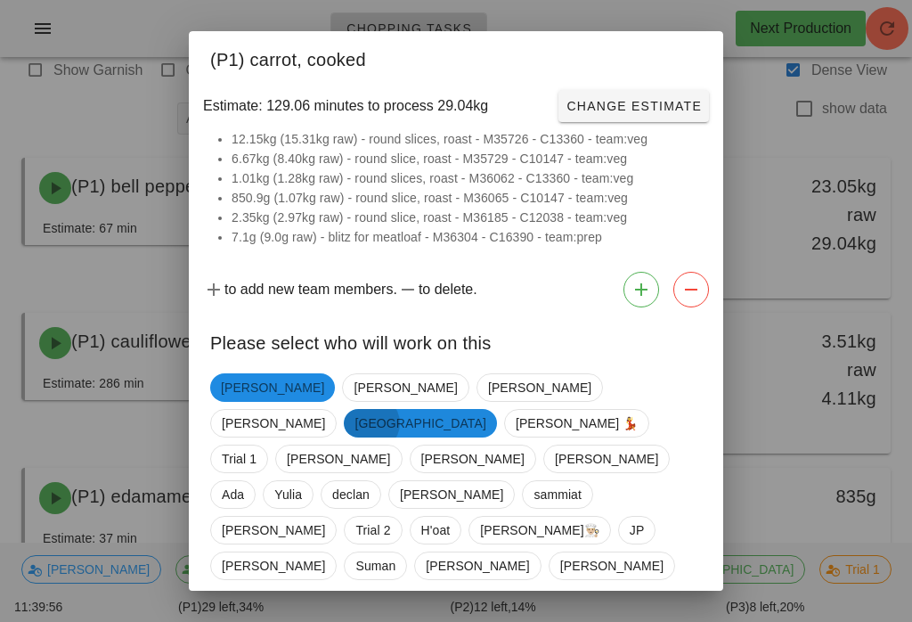
click at [485, 409] on span "[GEOGRAPHIC_DATA]" at bounding box center [420, 423] width 131 height 29
click at [647, 621] on span "Confirm Start" at bounding box center [643, 628] width 117 height 14
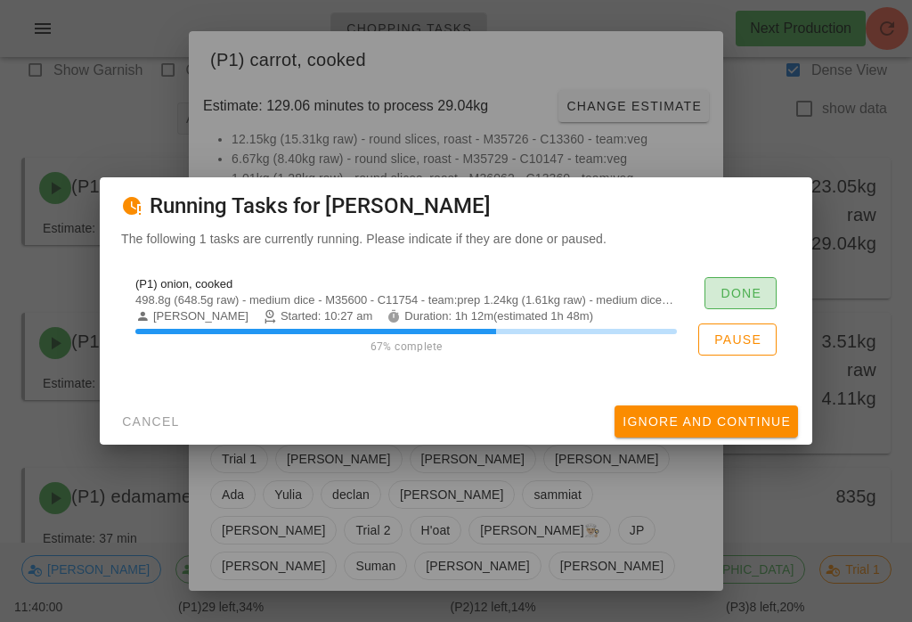
click at [754, 280] on button "Done" at bounding box center [741, 293] width 72 height 32
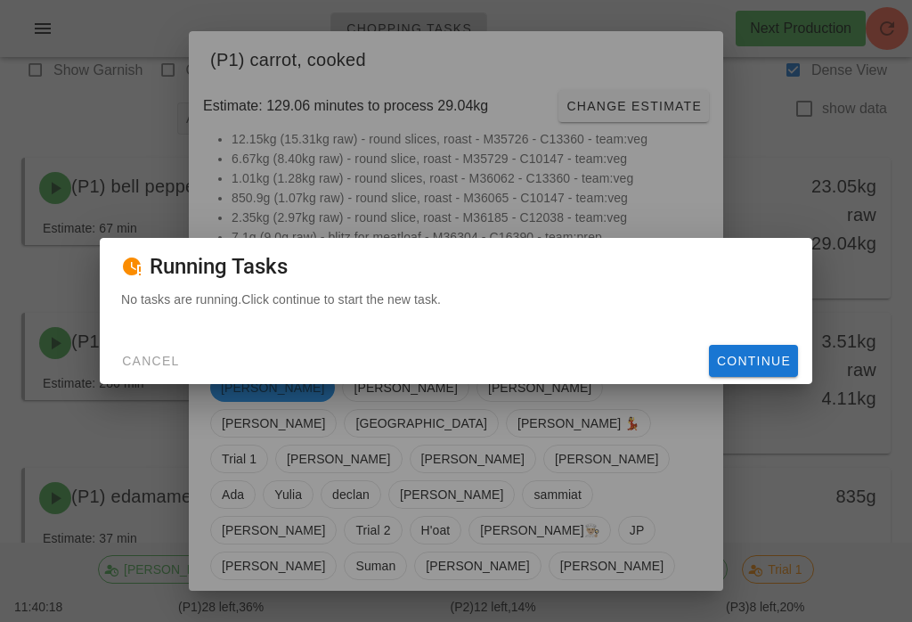
click at [779, 364] on span "Continue" at bounding box center [753, 361] width 75 height 14
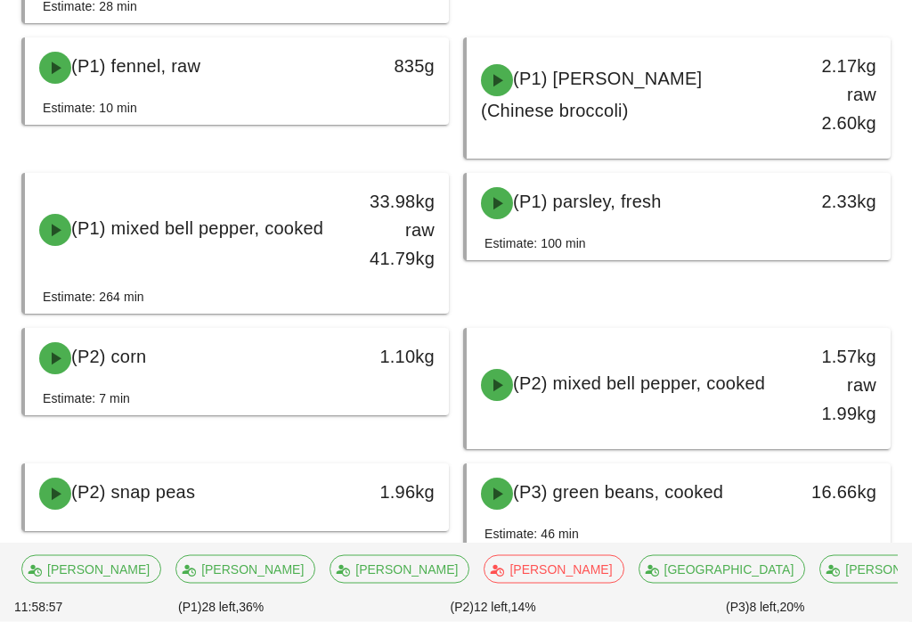
scroll to position [445, 0]
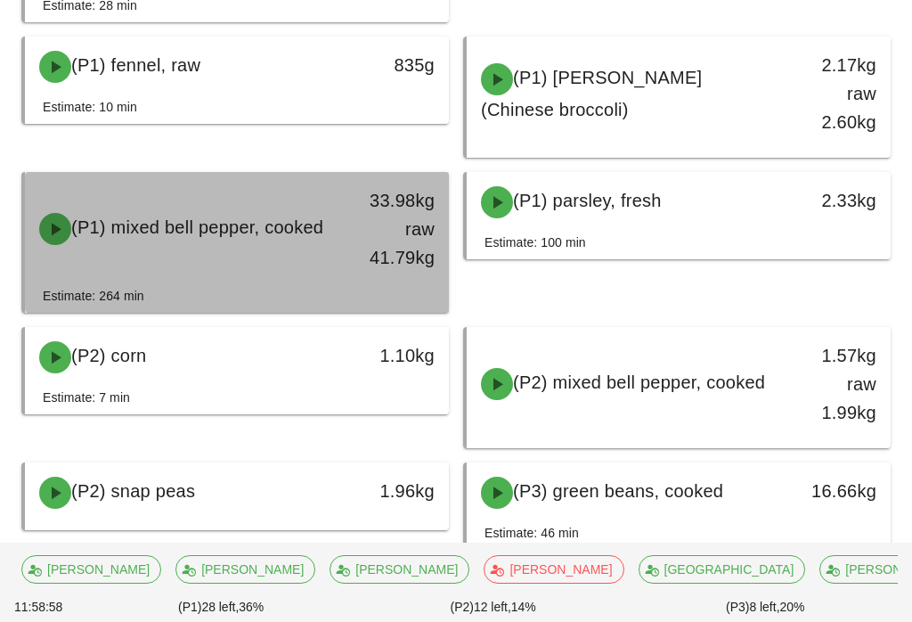
click at [363, 246] on div "33.98kg raw 41.79kg" at bounding box center [393, 229] width 83 height 86
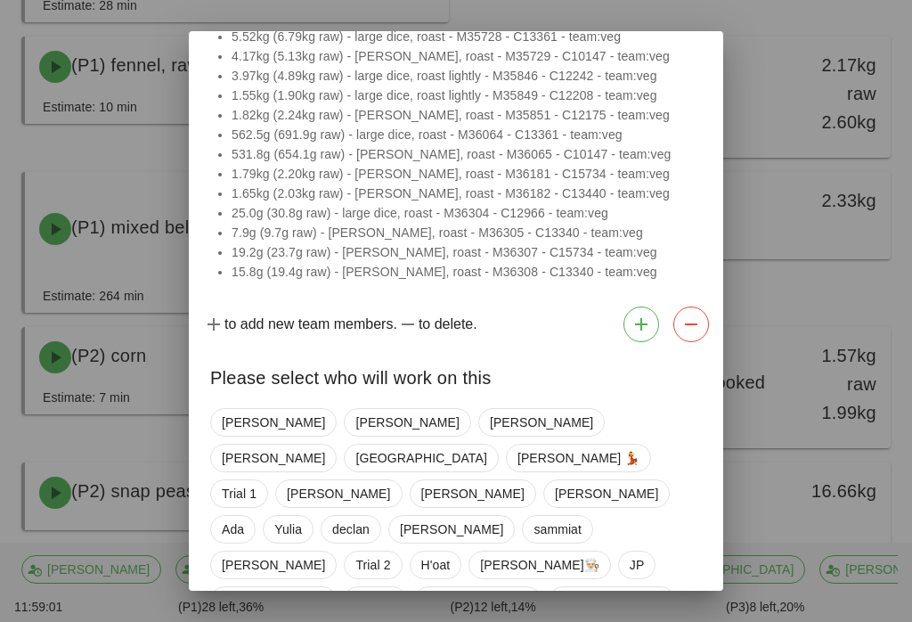
scroll to position [160, 0]
click at [268, 480] on span "Trial 1" at bounding box center [239, 494] width 58 height 29
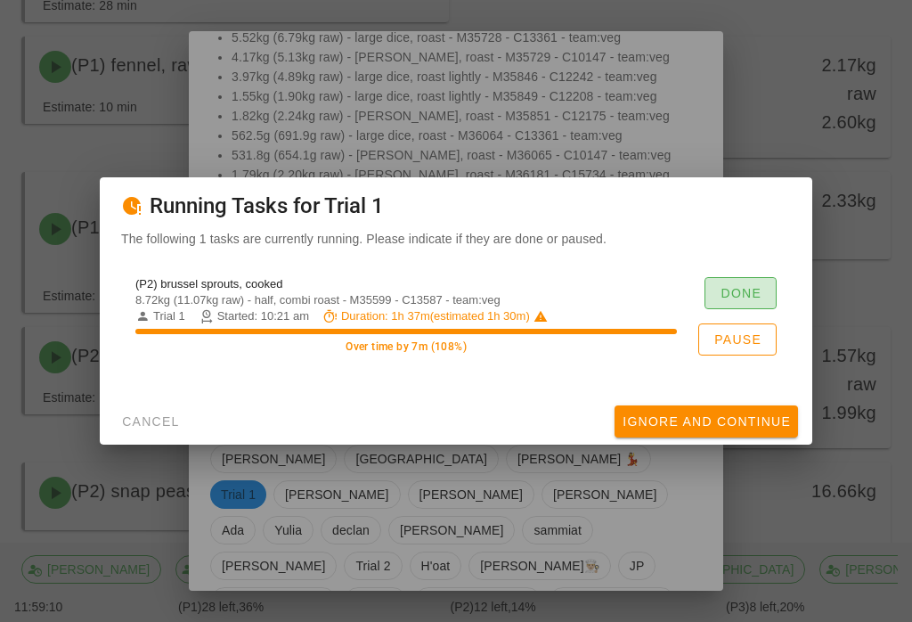
click at [760, 297] on button "Done" at bounding box center [741, 293] width 72 height 32
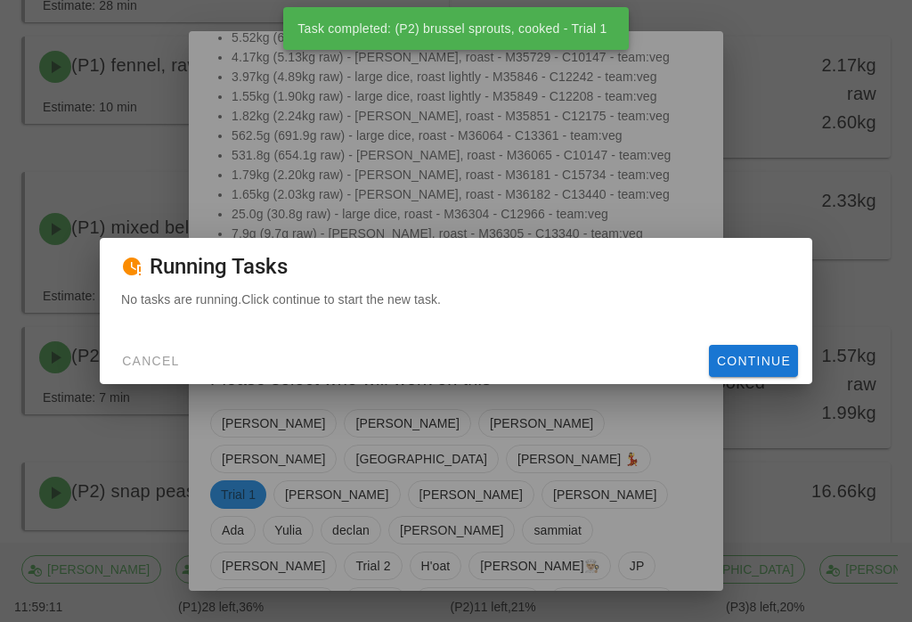
click at [777, 368] on span "Continue" at bounding box center [753, 361] width 75 height 14
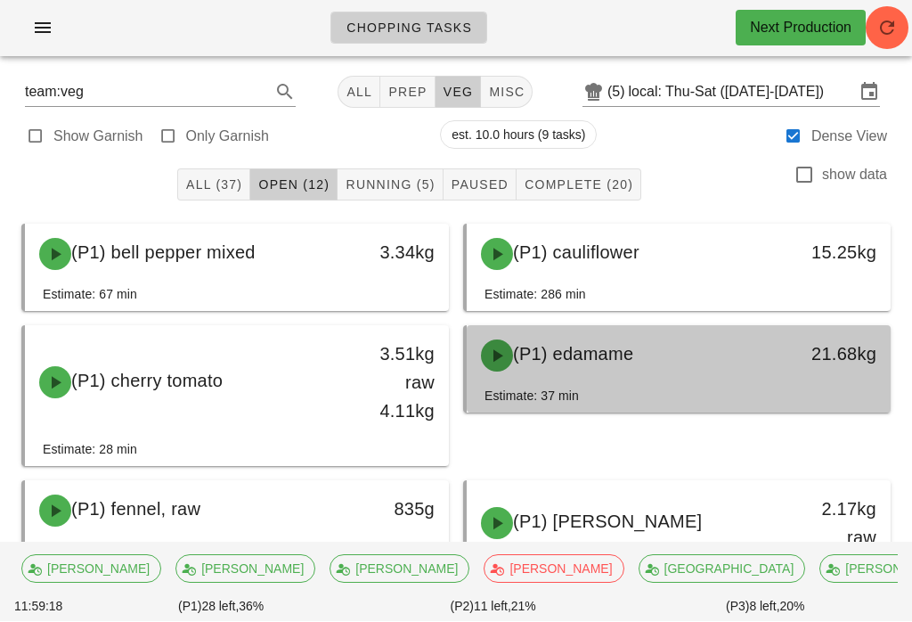
scroll to position [4, 0]
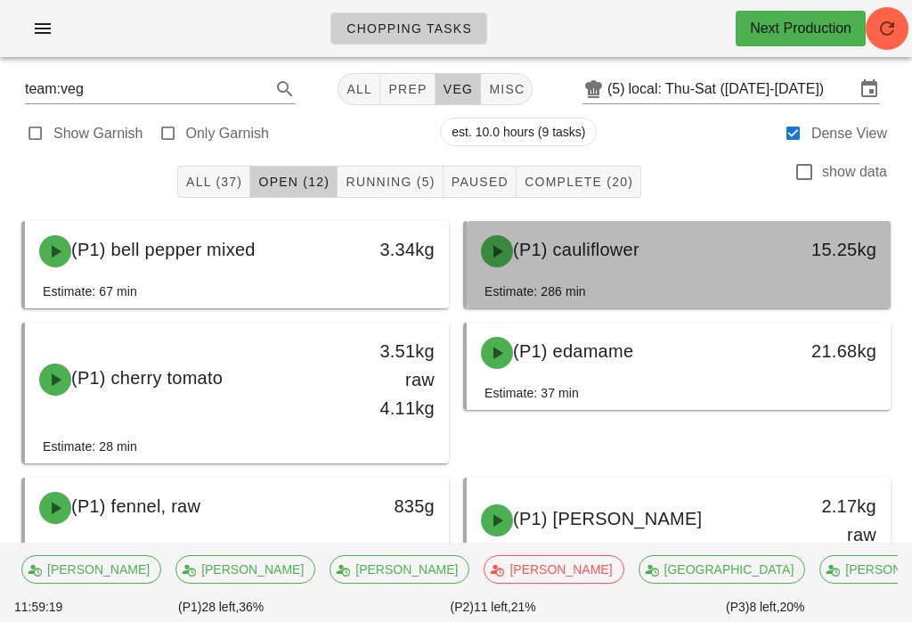
click at [722, 257] on div "(P1) cauliflower" at bounding box center [626, 250] width 313 height 53
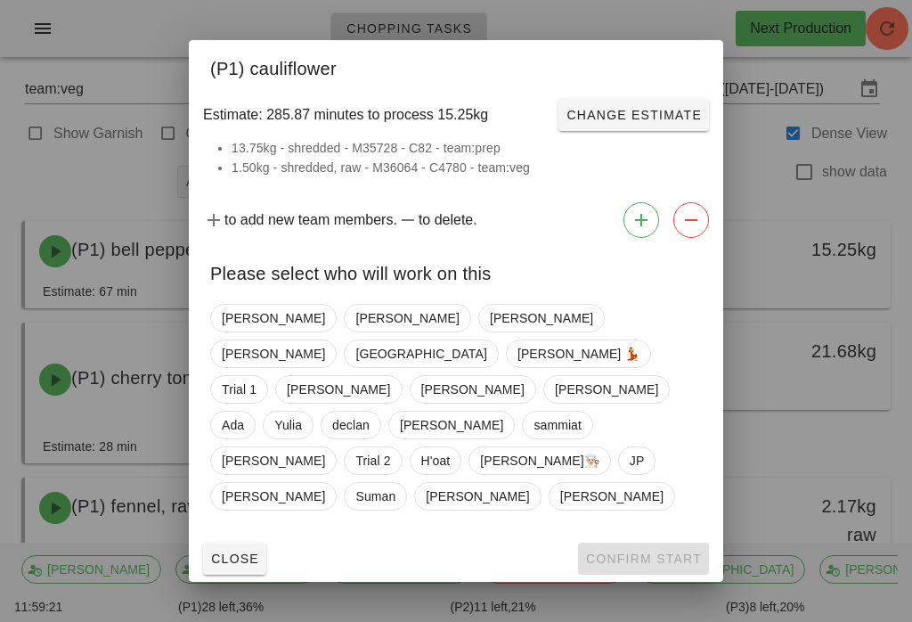
click at [224, 551] on span "Close" at bounding box center [234, 558] width 49 height 14
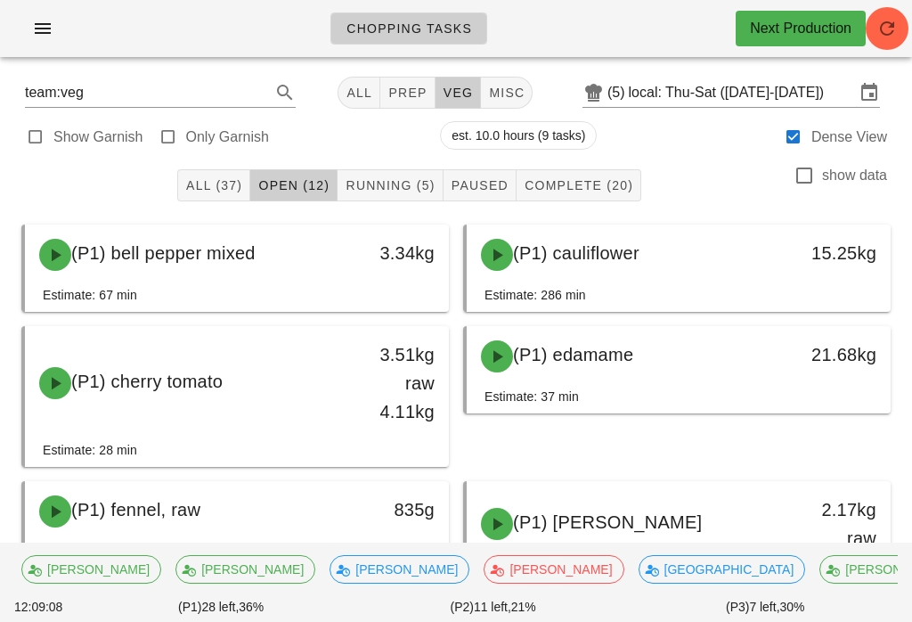
click at [380, 175] on button "Running (5)" at bounding box center [390, 185] width 105 height 32
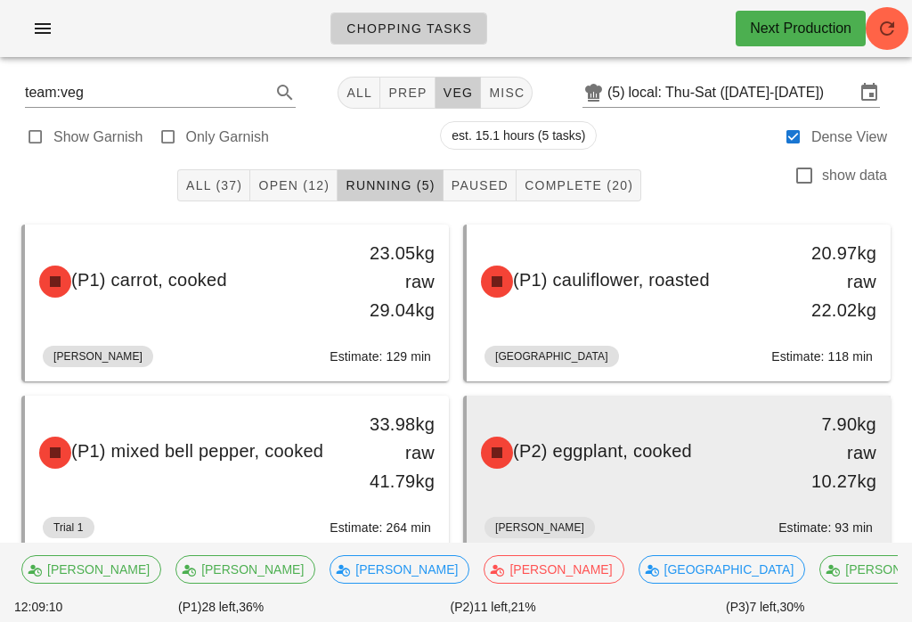
click at [596, 472] on div "(P2) eggplant, cooked" at bounding box center [626, 452] width 313 height 53
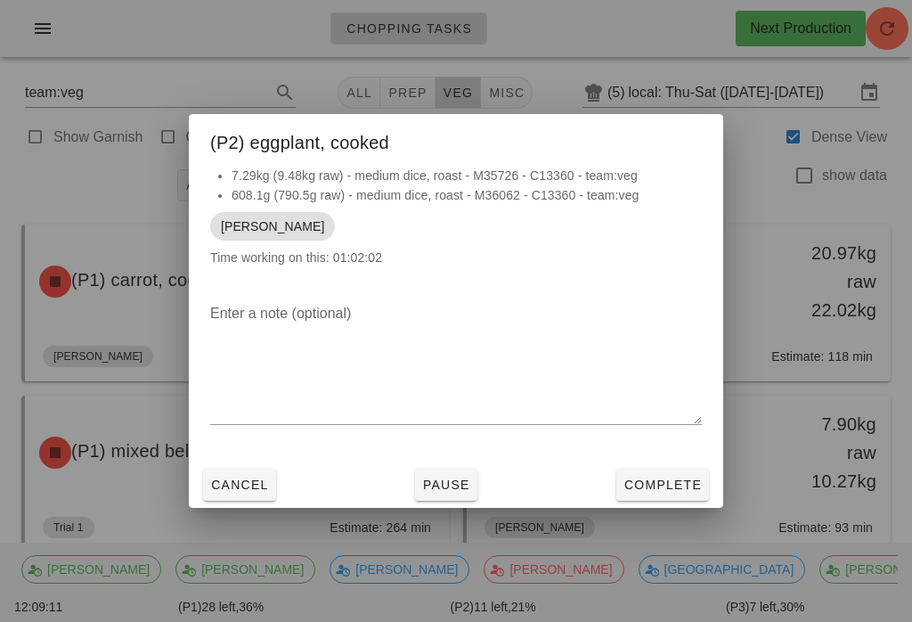
click at [642, 477] on span "Complete" at bounding box center [663, 484] width 78 height 14
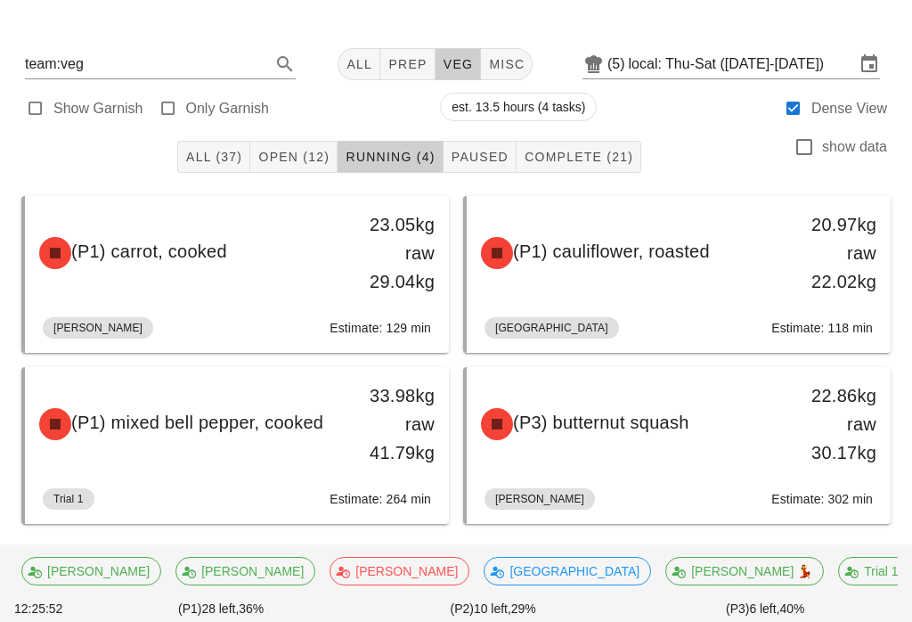
scroll to position [31, 0]
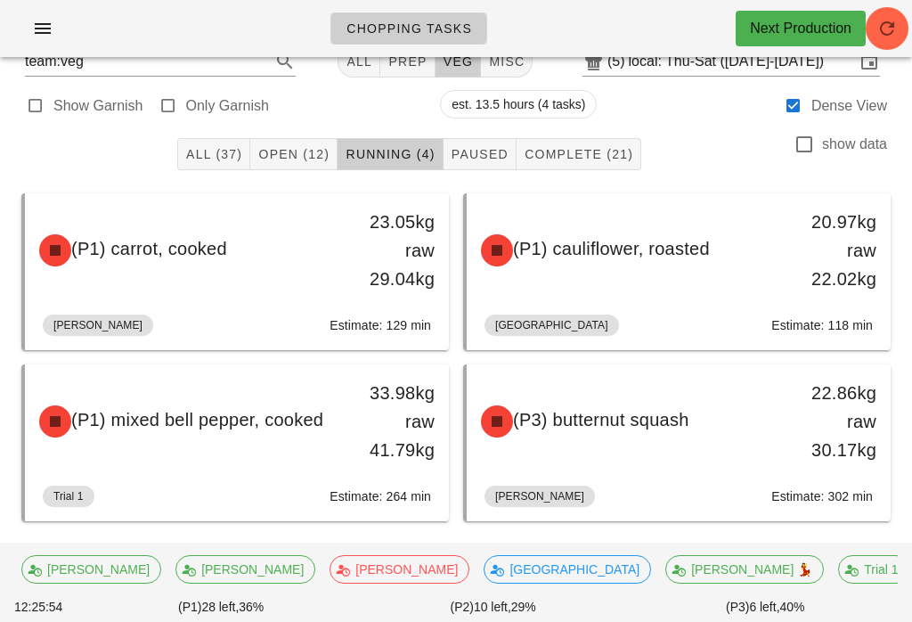
click at [305, 148] on span "Open (12)" at bounding box center [293, 154] width 72 height 14
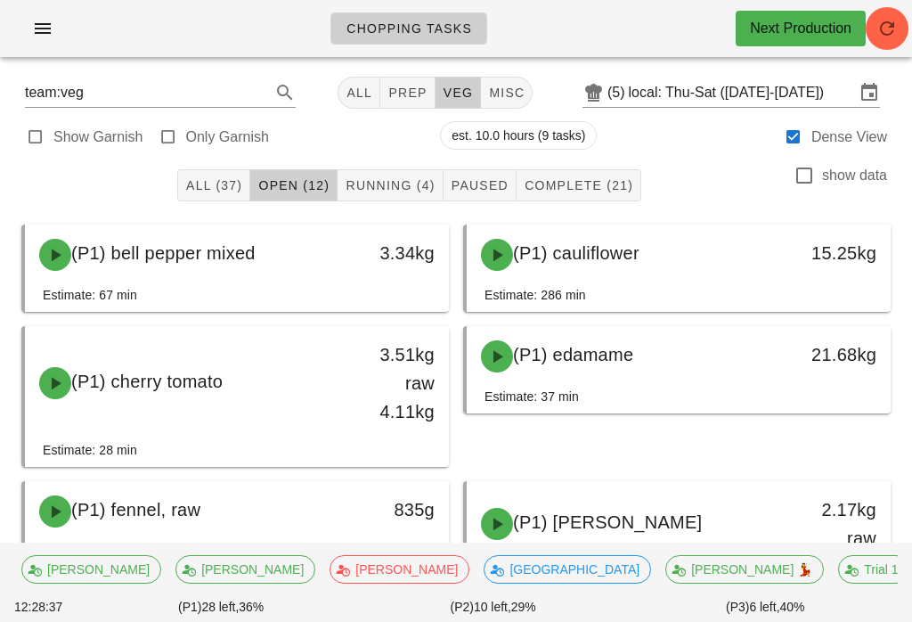
click at [380, 178] on span "Running (4)" at bounding box center [390, 185] width 90 height 14
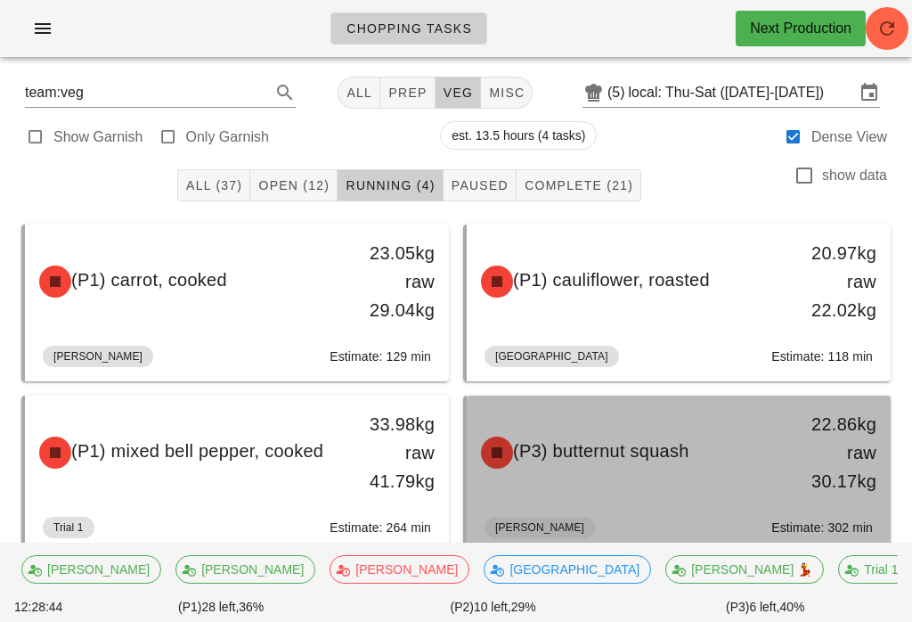
click at [591, 480] on div "(P3) butternut squash 22.86kg raw 30.17kg" at bounding box center [678, 452] width 417 height 107
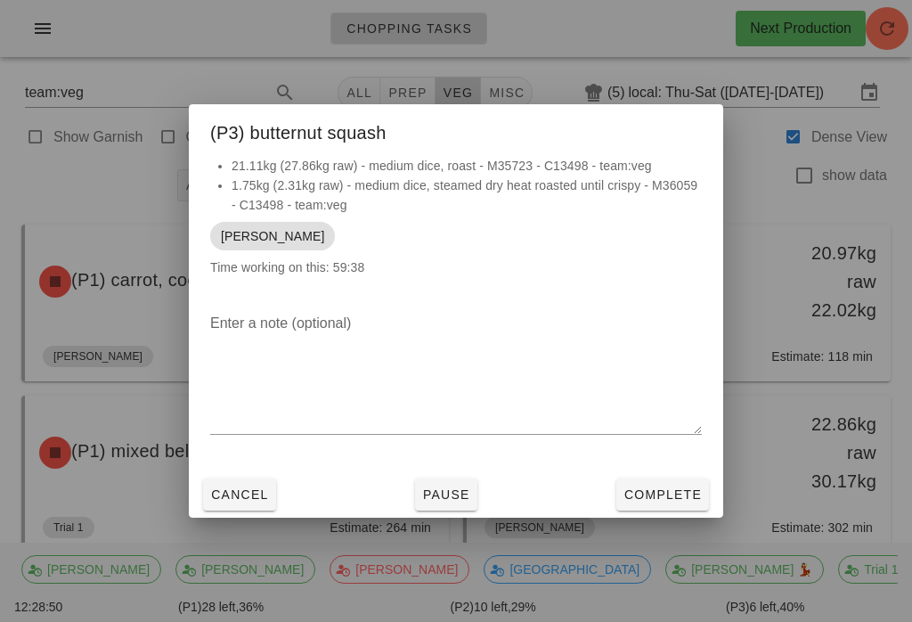
click at [476, 485] on button "Pause" at bounding box center [446, 494] width 62 height 32
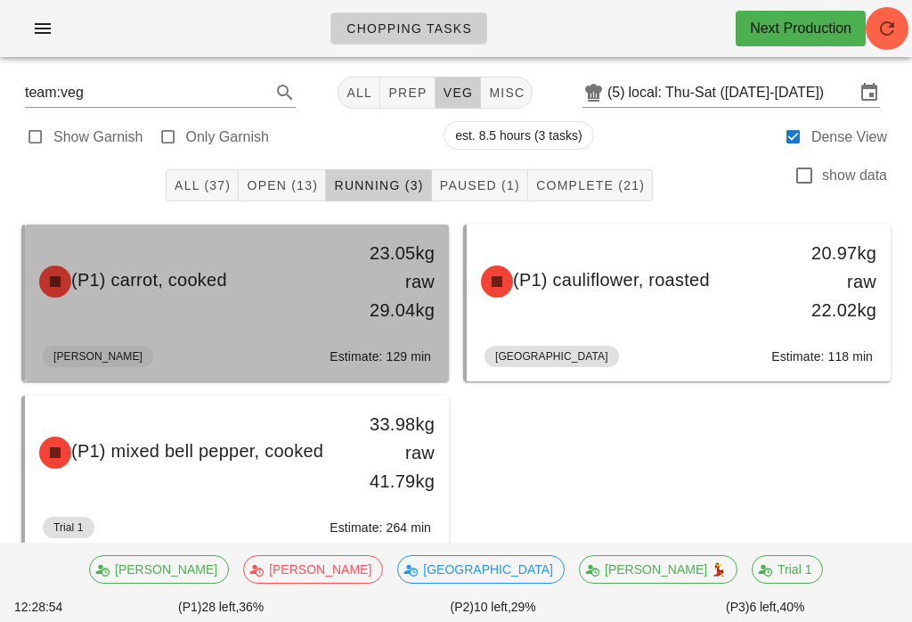
click at [308, 314] on div "(P1) carrot, cooked 23.05kg raw 29.04kg" at bounding box center [237, 281] width 417 height 107
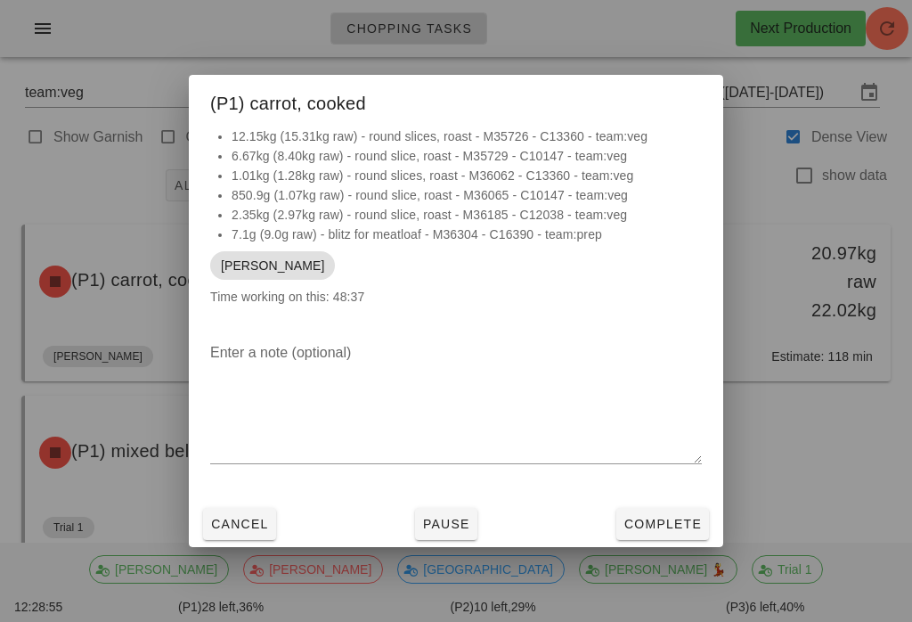
click at [446, 517] on span "Pause" at bounding box center [446, 524] width 48 height 14
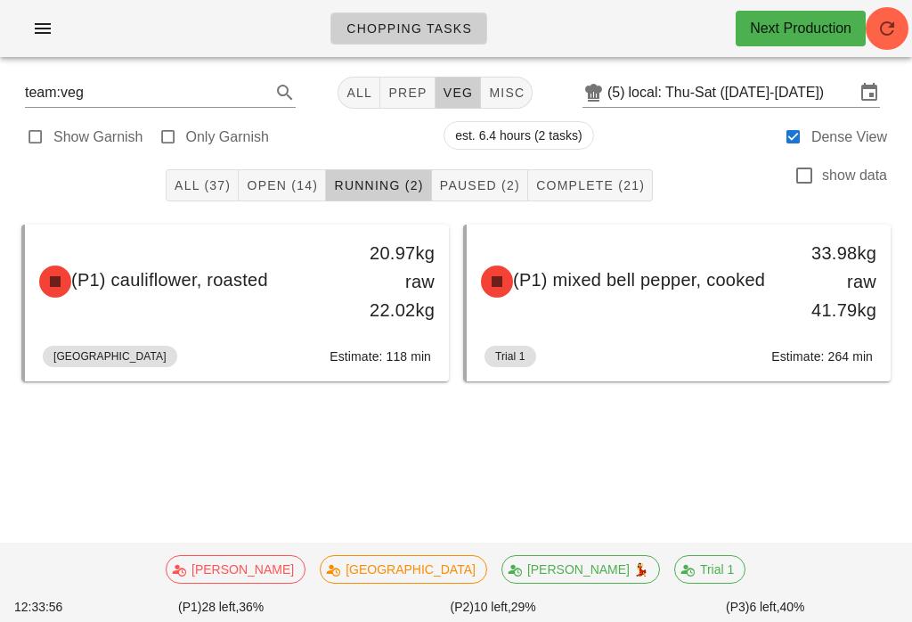
click at [277, 160] on div "All (37) Open (14) Running (2) Paused (2) Complete (21) show data" at bounding box center [456, 185] width 891 height 57
click at [296, 181] on span "Open (14)" at bounding box center [282, 185] width 72 height 14
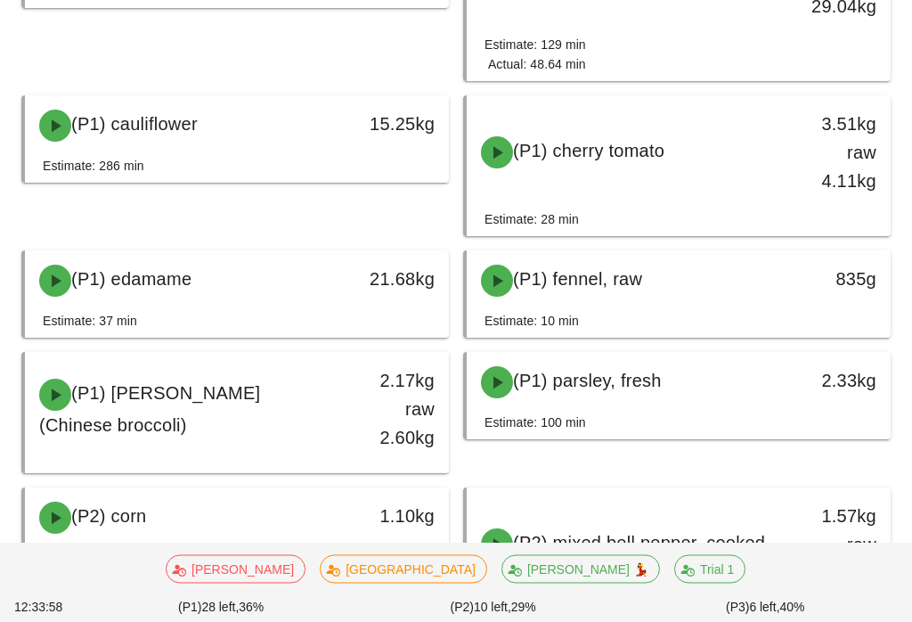
scroll to position [322, 0]
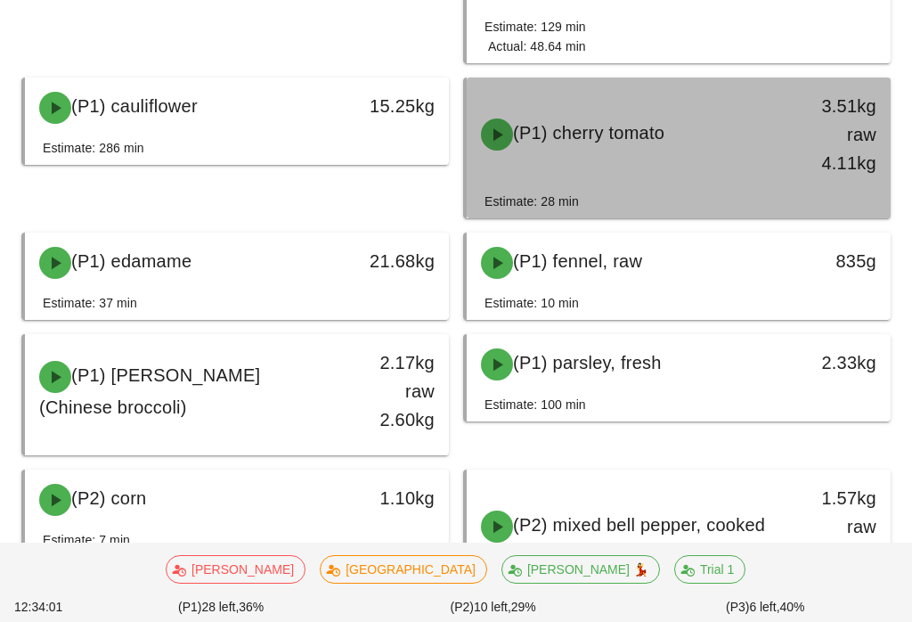
click at [735, 156] on div "(P1) cherry tomato" at bounding box center [626, 134] width 313 height 53
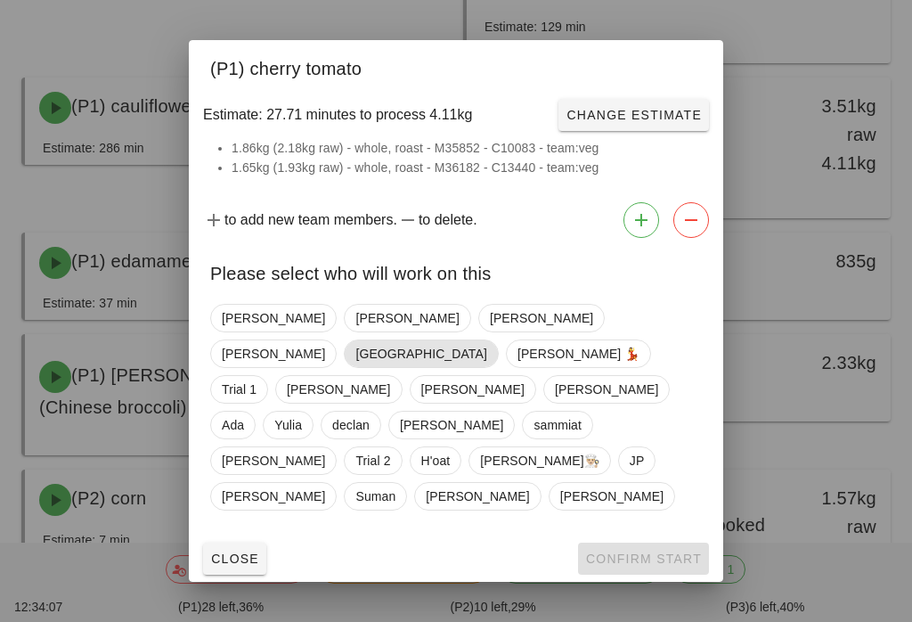
click at [498, 353] on span "[GEOGRAPHIC_DATA]" at bounding box center [421, 353] width 154 height 29
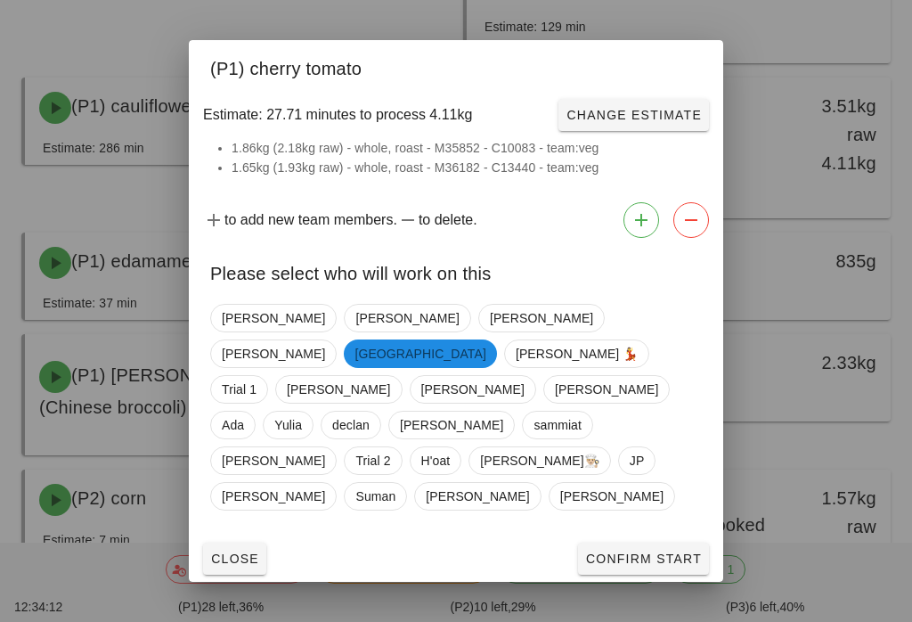
click at [648, 542] on button "Confirm Start" at bounding box center [643, 558] width 131 height 32
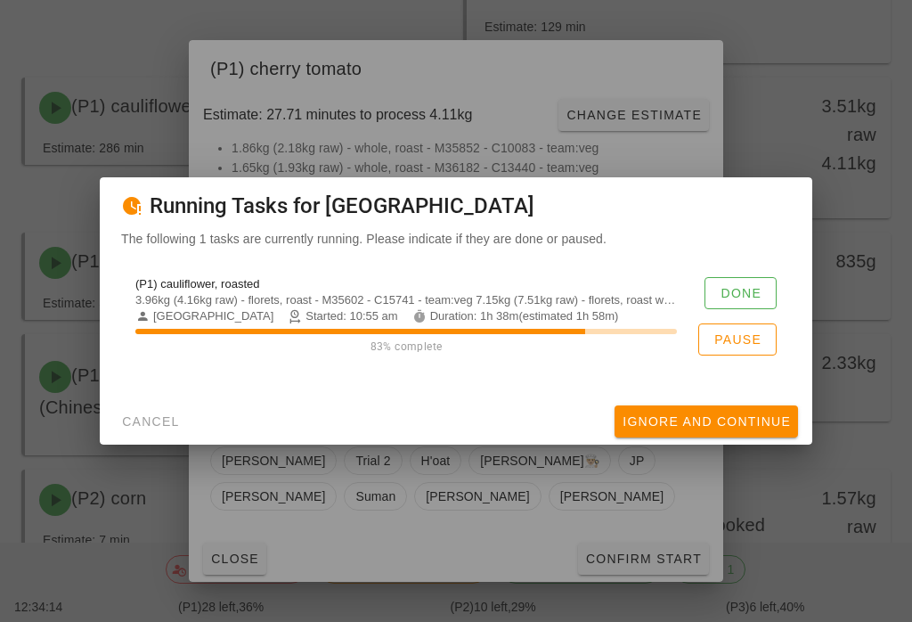
click at [742, 300] on span "Done" at bounding box center [741, 293] width 42 height 14
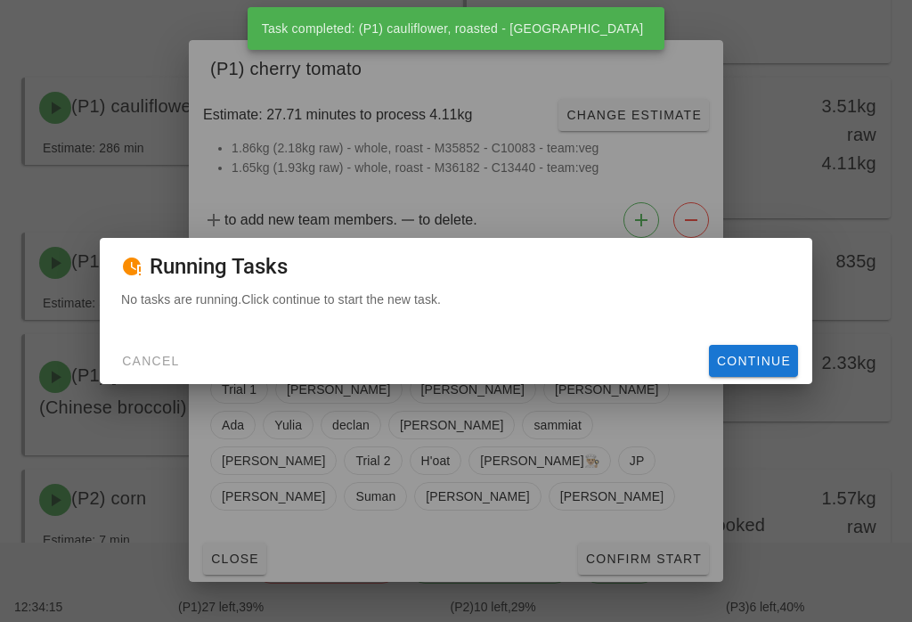
click at [756, 367] on span "Continue" at bounding box center [753, 361] width 75 height 14
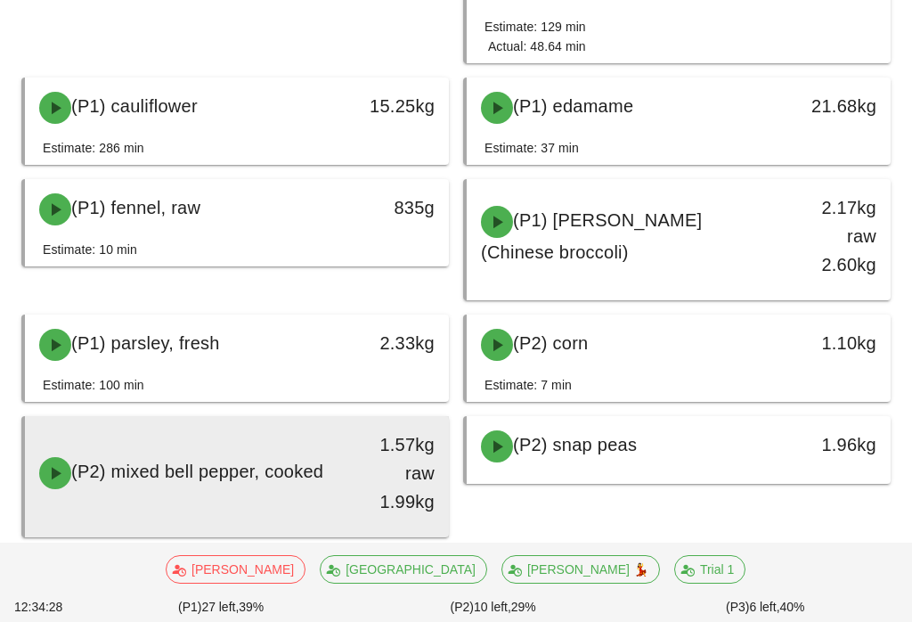
click at [148, 492] on div "(P2) mixed bell pepper, cooked" at bounding box center [185, 472] width 313 height 53
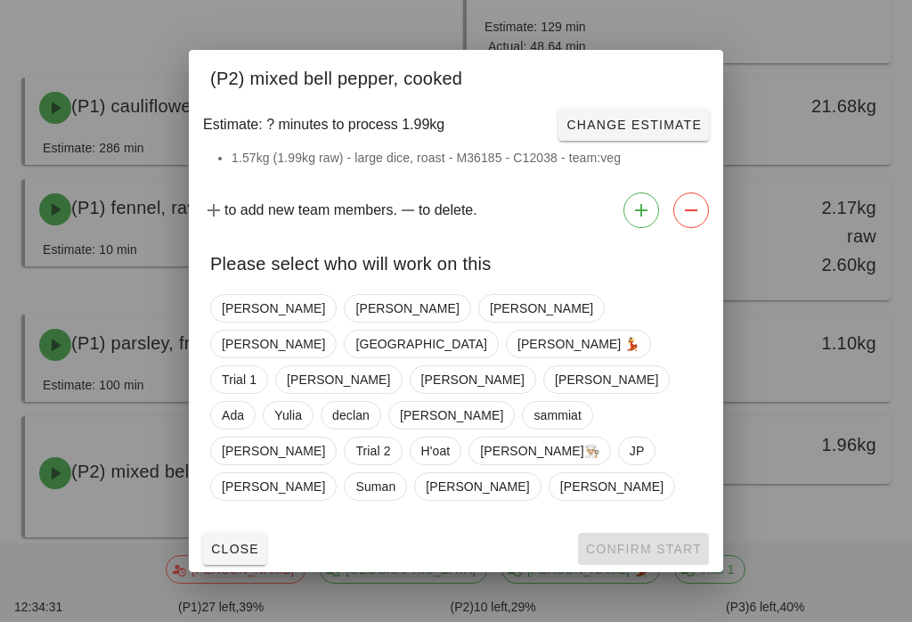
click at [239, 542] on span "Close" at bounding box center [234, 549] width 49 height 14
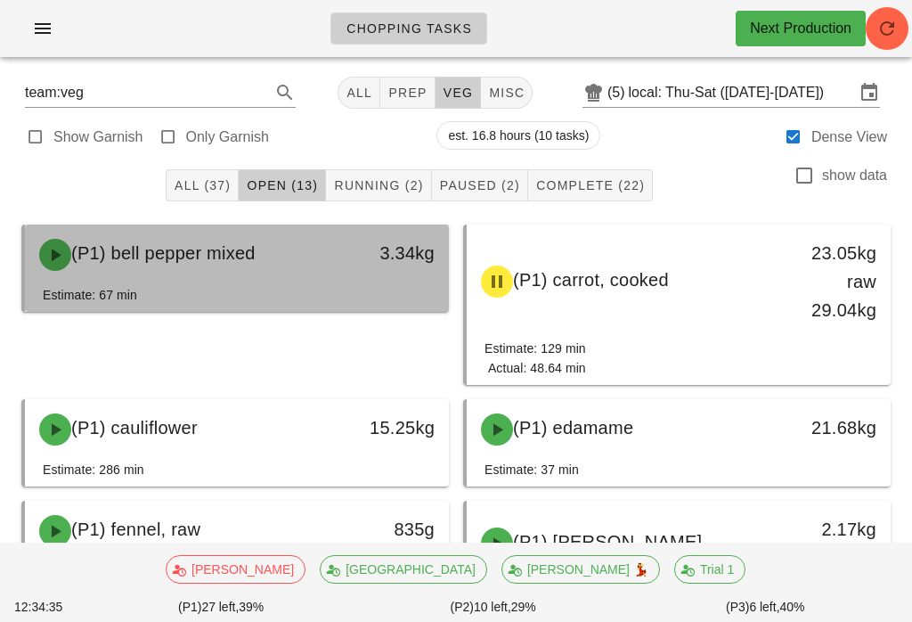
click at [445, 277] on div "3.34kg" at bounding box center [393, 254] width 104 height 53
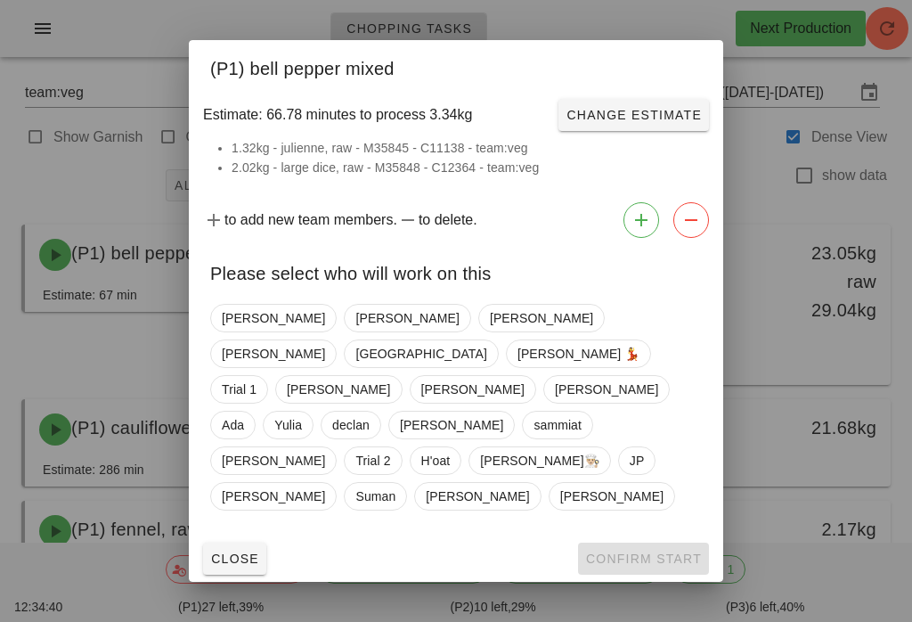
click at [241, 551] on span "Close" at bounding box center [234, 558] width 49 height 14
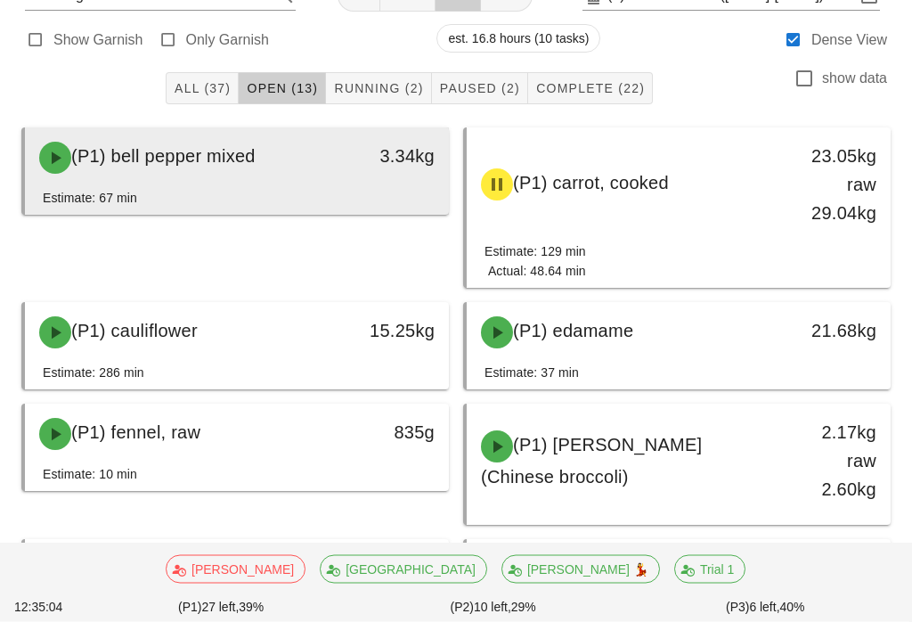
scroll to position [97, 0]
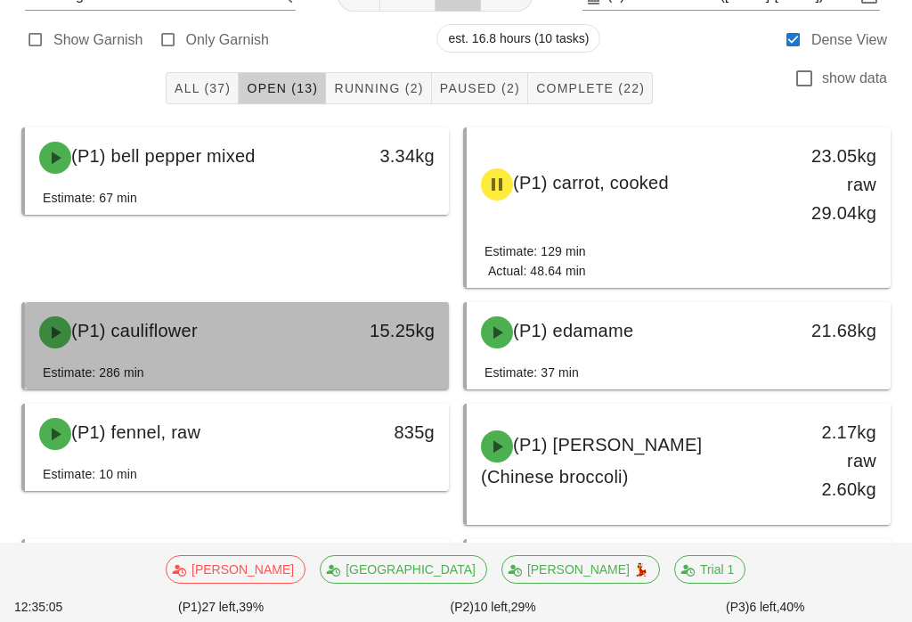
click at [413, 347] on div "15.25kg" at bounding box center [393, 332] width 104 height 53
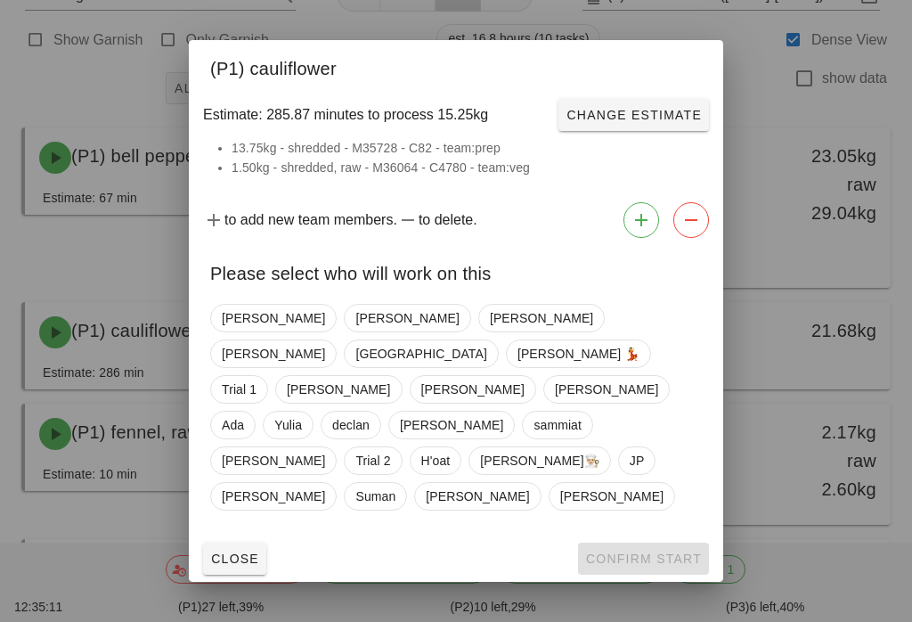
click at [246, 542] on button "Close" at bounding box center [234, 558] width 63 height 32
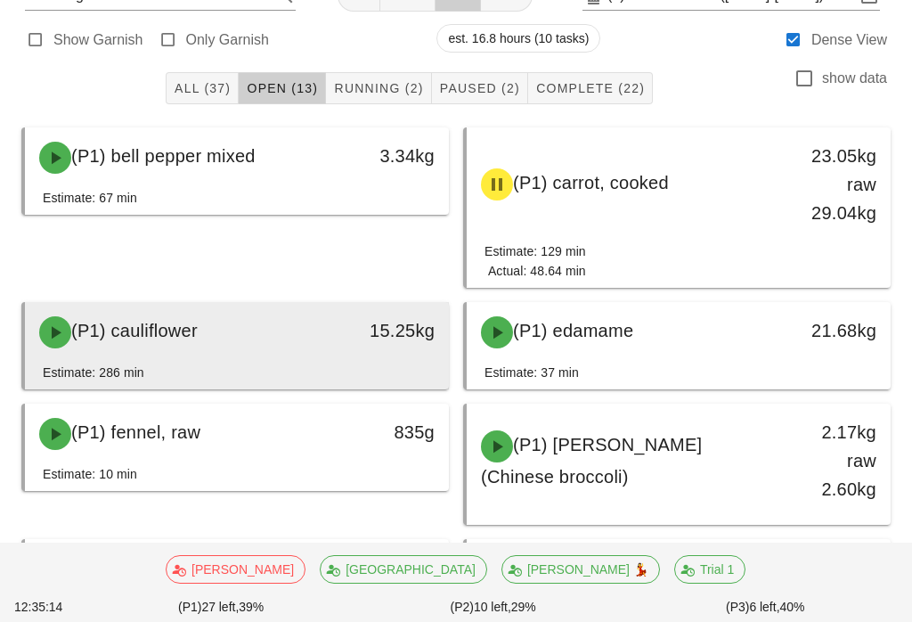
click at [377, 326] on div "15.25kg" at bounding box center [393, 330] width 83 height 29
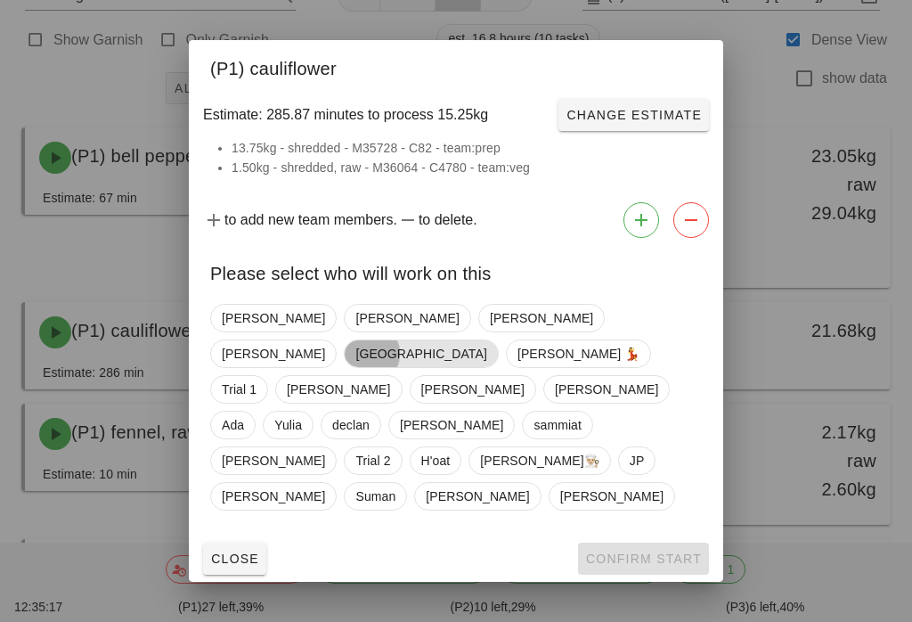
click at [486, 367] on span "[GEOGRAPHIC_DATA]" at bounding box center [420, 353] width 131 height 27
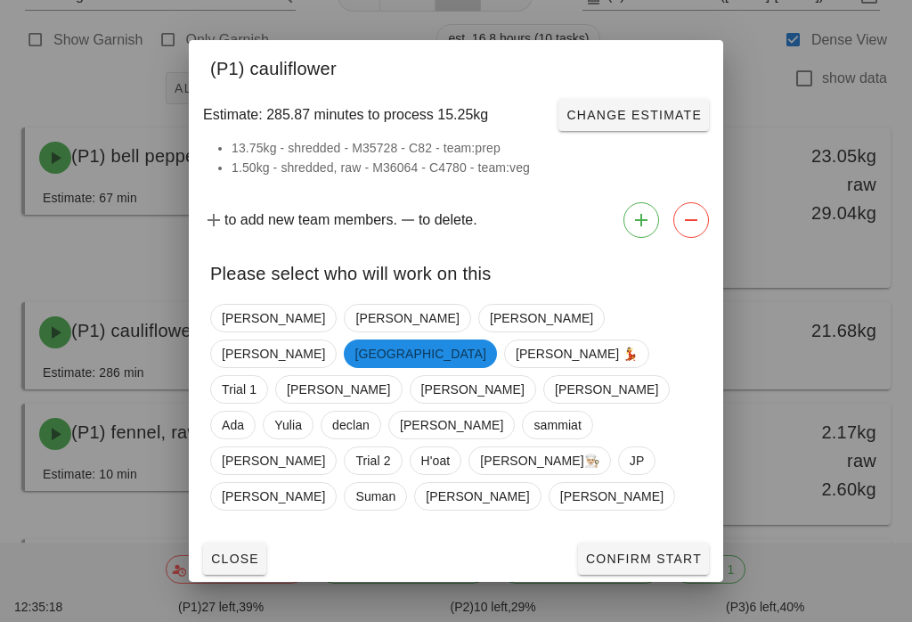
click at [658, 542] on button "Confirm Start" at bounding box center [643, 558] width 131 height 32
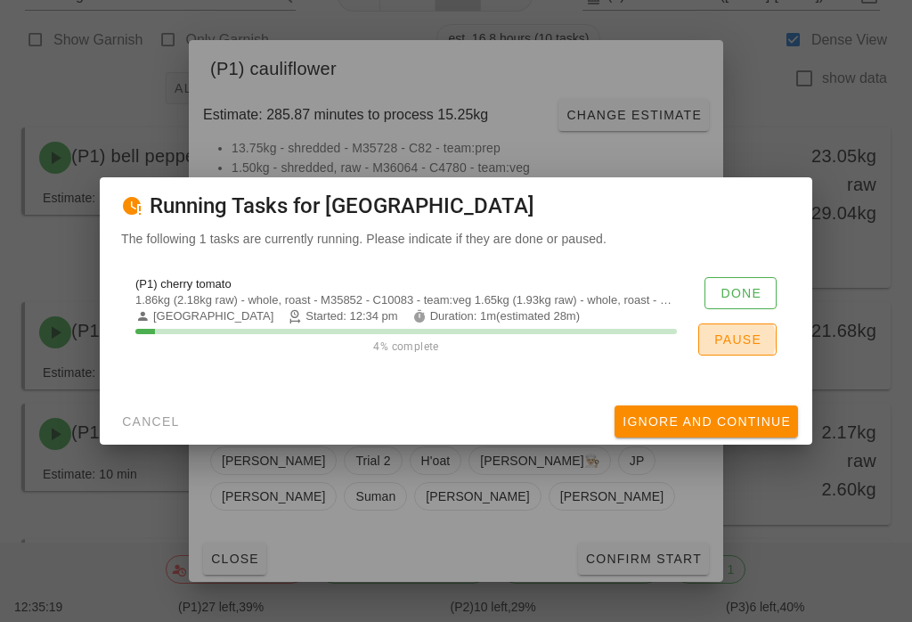
click at [762, 344] on button "Pause" at bounding box center [737, 339] width 78 height 32
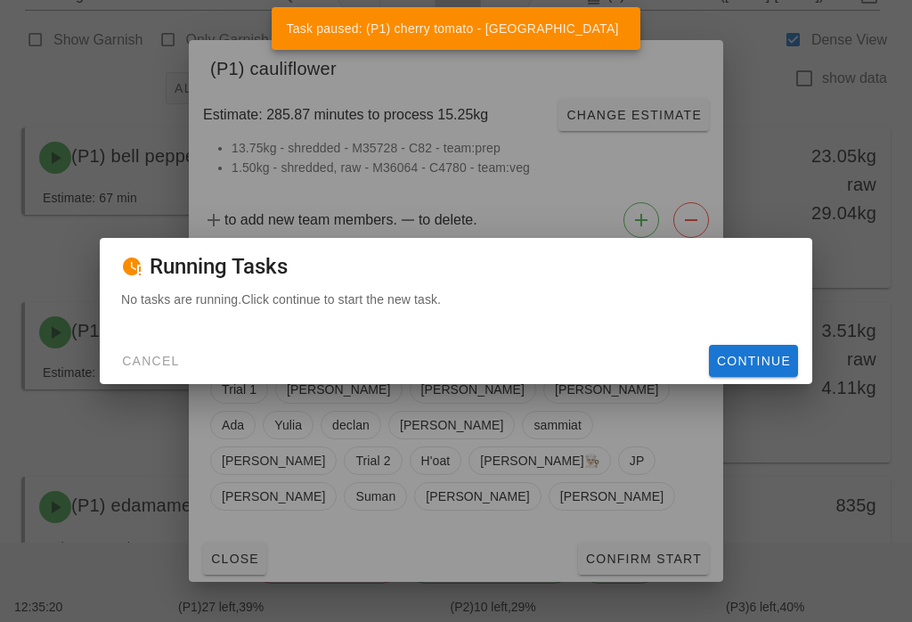
click at [768, 365] on span "Continue" at bounding box center [753, 361] width 75 height 14
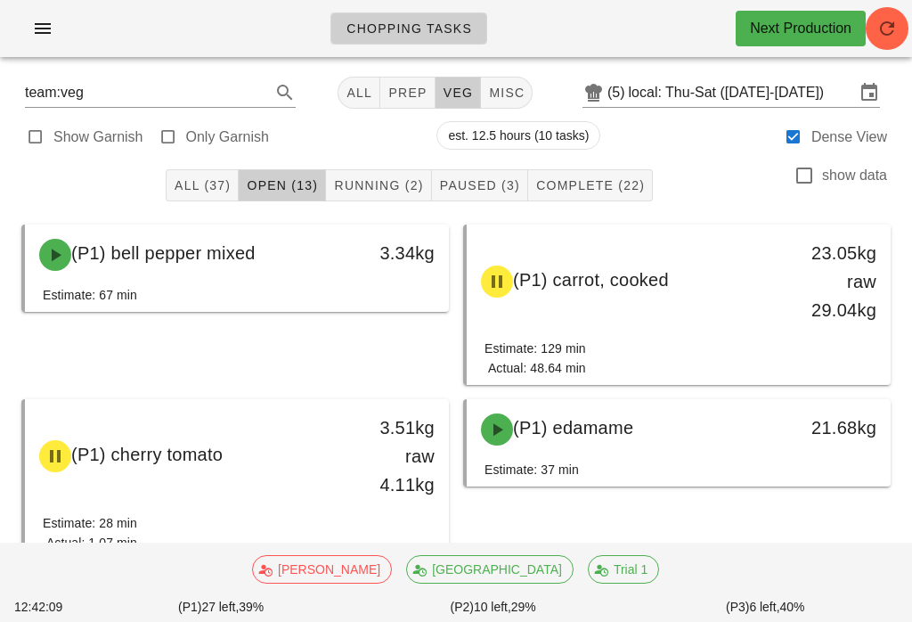
click at [599, 200] on button "Complete (22)" at bounding box center [590, 185] width 125 height 32
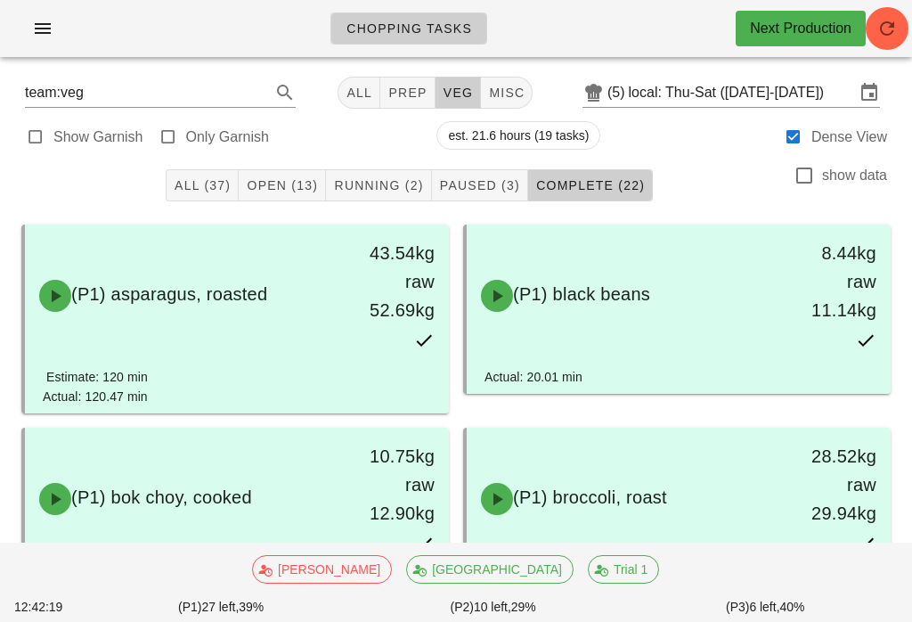
click at [409, 86] on span "prep" at bounding box center [406, 93] width 39 height 14
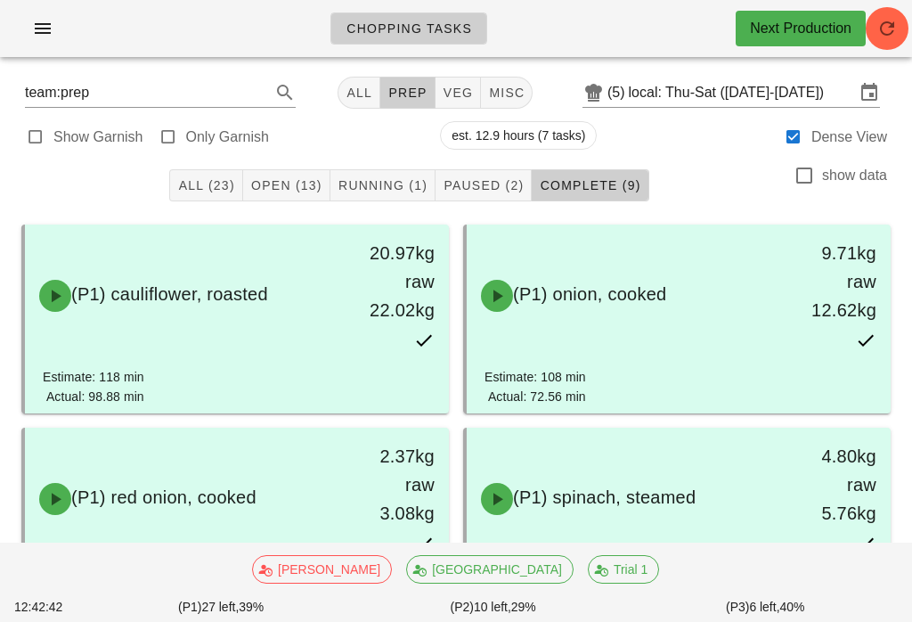
click at [298, 159] on div "All (23) Open (13) Running (1) Paused (2) Complete (9) show data" at bounding box center [456, 185] width 891 height 57
click at [305, 198] on button "Open (13)" at bounding box center [286, 185] width 87 height 32
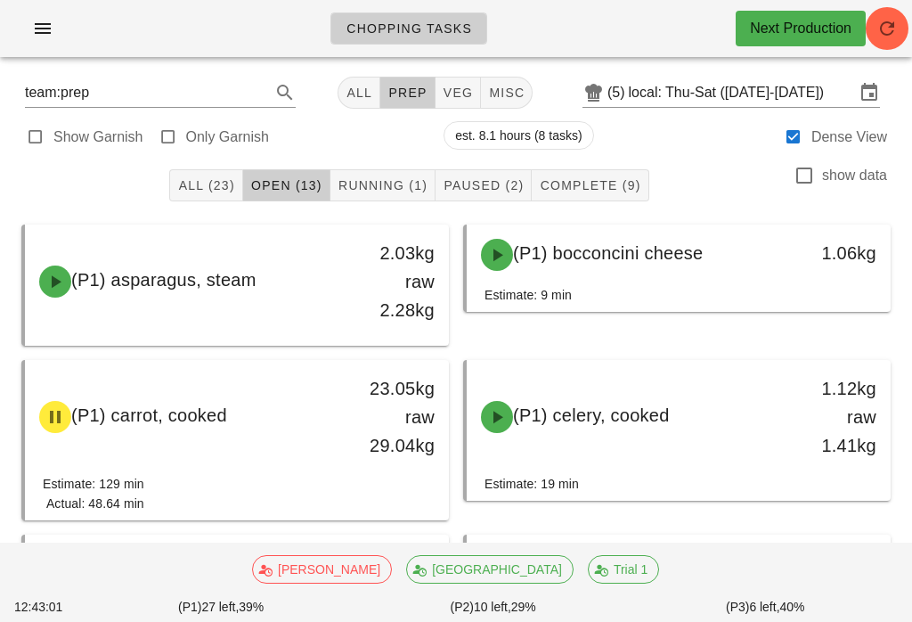
click at [449, 86] on span "veg" at bounding box center [458, 93] width 31 height 14
type input "team:veg"
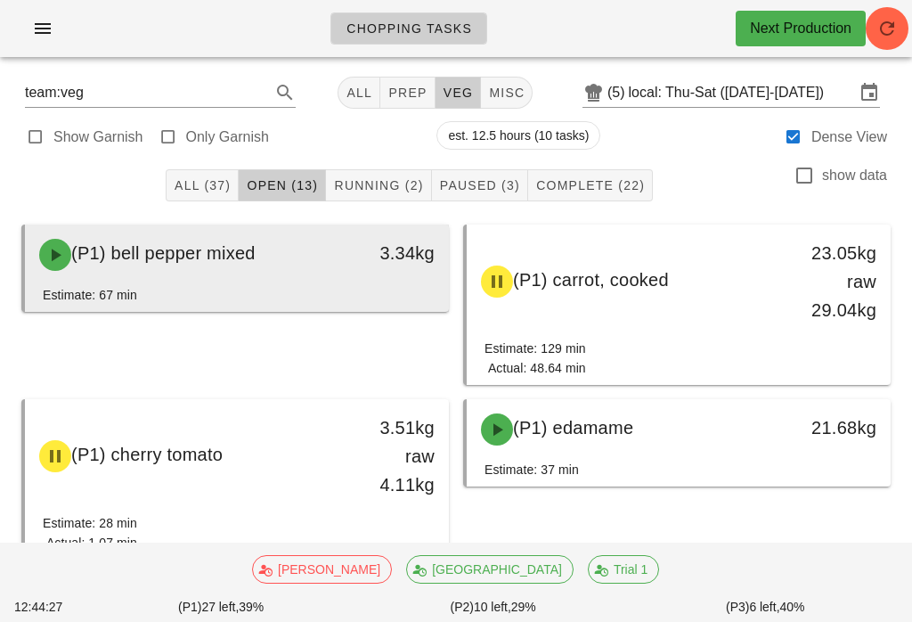
click at [204, 275] on div "(P1) bell pepper mixed" at bounding box center [185, 254] width 313 height 53
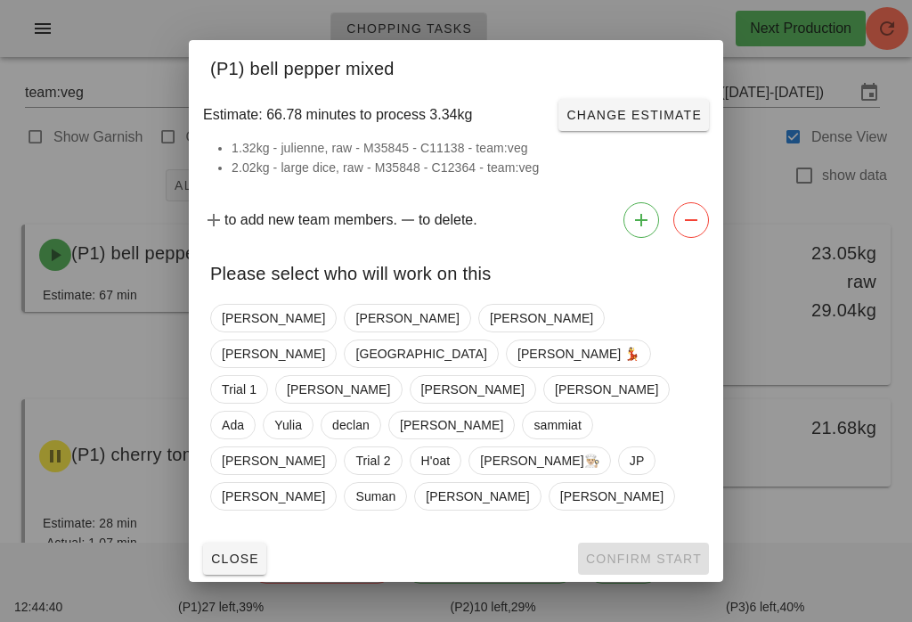
click at [265, 535] on div "Close Confirm Start" at bounding box center [456, 558] width 534 height 46
click at [236, 542] on button "Close" at bounding box center [234, 558] width 63 height 32
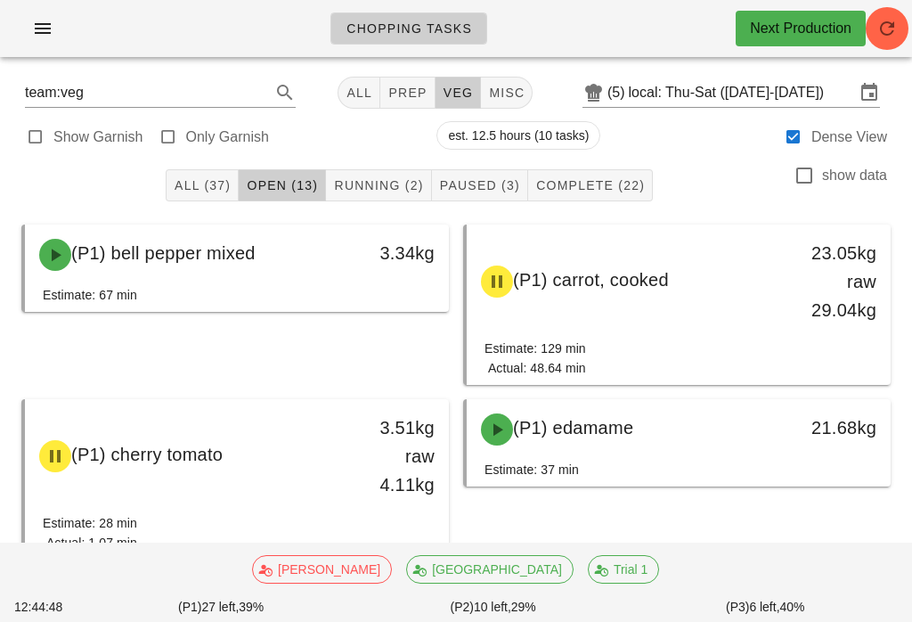
click at [386, 175] on button "Running (2)" at bounding box center [378, 185] width 105 height 32
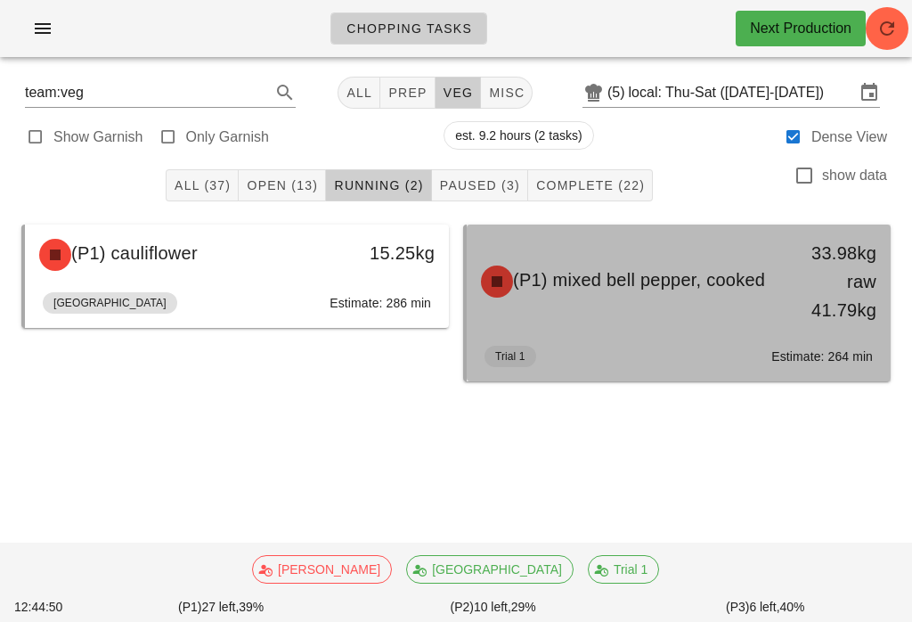
click at [779, 304] on div "(P1) mixed bell pepper, cooked" at bounding box center [626, 281] width 313 height 53
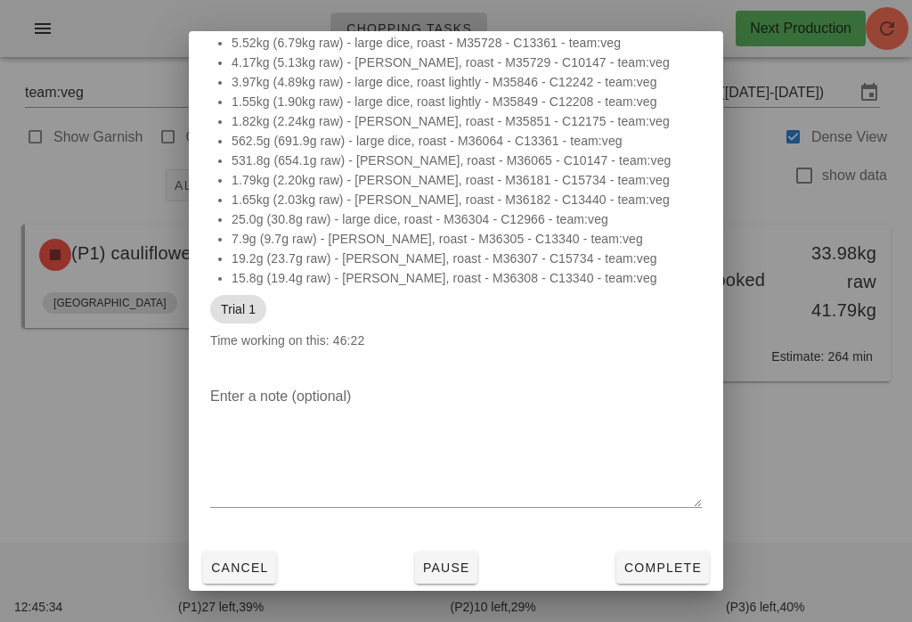
scroll to position [109, 0]
click at [250, 583] on button "Cancel" at bounding box center [239, 567] width 73 height 32
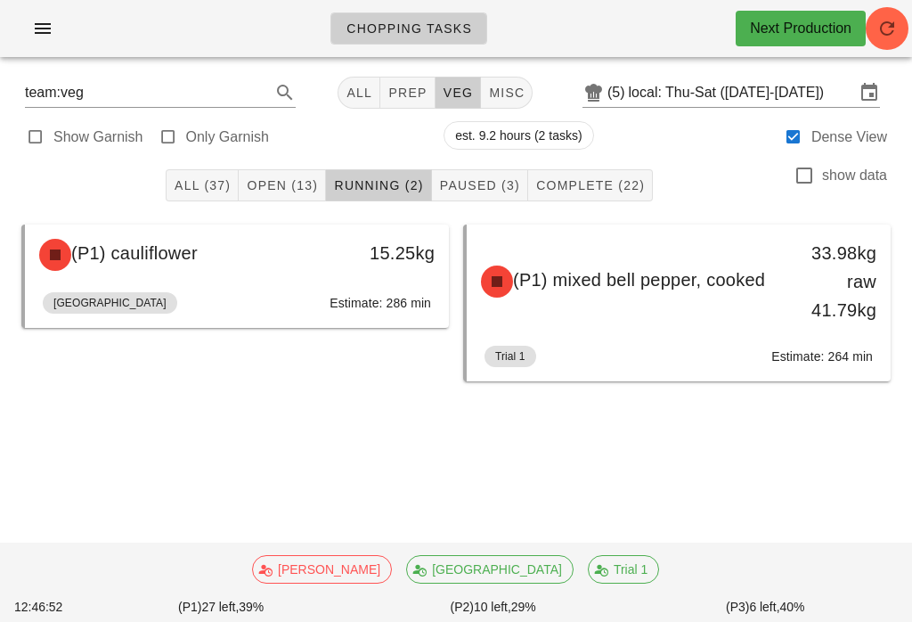
click at [309, 182] on span "Open (13)" at bounding box center [282, 185] width 72 height 14
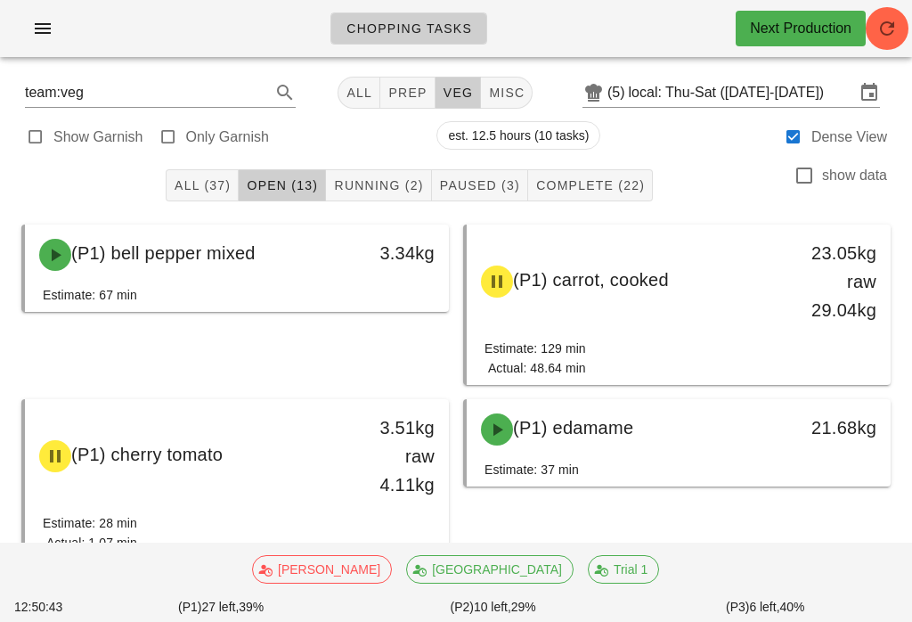
click at [590, 189] on span "Complete (22)" at bounding box center [590, 185] width 110 height 14
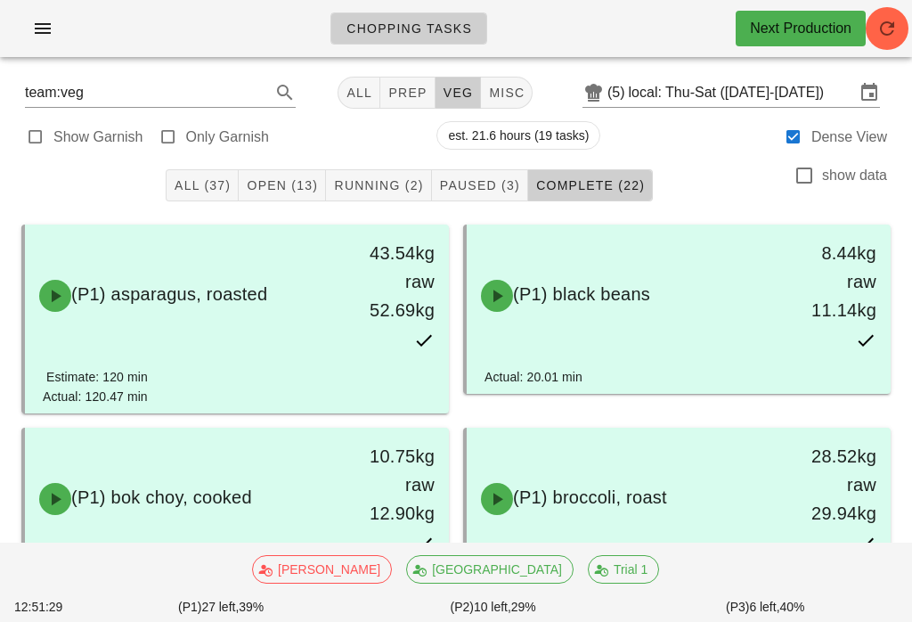
click at [283, 152] on div "Show Garnish Only Garnish est. 21.6 hours (19 tasks) Dense View" at bounding box center [456, 135] width 891 height 43
click at [298, 169] on button "Open (13)" at bounding box center [282, 185] width 87 height 32
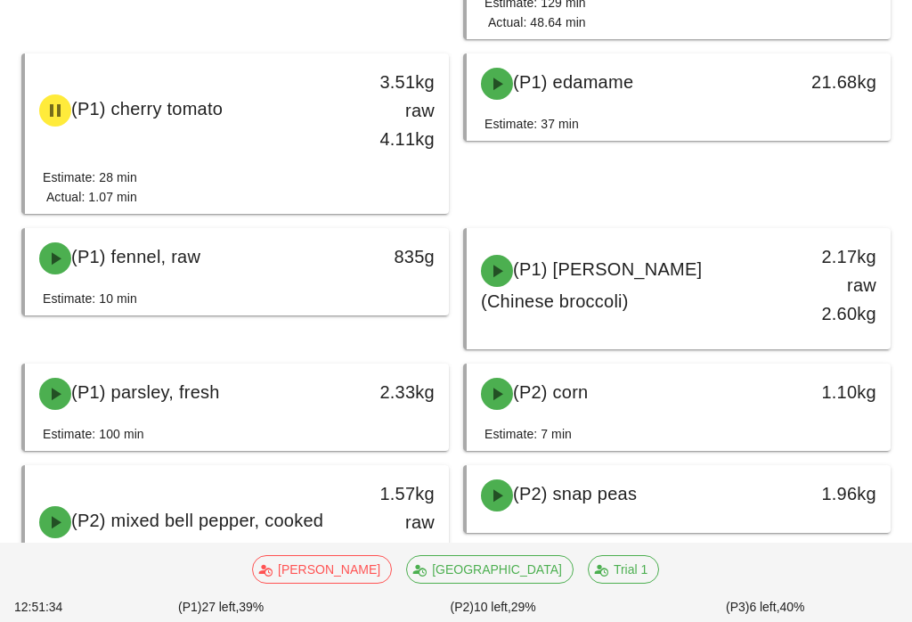
scroll to position [390, 0]
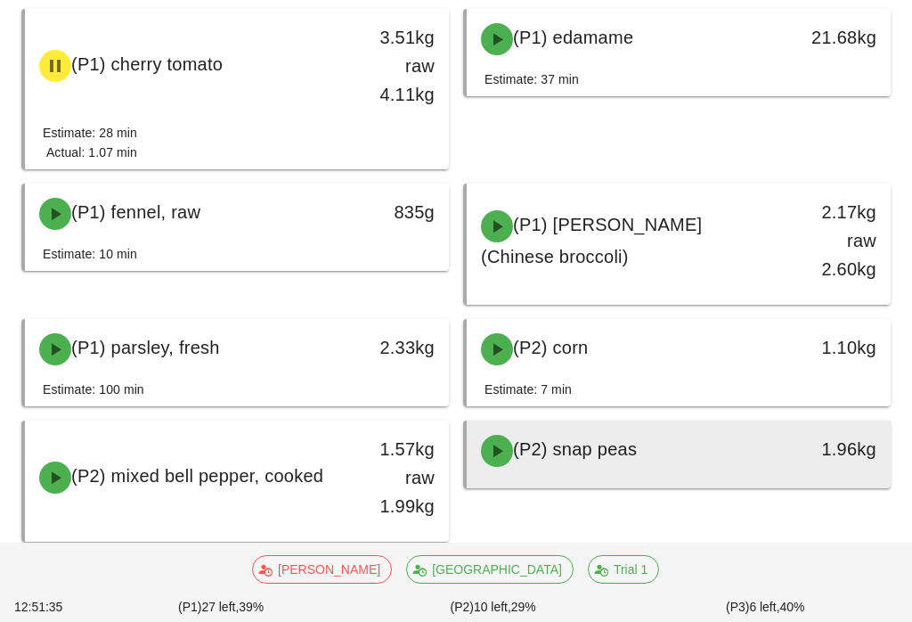
click at [676, 447] on div "(P2) snap peas" at bounding box center [626, 450] width 313 height 53
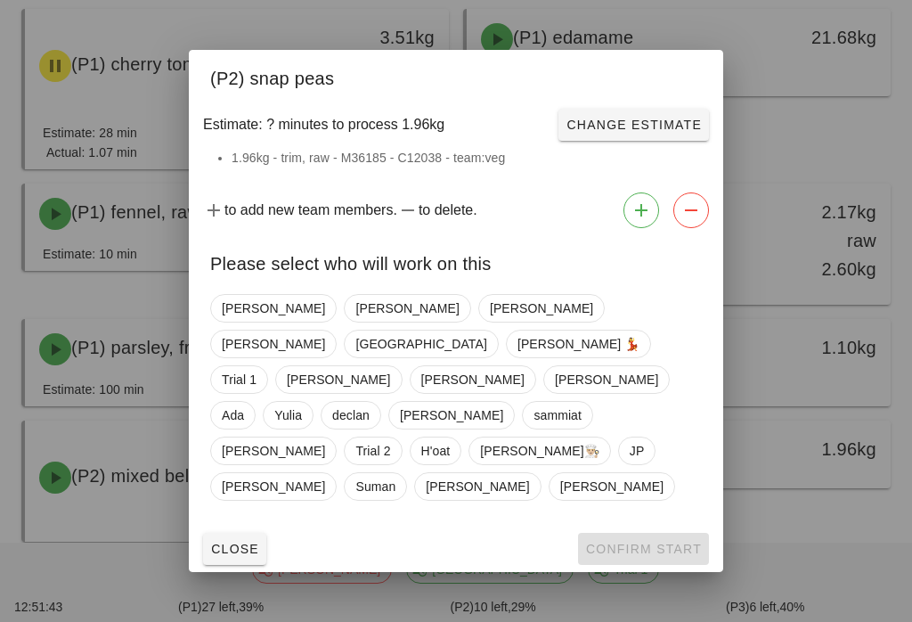
click at [403, 287] on div "Please select who will work on this" at bounding box center [456, 261] width 534 height 52
click at [490, 322] on span "[PERSON_NAME]" at bounding box center [541, 308] width 103 height 27
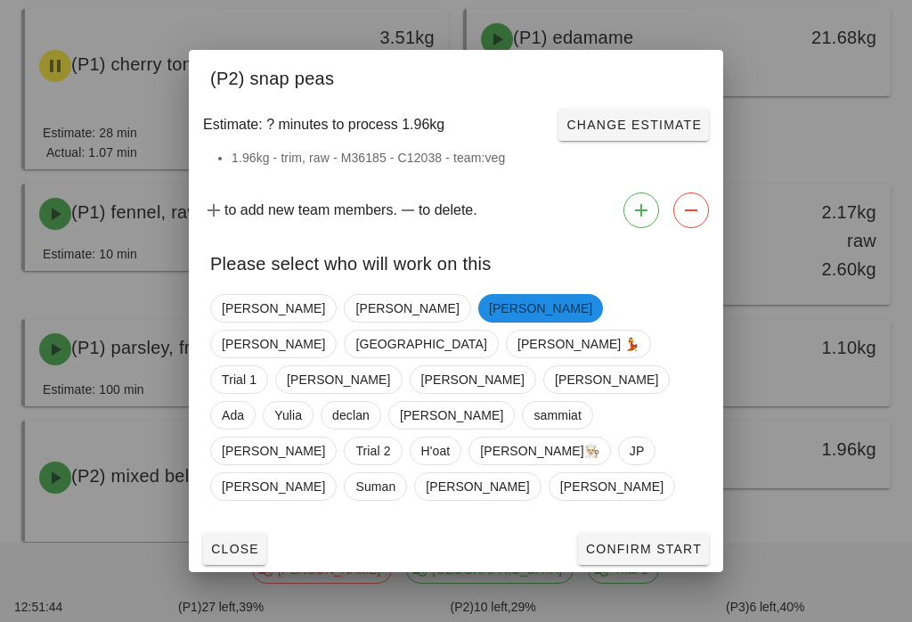
click at [661, 542] on span "Confirm Start" at bounding box center [643, 549] width 117 height 14
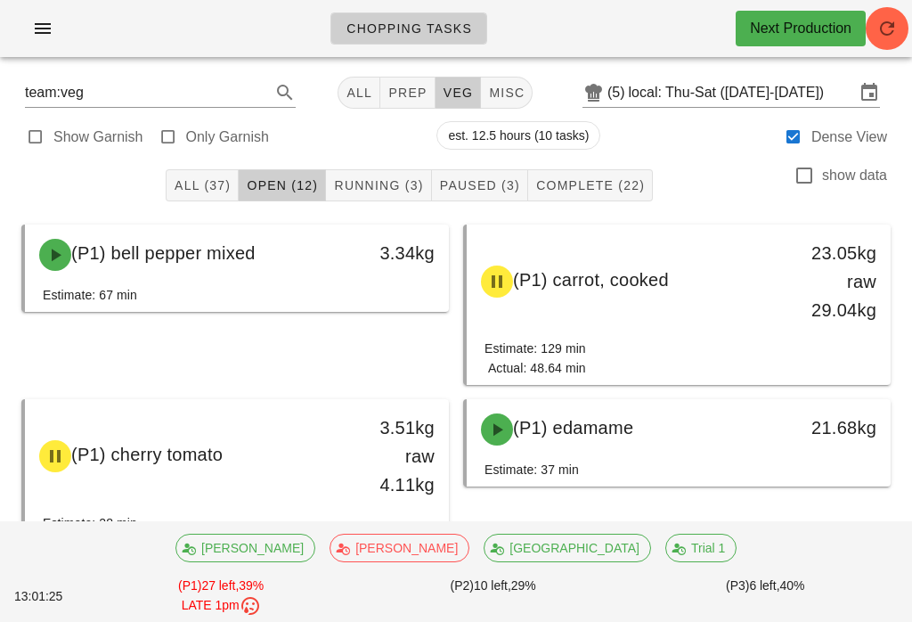
click at [603, 187] on span "Complete (22)" at bounding box center [590, 185] width 110 height 14
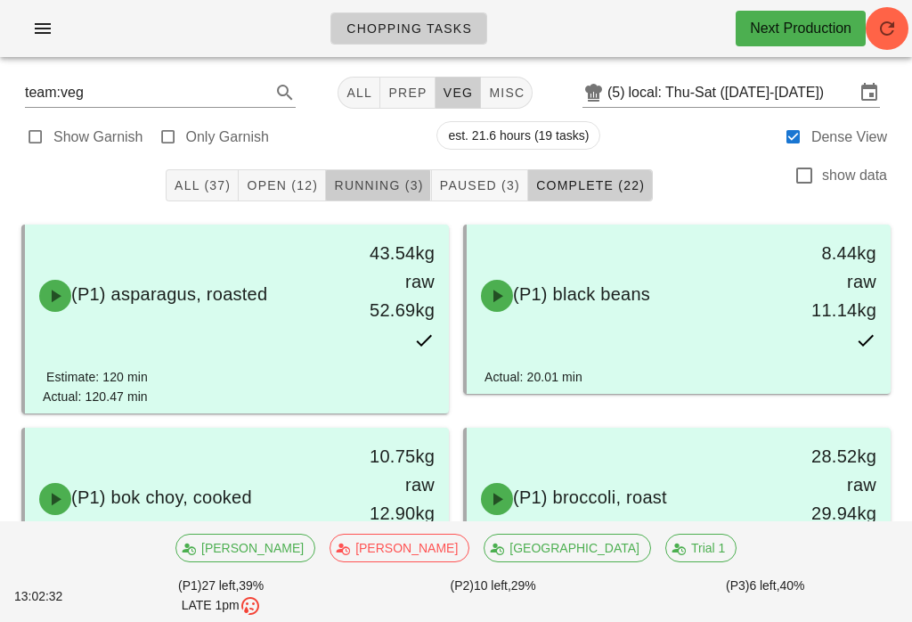
click at [405, 174] on button "Running (3)" at bounding box center [378, 185] width 105 height 32
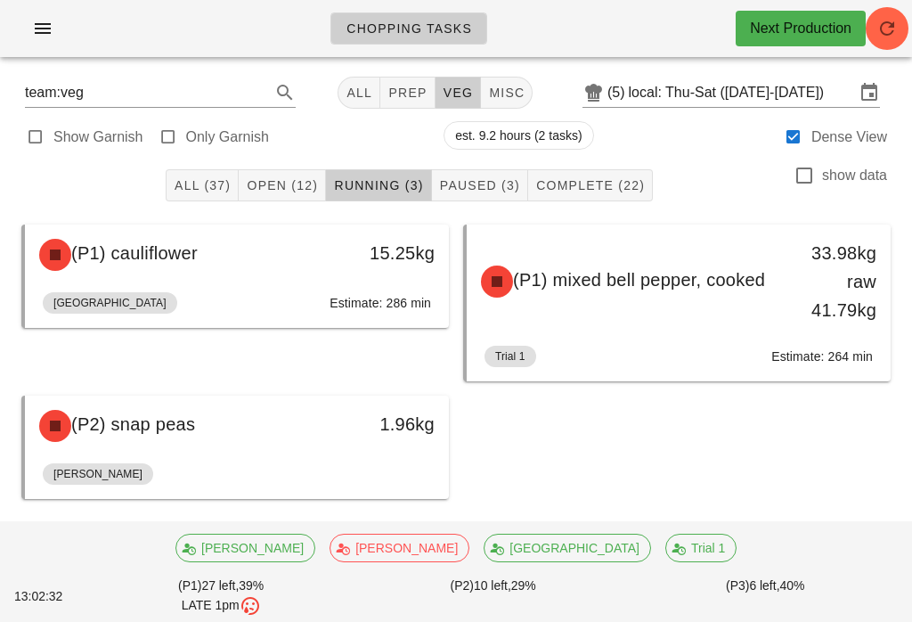
click at [299, 184] on span "Open (12)" at bounding box center [282, 185] width 72 height 14
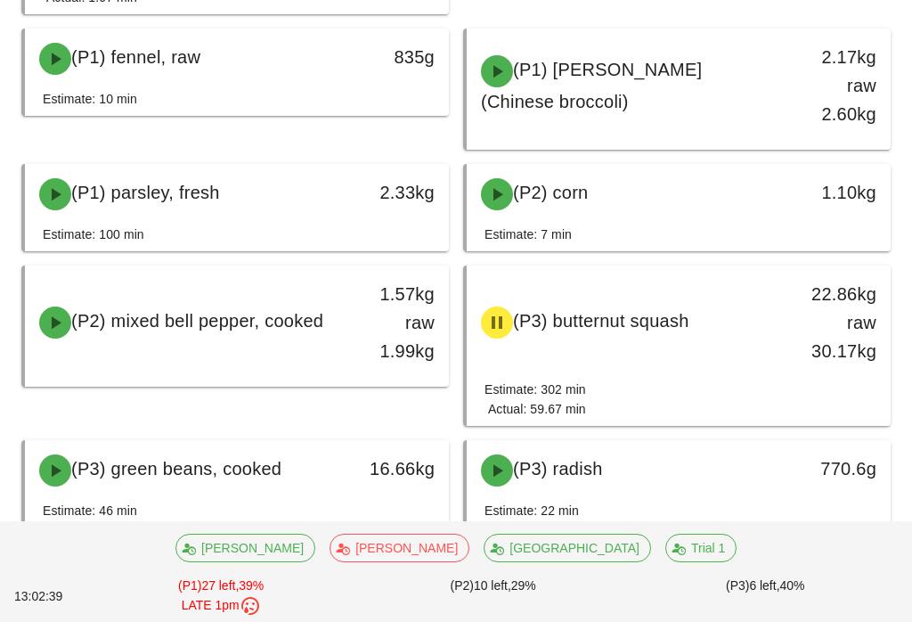
scroll to position [551, 0]
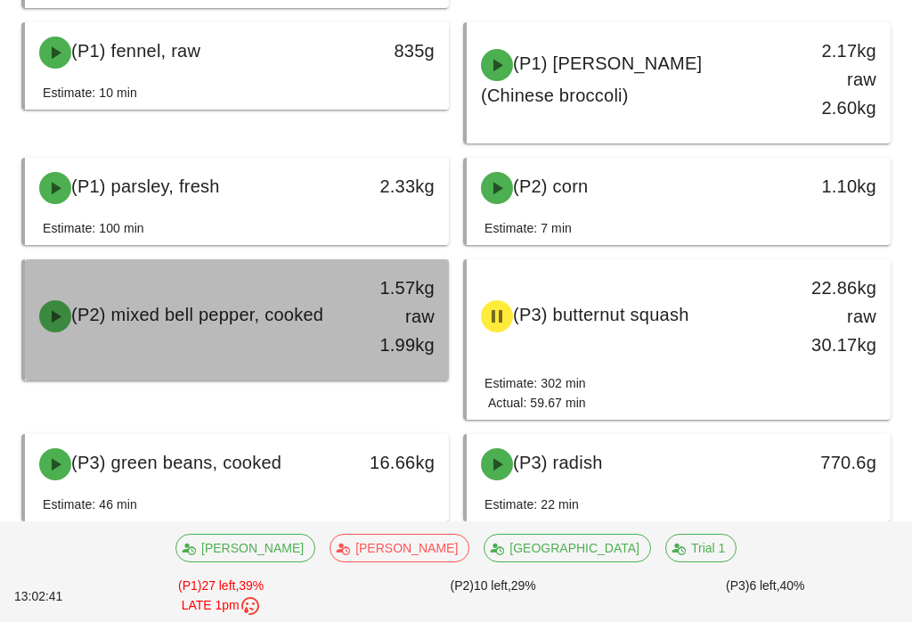
click at [409, 308] on div "1.57kg raw 1.99kg" at bounding box center [393, 316] width 83 height 86
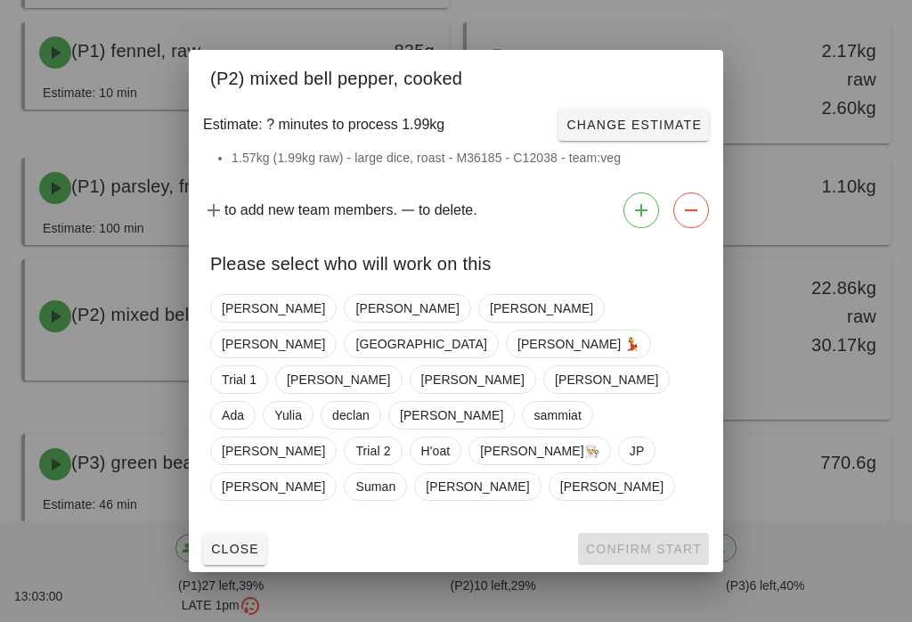
click at [263, 539] on button "Close" at bounding box center [234, 549] width 63 height 32
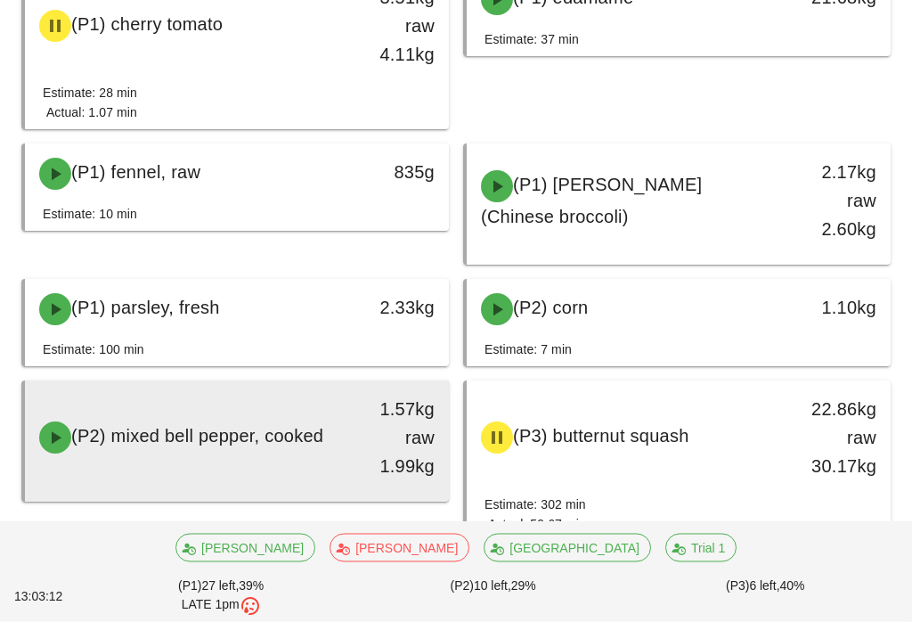
scroll to position [433, 0]
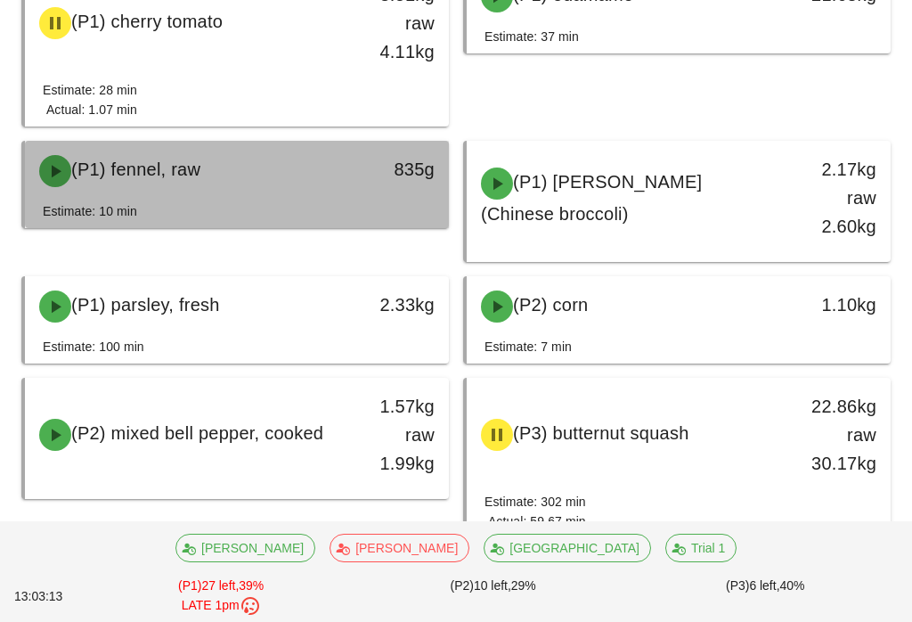
click at [408, 175] on div "835g" at bounding box center [393, 169] width 83 height 29
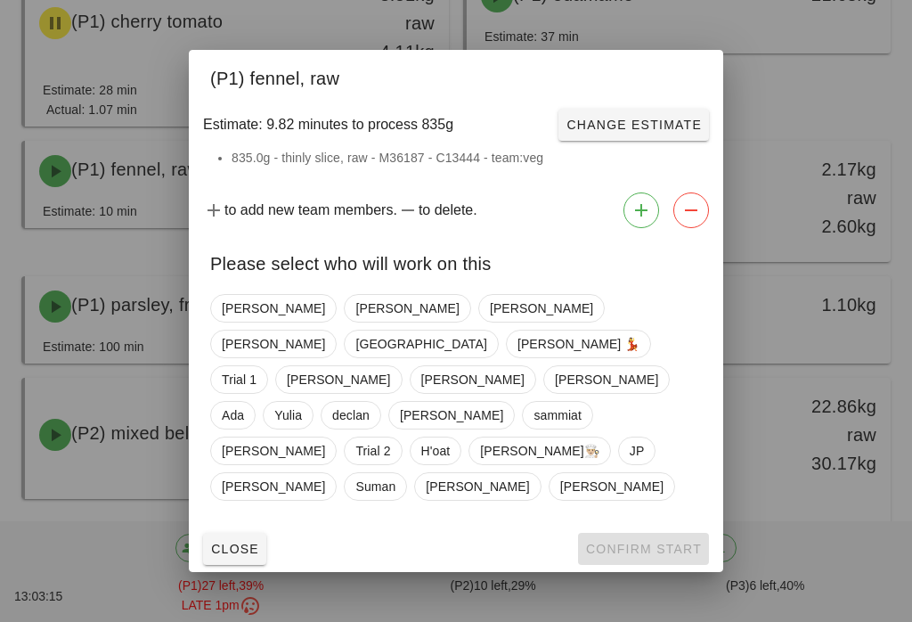
click at [253, 542] on span "Close" at bounding box center [234, 549] width 49 height 14
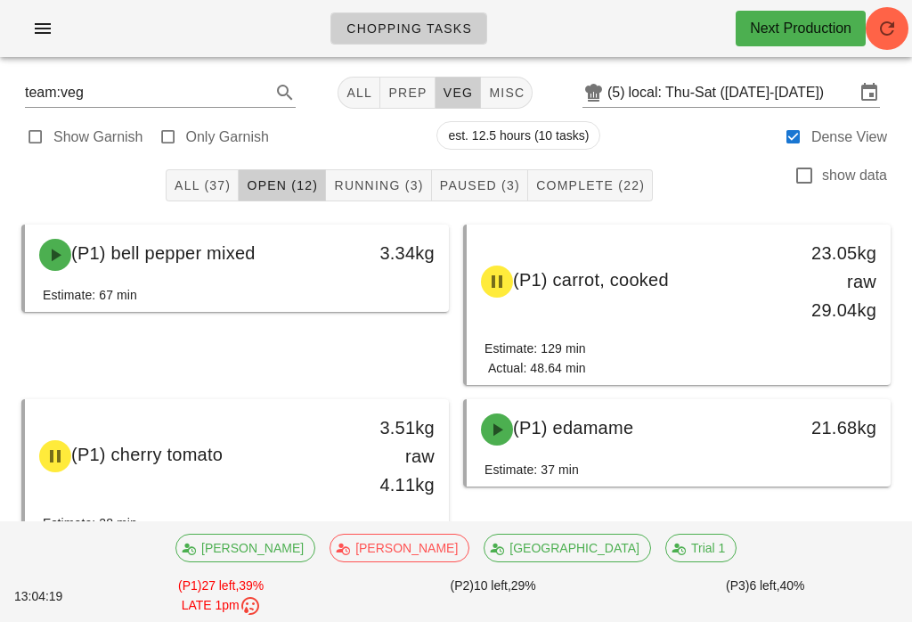
click at [585, 173] on button "Complete (22)" at bounding box center [590, 185] width 125 height 32
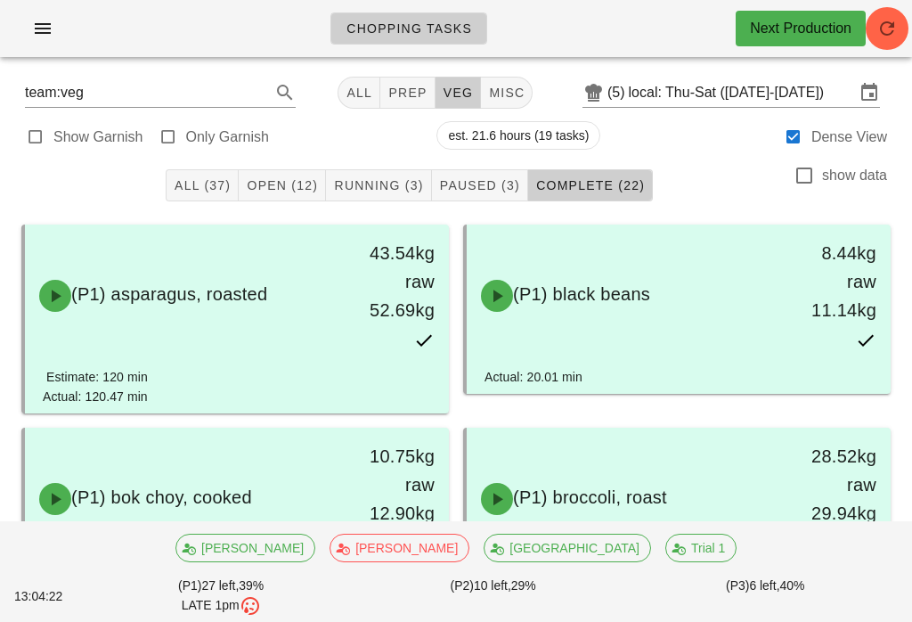
click at [408, 180] on span "Running (3)" at bounding box center [378, 185] width 90 height 14
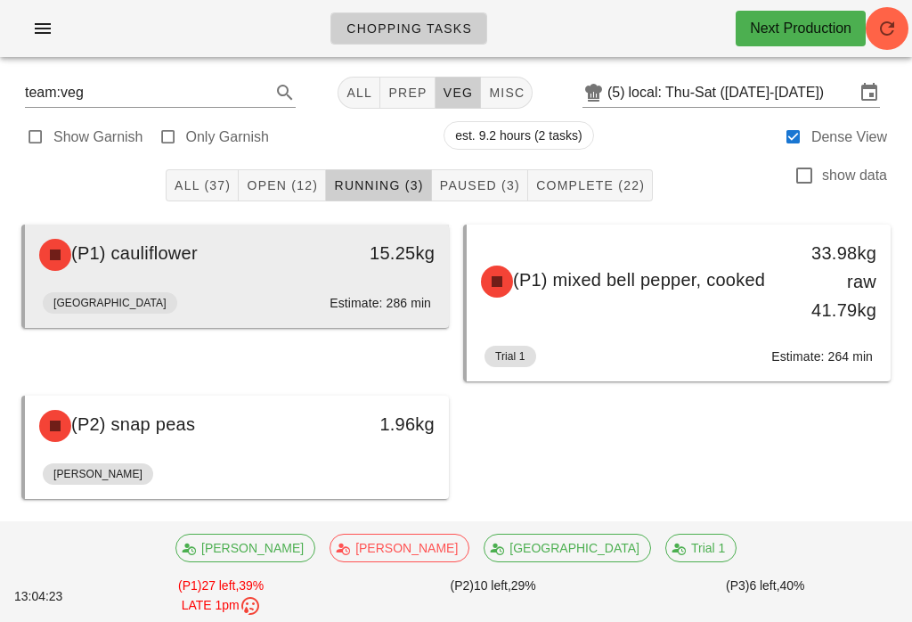
click at [396, 254] on div "15.25kg" at bounding box center [393, 253] width 83 height 29
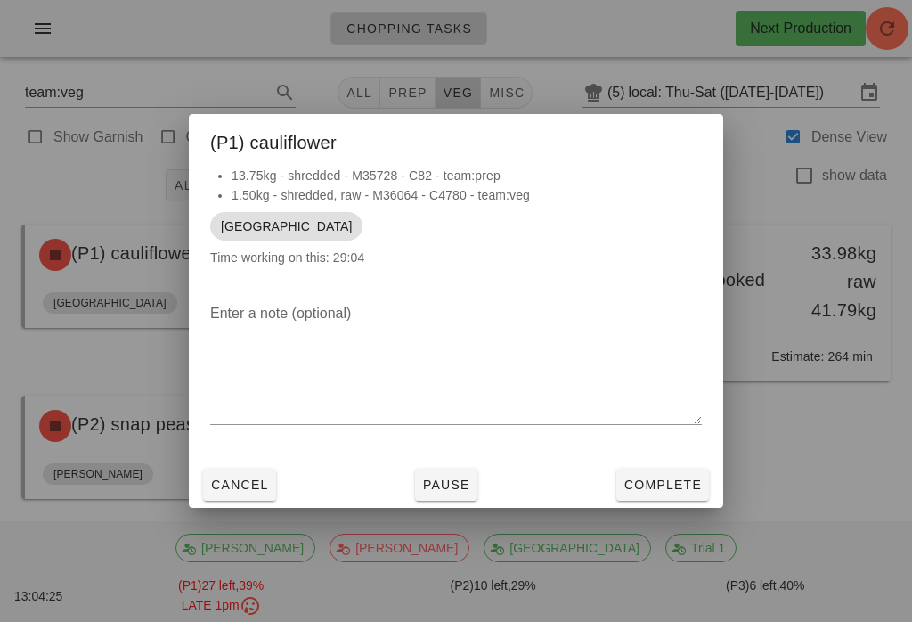
click at [680, 491] on span "Complete" at bounding box center [663, 484] width 78 height 14
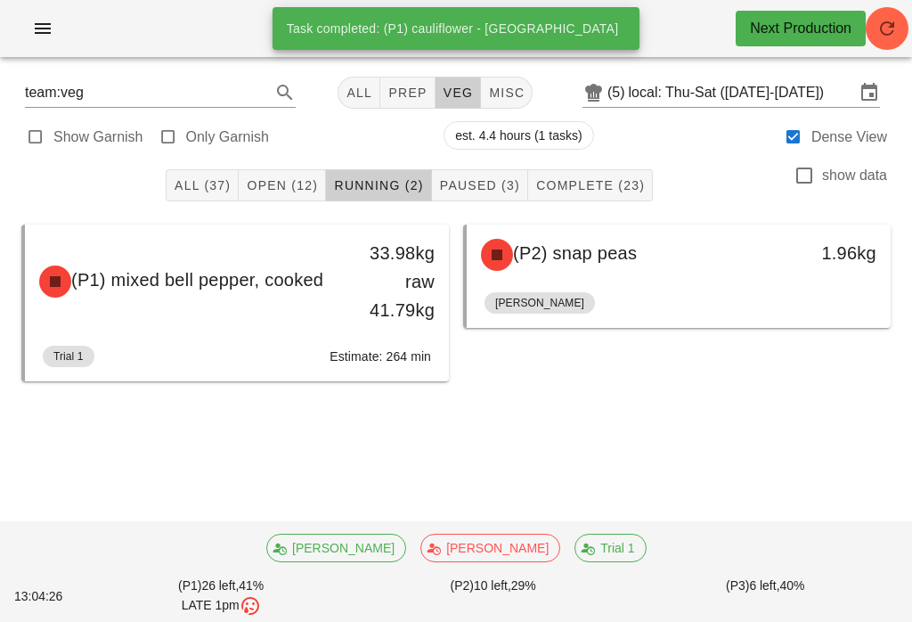
click at [510, 181] on span "Paused (3)" at bounding box center [479, 185] width 81 height 14
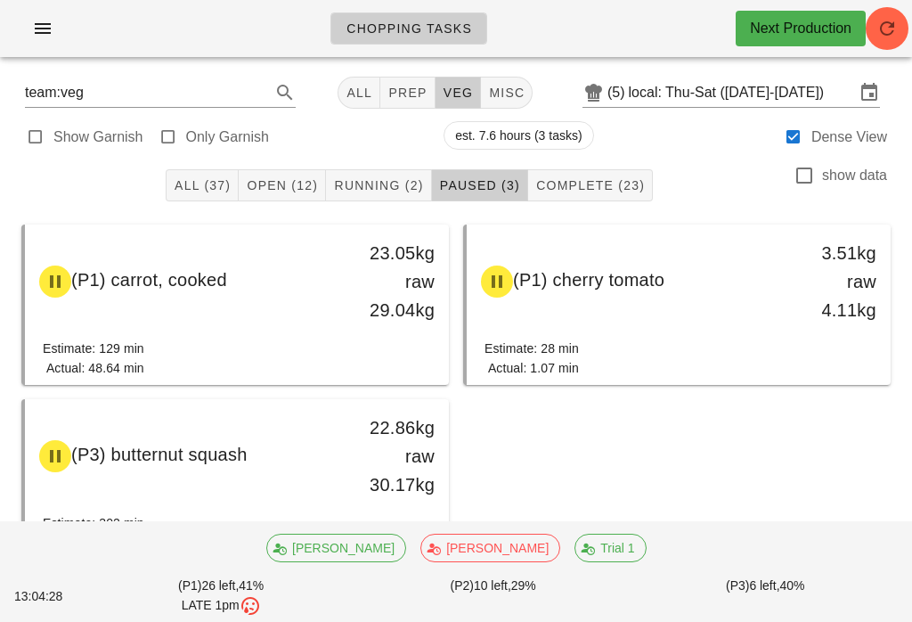
click at [601, 195] on button "Complete (23)" at bounding box center [590, 185] width 125 height 32
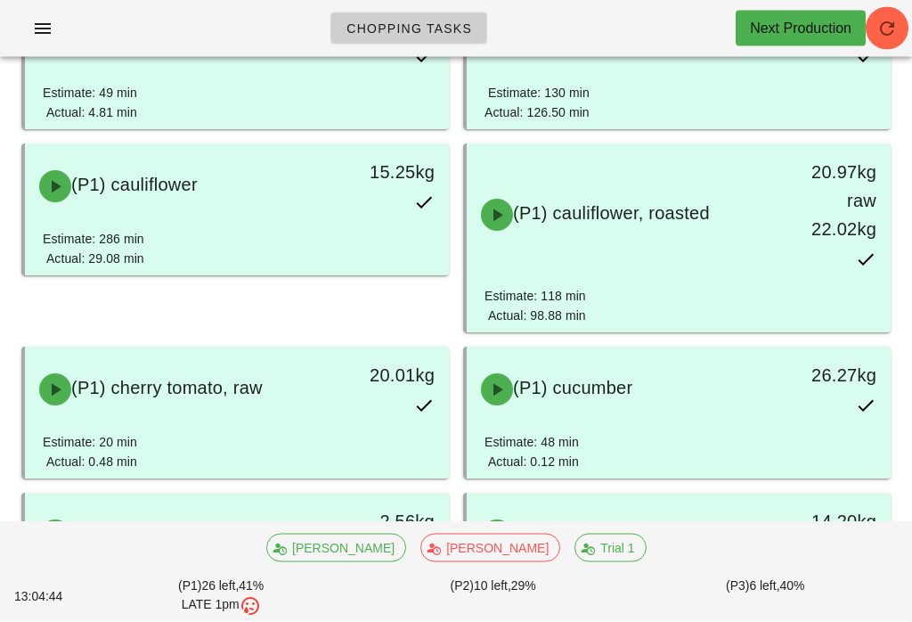
scroll to position [485, 0]
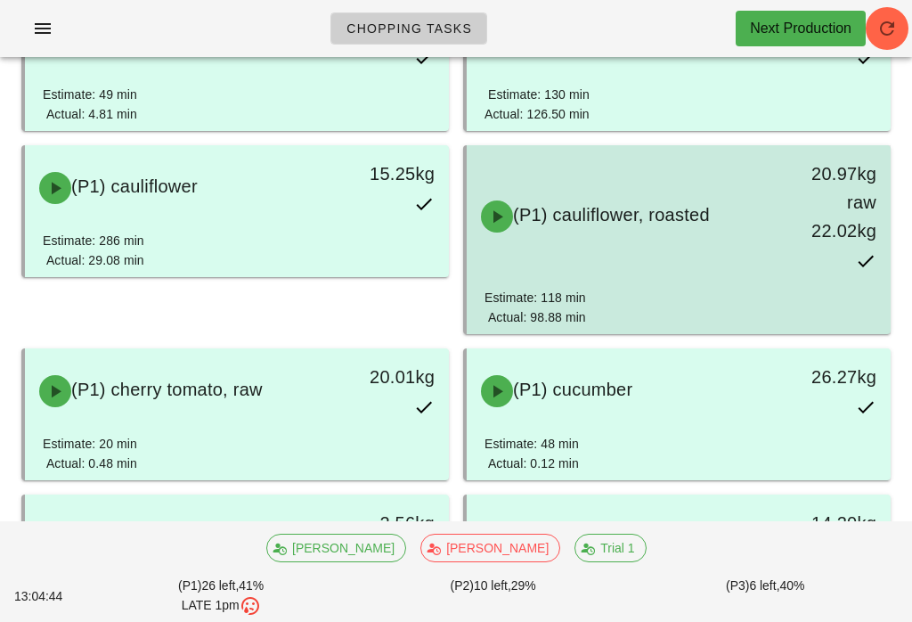
click at [763, 283] on div "(P1) cauliflower, roasted 20.97kg raw 22.02kg" at bounding box center [678, 216] width 417 height 135
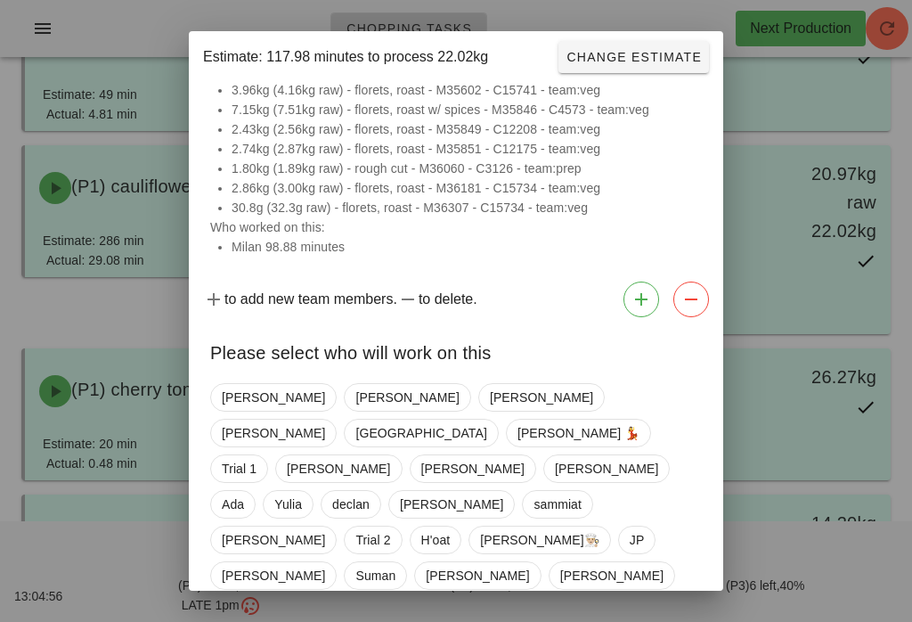
scroll to position [48, 0]
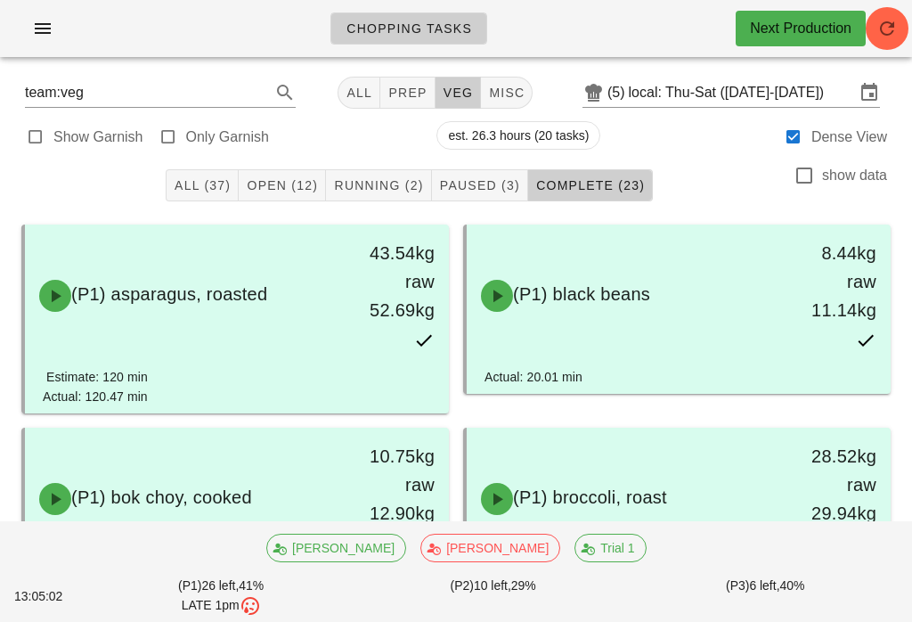
click at [316, 186] on span "Open (12)" at bounding box center [282, 185] width 72 height 14
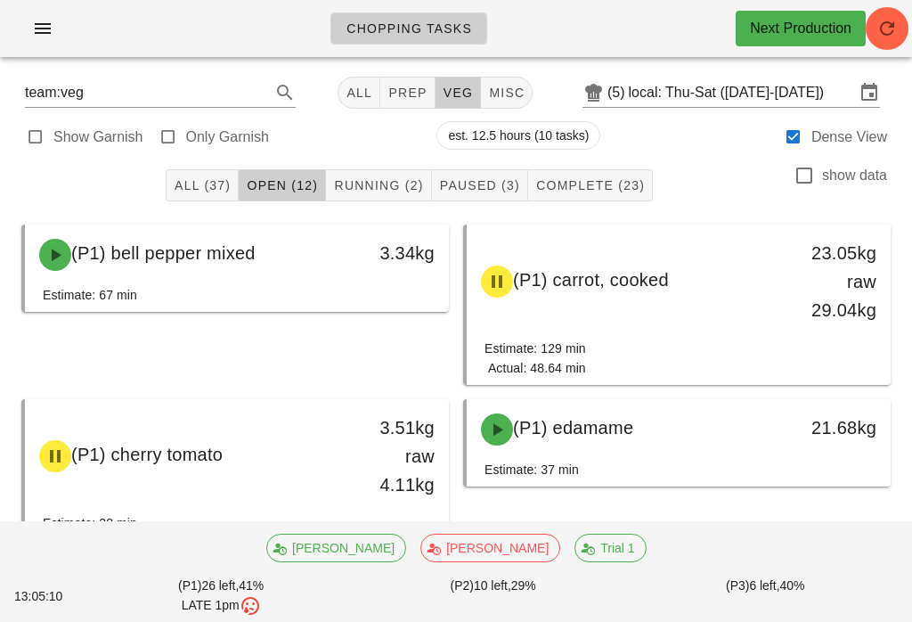
click at [413, 174] on button "Running (2)" at bounding box center [378, 185] width 105 height 32
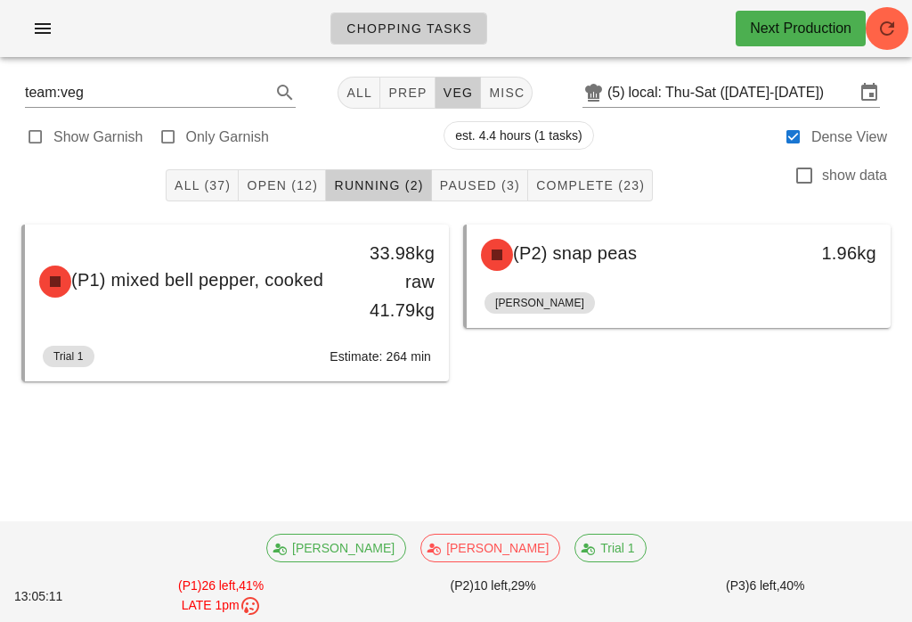
click at [293, 160] on div "All (37) Open (12) Running (2) Paused (3) Complete (23) show data" at bounding box center [456, 185] width 891 height 57
click at [502, 179] on span "Paused (3)" at bounding box center [479, 185] width 81 height 14
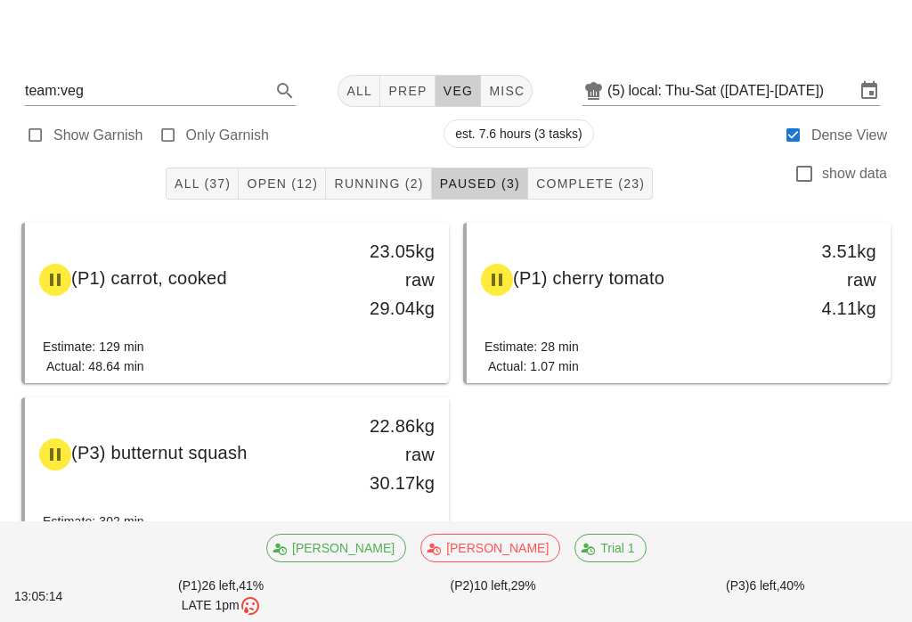
scroll to position [38, 0]
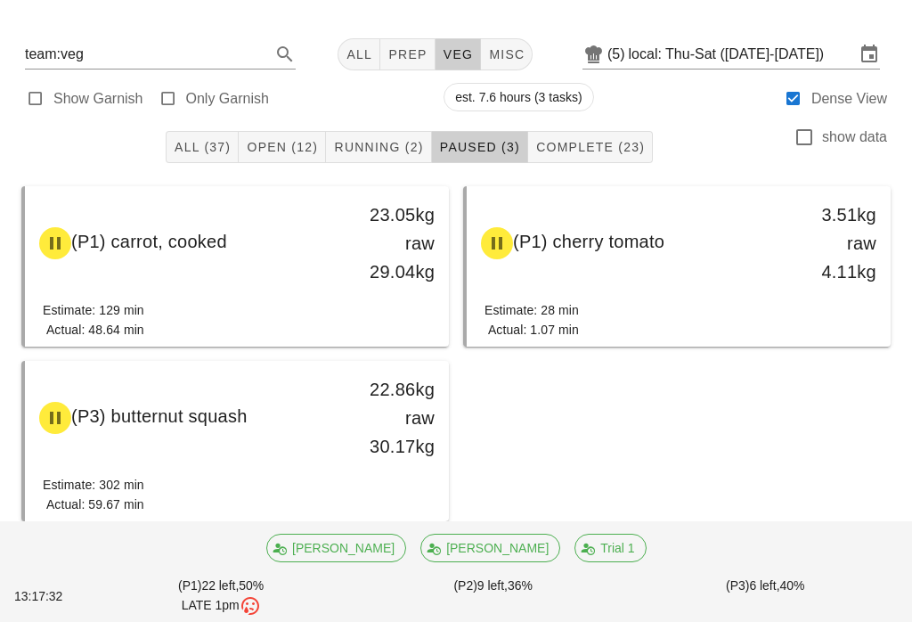
click at [245, 136] on button "Open (12)" at bounding box center [282, 147] width 87 height 32
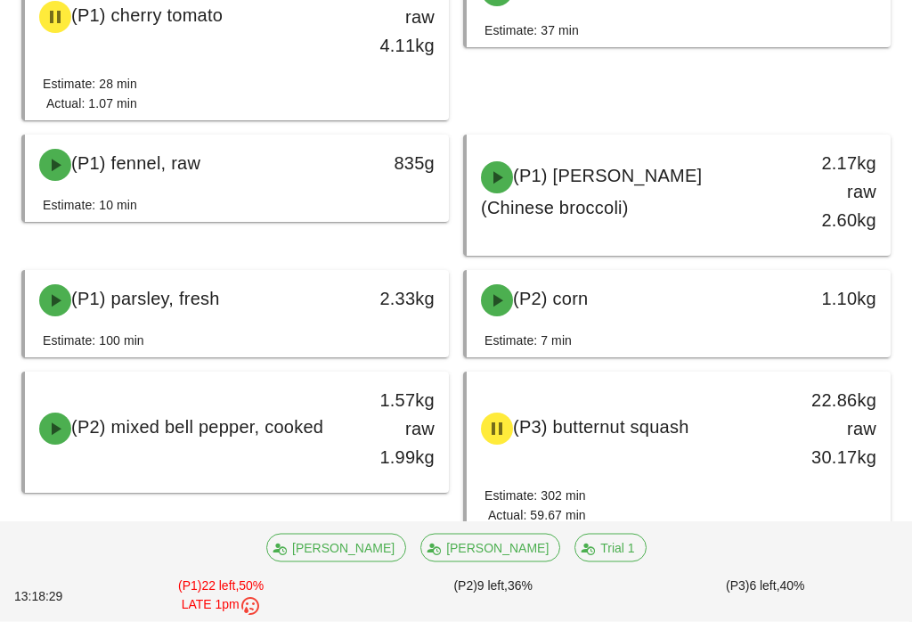
scroll to position [439, 0]
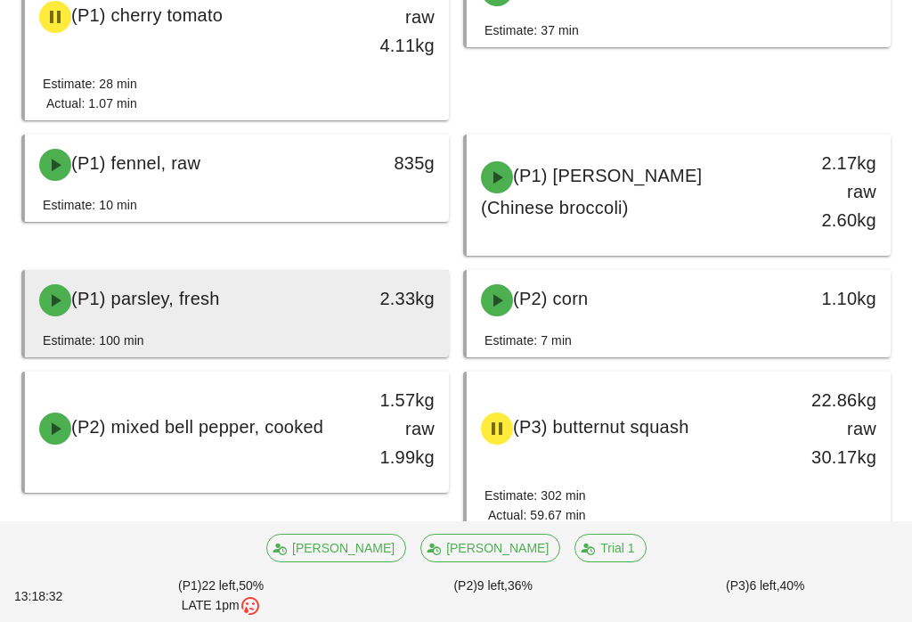
click at [371, 291] on div "2.33kg" at bounding box center [393, 298] width 83 height 29
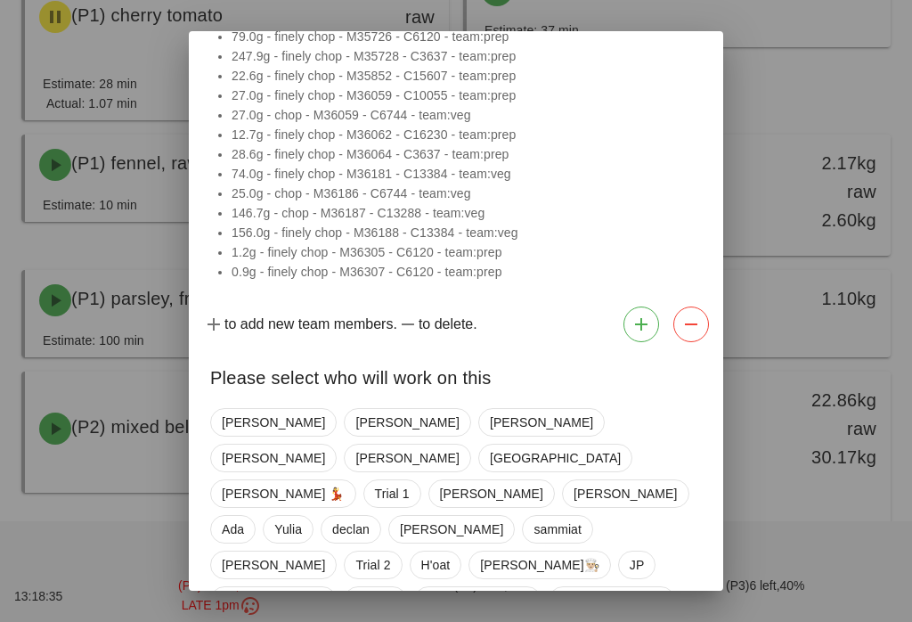
scroll to position [258, 0]
click at [355, 420] on span "[PERSON_NAME]" at bounding box center [406, 423] width 103 height 27
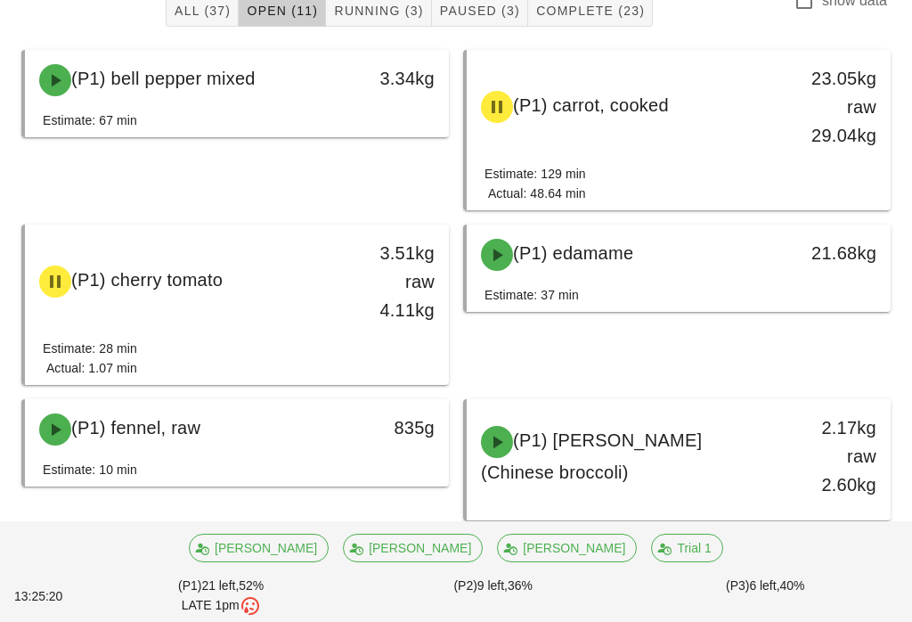
scroll to position [585, 0]
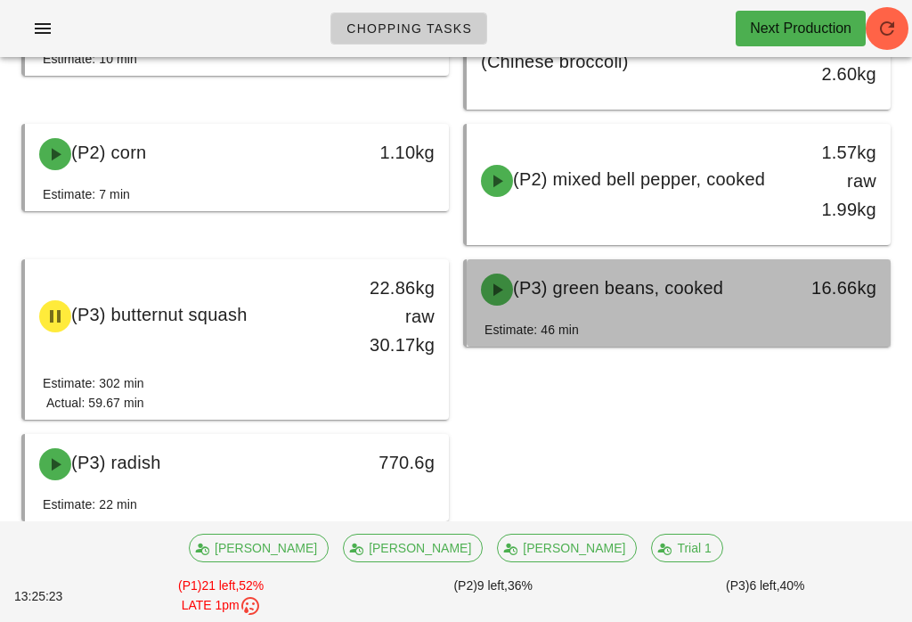
click at [736, 262] on div "(P3) green beans, cooked 16.66kg" at bounding box center [679, 289] width 424 height 61
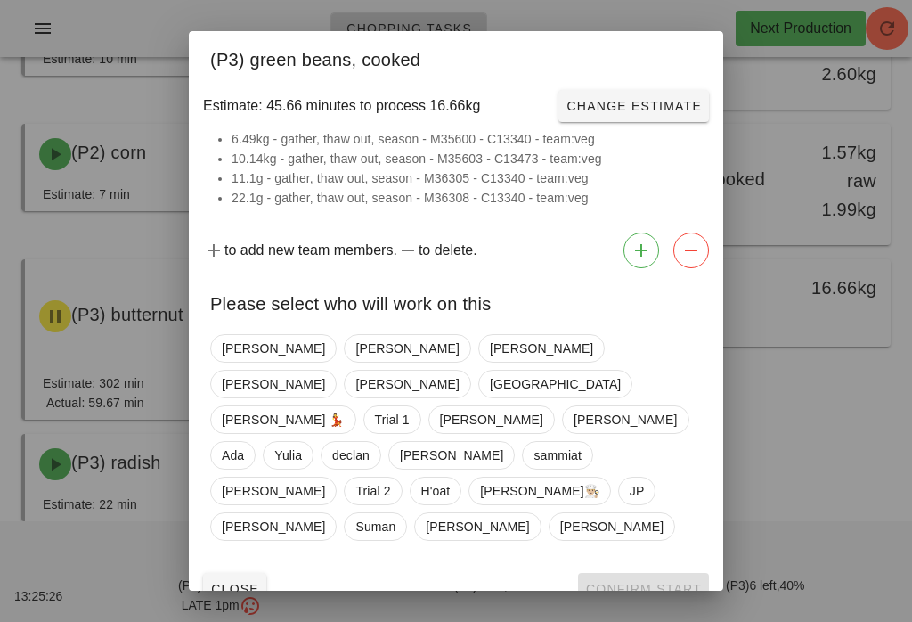
click at [252, 582] on span "Close" at bounding box center [234, 589] width 49 height 14
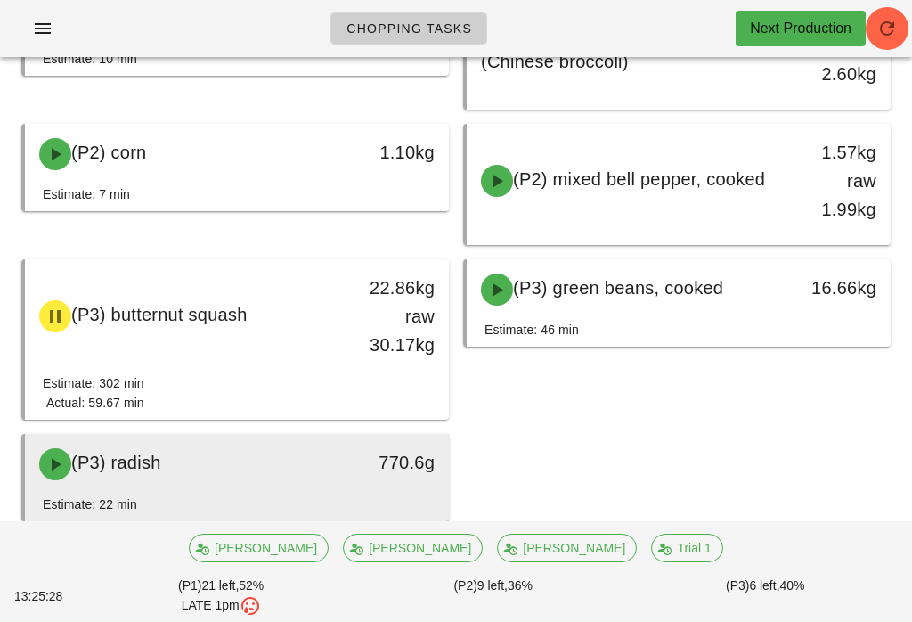
click at [381, 485] on div "770.6g" at bounding box center [393, 463] width 104 height 53
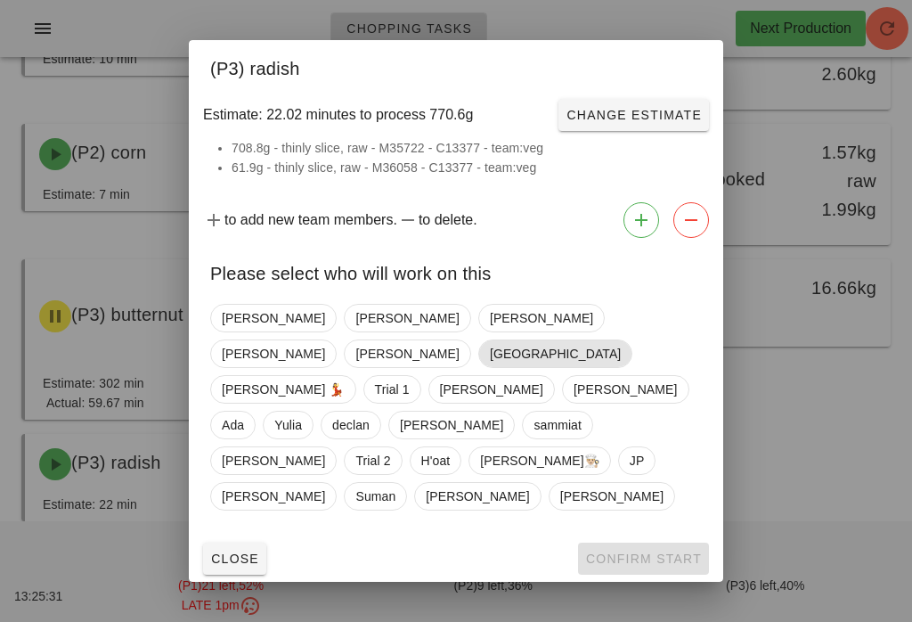
click at [591, 367] on span "[GEOGRAPHIC_DATA]" at bounding box center [555, 353] width 131 height 27
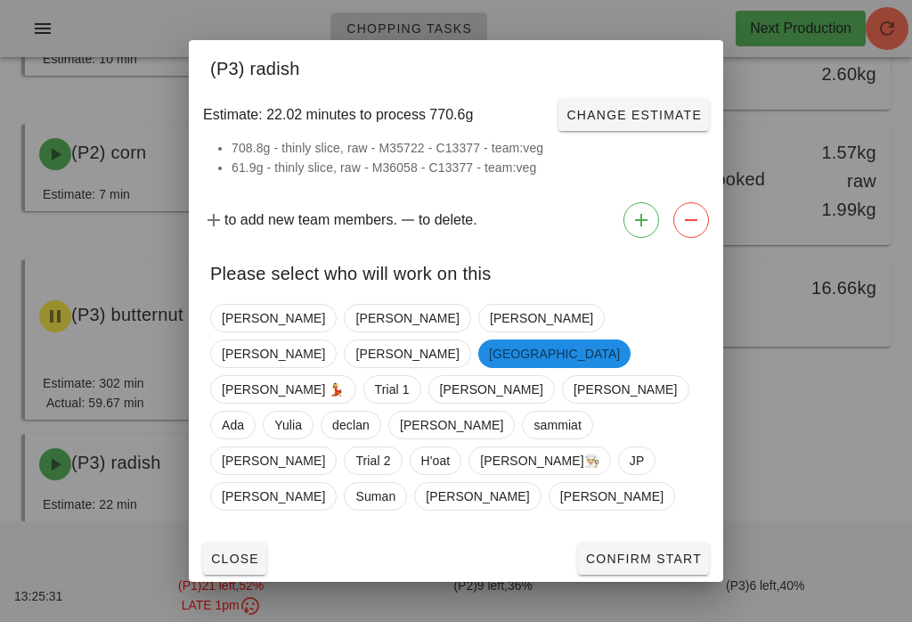
click at [662, 551] on span "Confirm Start" at bounding box center [643, 558] width 117 height 14
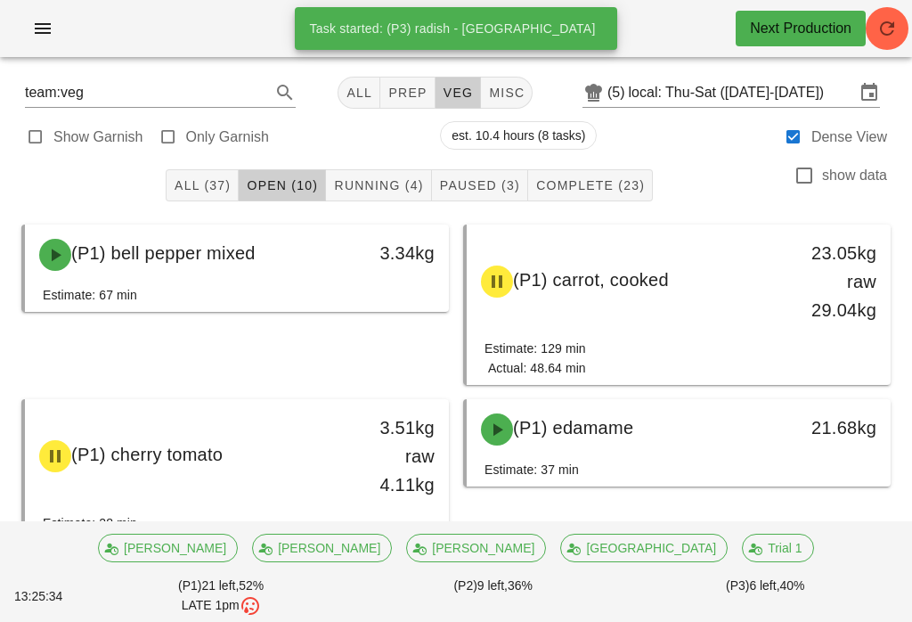
click at [408, 180] on span "Running (4)" at bounding box center [378, 185] width 90 height 14
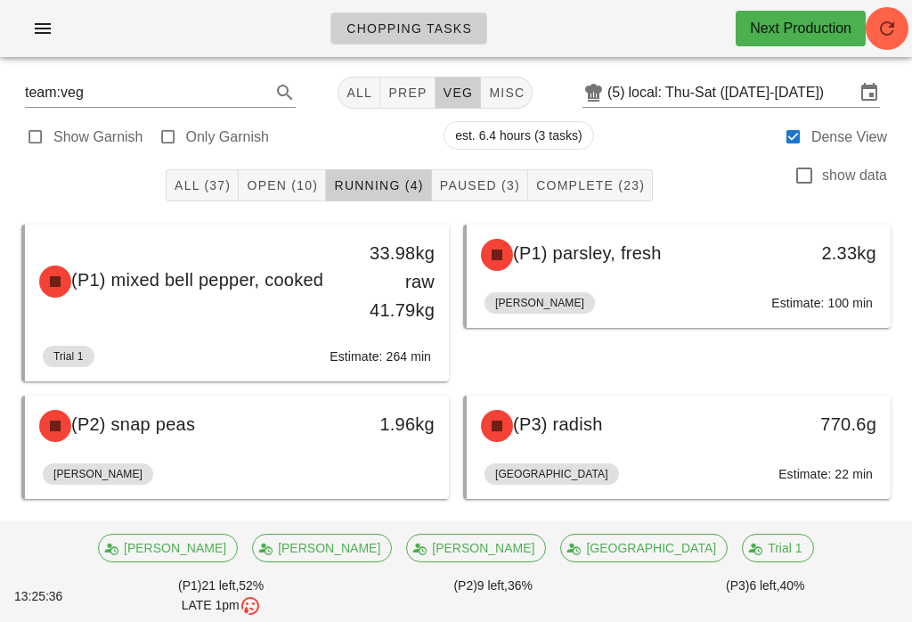
scroll to position [28, 0]
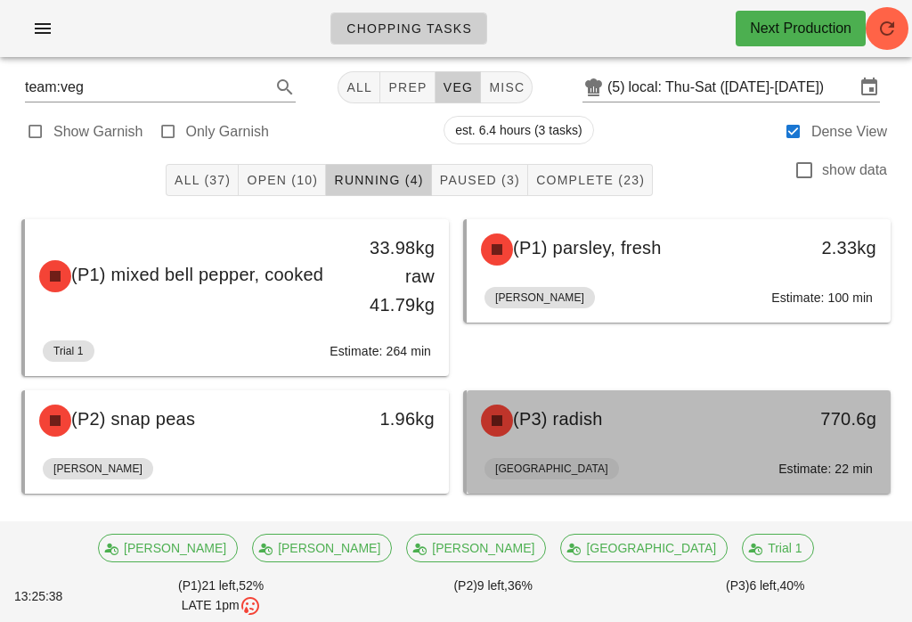
click at [699, 420] on div "(P3) radish" at bounding box center [626, 420] width 313 height 53
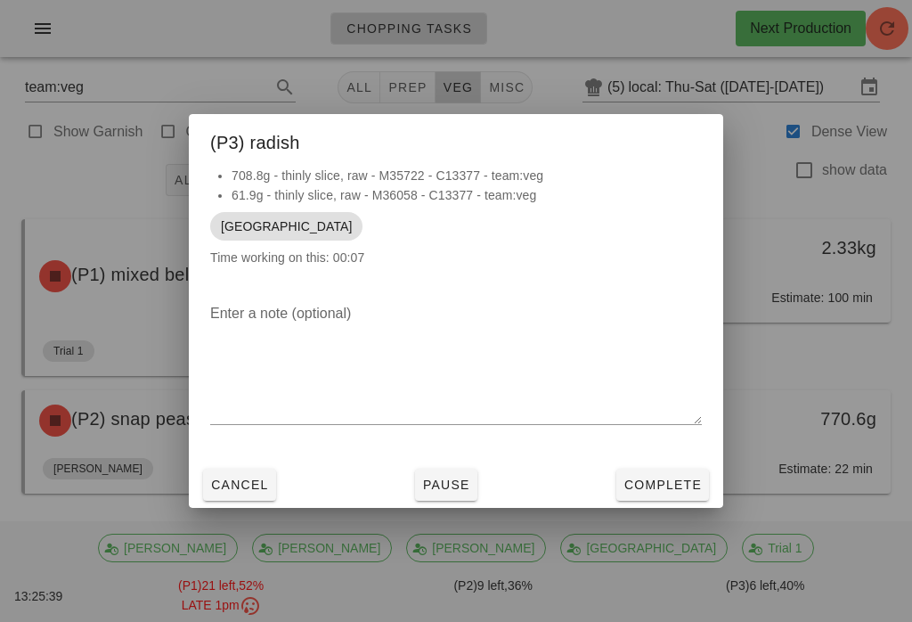
click at [662, 499] on button "Complete" at bounding box center [662, 485] width 93 height 32
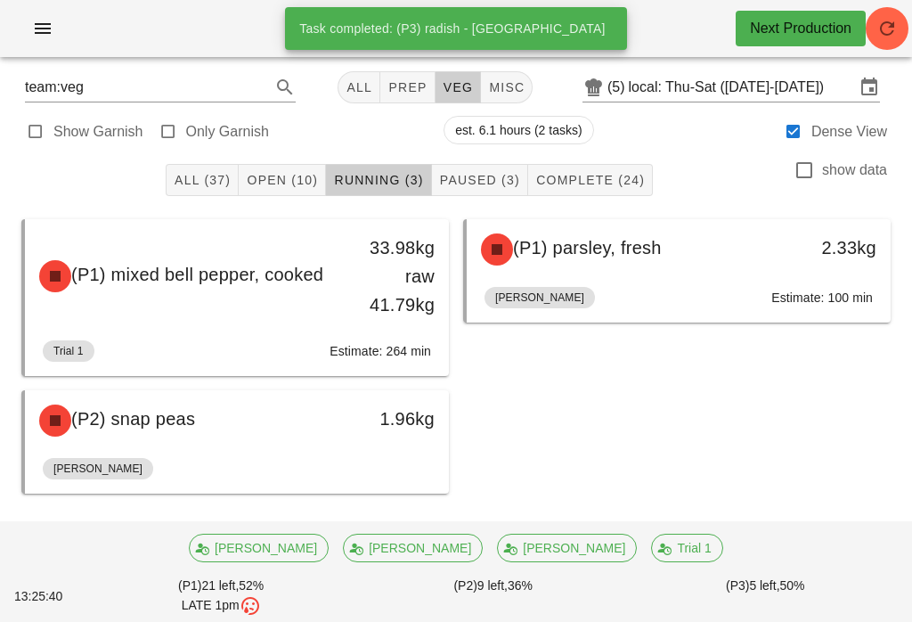
click at [316, 173] on span "Open (10)" at bounding box center [282, 180] width 72 height 14
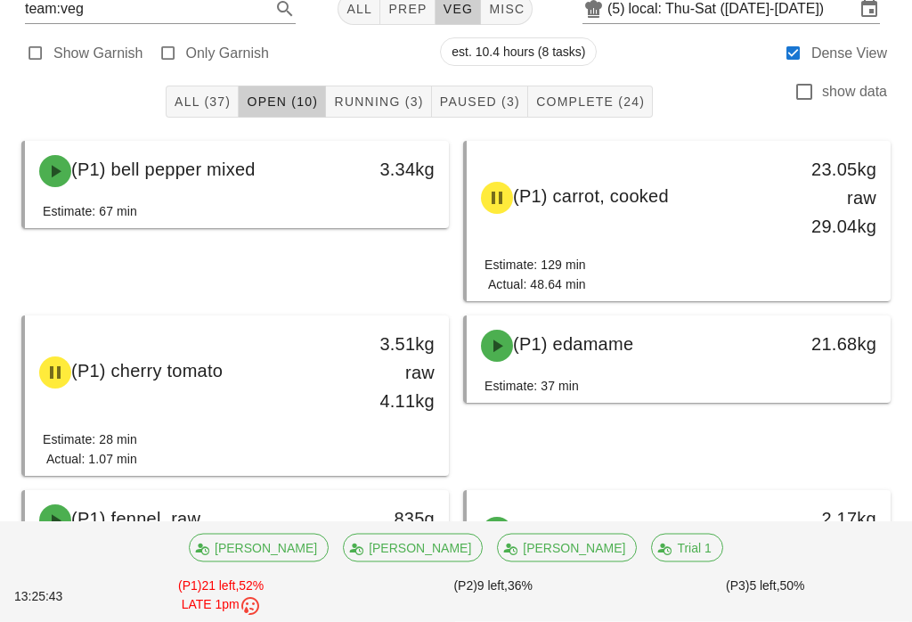
scroll to position [84, 0]
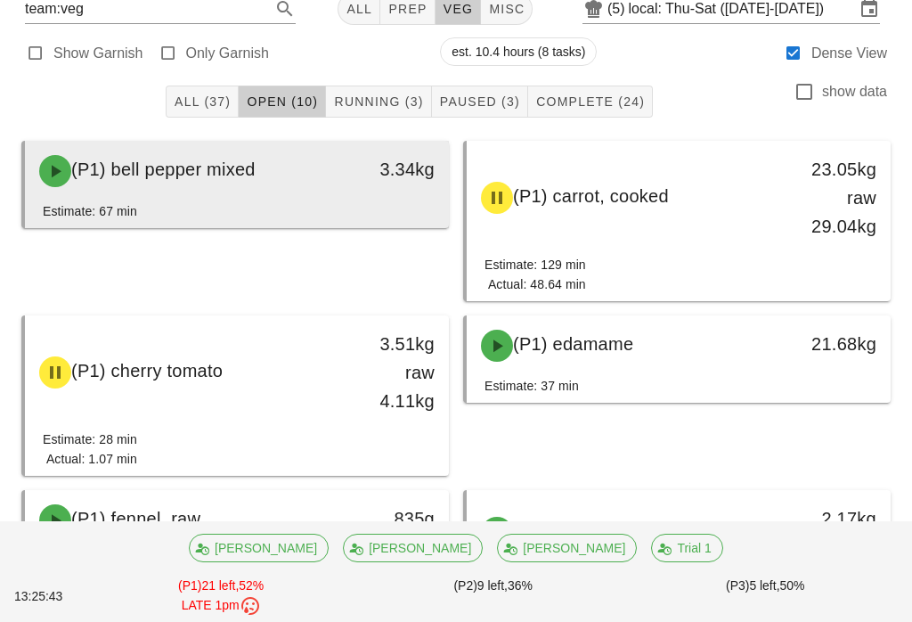
click at [389, 191] on div "3.34kg" at bounding box center [393, 170] width 104 height 53
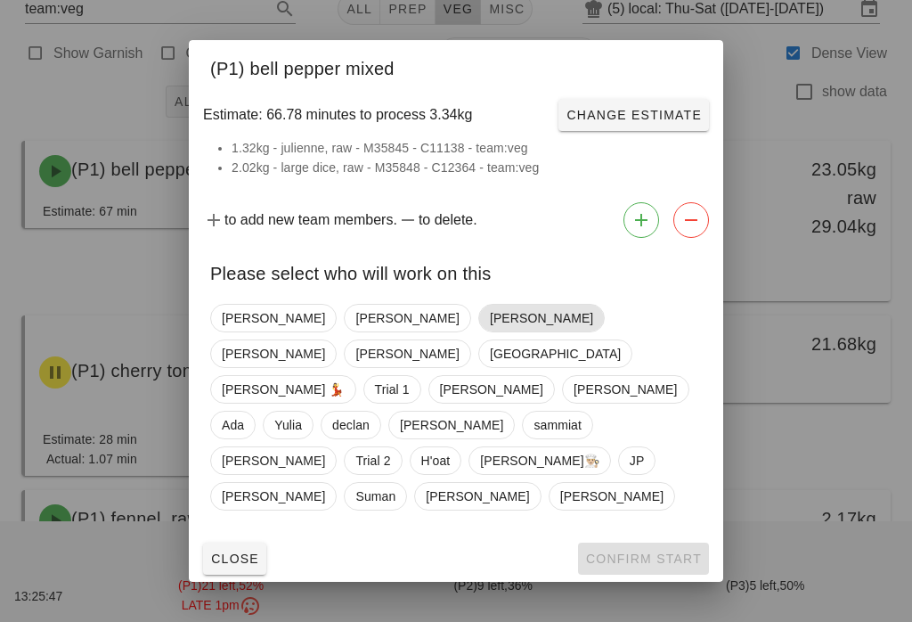
click at [490, 331] on span "[PERSON_NAME]" at bounding box center [541, 318] width 103 height 27
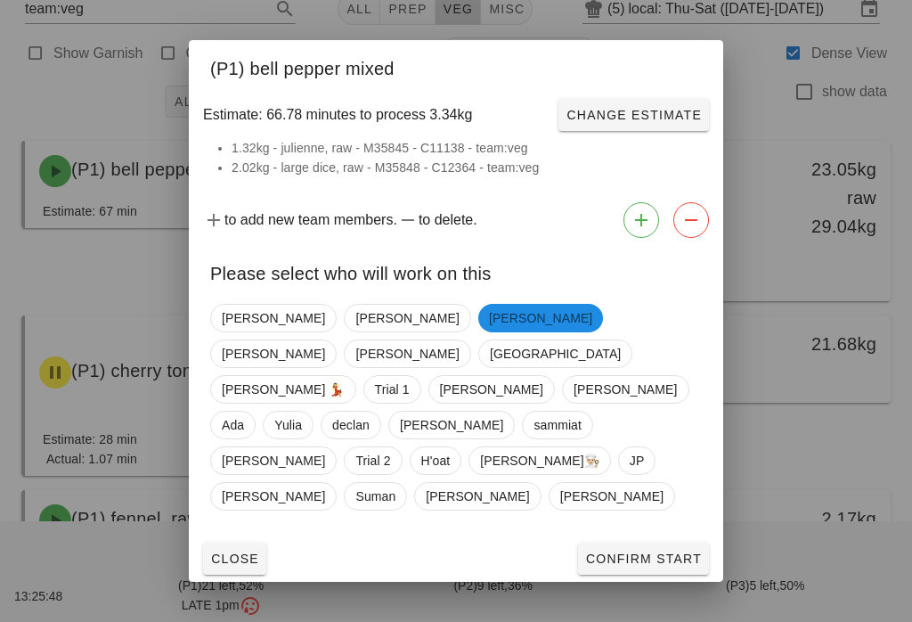
click at [652, 551] on span "Confirm Start" at bounding box center [643, 558] width 117 height 14
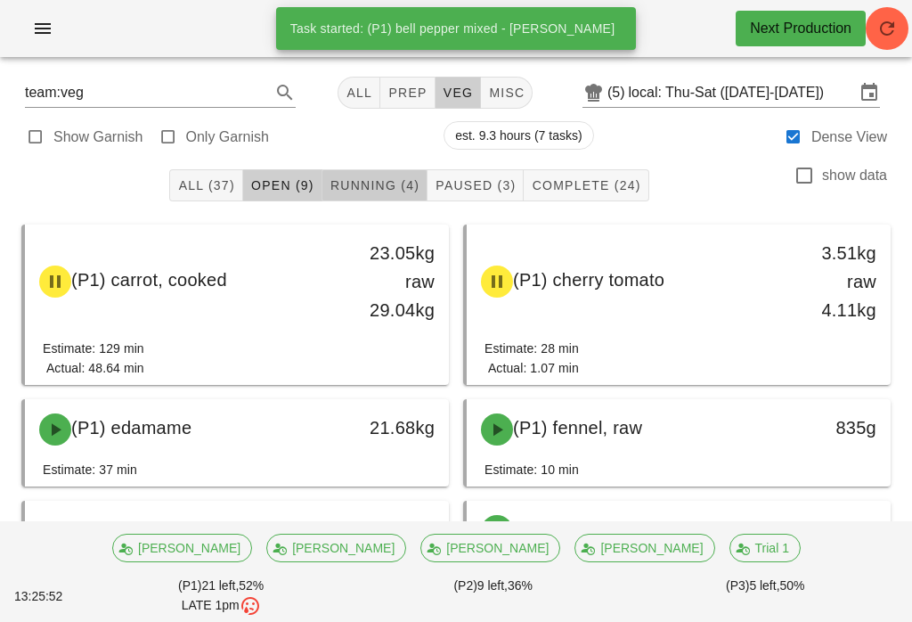
click at [396, 172] on button "Running (4)" at bounding box center [374, 185] width 105 height 32
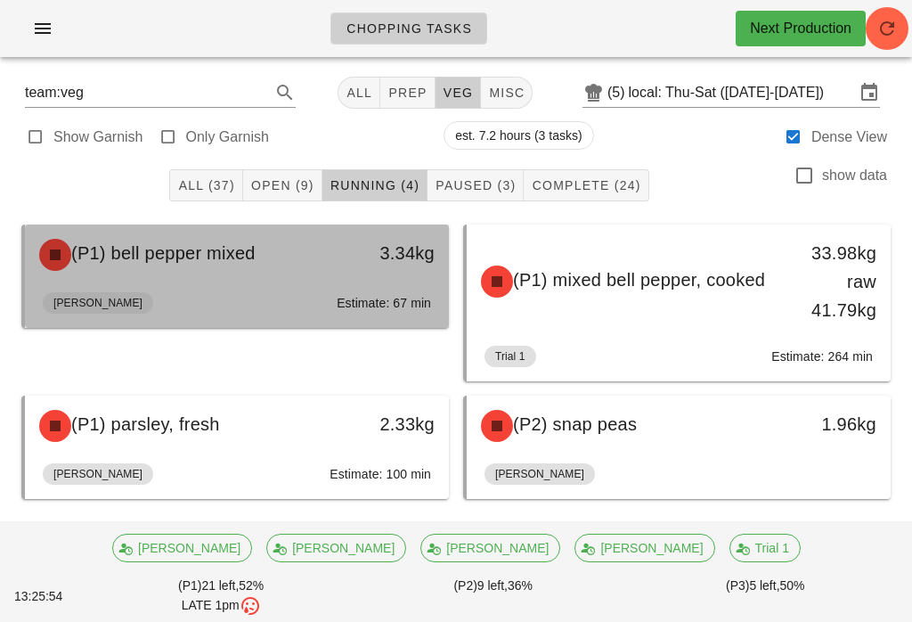
click at [401, 284] on div "(P1) bell pepper mixed 3.34kg" at bounding box center [237, 254] width 424 height 61
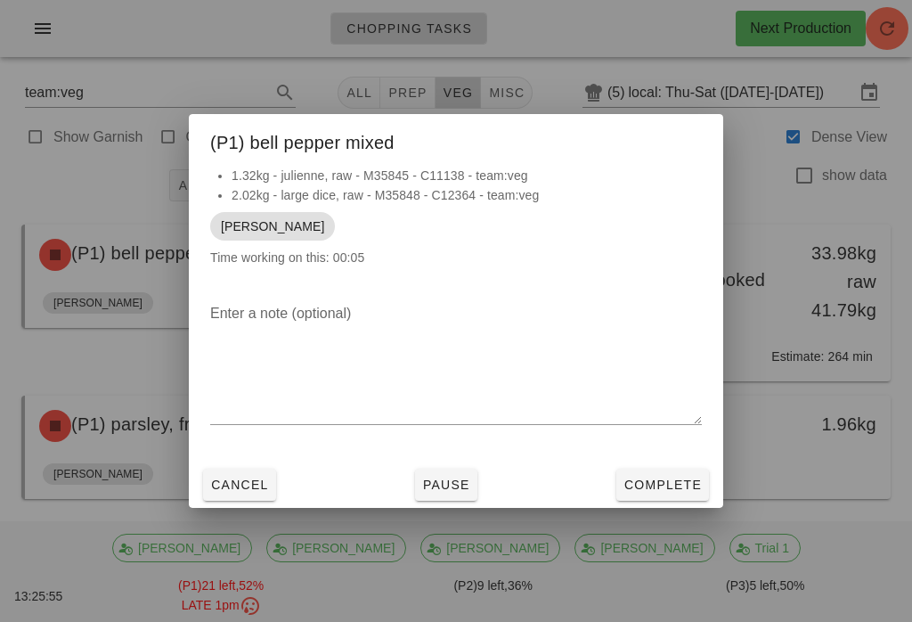
click at [684, 479] on span "Complete" at bounding box center [663, 484] width 78 height 14
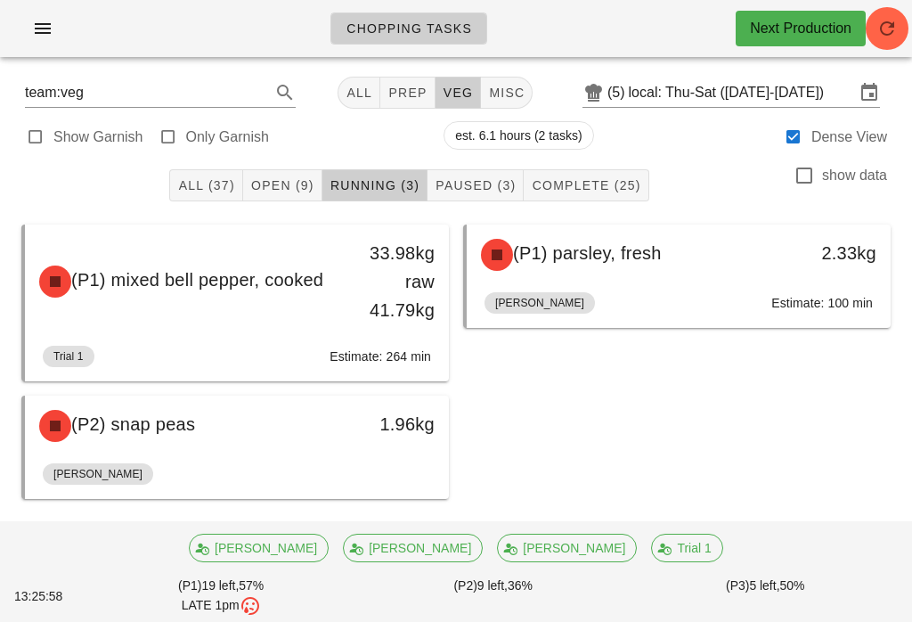
click at [292, 170] on button "Open (9)" at bounding box center [282, 185] width 79 height 32
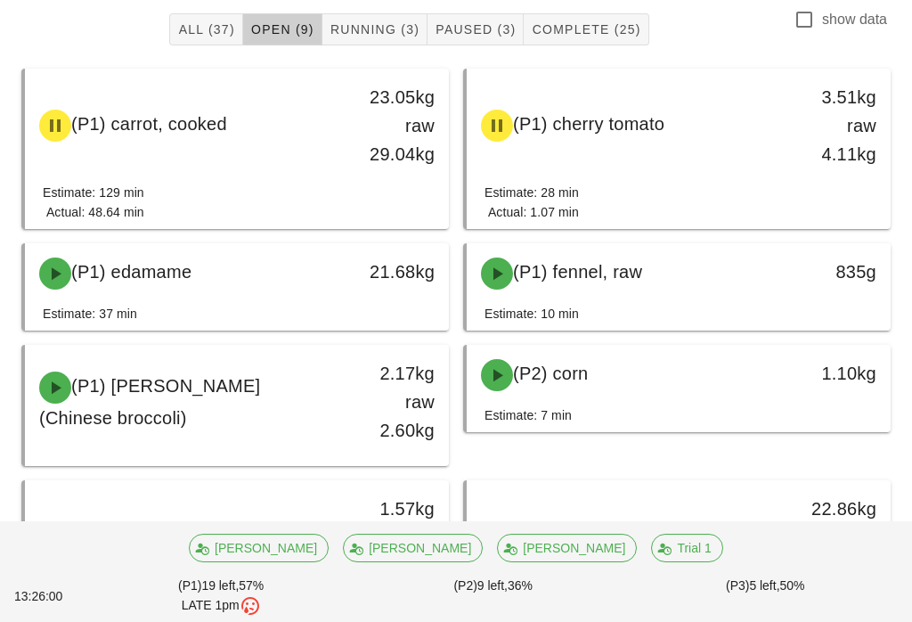
scroll to position [175, 0]
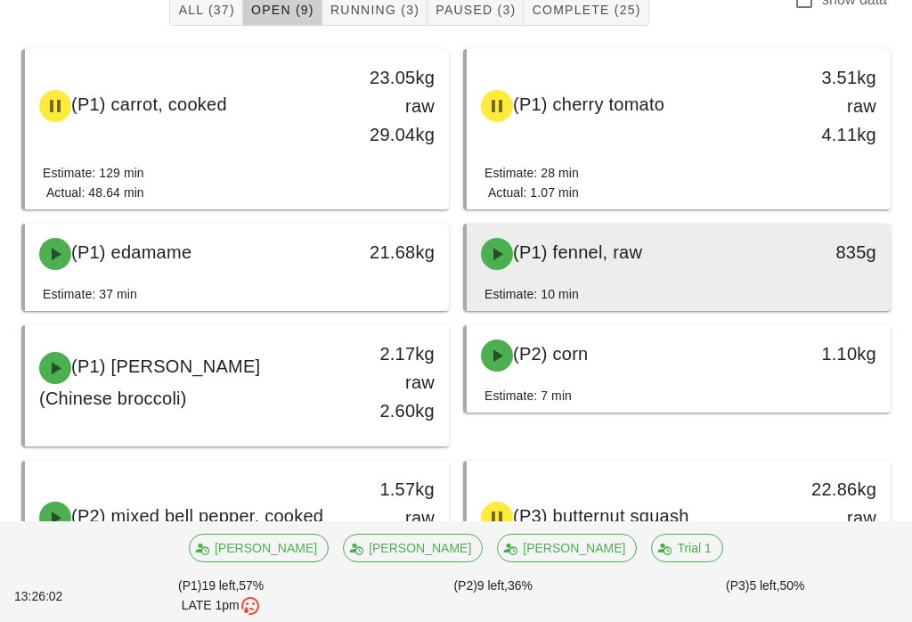
click at [671, 240] on div "(P1) fennel, raw" at bounding box center [626, 253] width 313 height 53
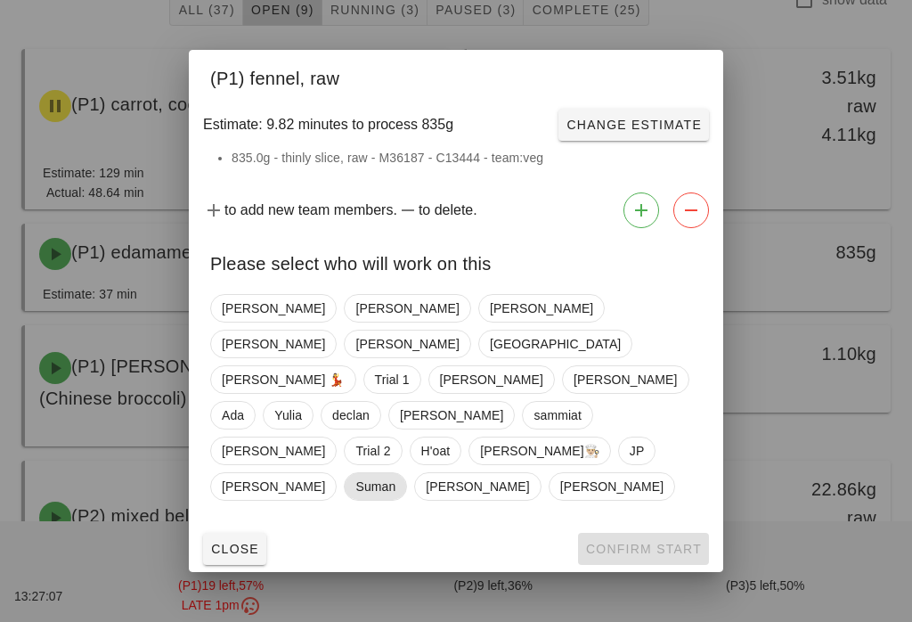
click at [344, 474] on span "Suman" at bounding box center [375, 486] width 63 height 29
click at [257, 533] on button "Close" at bounding box center [234, 549] width 63 height 32
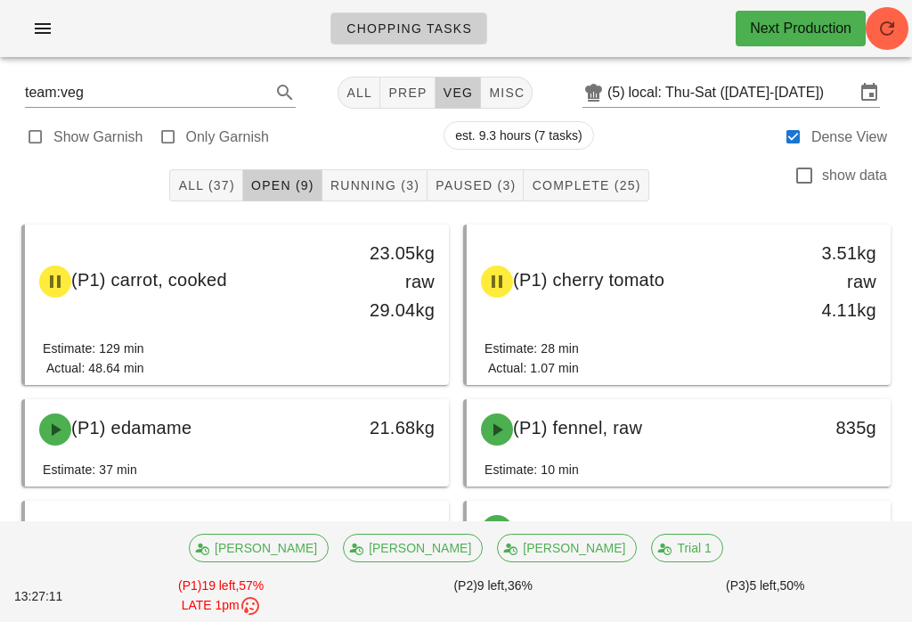
click at [408, 175] on button "Running (3)" at bounding box center [374, 185] width 105 height 32
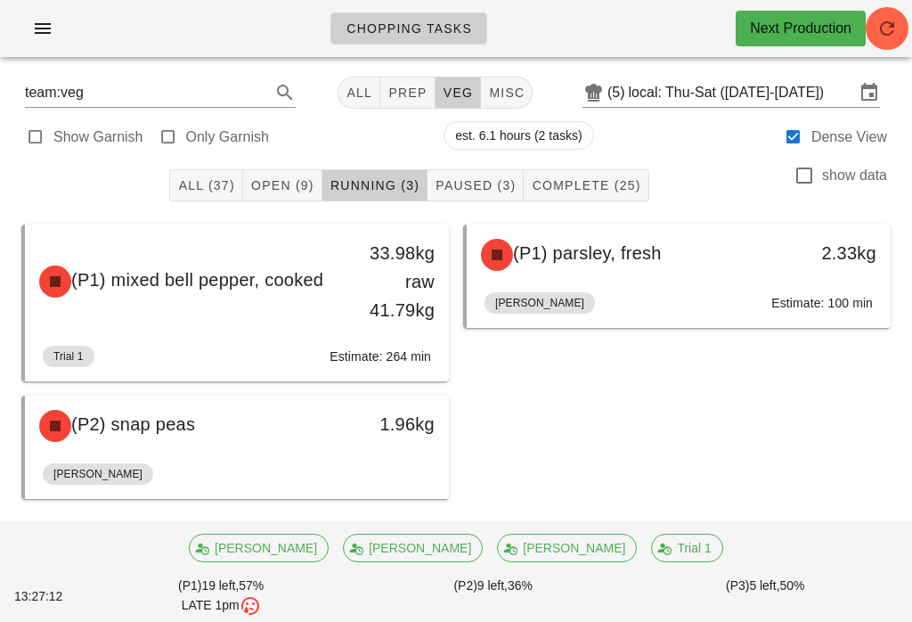
click at [314, 186] on span "Open (9)" at bounding box center [282, 185] width 64 height 14
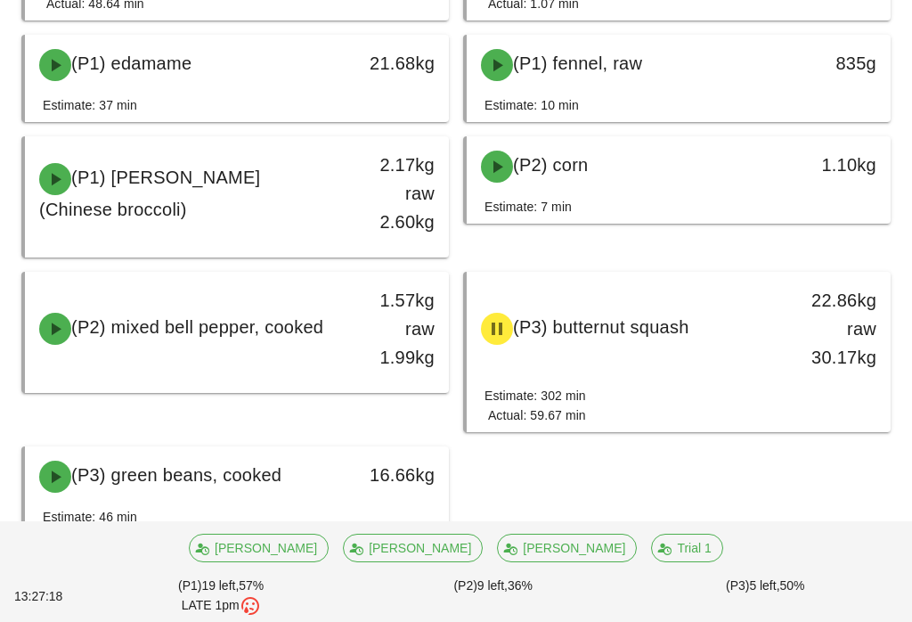
scroll to position [377, 0]
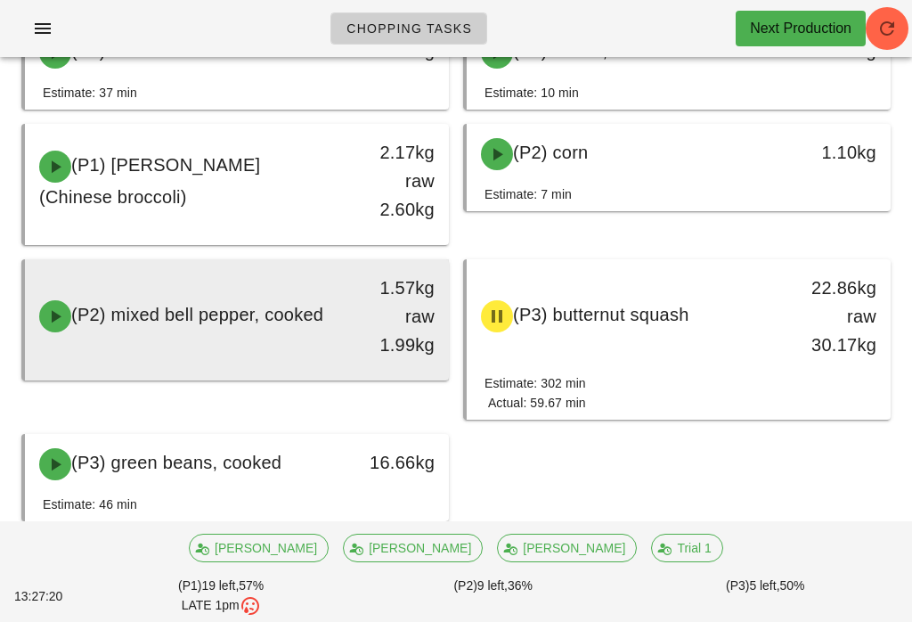
click at [348, 309] on div "1.57kg raw 1.99kg" at bounding box center [393, 316] width 104 height 107
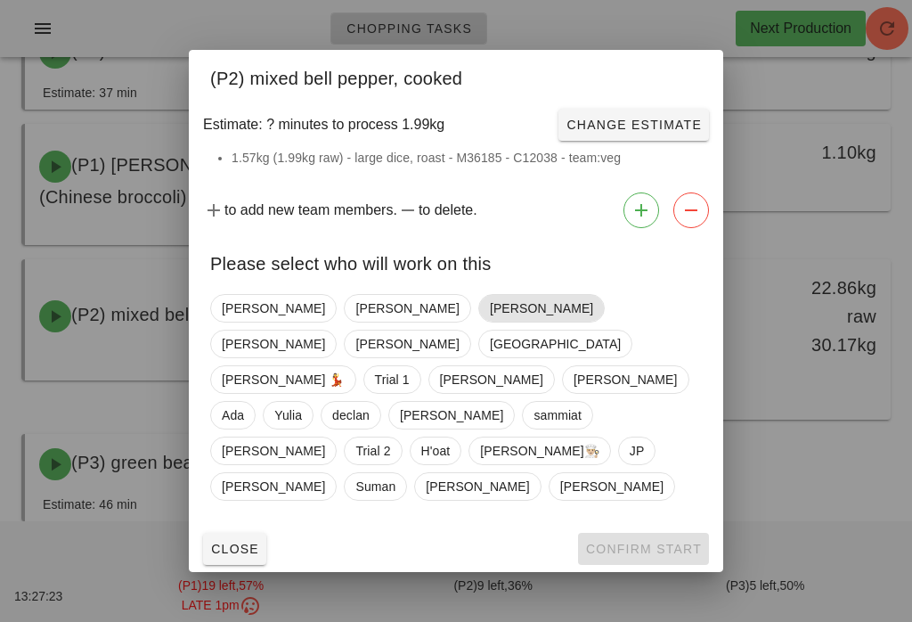
click at [490, 322] on span "[PERSON_NAME]" at bounding box center [541, 308] width 103 height 27
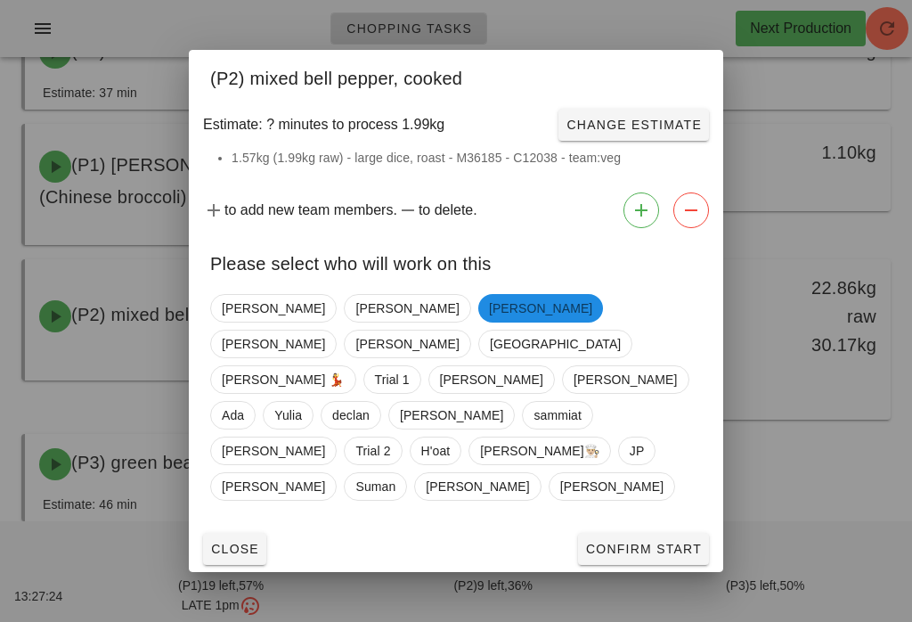
click at [660, 536] on button "Confirm Start" at bounding box center [643, 549] width 131 height 32
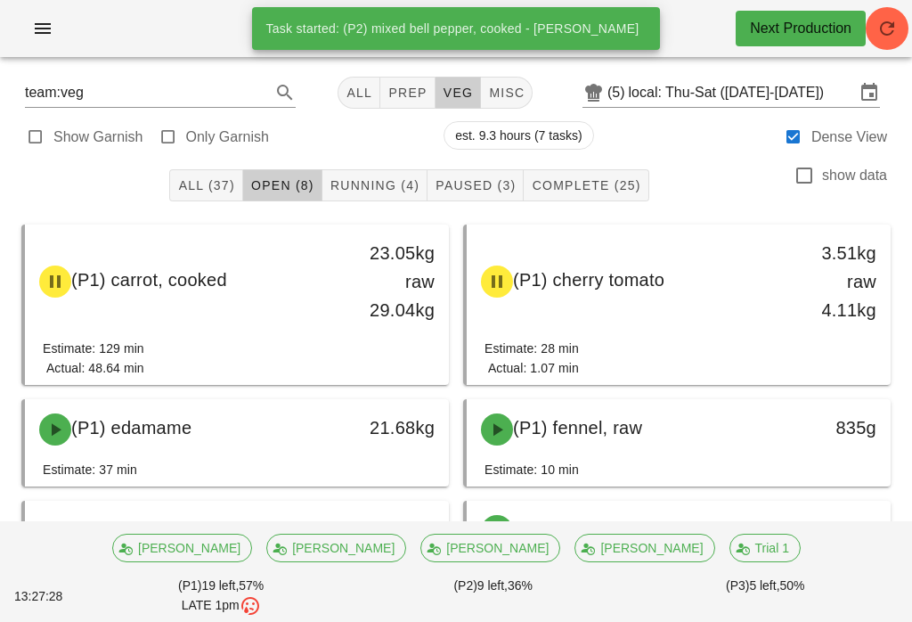
click at [395, 185] on span "Running (4)" at bounding box center [375, 185] width 90 height 14
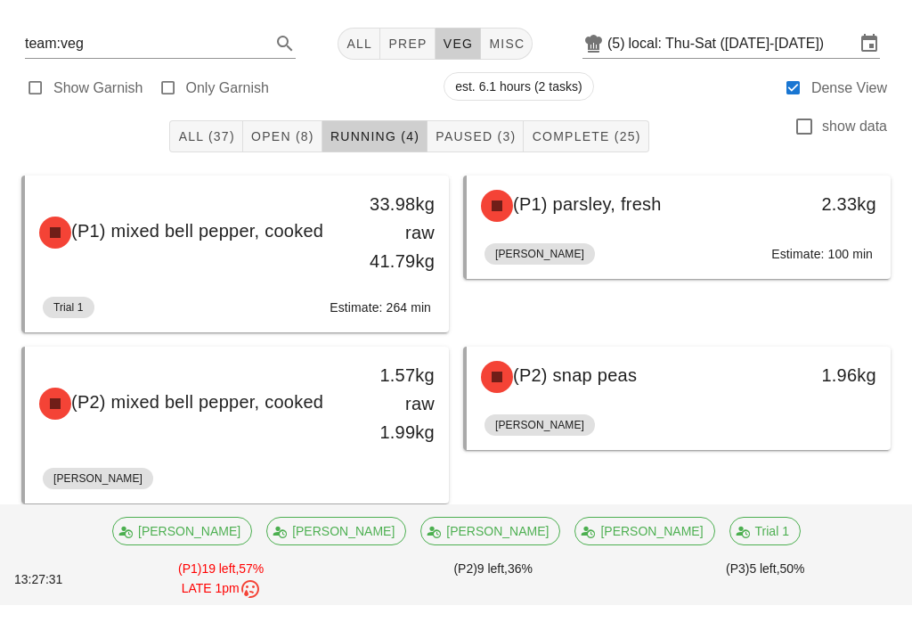
scroll to position [31, 0]
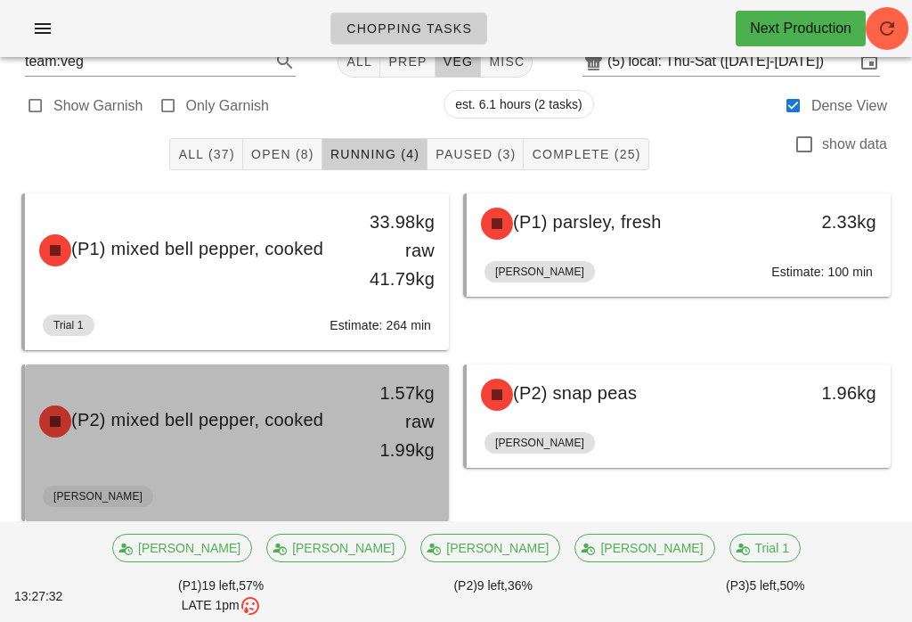
click at [412, 410] on div "1.57kg raw 1.99kg" at bounding box center [393, 422] width 83 height 86
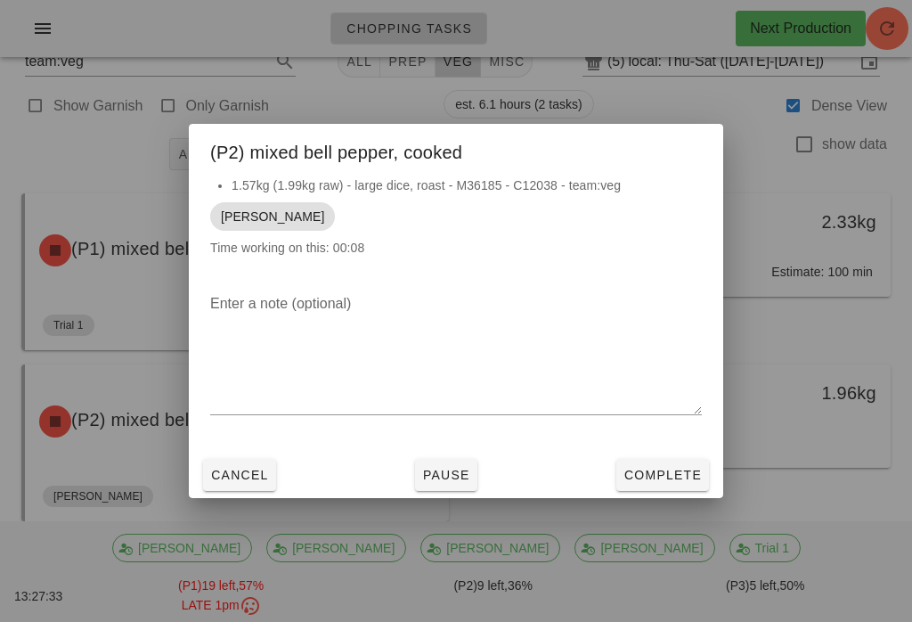
click at [661, 482] on span "Complete" at bounding box center [663, 475] width 78 height 14
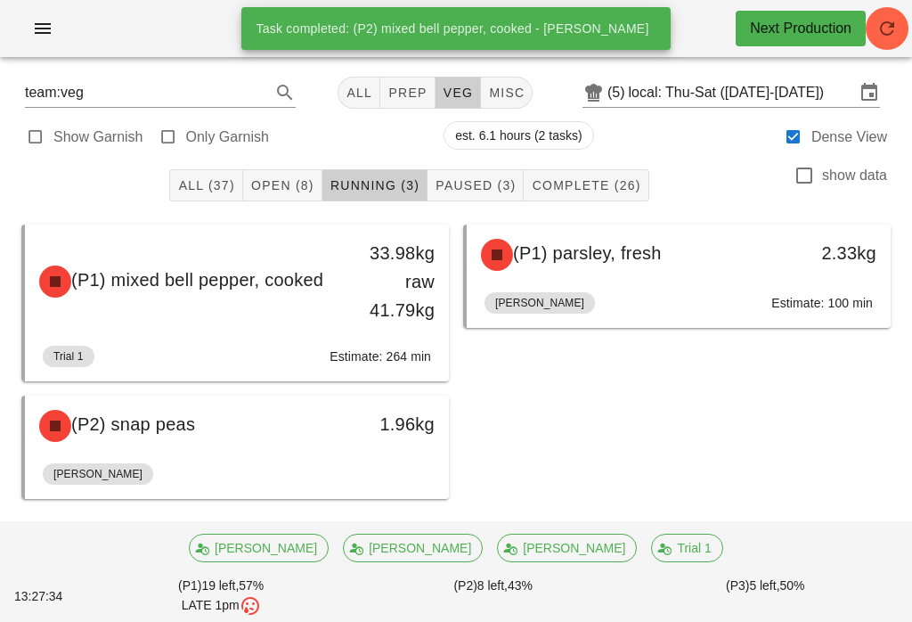
click at [315, 175] on button "Open (8)" at bounding box center [282, 185] width 79 height 32
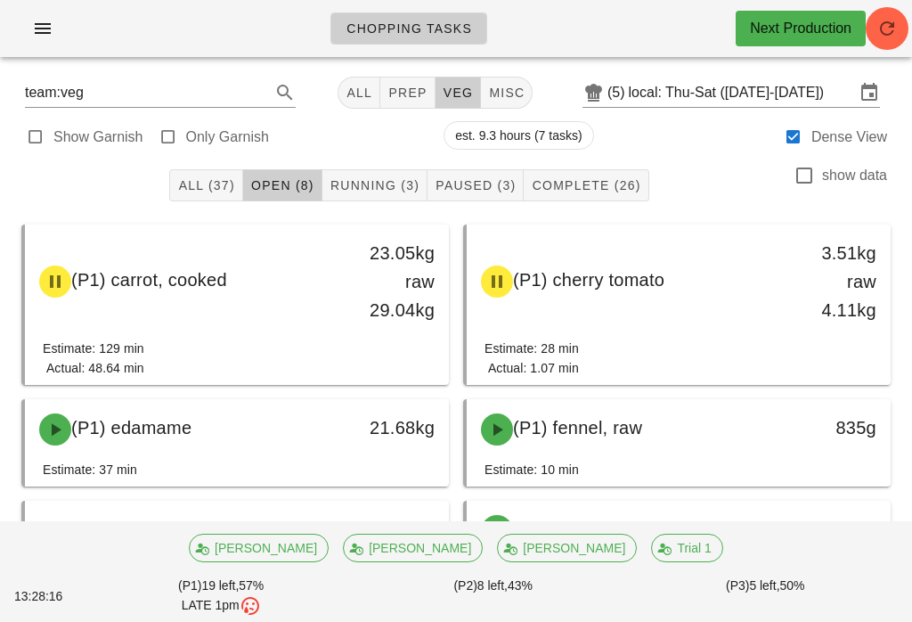
click at [407, 189] on span "Running (3)" at bounding box center [375, 185] width 90 height 14
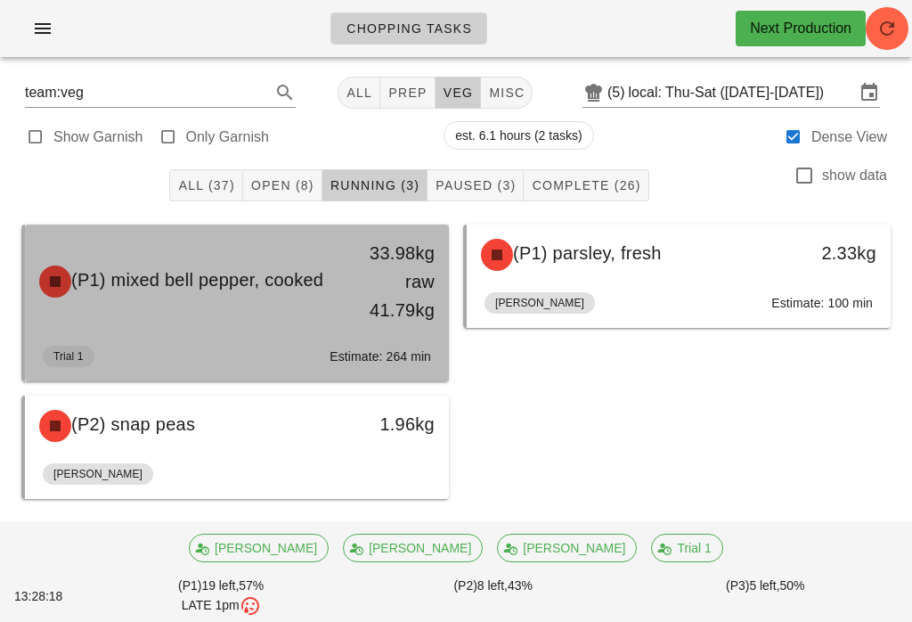
click at [244, 308] on div "(P1) mixed bell pepper, cooked" at bounding box center [185, 281] width 313 height 53
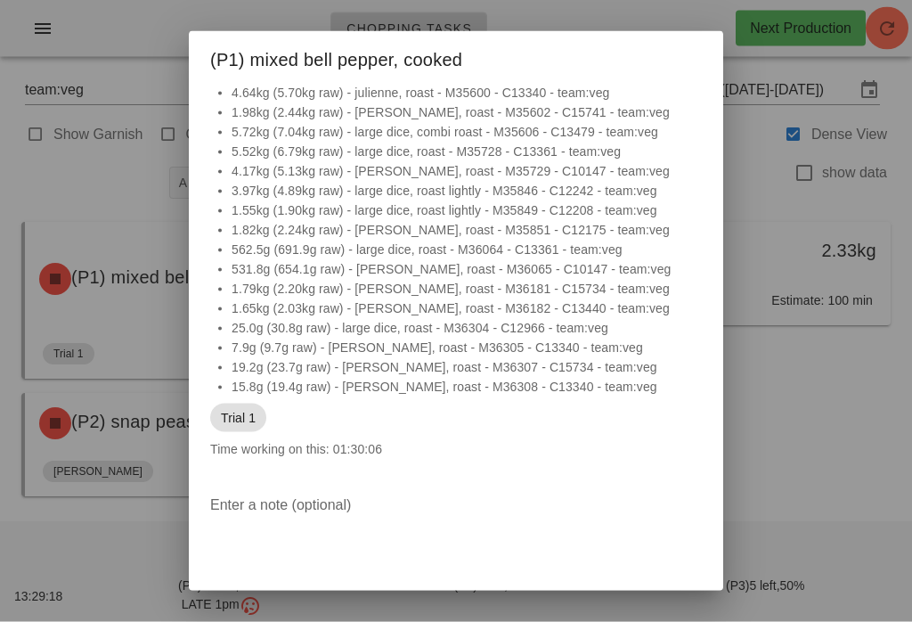
scroll to position [3, 0]
click at [113, 538] on div at bounding box center [456, 311] width 912 height 622
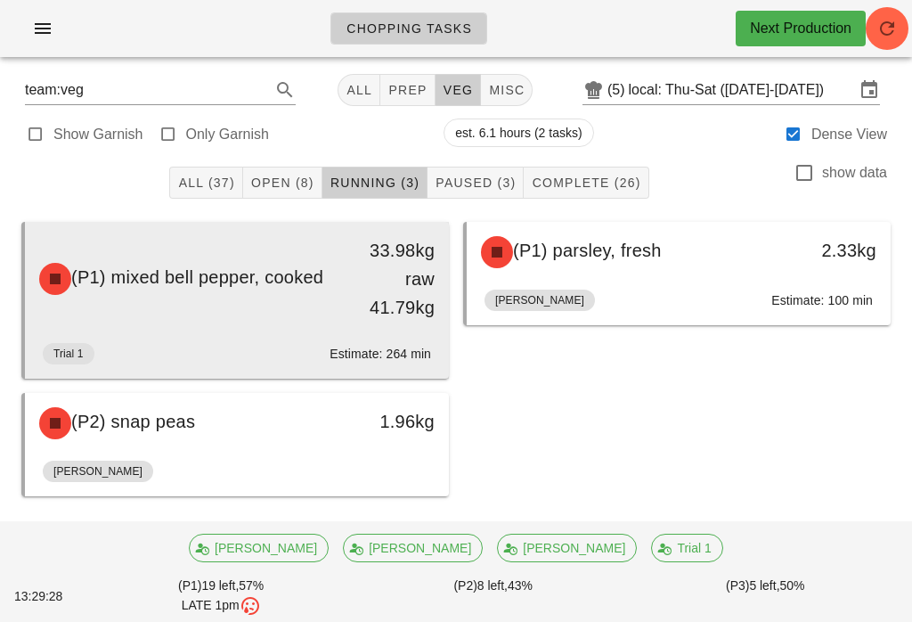
click at [292, 271] on div "(P1) mixed bell pepper, cooked" at bounding box center [185, 278] width 313 height 53
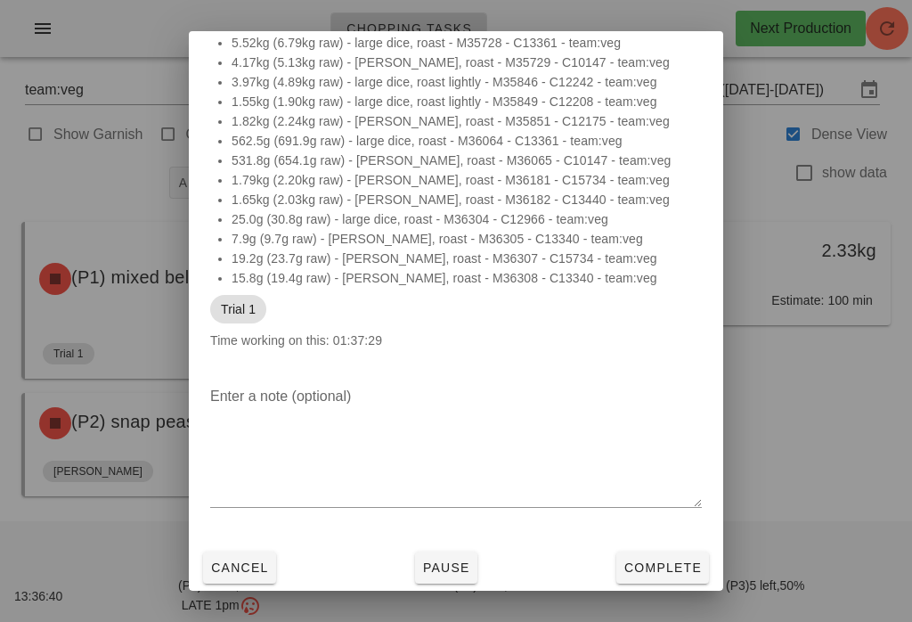
scroll to position [109, 0]
click at [241, 573] on span "Cancel" at bounding box center [239, 567] width 59 height 14
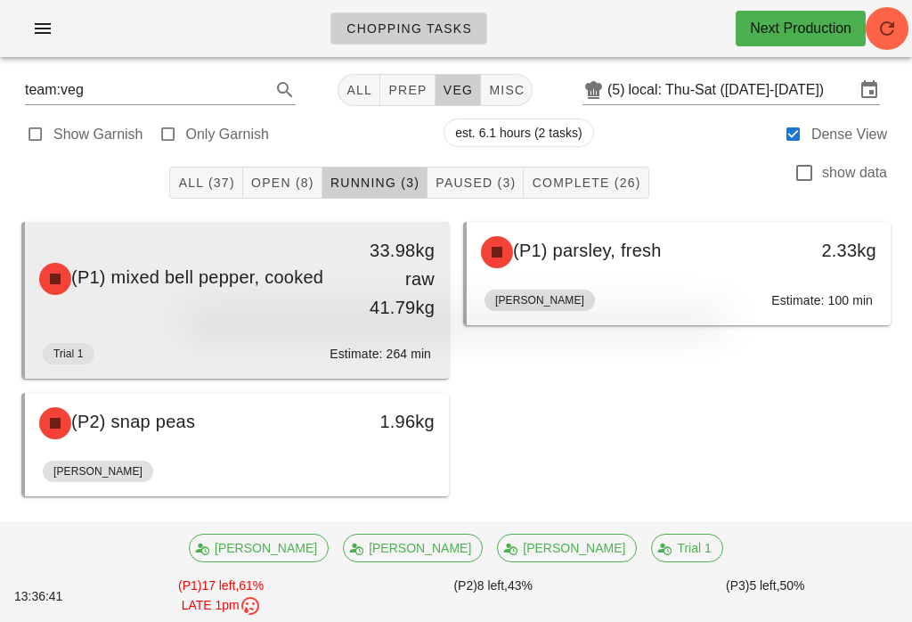
scroll to position [0, 0]
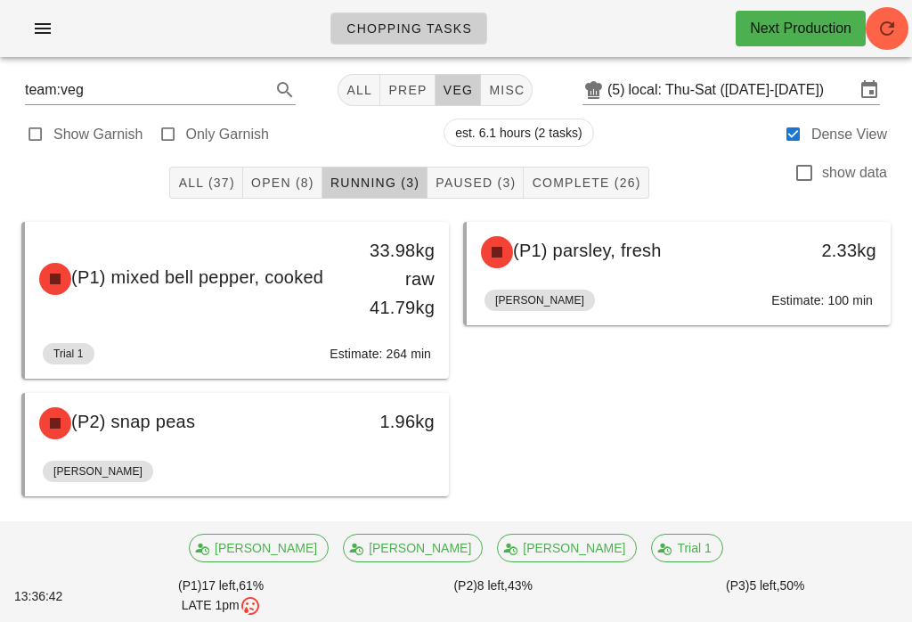
click at [298, 171] on button "Open (8)" at bounding box center [282, 183] width 79 height 32
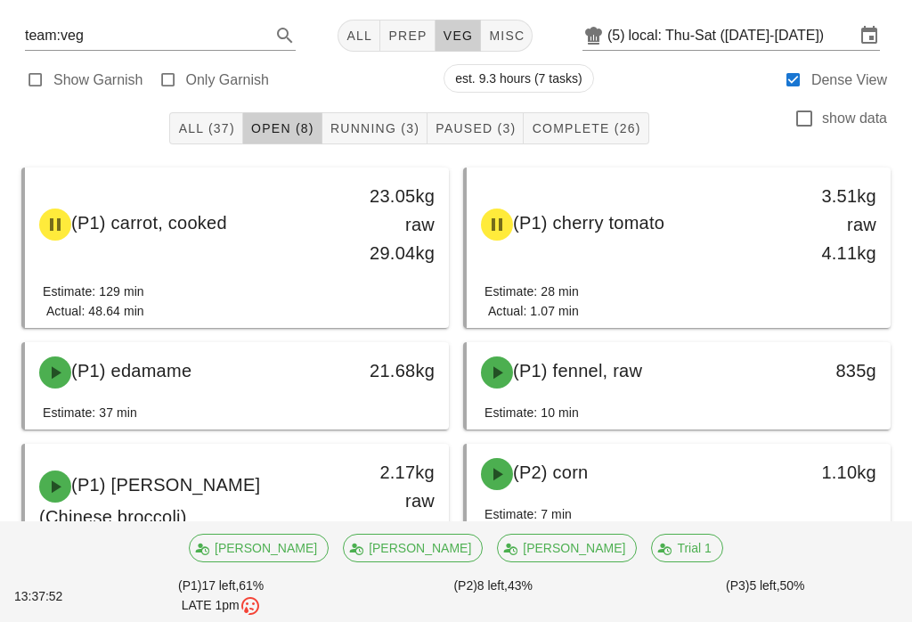
scroll to position [95, 0]
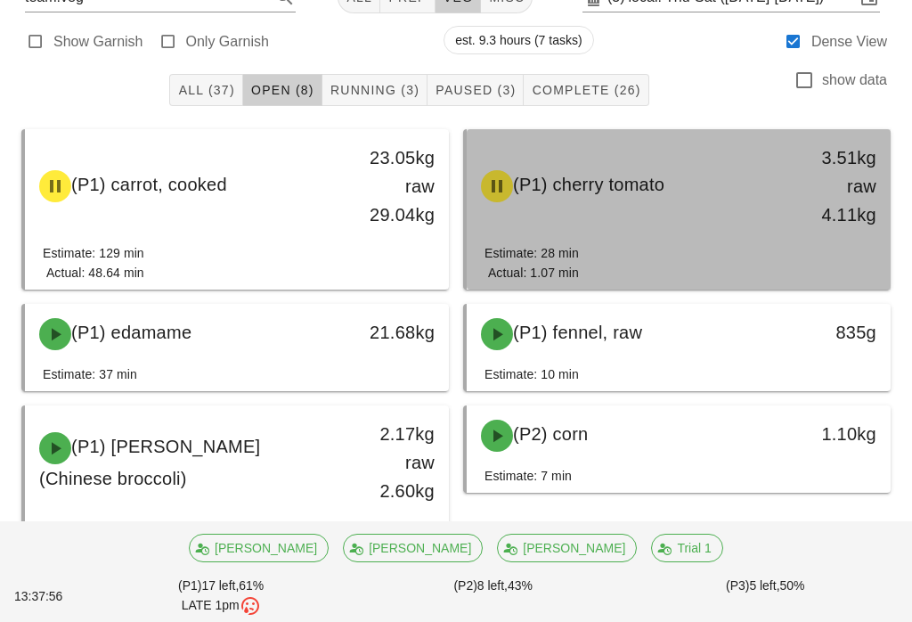
click at [664, 203] on div "(P1) cherry tomato" at bounding box center [626, 185] width 313 height 53
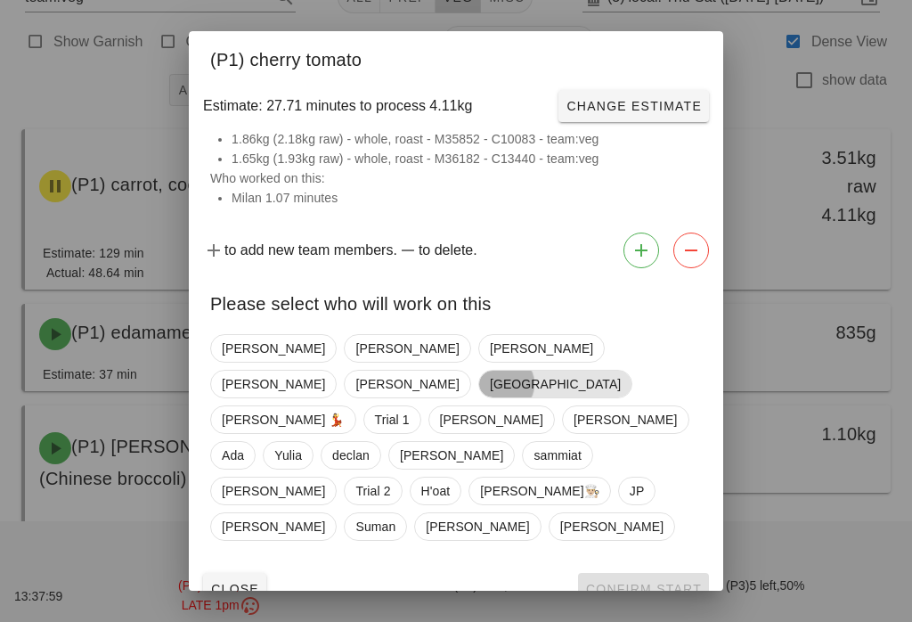
click at [583, 374] on span "[GEOGRAPHIC_DATA]" at bounding box center [555, 384] width 131 height 27
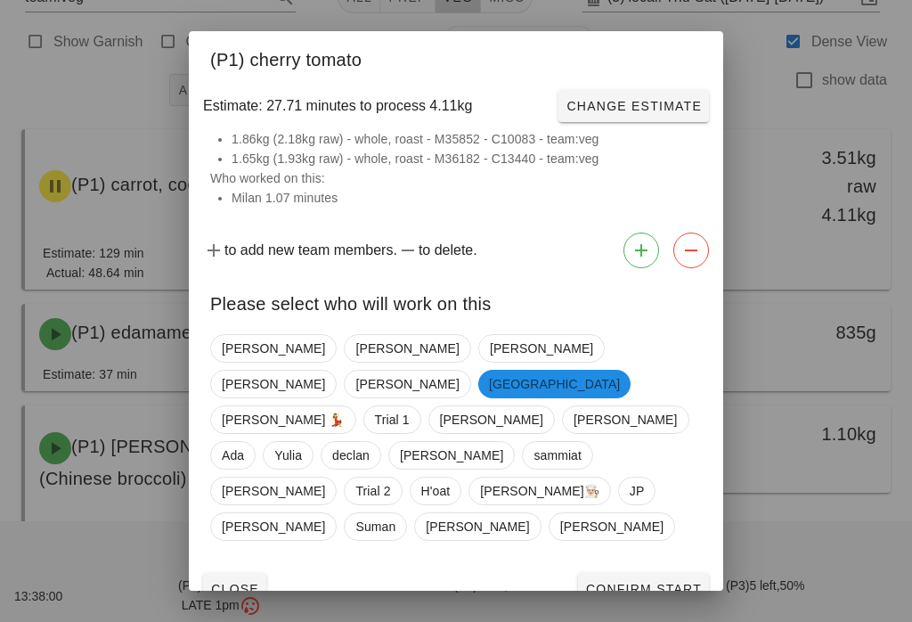
click at [646, 582] on span "Confirm Start" at bounding box center [643, 589] width 117 height 14
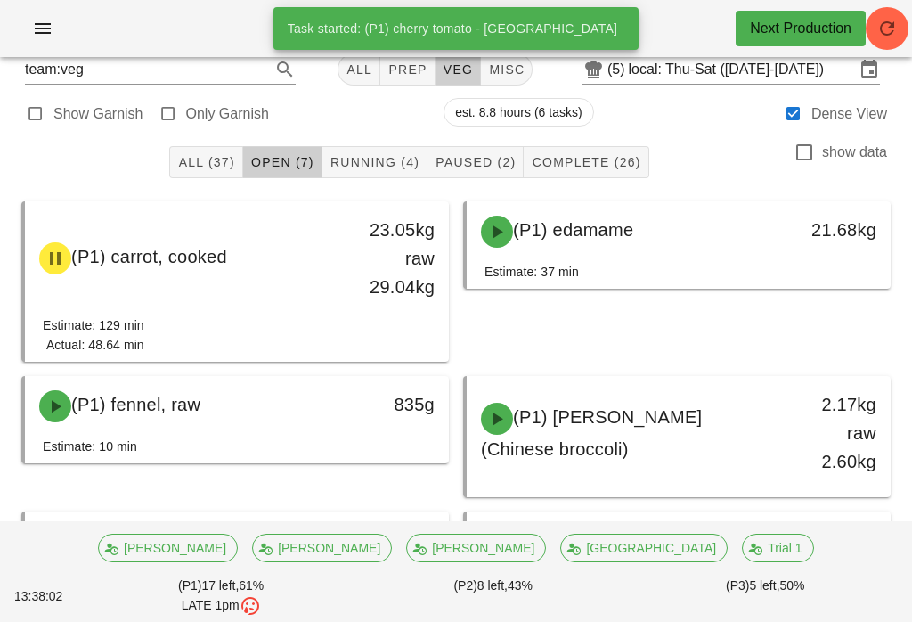
scroll to position [5, 0]
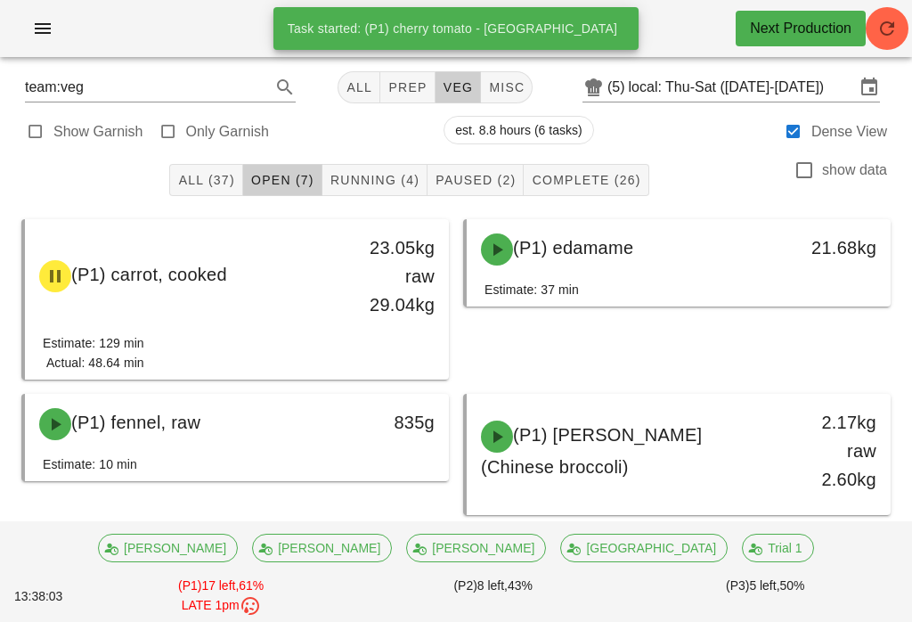
click at [397, 194] on button "Running (4)" at bounding box center [374, 180] width 105 height 32
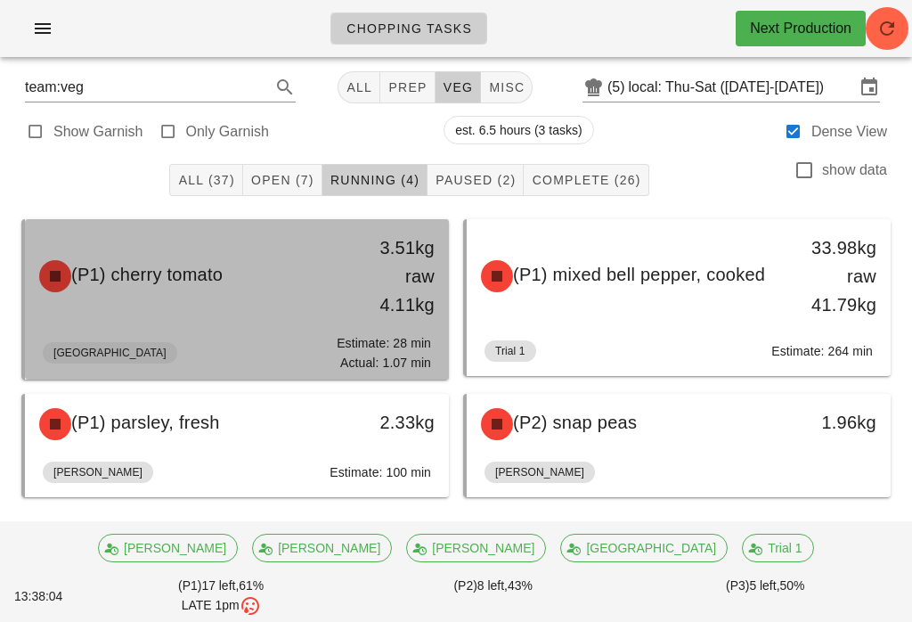
click at [283, 305] on div "(P1) cherry tomato 3.51kg raw 4.11kg" at bounding box center [237, 276] width 417 height 107
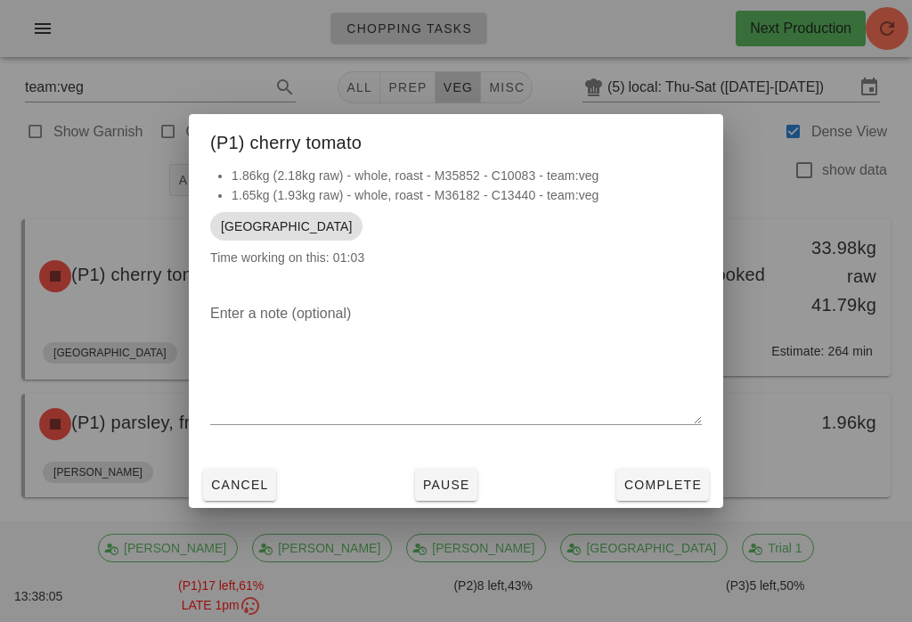
click at [632, 470] on button "Complete" at bounding box center [662, 485] width 93 height 32
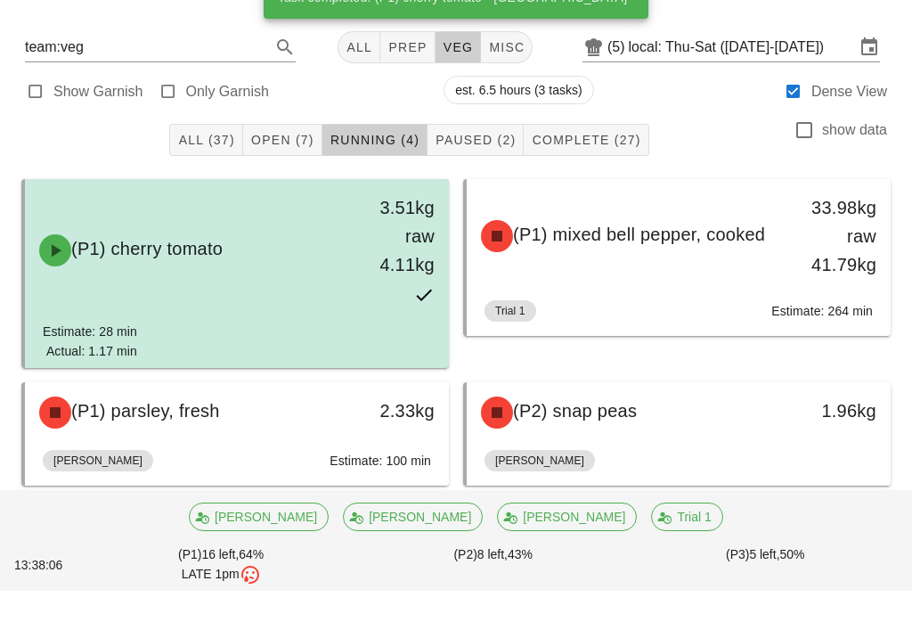
scroll to position [10, 0]
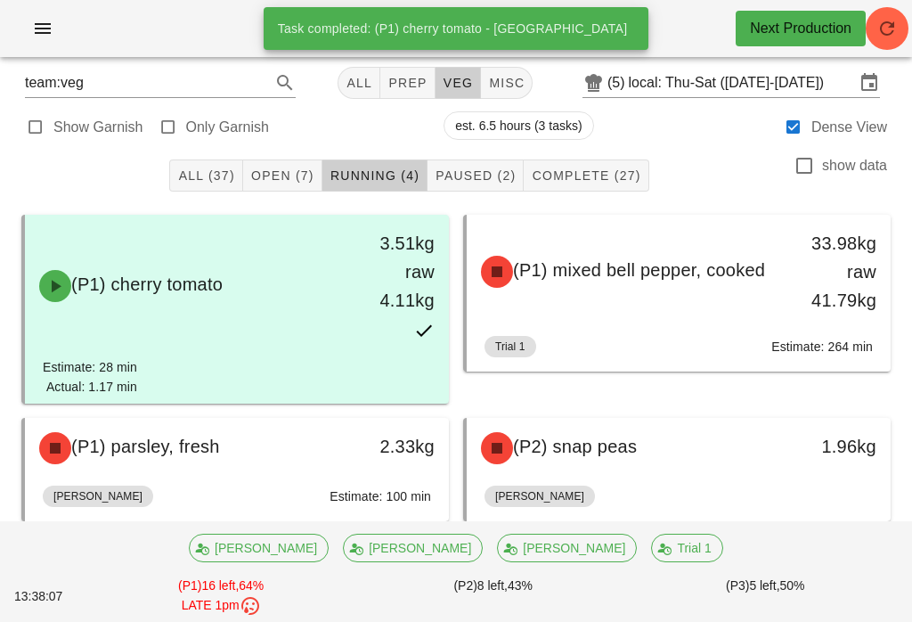
click at [320, 190] on button "Open (7)" at bounding box center [282, 175] width 79 height 32
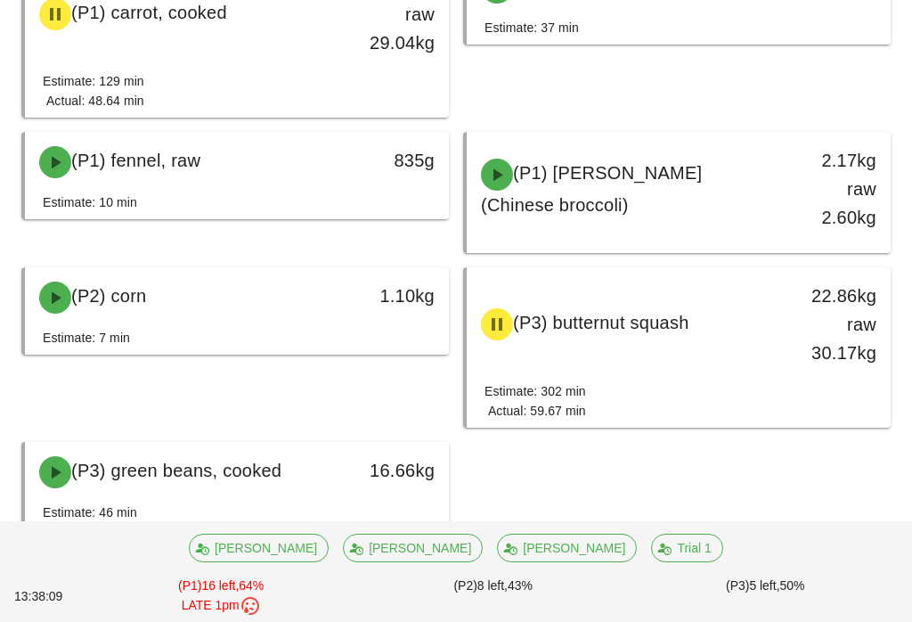
scroll to position [275, 0]
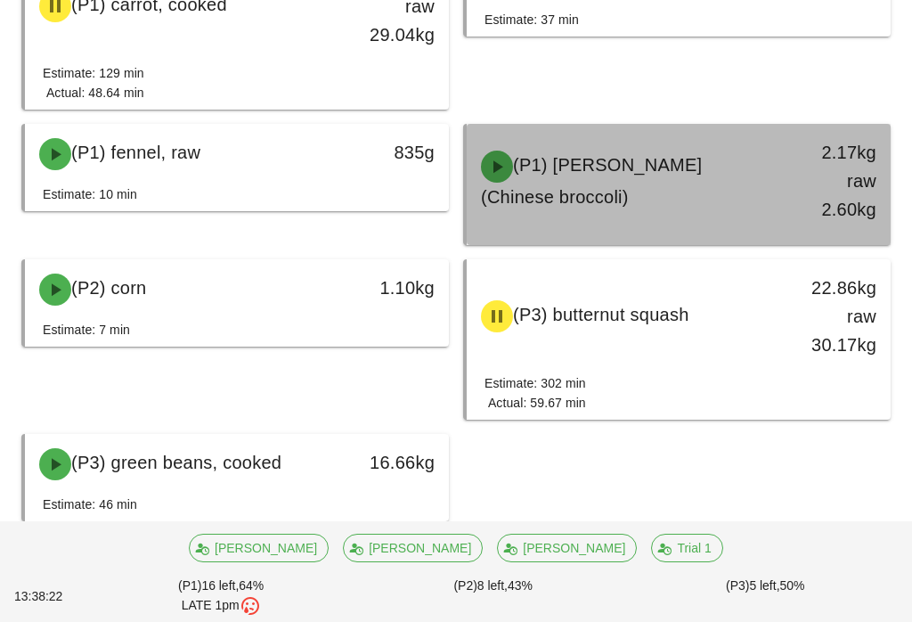
click at [621, 184] on span "(P1) [PERSON_NAME] (Chinese broccoli)" at bounding box center [591, 181] width 221 height 52
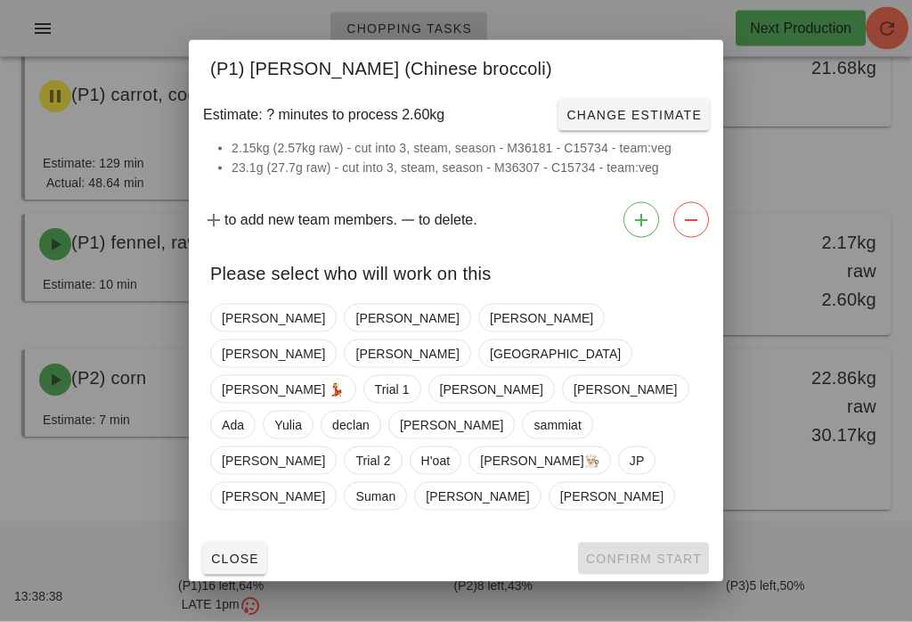
scroll to position [185, 0]
click at [253, 551] on span "Close" at bounding box center [234, 558] width 49 height 14
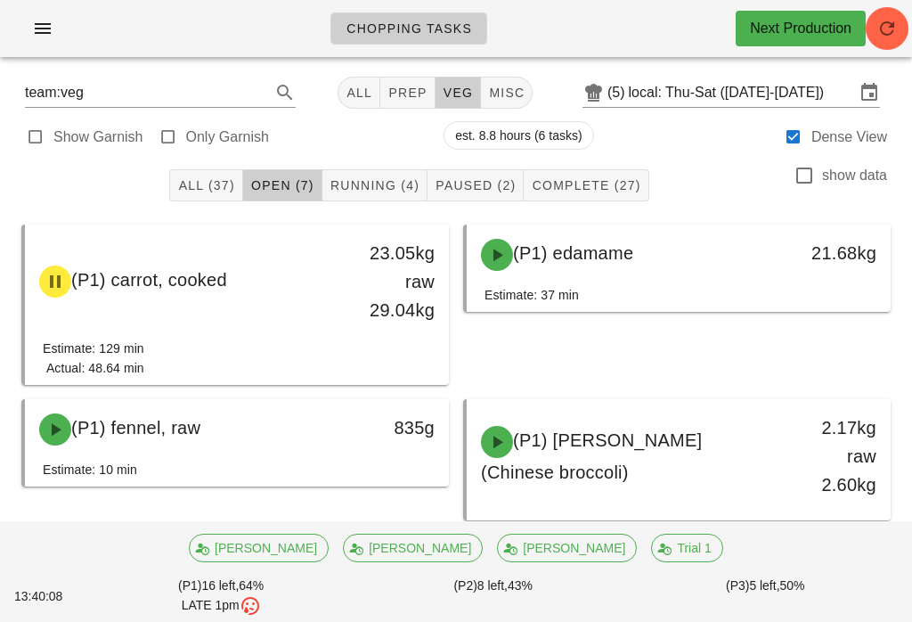
click at [389, 181] on span "Running (4)" at bounding box center [375, 185] width 90 height 14
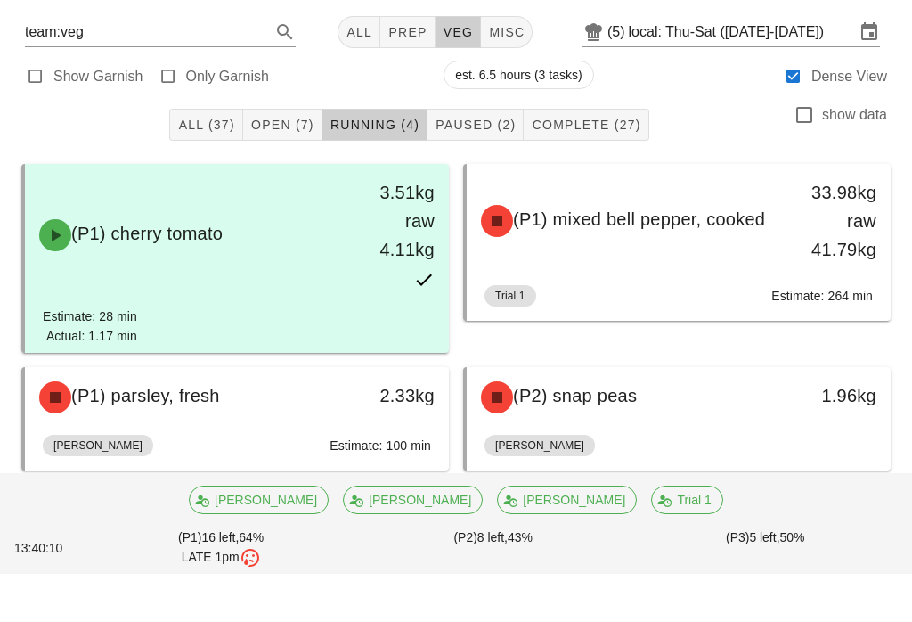
scroll to position [10, 0]
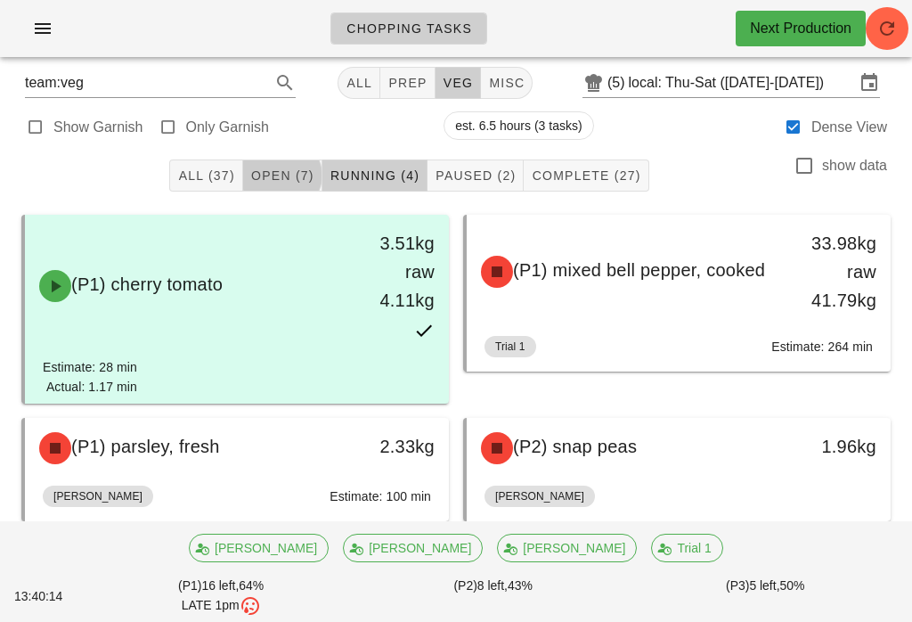
click at [312, 172] on span "Open (7)" at bounding box center [282, 175] width 64 height 14
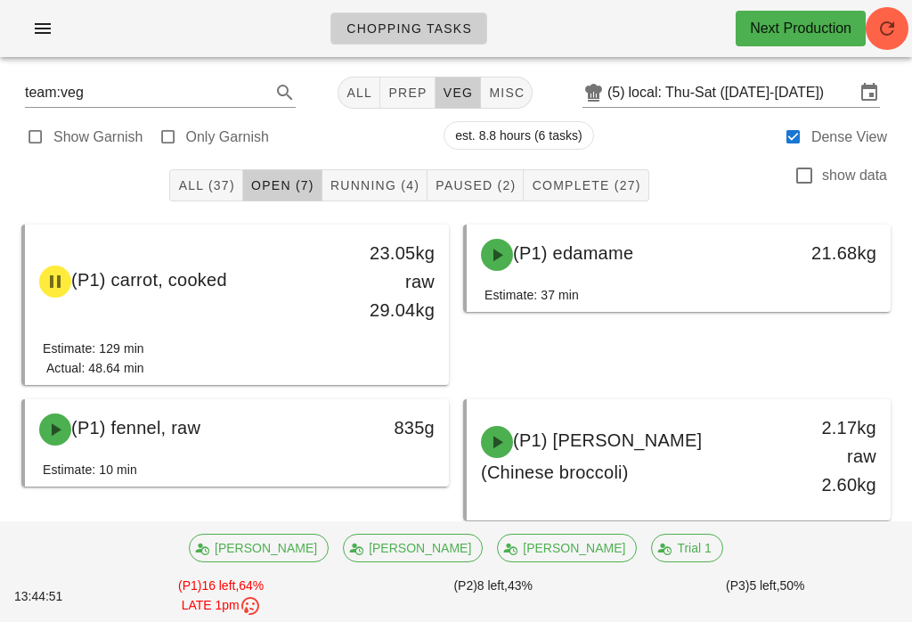
click at [362, 195] on button "Running (4)" at bounding box center [374, 185] width 105 height 32
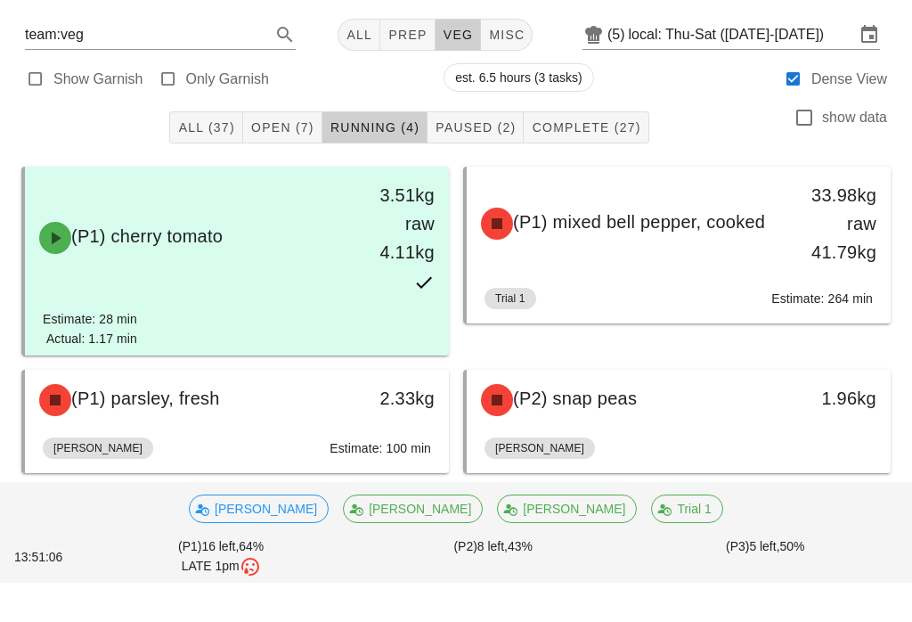
scroll to position [10, 0]
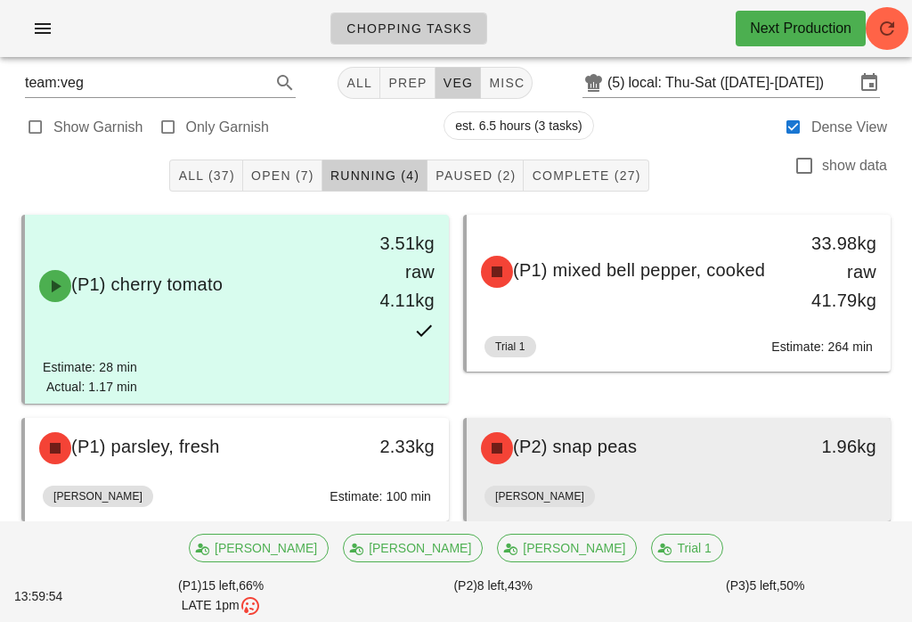
click at [585, 474] on div "(P2) snap peas" at bounding box center [626, 447] width 313 height 53
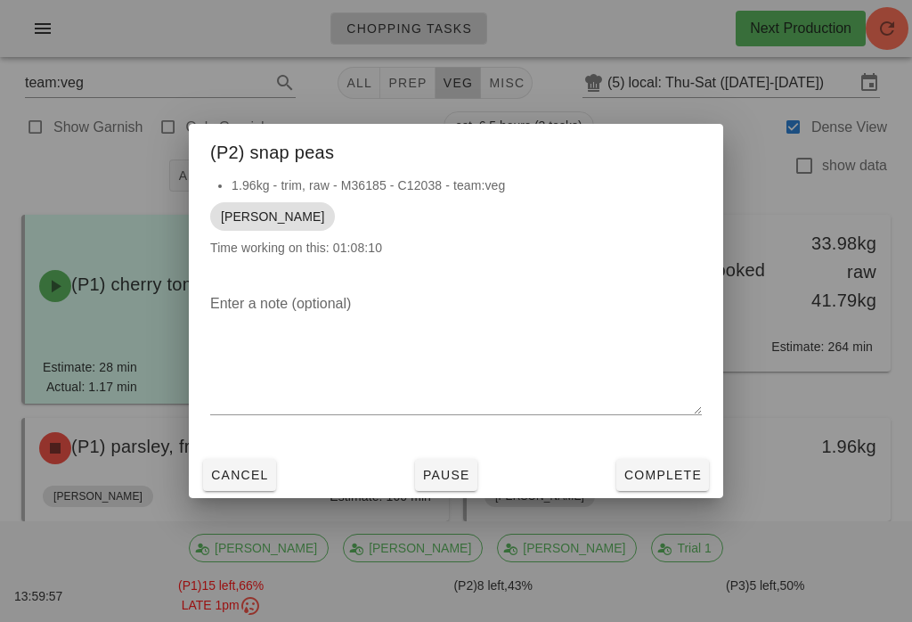
click at [656, 482] on span "Complete" at bounding box center [663, 475] width 78 height 14
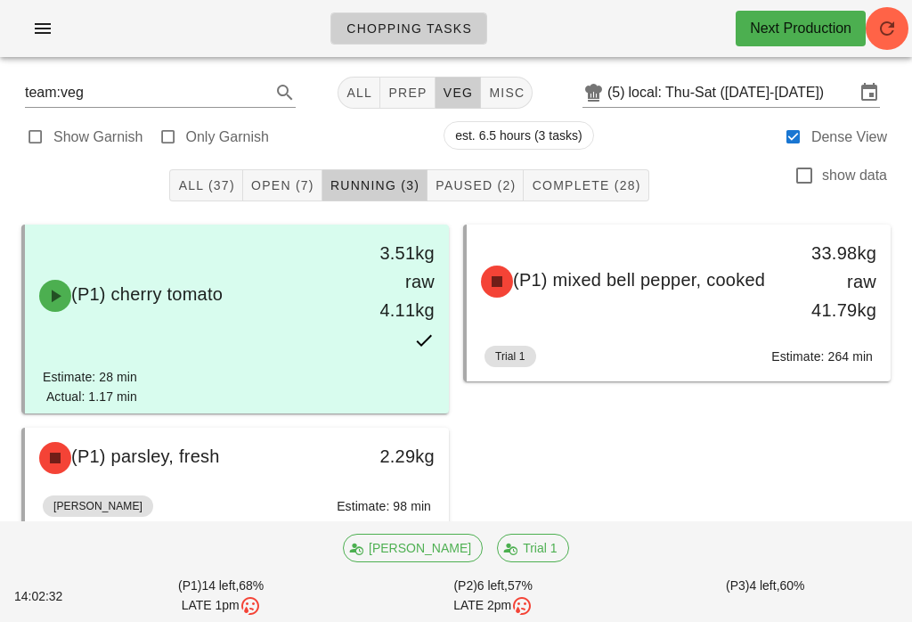
click at [495, 178] on span "Paused (2)" at bounding box center [475, 185] width 81 height 14
